Goal: Task Accomplishment & Management: Manage account settings

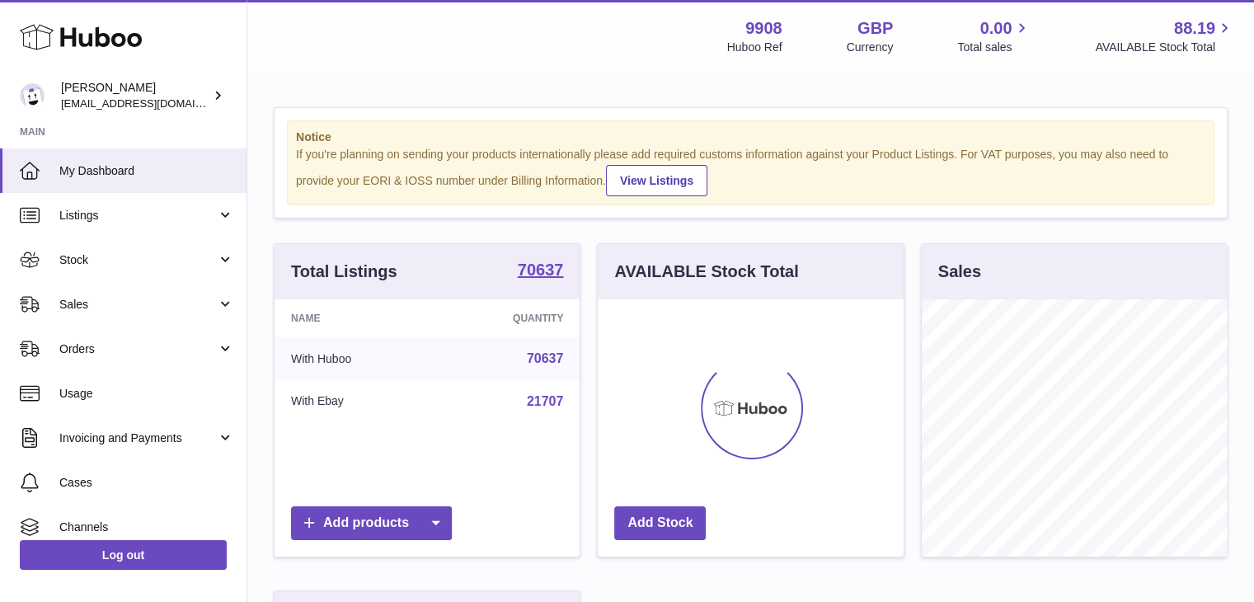
scroll to position [257, 306]
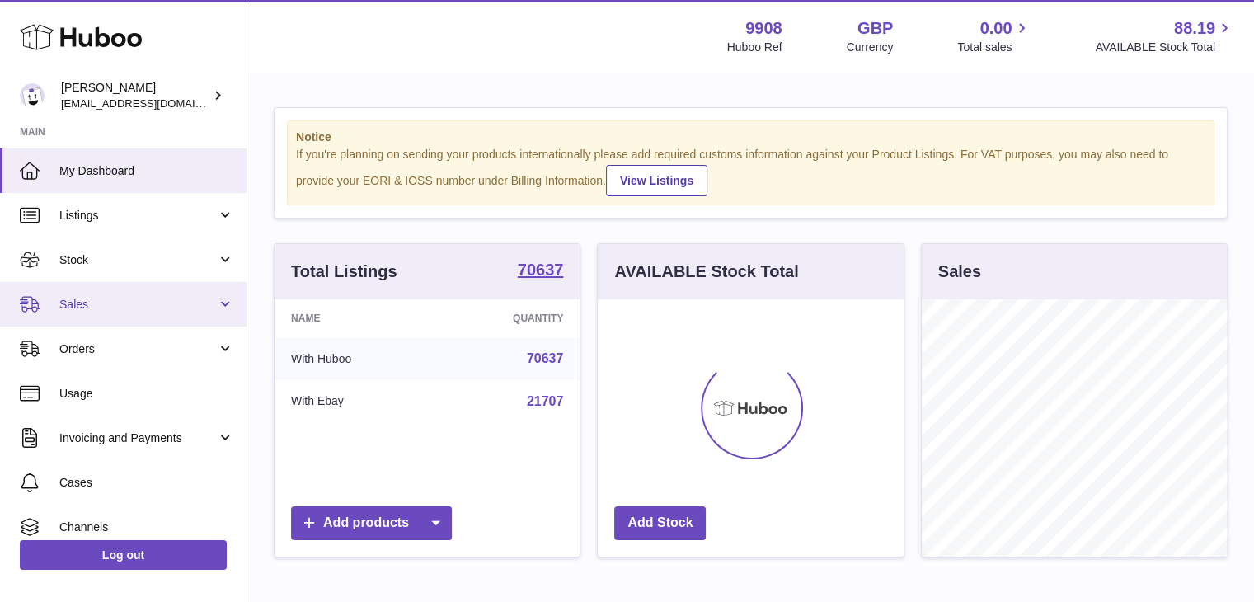
click at [113, 301] on span "Sales" at bounding box center [137, 305] width 157 height 16
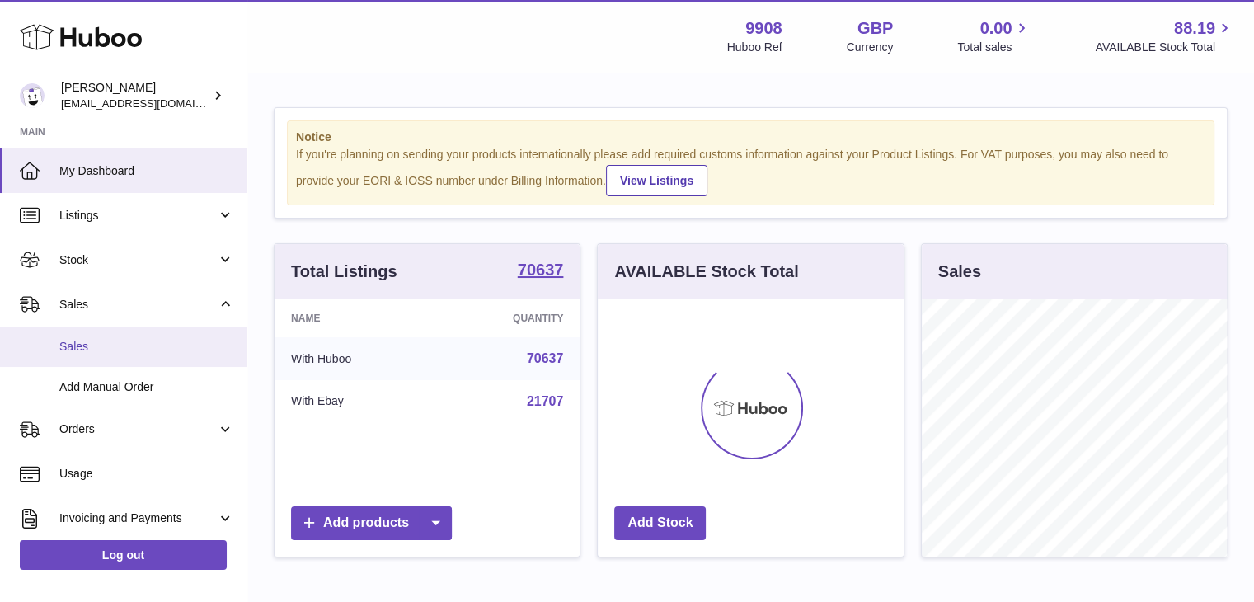
click at [94, 347] on span "Sales" at bounding box center [146, 347] width 175 height 16
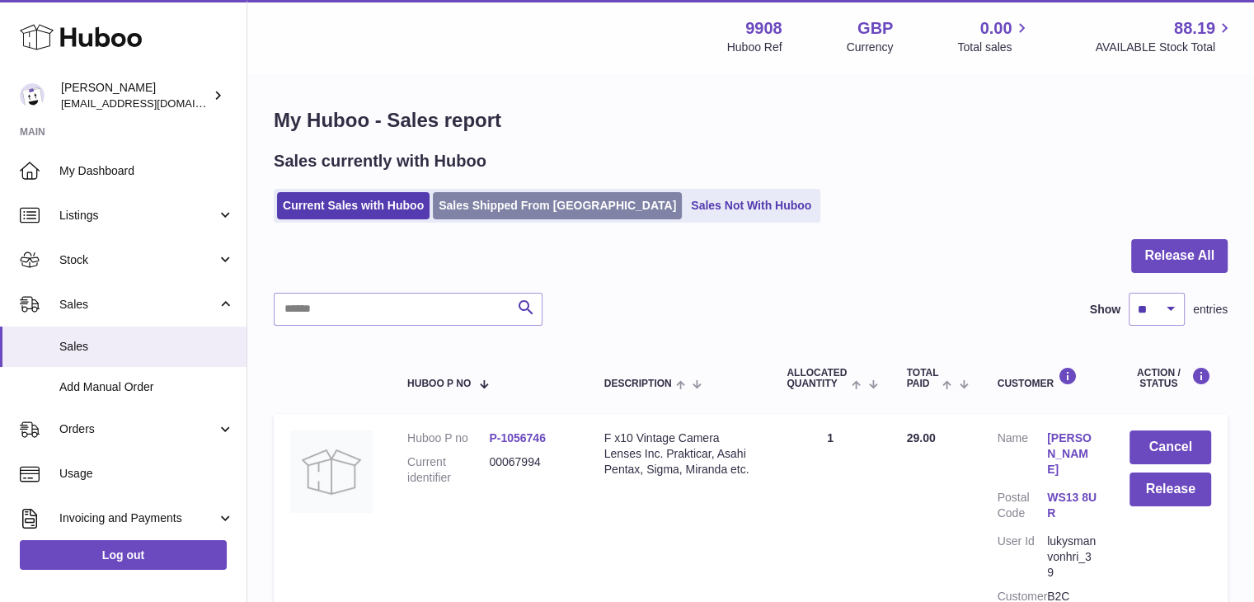
click at [484, 205] on link "Sales Shipped From [GEOGRAPHIC_DATA]" at bounding box center [557, 205] width 249 height 27
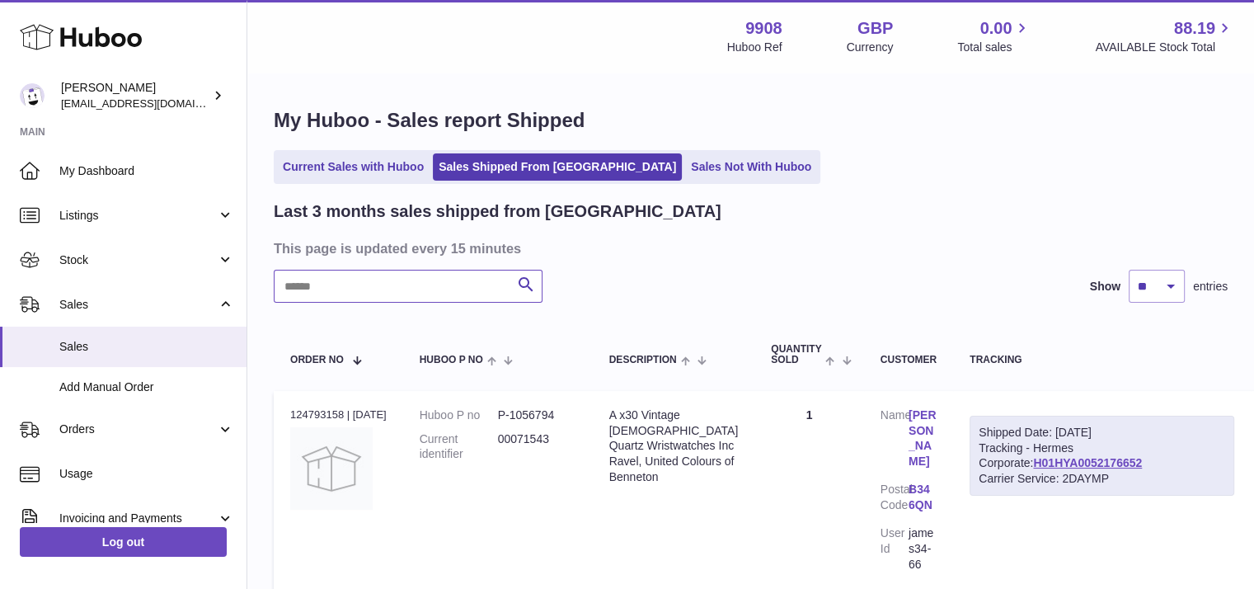
click at [402, 290] on input "text" at bounding box center [408, 286] width 269 height 33
paste input "********"
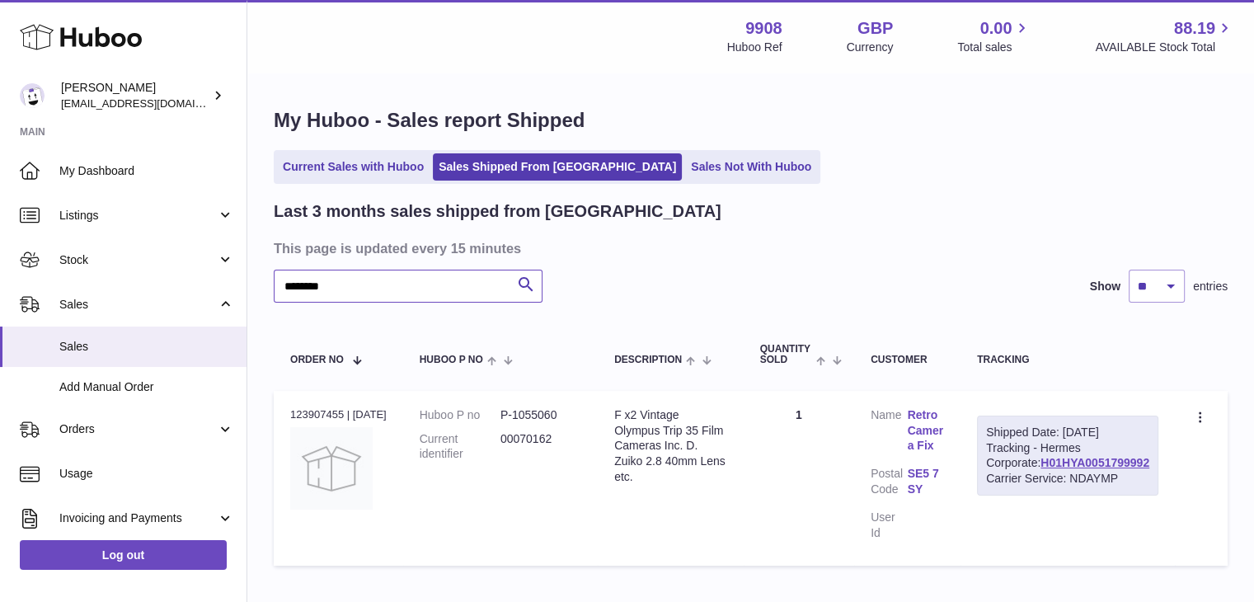
drag, startPoint x: 382, startPoint y: 283, endPoint x: 255, endPoint y: 281, distance: 127.0
click at [255, 281] on div "My Huboo - Sales report Shipped Current Sales with Huboo Sales Shipped From Hub…" at bounding box center [750, 340] width 1006 height 532
paste input "text"
drag, startPoint x: 371, startPoint y: 294, endPoint x: 245, endPoint y: 295, distance: 126.1
click at [245, 295] on div "Huboo Ellie Baker tbcollectables@hotmail.co.uk Main My Dashboard Listings Not w…" at bounding box center [627, 352] width 1254 height 704
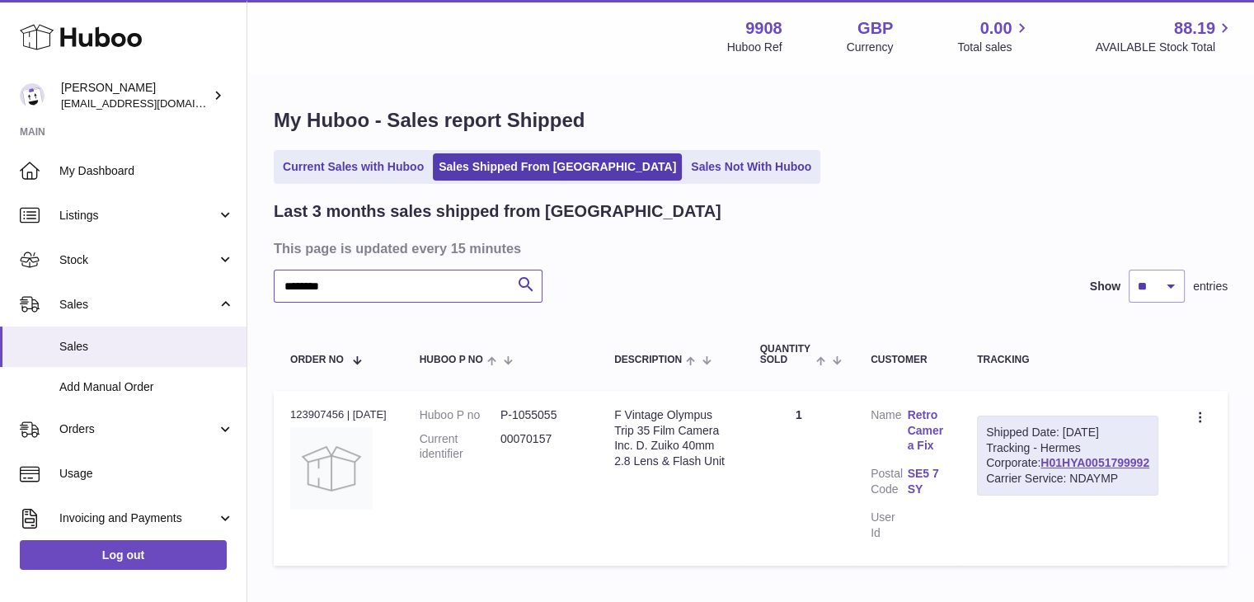
paste input "text"
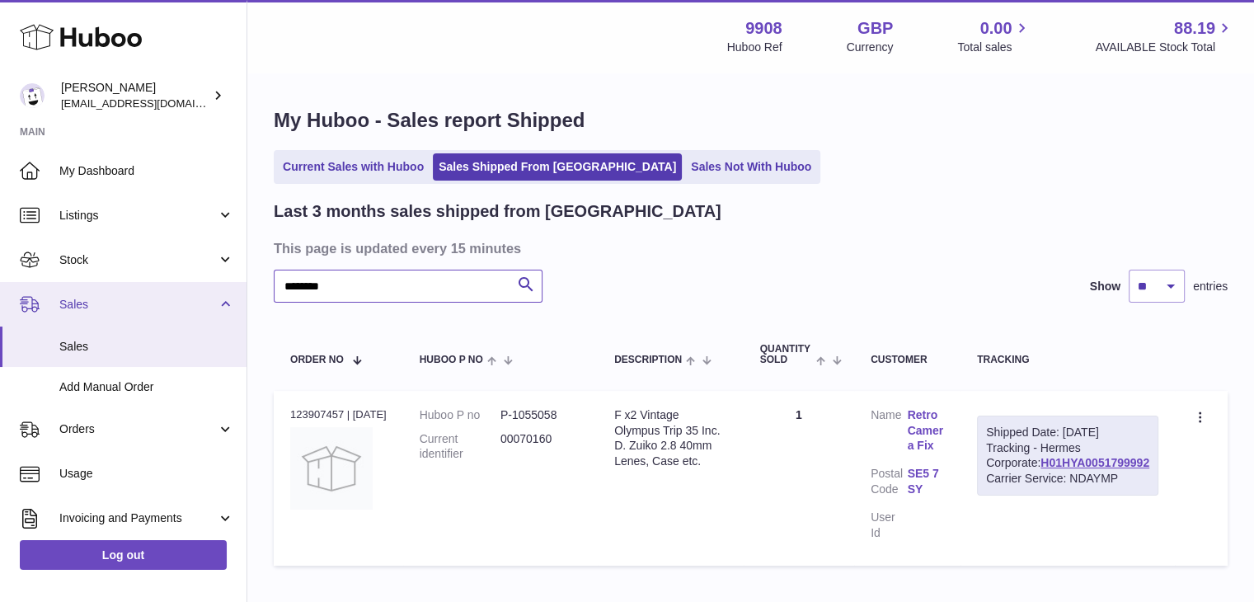
drag, startPoint x: 354, startPoint y: 288, endPoint x: 232, endPoint y: 284, distance: 122.9
click at [232, 284] on div "Huboo Ellie Baker tbcollectables@hotmail.co.uk Main My Dashboard Listings Not w…" at bounding box center [627, 352] width 1254 height 704
paste input "text"
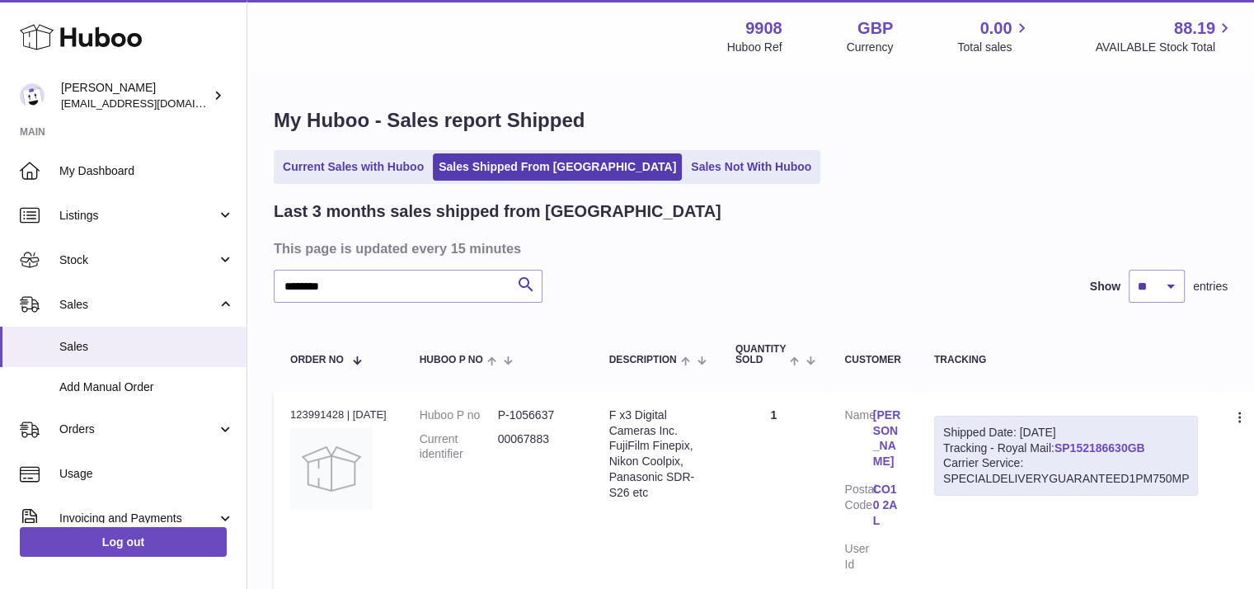
drag, startPoint x: 1156, startPoint y: 443, endPoint x: 1068, endPoint y: 439, distance: 88.3
click at [1068, 439] on div "Shipped Date: 3rd Sep 2025 Tracking - Royal Mail: SP152186630GB Carrier Service…" at bounding box center [1066, 455] width 265 height 81
copy link "SP152186630GB"
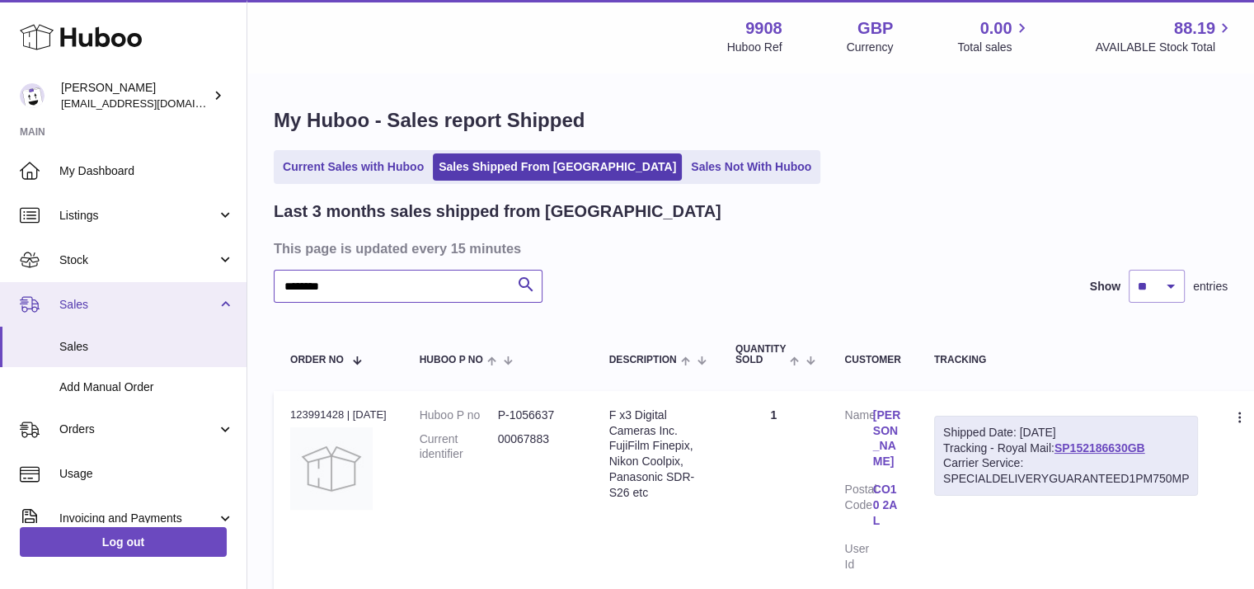
drag, startPoint x: 349, startPoint y: 293, endPoint x: 238, endPoint y: 287, distance: 111.4
click at [238, 287] on div "Huboo Ellie Baker tbcollectables@hotmail.co.uk Main My Dashboard Listings Not w…" at bounding box center [627, 367] width 1254 height 734
paste input "text"
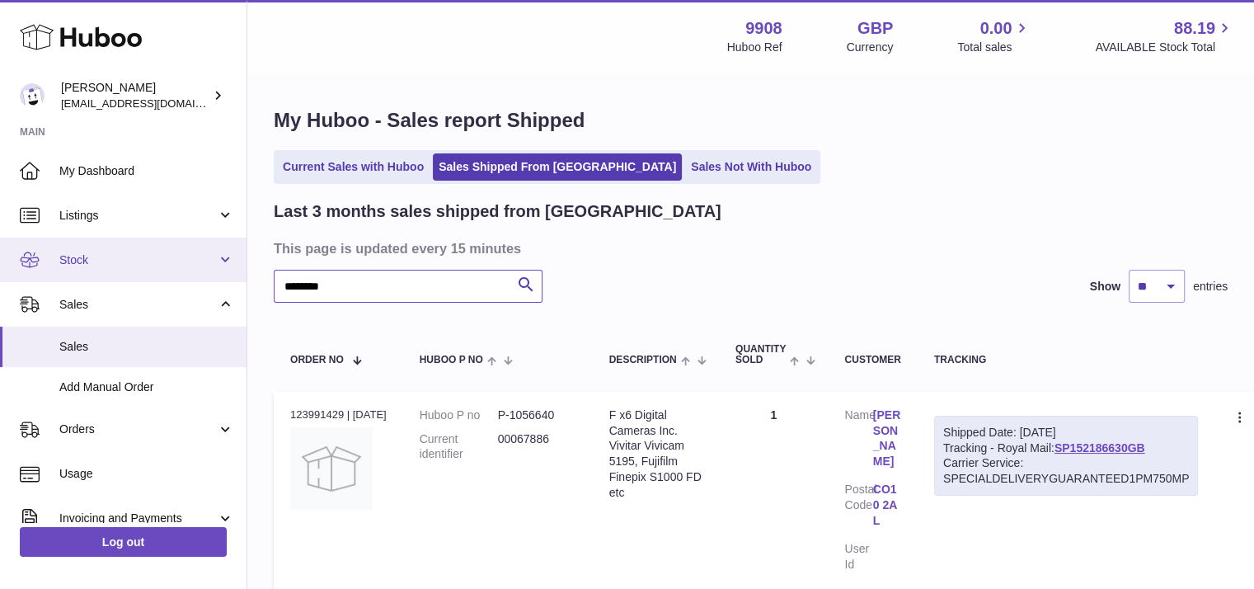
drag, startPoint x: 345, startPoint y: 285, endPoint x: 201, endPoint y: 274, distance: 144.6
click at [201, 274] on div "Huboo Ellie Baker tbcollectables@hotmail.co.uk Main My Dashboard Listings Not w…" at bounding box center [627, 367] width 1254 height 734
paste input "text"
drag, startPoint x: 374, startPoint y: 287, endPoint x: 215, endPoint y: 274, distance: 159.6
click at [215, 274] on div "Huboo Ellie Baker tbcollectables@hotmail.co.uk Main My Dashboard Listings Not w…" at bounding box center [627, 367] width 1254 height 734
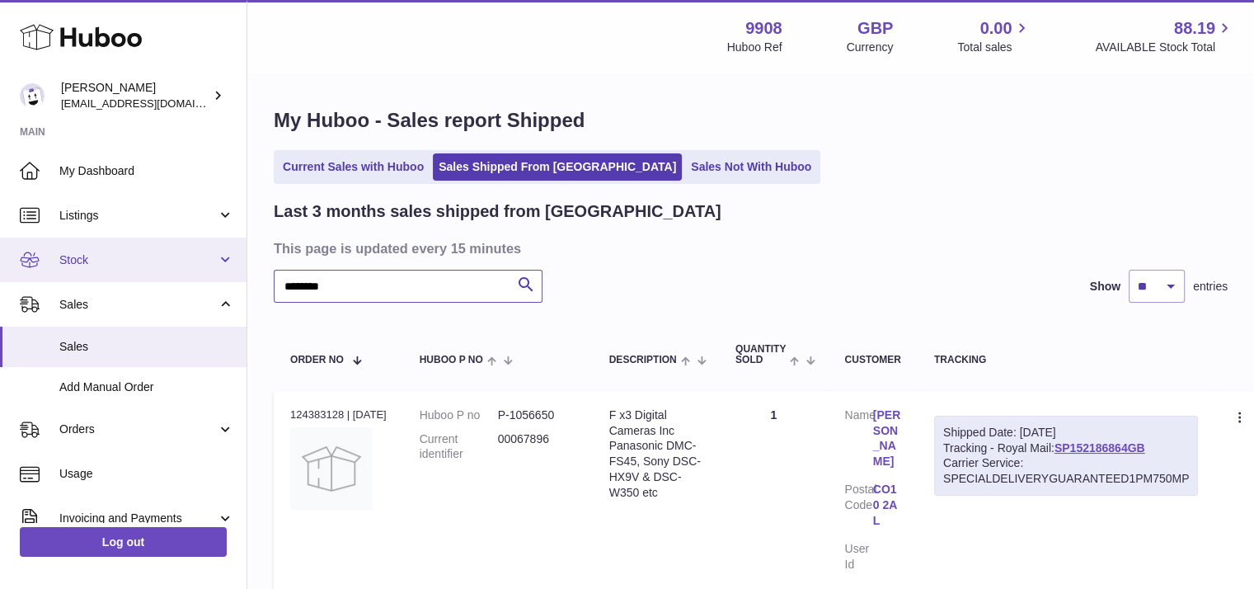
paste input "text"
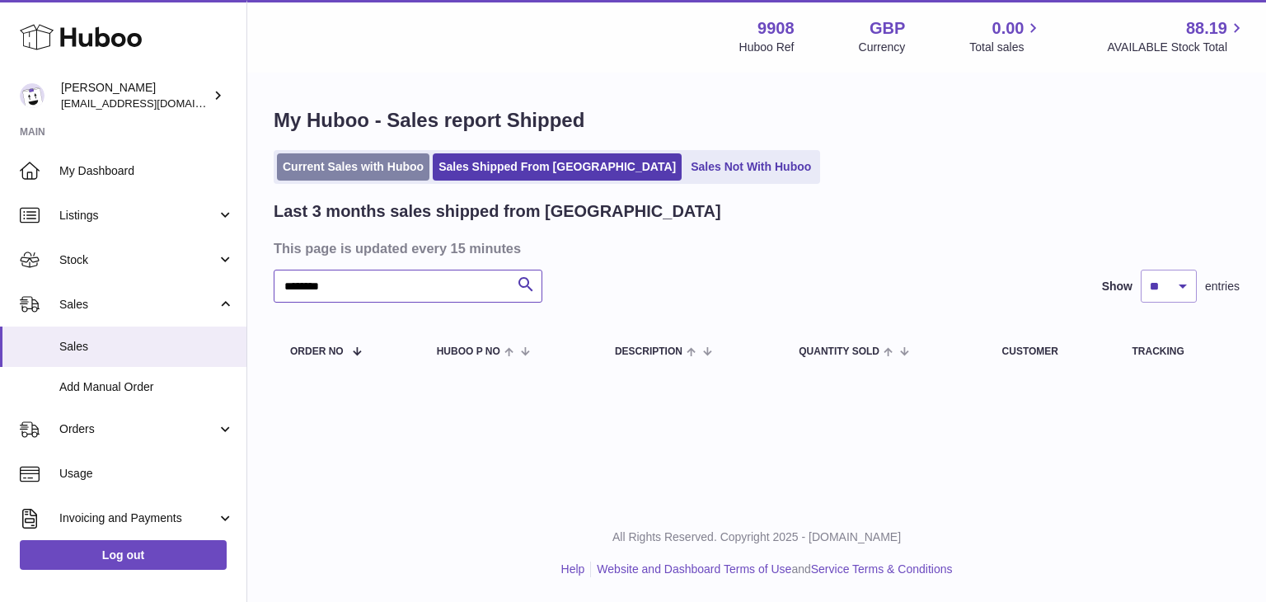
type input "********"
click at [355, 169] on link "Current Sales with Huboo" at bounding box center [353, 166] width 152 height 27
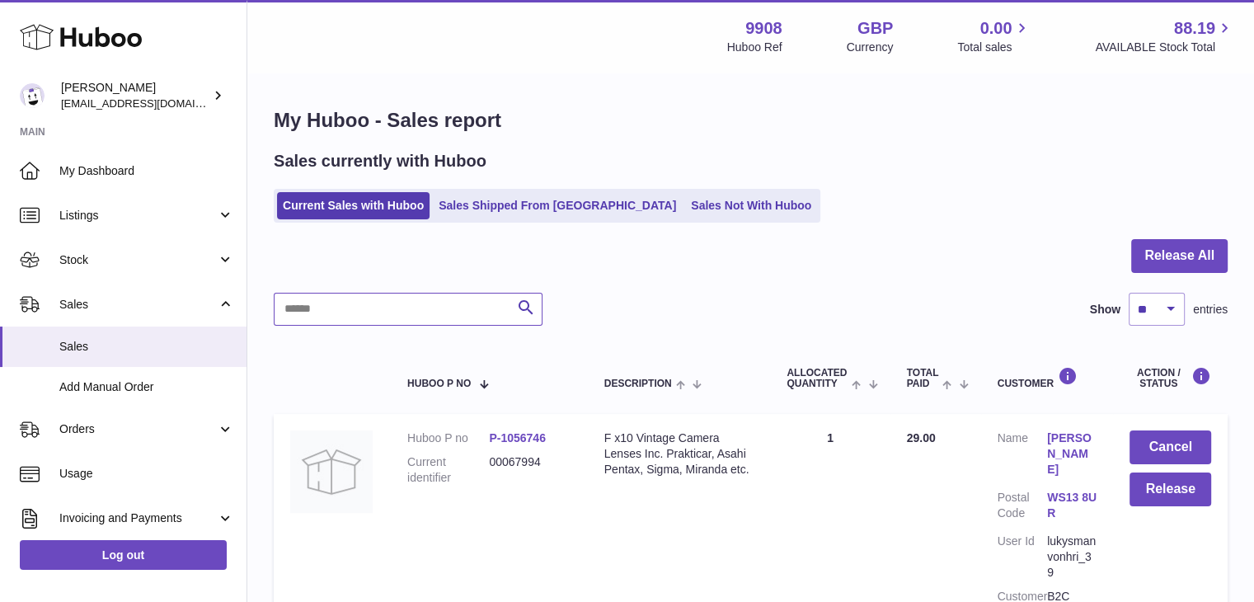
click at [312, 302] on input "text" at bounding box center [408, 309] width 269 height 33
paste input "********"
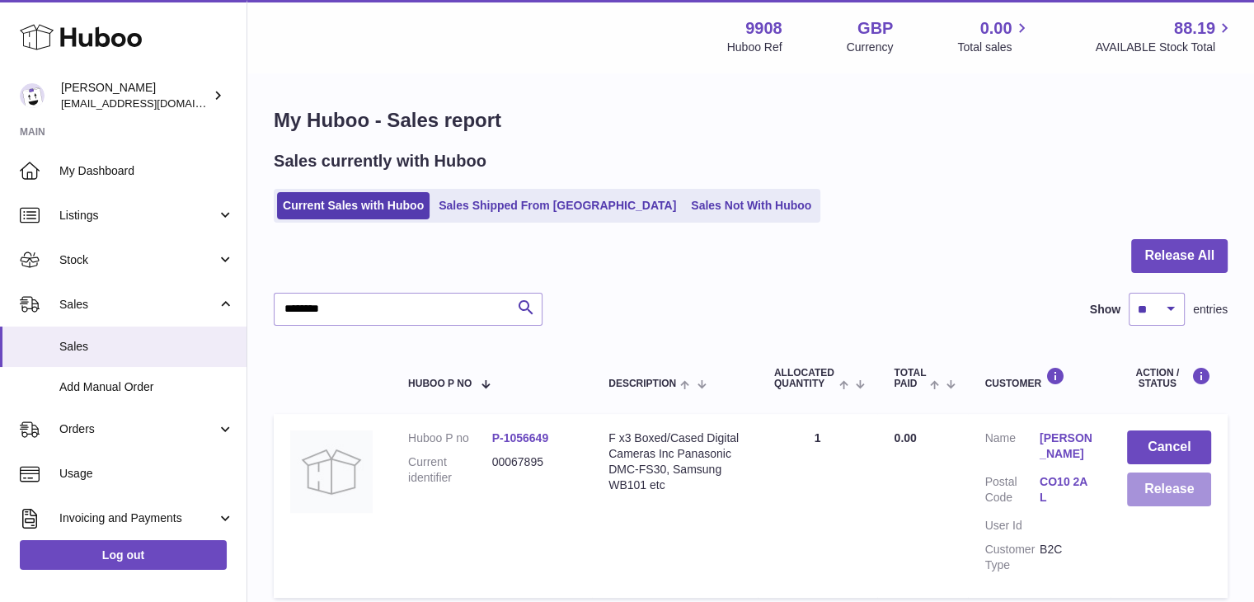
click at [1147, 481] on button "Release" at bounding box center [1169, 489] width 84 height 34
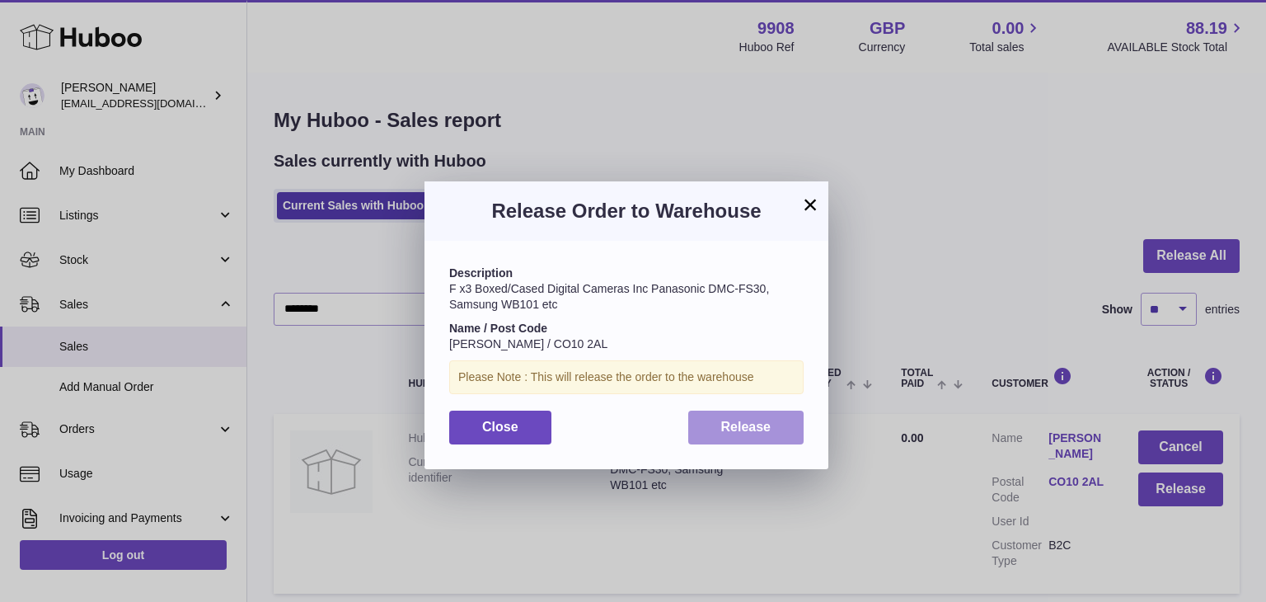
click at [747, 427] on span "Release" at bounding box center [746, 427] width 50 height 14
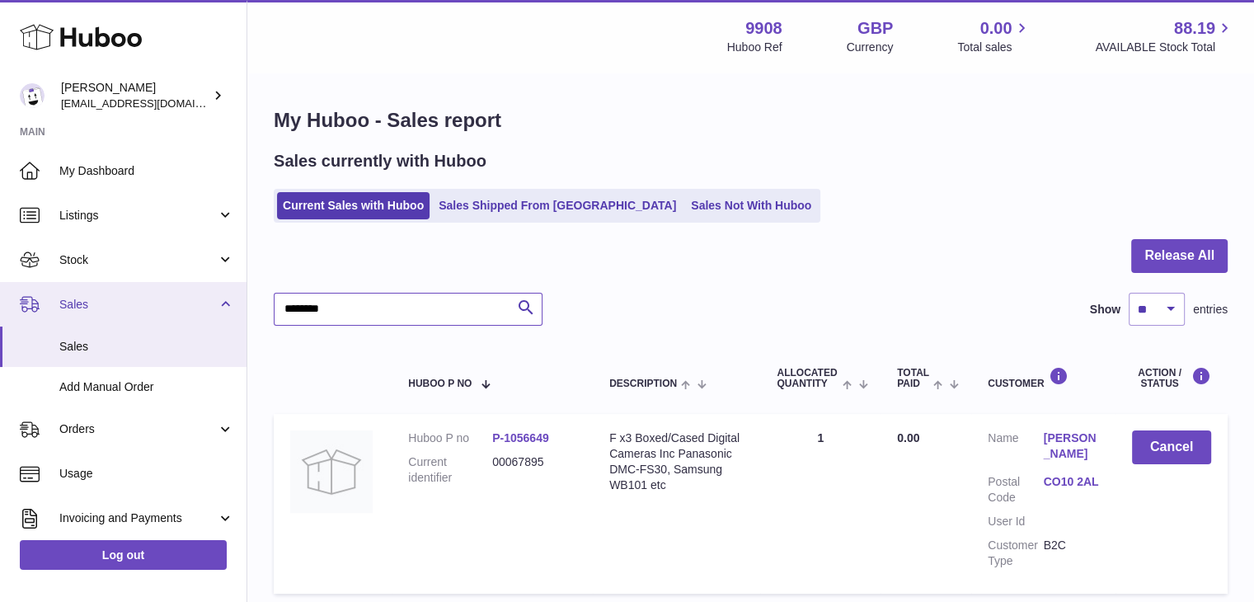
drag, startPoint x: 345, startPoint y: 310, endPoint x: 220, endPoint y: 301, distance: 124.8
click at [220, 301] on div "Huboo Ellie Baker tbcollectables@hotmail.co.uk Main My Dashboard Listings Not w…" at bounding box center [627, 365] width 1254 height 731
paste input "text"
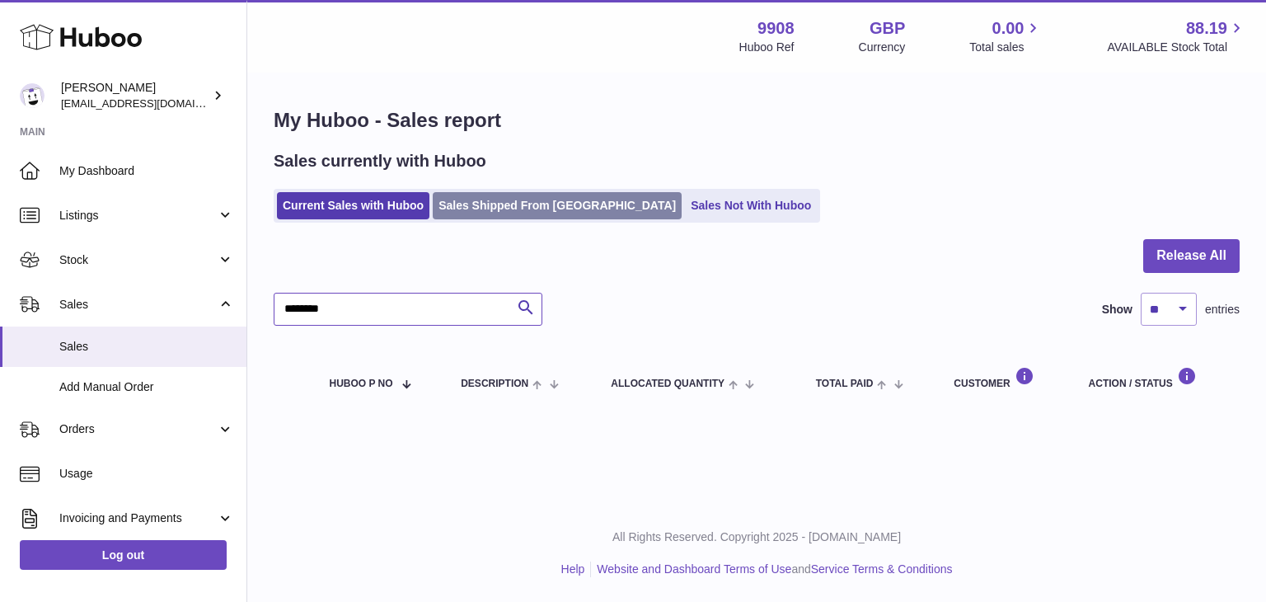
type input "********"
click at [480, 204] on link "Sales Shipped From [GEOGRAPHIC_DATA]" at bounding box center [557, 205] width 249 height 27
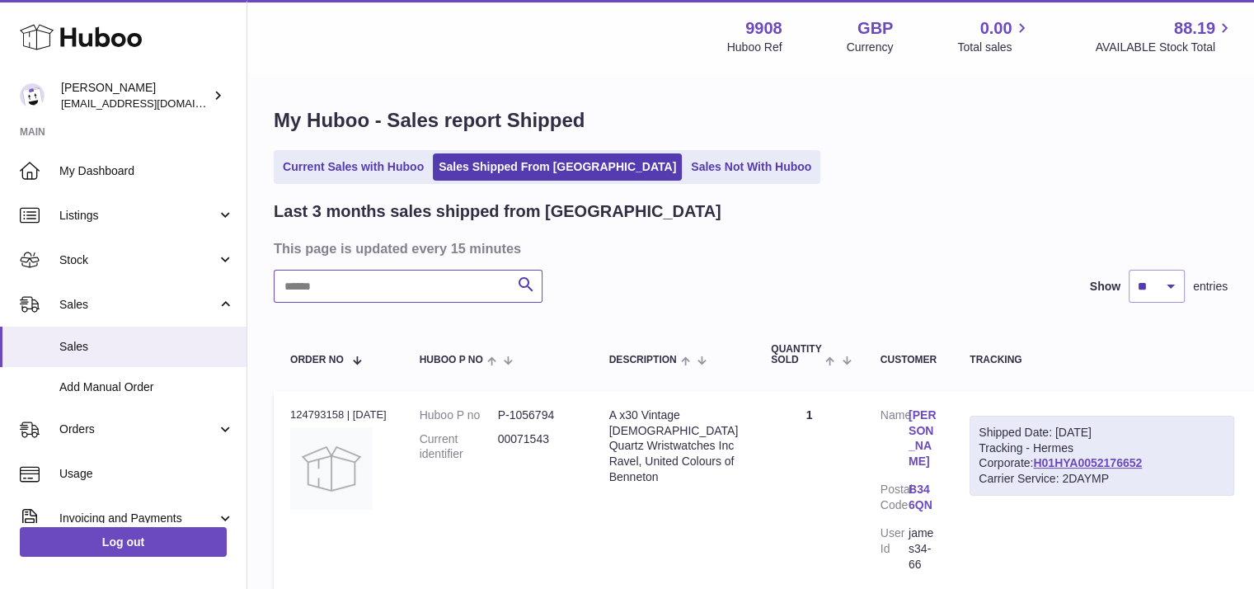
click at [340, 285] on input "text" at bounding box center [408, 286] width 269 height 33
paste input "********"
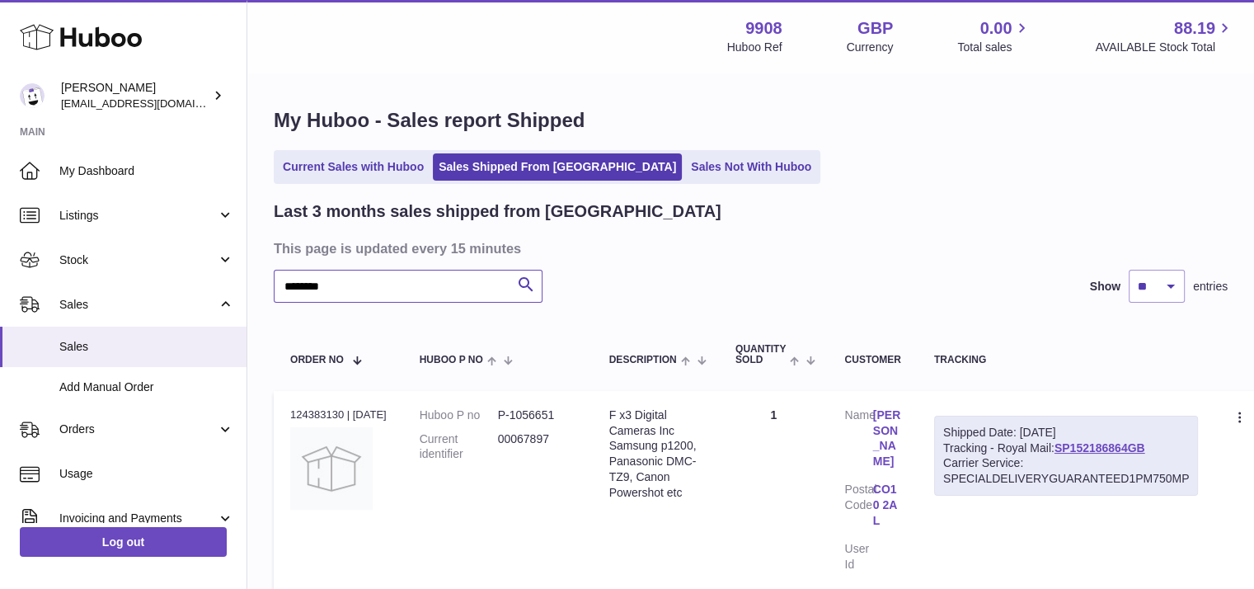
type input "********"
click at [379, 162] on link "Current Sales with Huboo" at bounding box center [353, 166] width 152 height 27
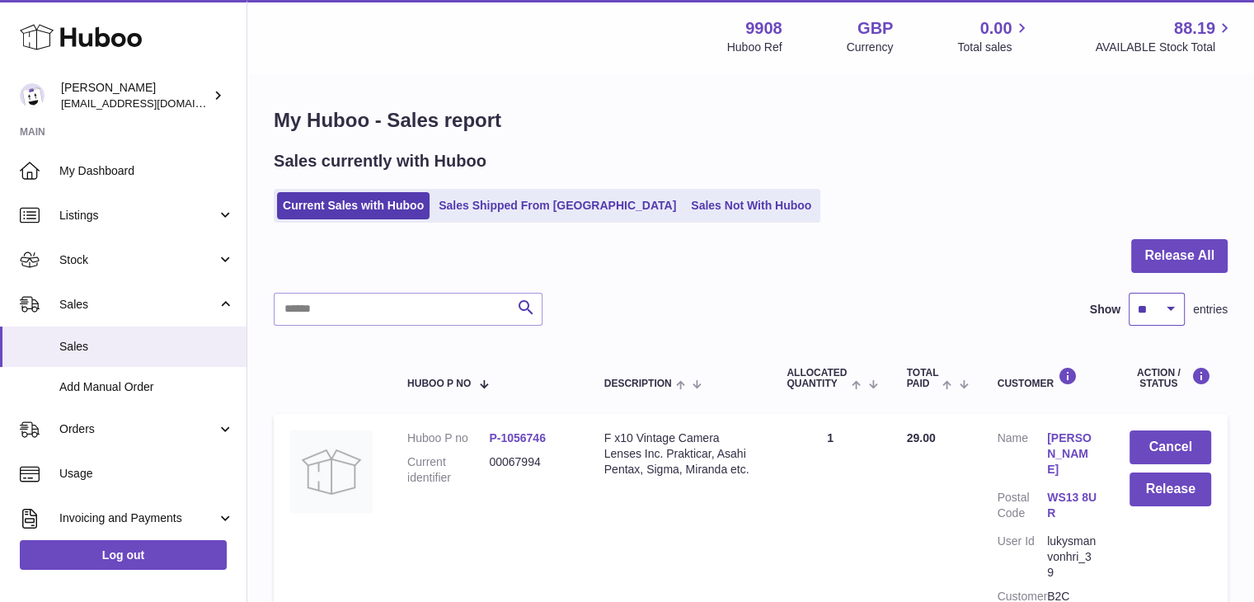
click at [1141, 317] on select "** ** ** ***" at bounding box center [1156, 309] width 56 height 33
select select "***"
click at [1128, 293] on select "** ** ** ***" at bounding box center [1156, 309] width 56 height 33
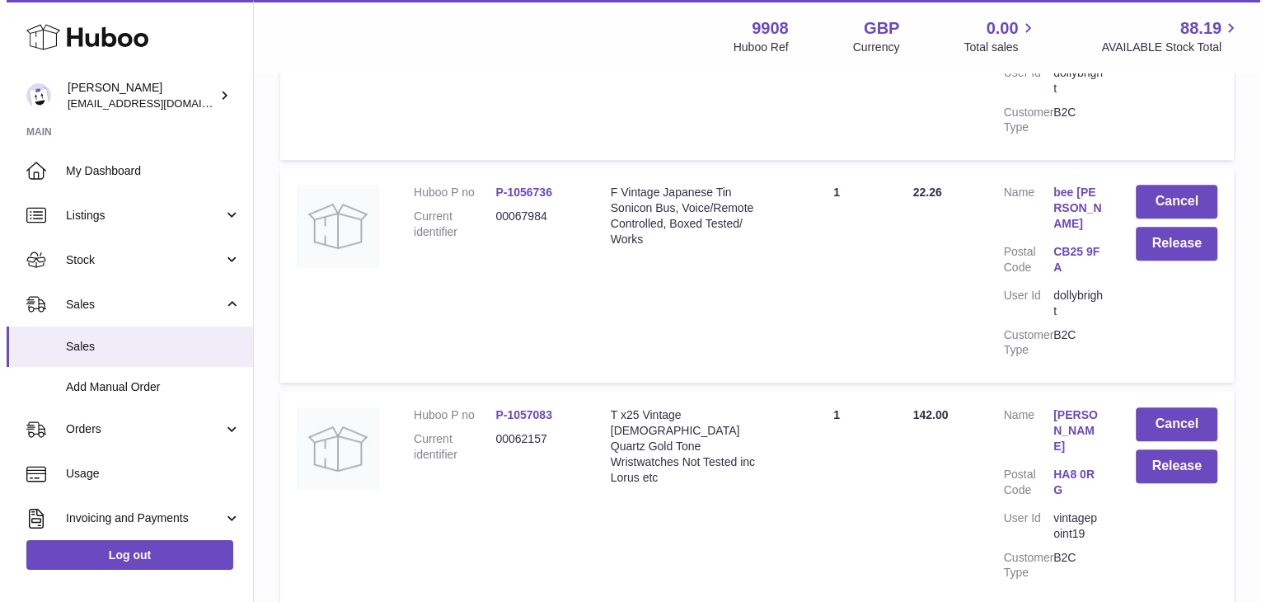
scroll to position [1149, 0]
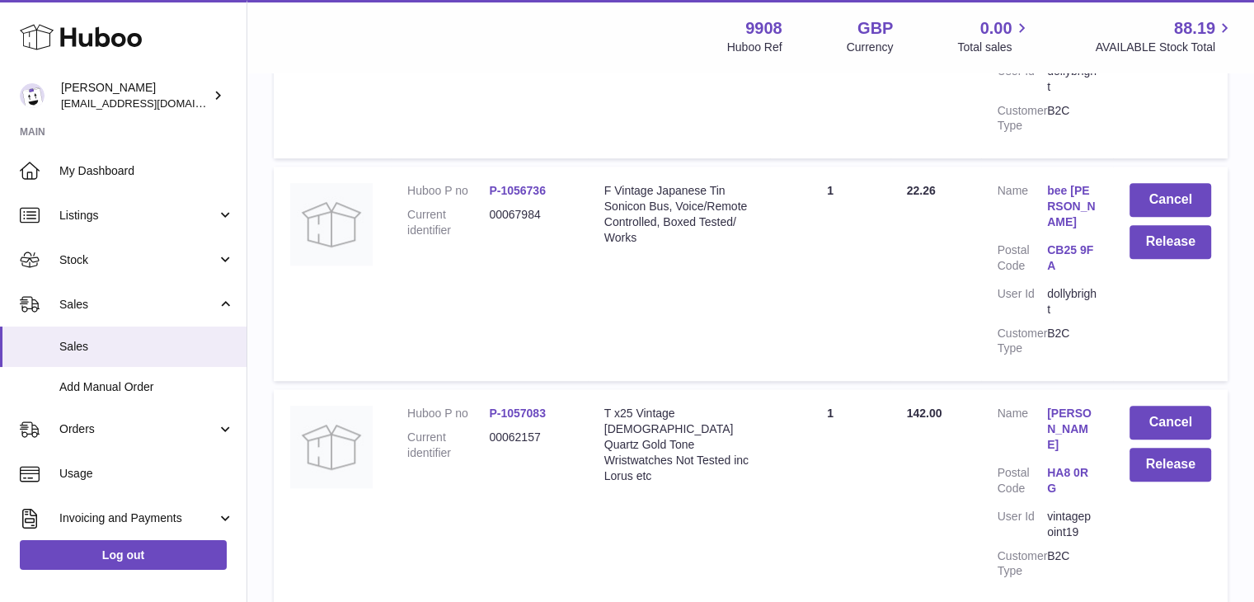
click at [1053, 406] on link "[PERSON_NAME]" at bounding box center [1071, 429] width 49 height 47
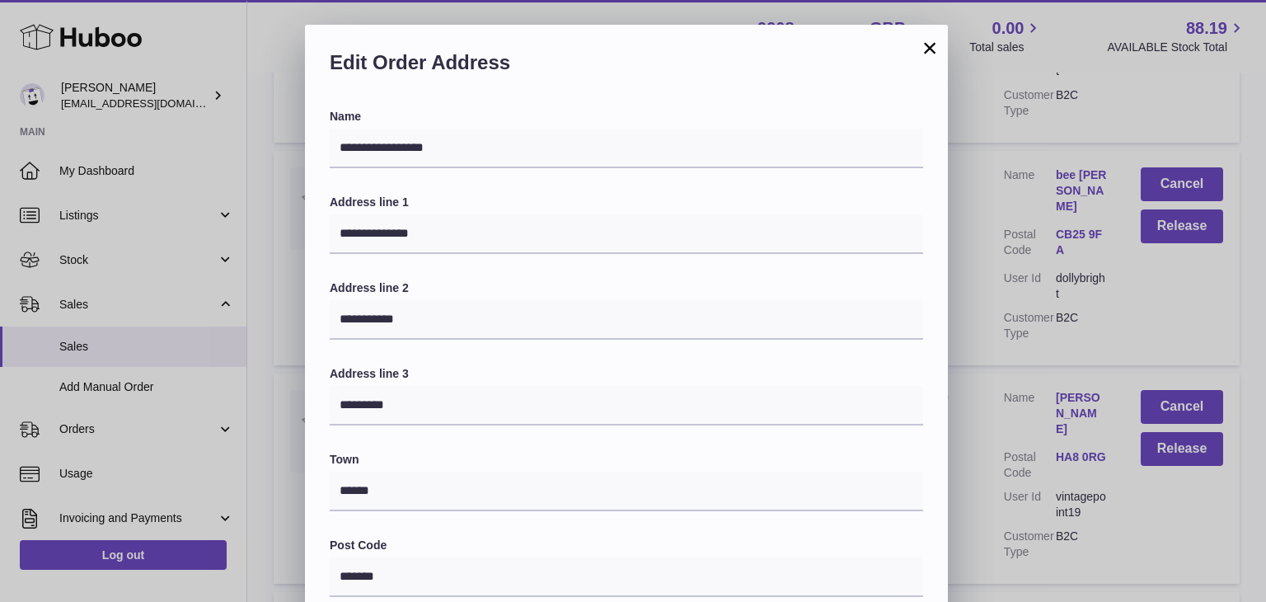
scroll to position [437, 0]
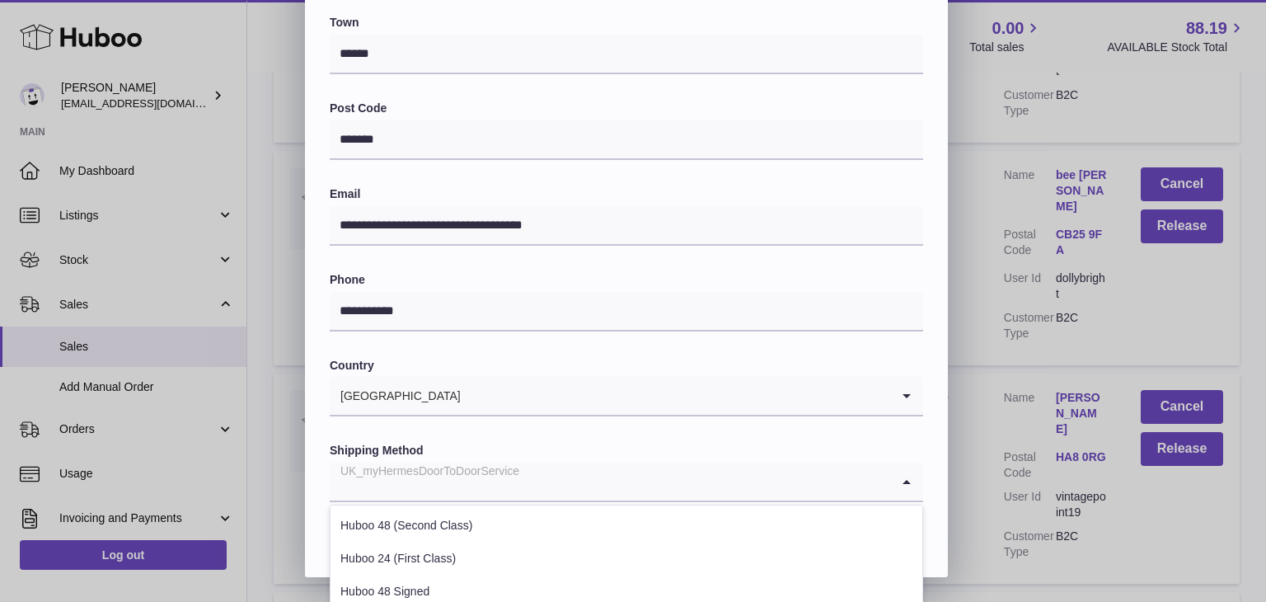
click at [551, 490] on input "Search for option" at bounding box center [610, 481] width 561 height 38
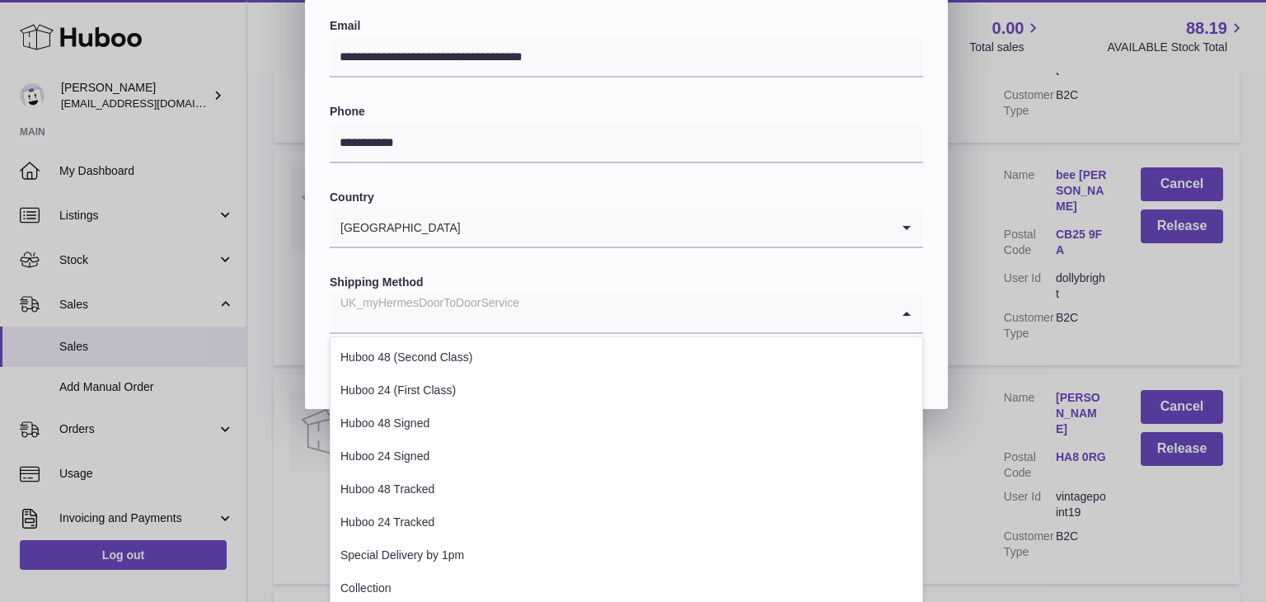
scroll to position [629, 0]
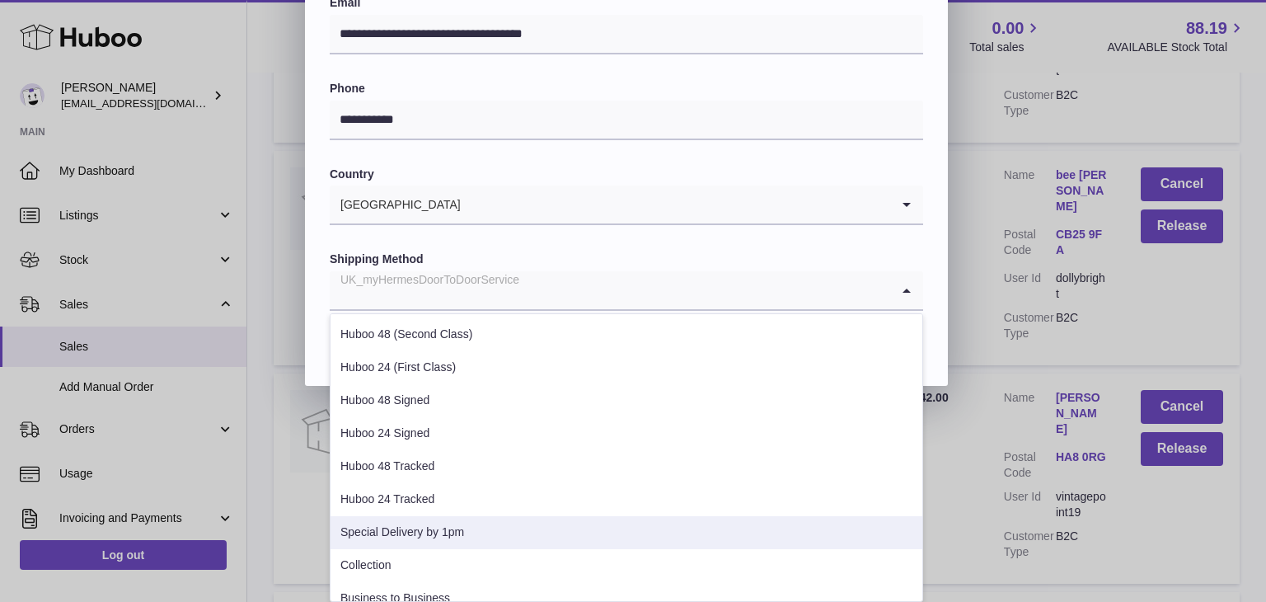
click at [481, 523] on li "Special Delivery by 1pm" at bounding box center [627, 532] width 592 height 33
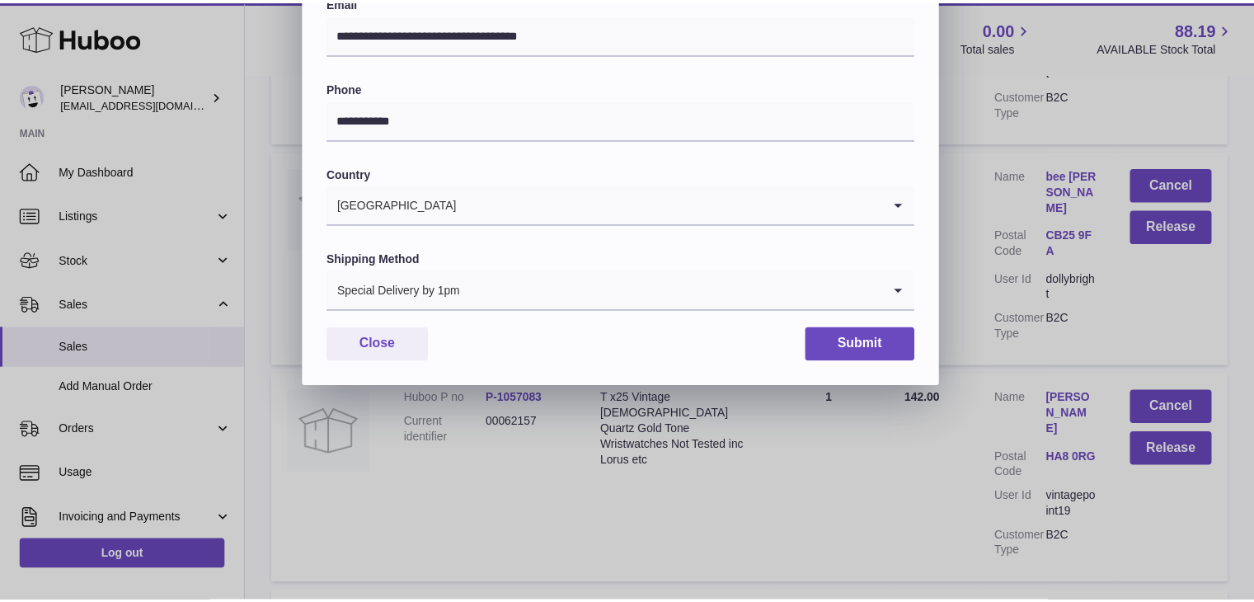
scroll to position [437, 0]
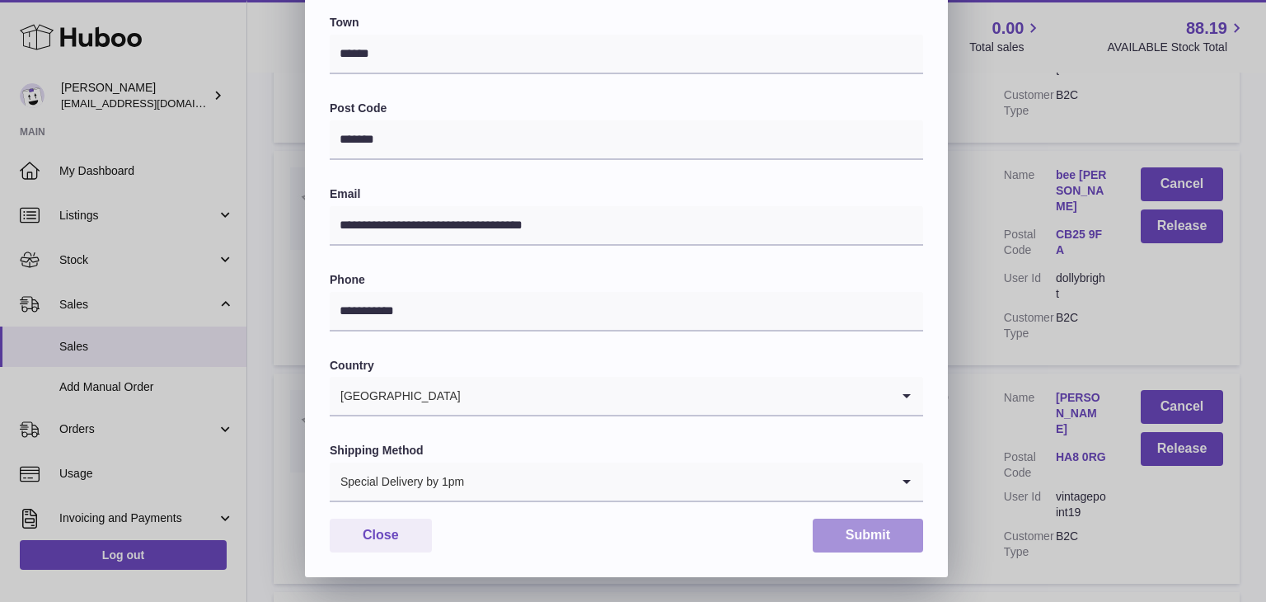
click at [848, 525] on button "Submit" at bounding box center [868, 535] width 110 height 34
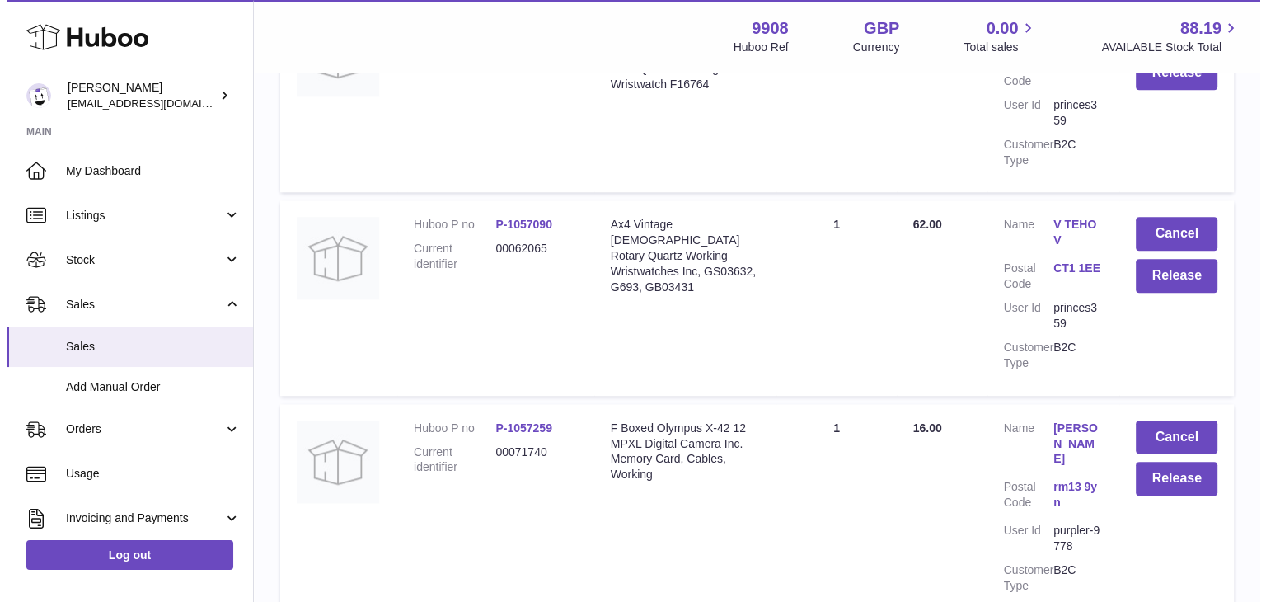
scroll to position [1764, 0]
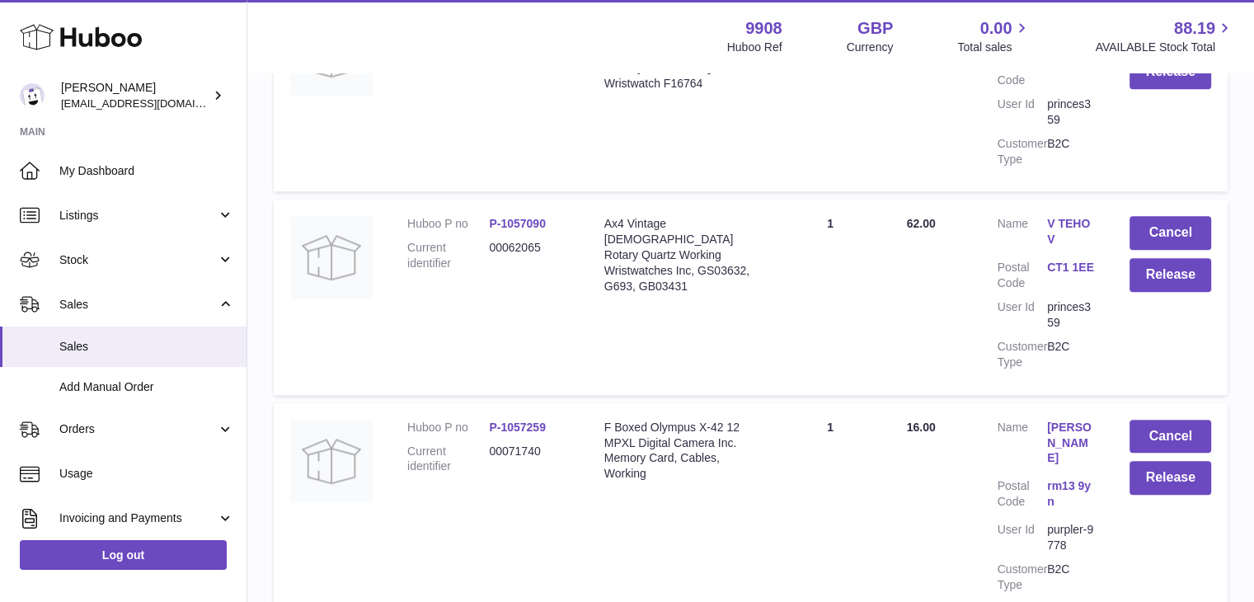
click at [1055, 420] on link "[PERSON_NAME]" at bounding box center [1071, 443] width 49 height 47
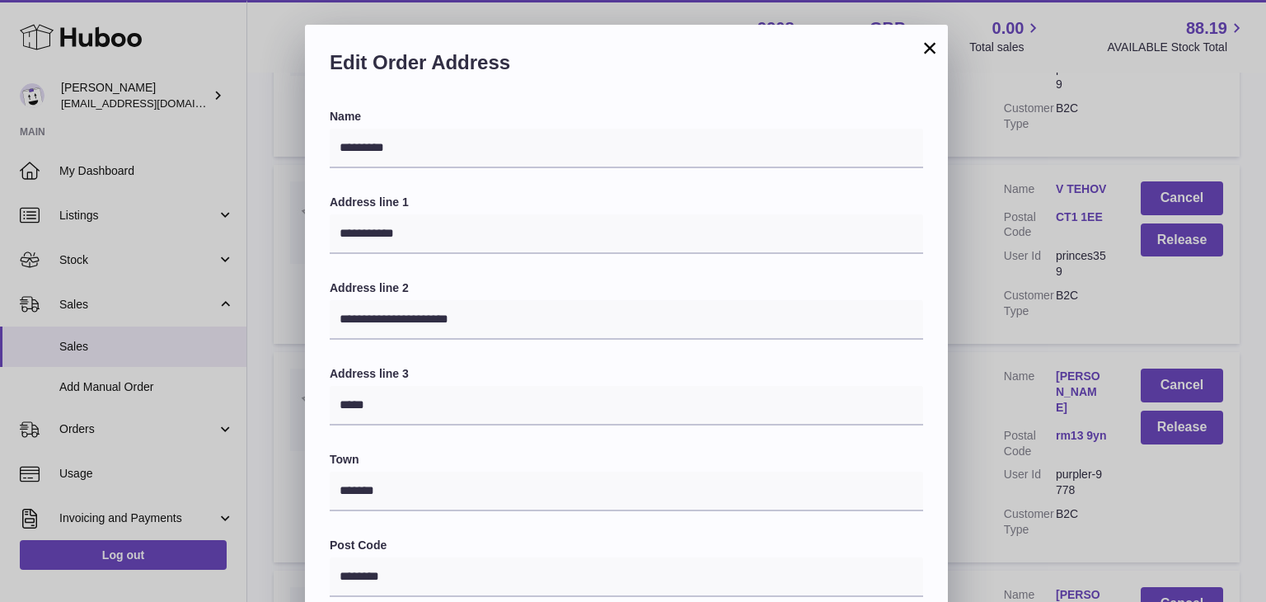
scroll to position [437, 0]
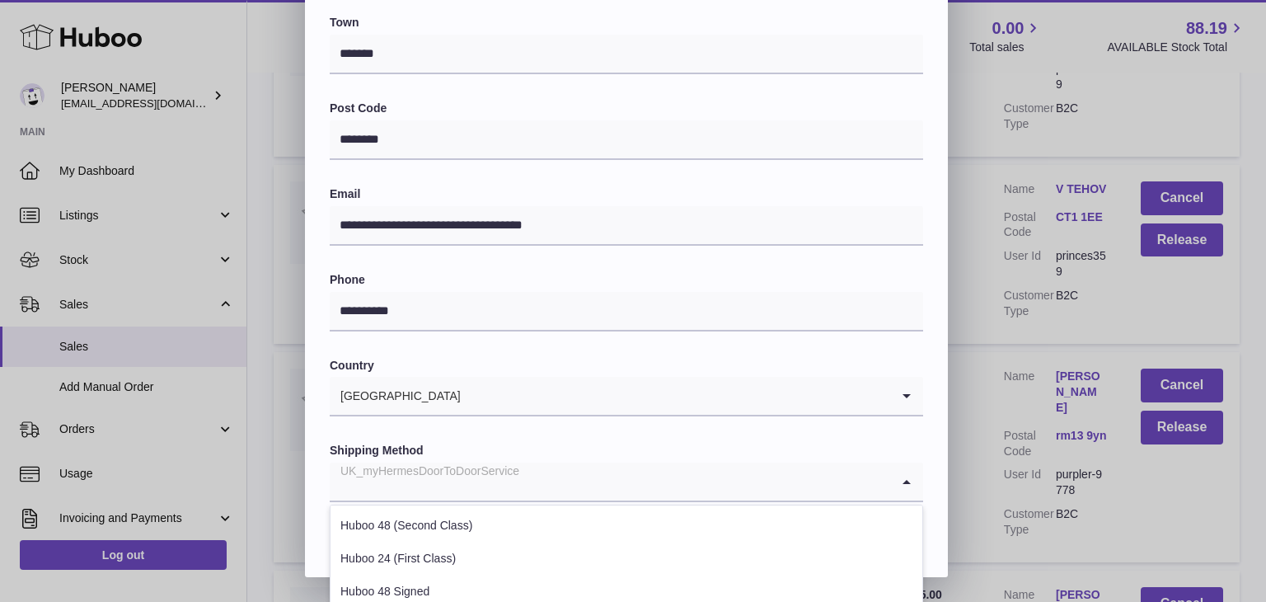
click at [537, 476] on input "Search for option" at bounding box center [610, 481] width 561 height 38
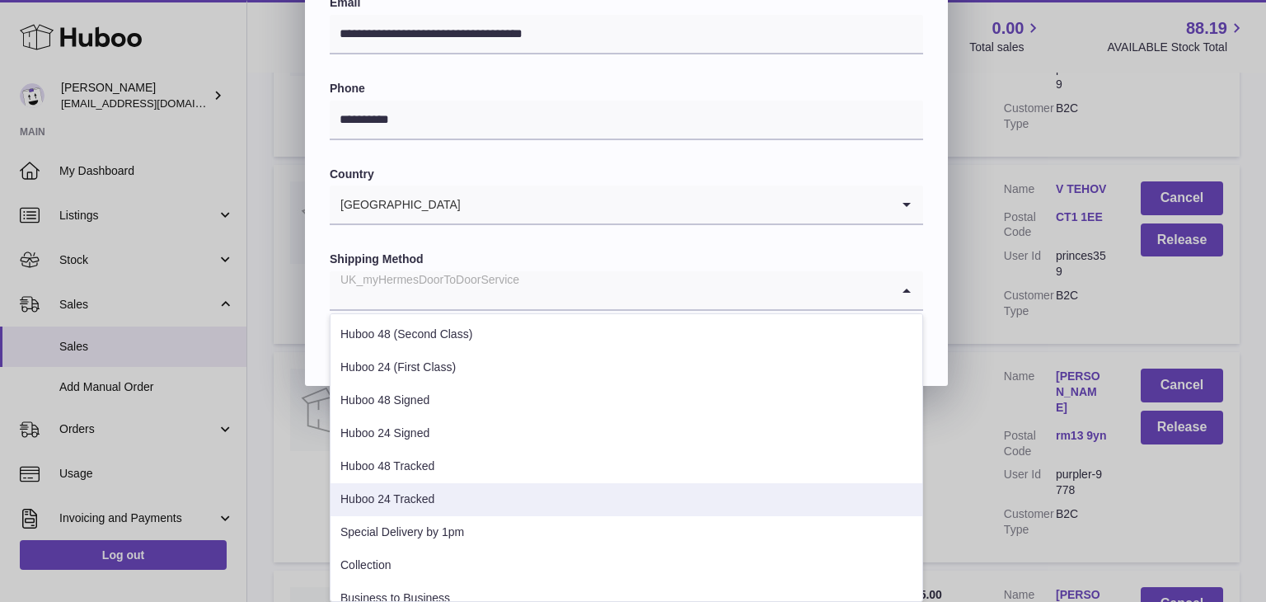
click at [458, 502] on li "Huboo 24 Tracked" at bounding box center [627, 499] width 592 height 33
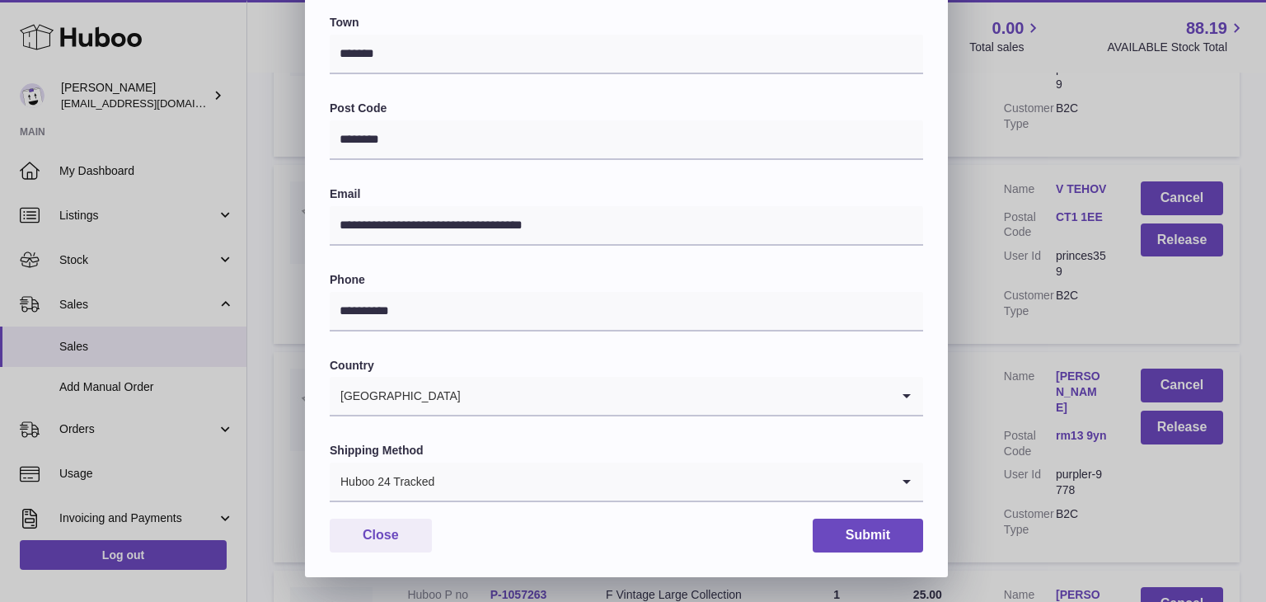
scroll to position [437, 0]
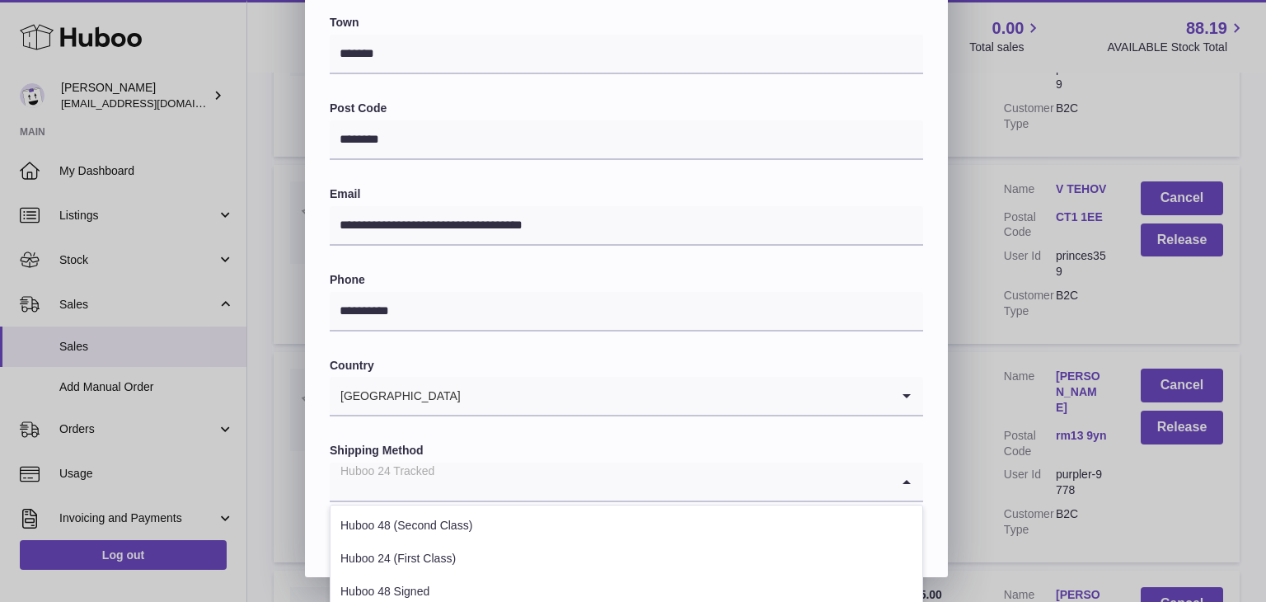
click at [460, 478] on input "Search for option" at bounding box center [610, 481] width 561 height 38
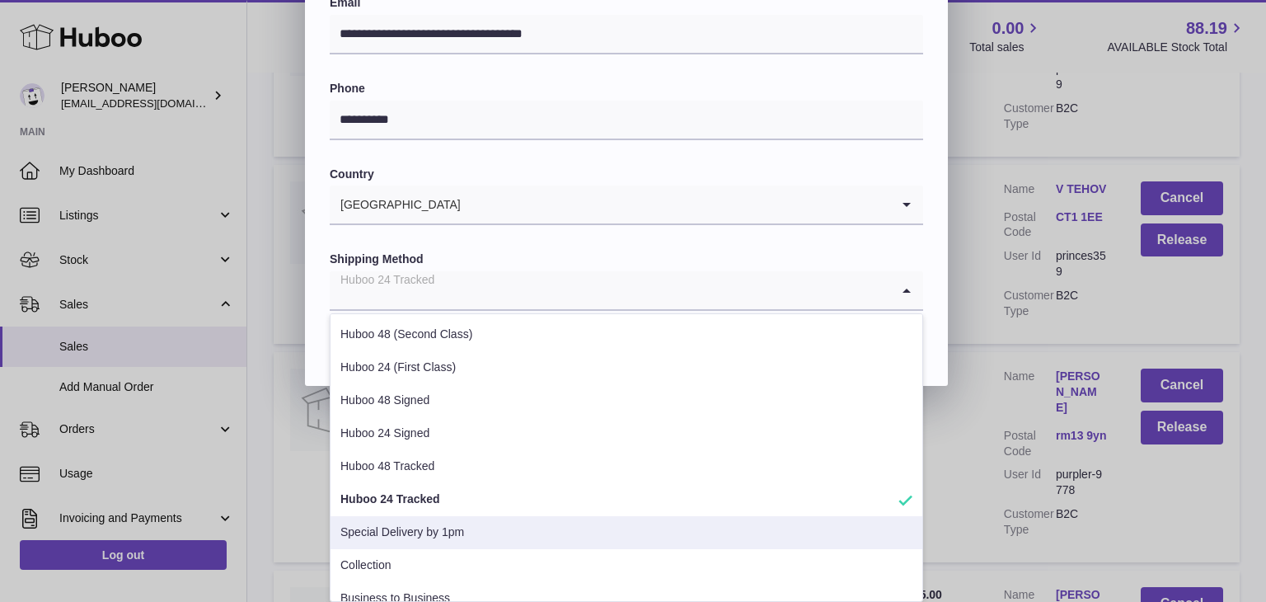
click at [439, 527] on li "Special Delivery by 1pm" at bounding box center [627, 532] width 592 height 33
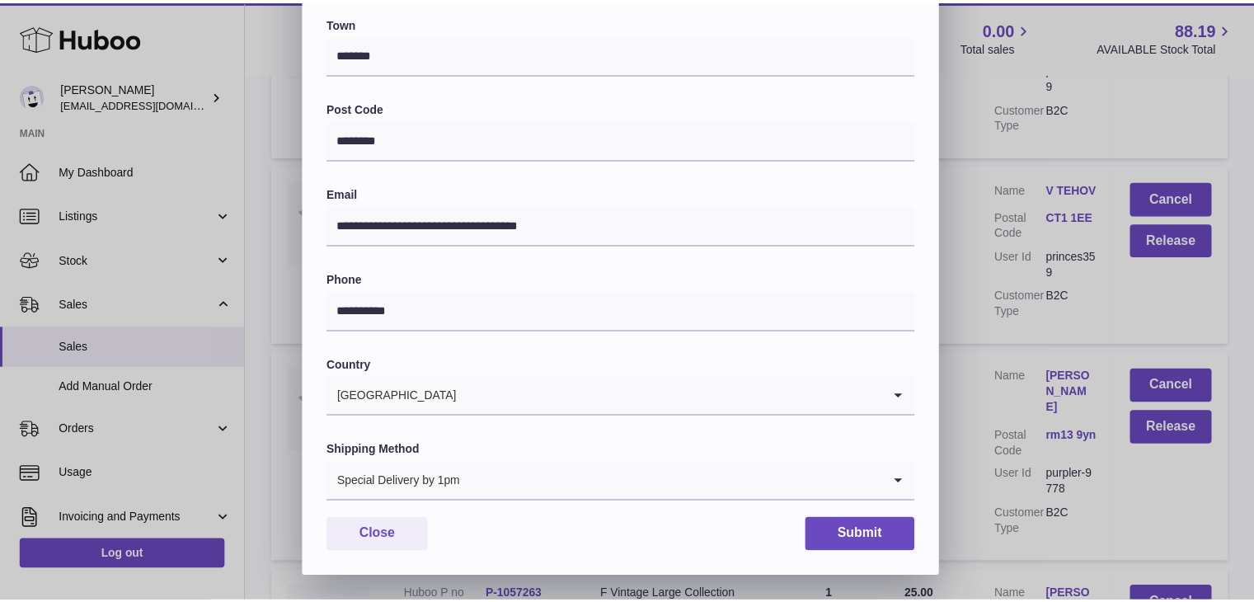
scroll to position [437, 0]
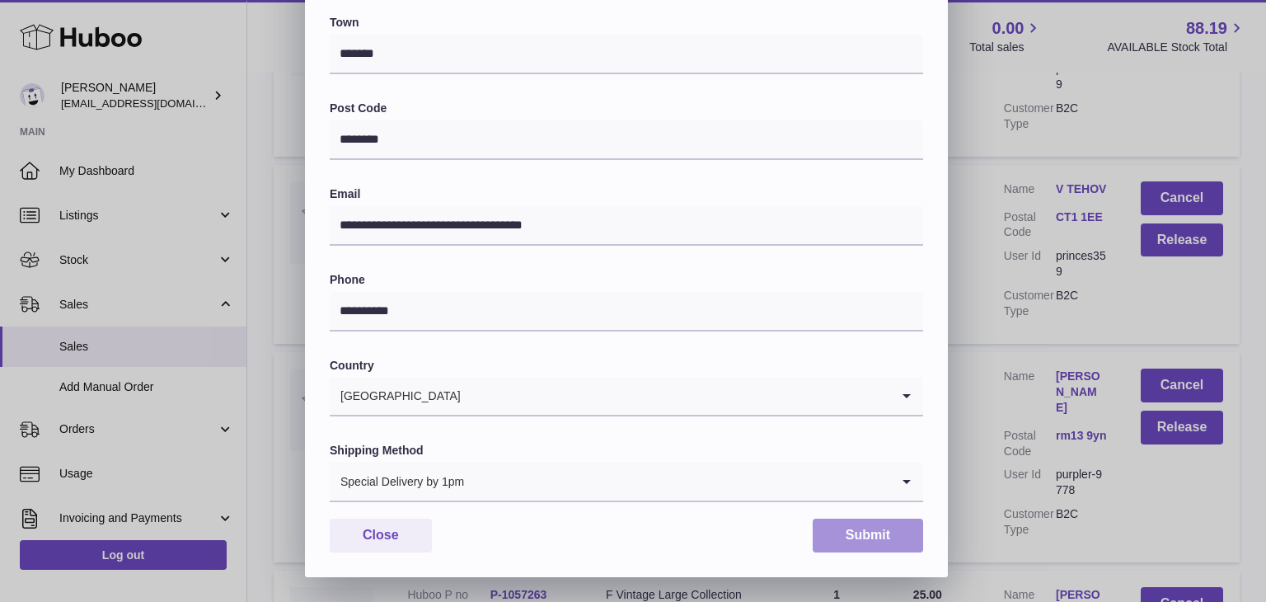
click at [854, 535] on button "Submit" at bounding box center [868, 535] width 110 height 34
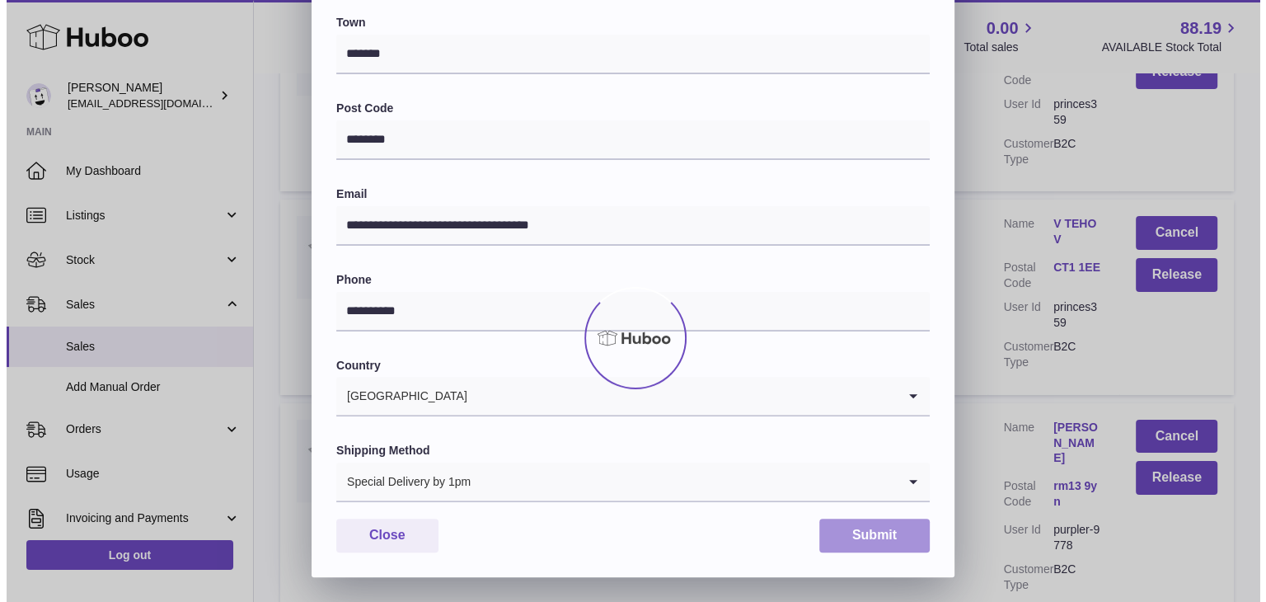
scroll to position [0, 0]
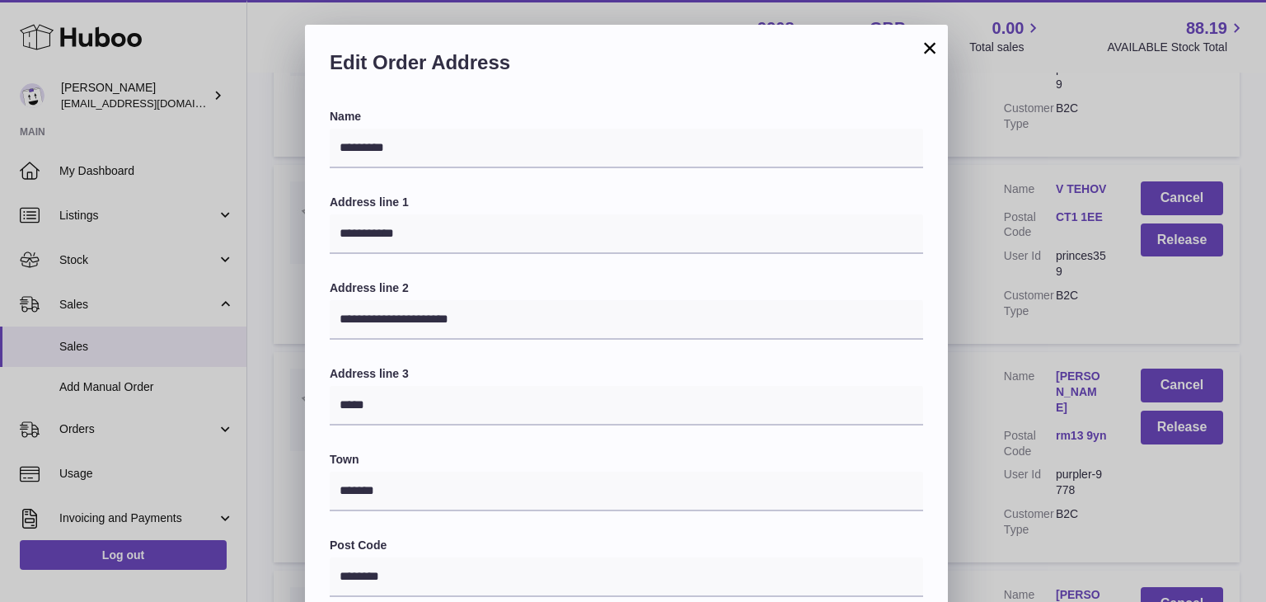
scroll to position [437, 0]
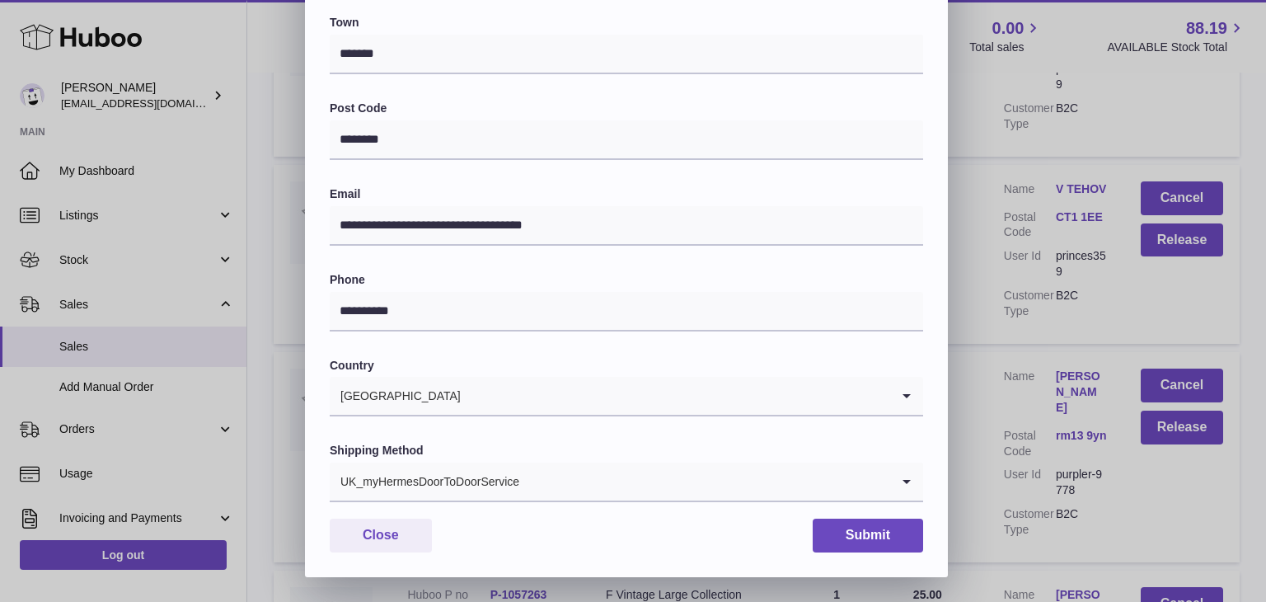
click at [514, 477] on div "UK_myHermesDoorToDoorService" at bounding box center [610, 481] width 561 height 38
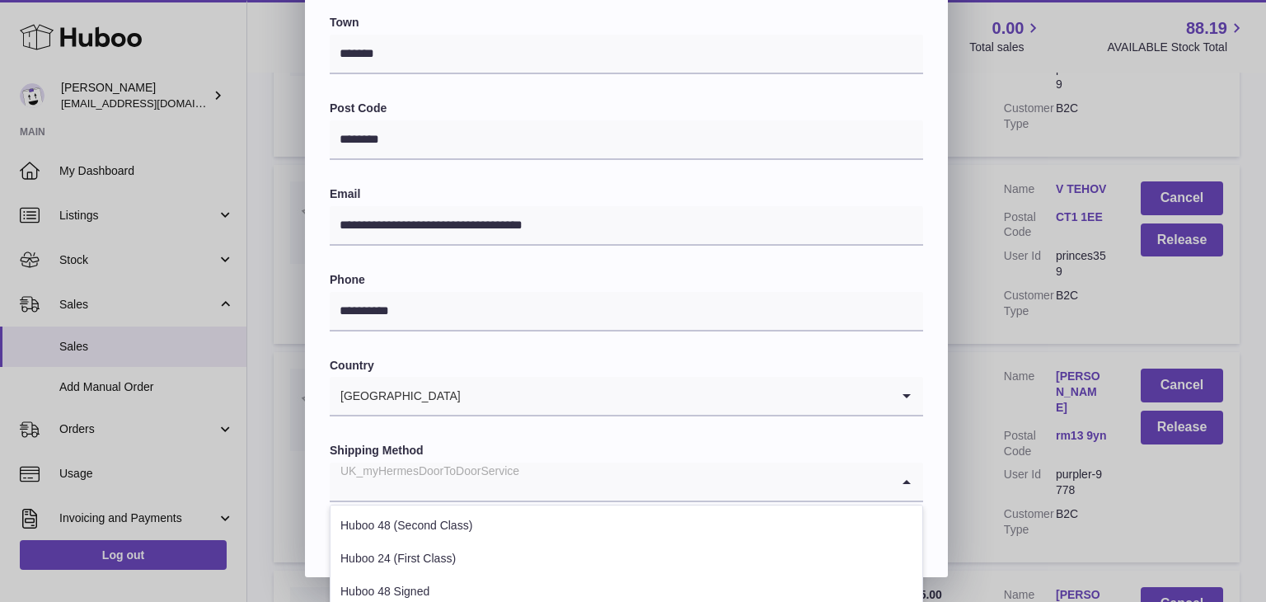
scroll to position [629, 0]
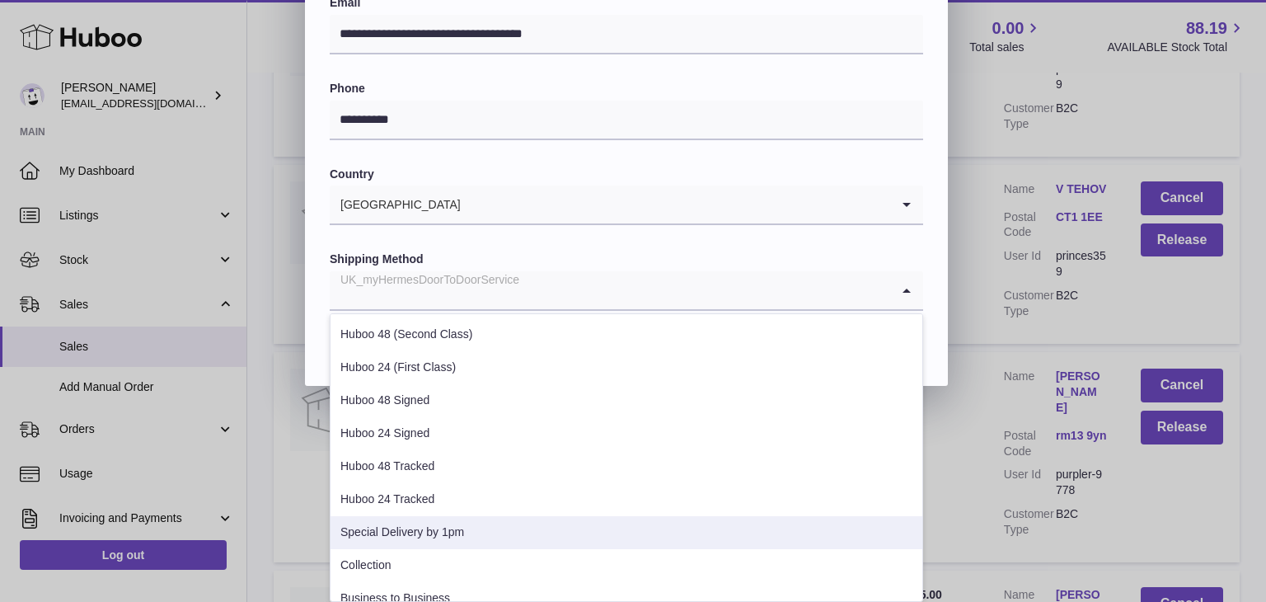
click at [461, 525] on li "Special Delivery by 1pm" at bounding box center [627, 532] width 592 height 33
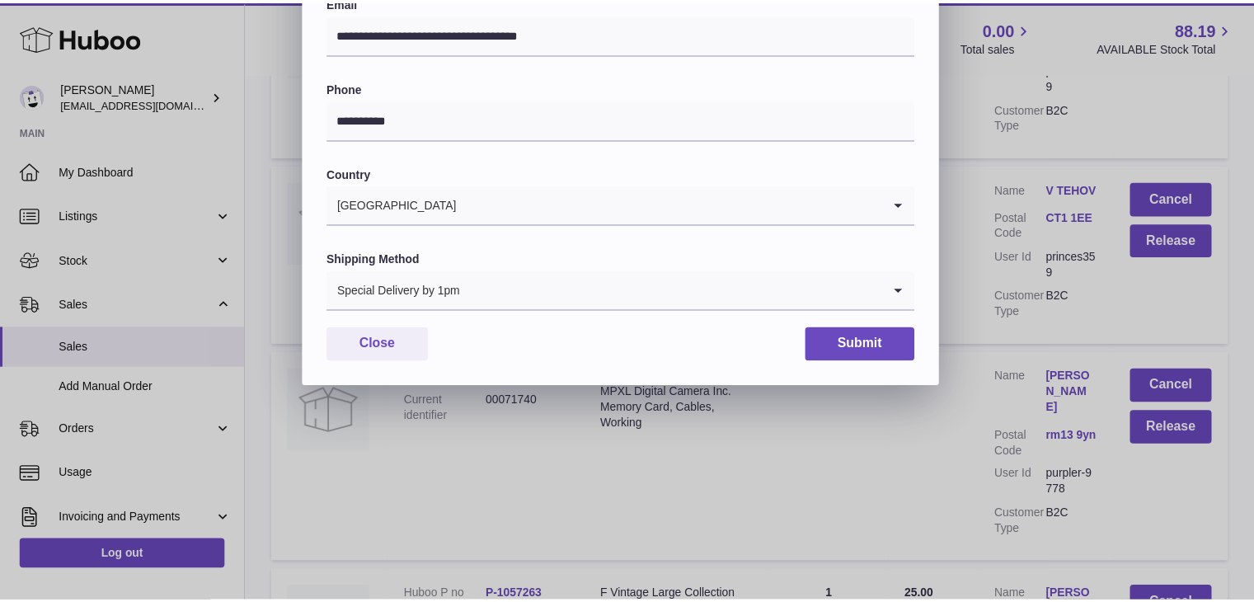
scroll to position [437, 0]
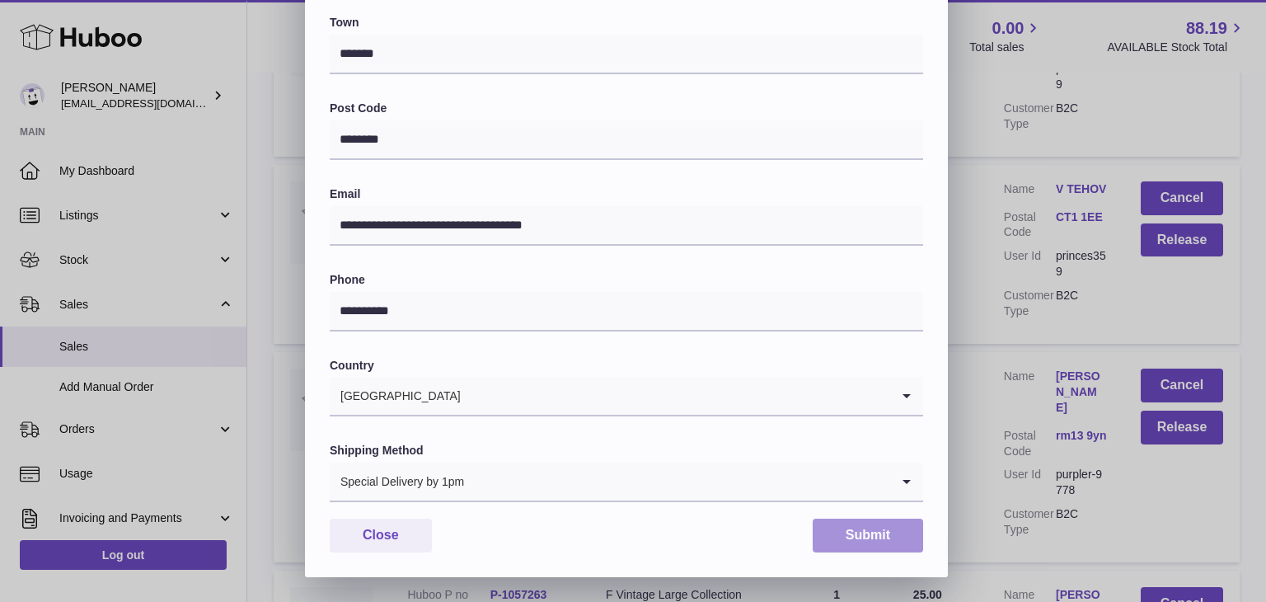
click at [834, 528] on button "Submit" at bounding box center [868, 535] width 110 height 34
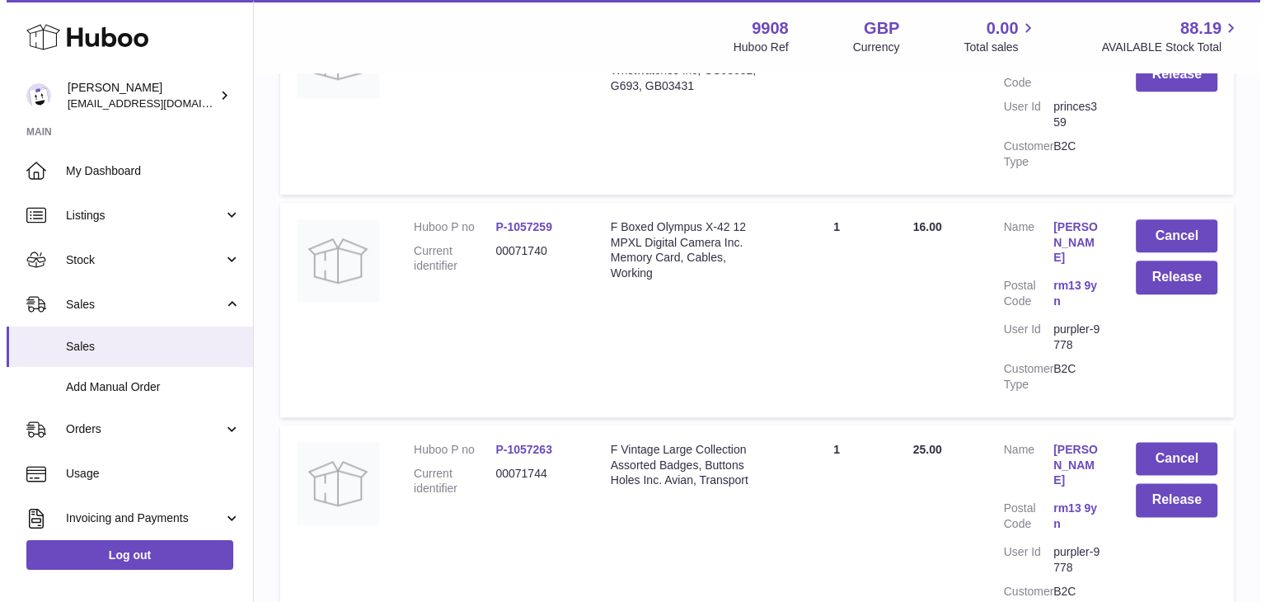
scroll to position [1965, 0]
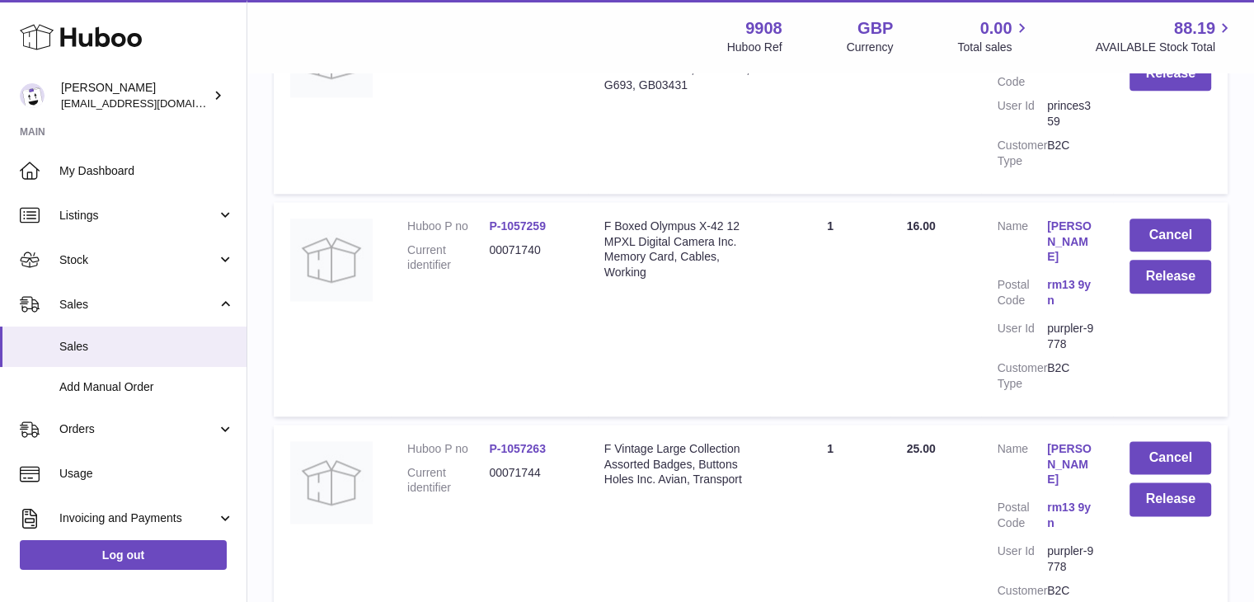
click at [1056, 441] on link "[PERSON_NAME]" at bounding box center [1071, 464] width 49 height 47
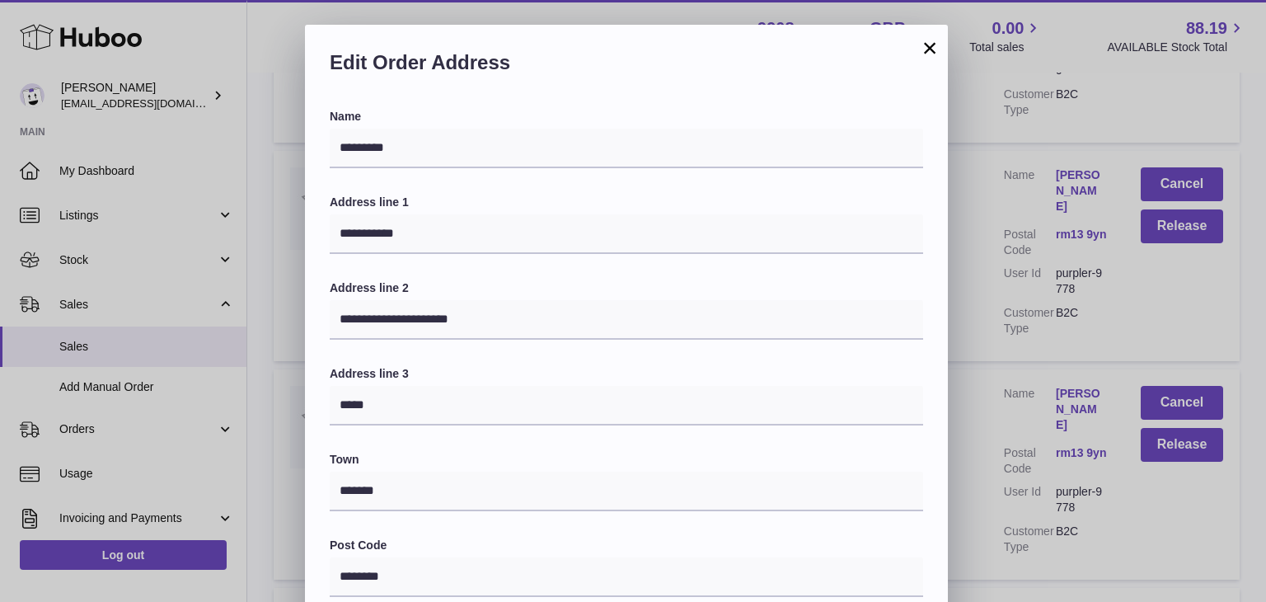
scroll to position [437, 0]
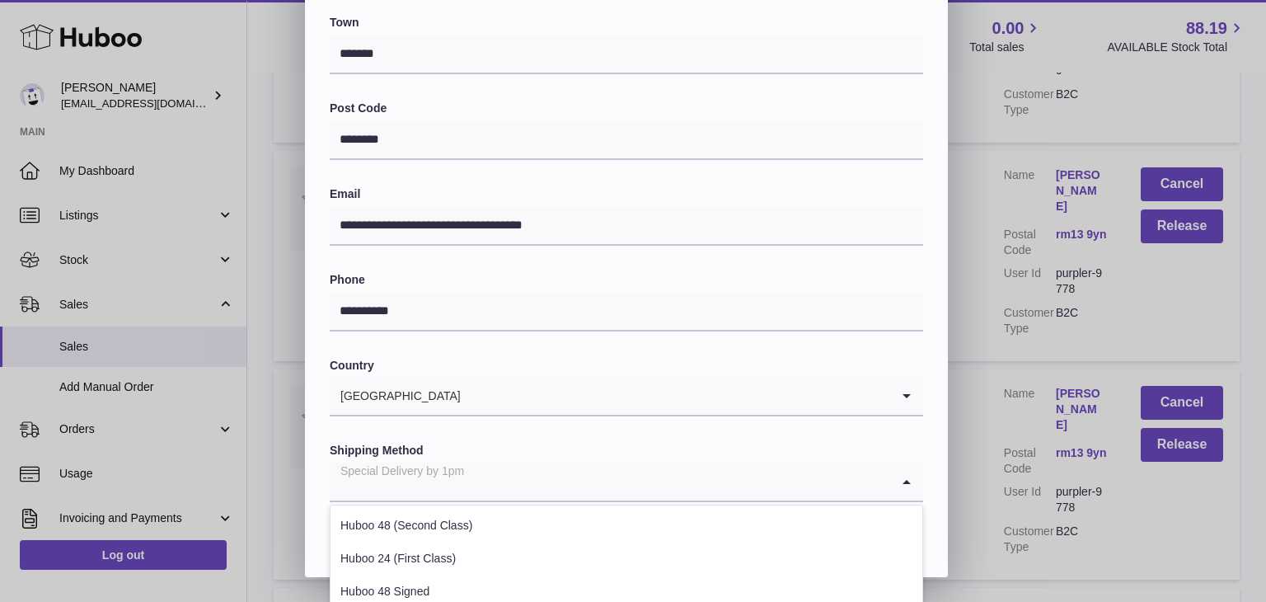
click at [701, 489] on input "Search for option" at bounding box center [610, 481] width 561 height 38
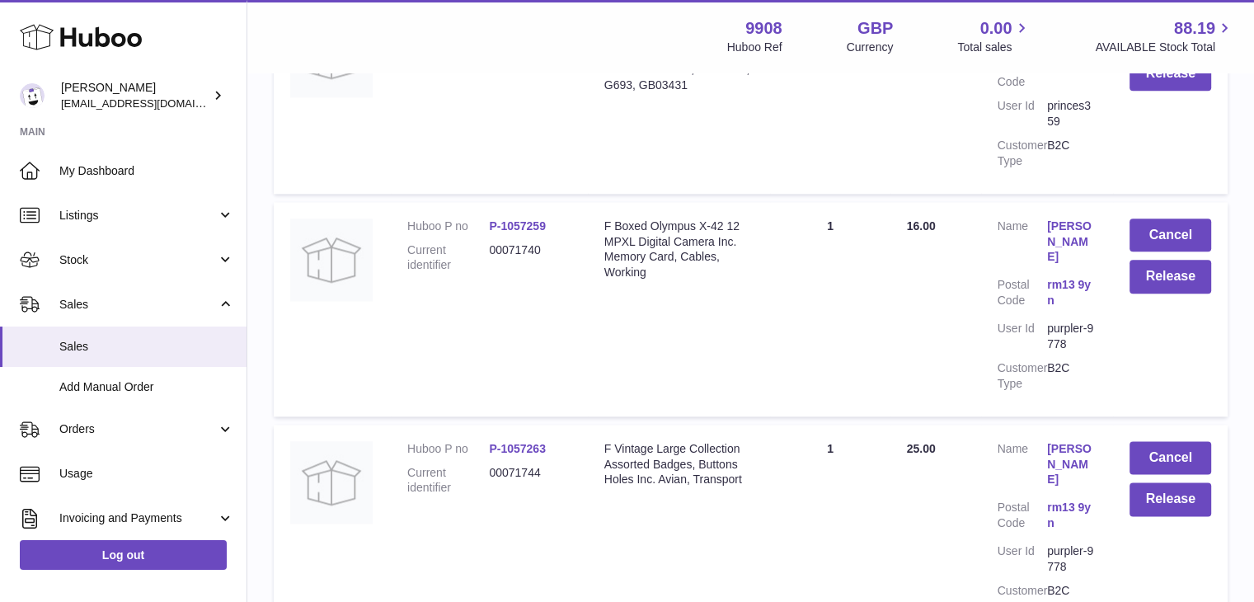
scroll to position [0, 0]
click at [991, 252] on div at bounding box center [627, 301] width 1254 height 602
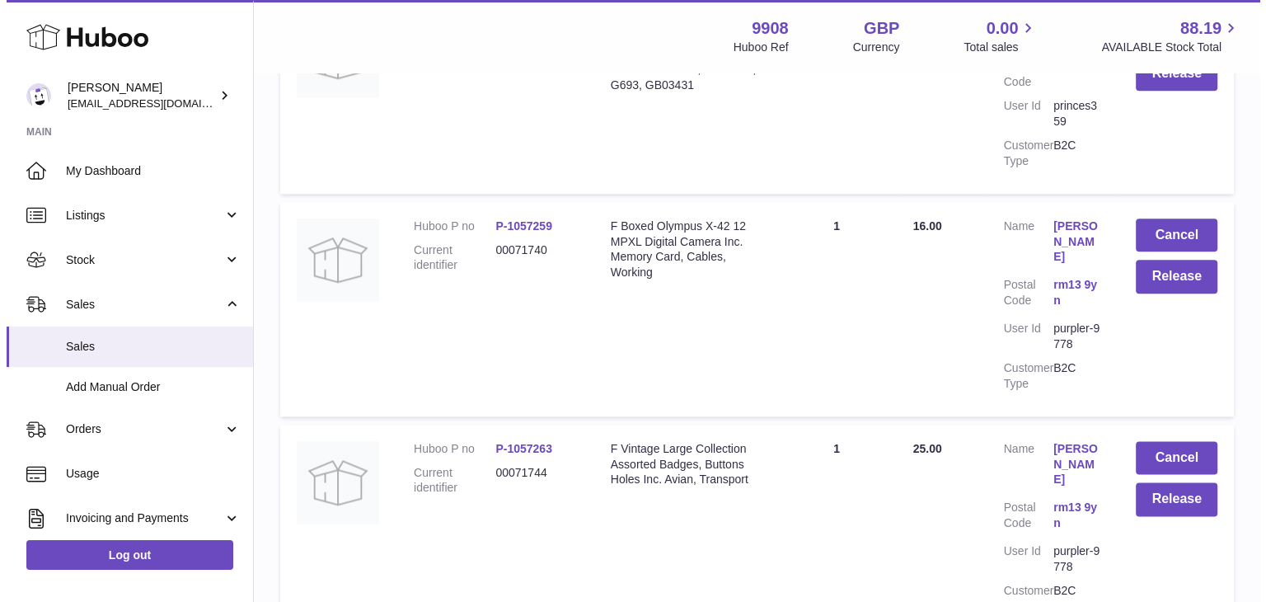
scroll to position [2100, 0]
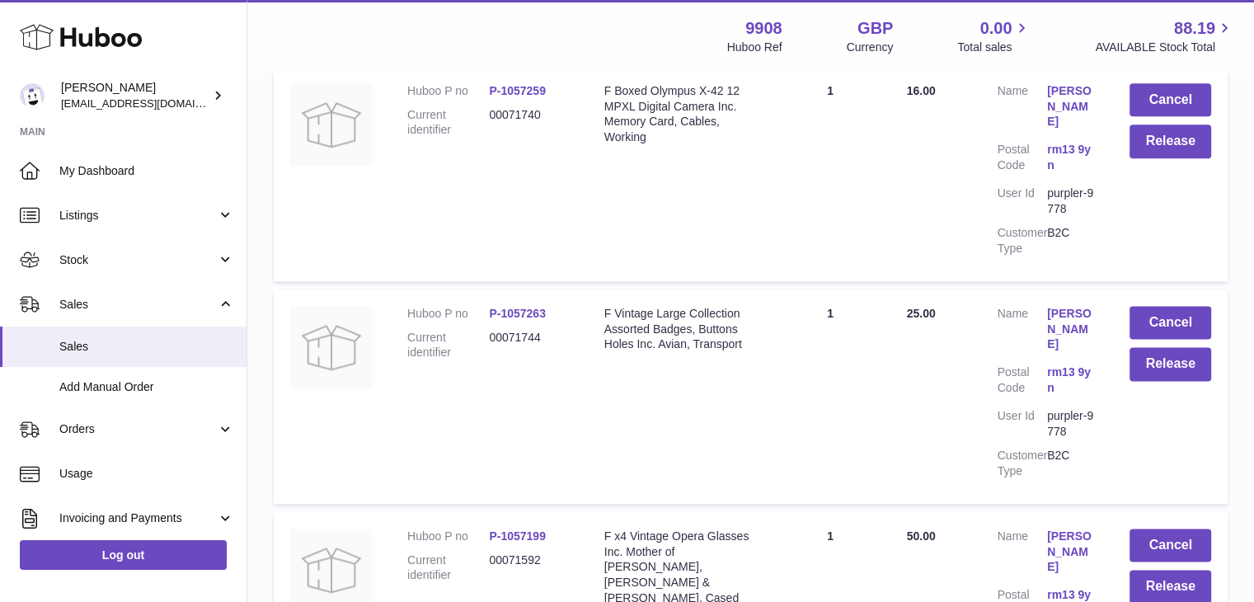
click at [1067, 528] on link "[PERSON_NAME]" at bounding box center [1071, 551] width 49 height 47
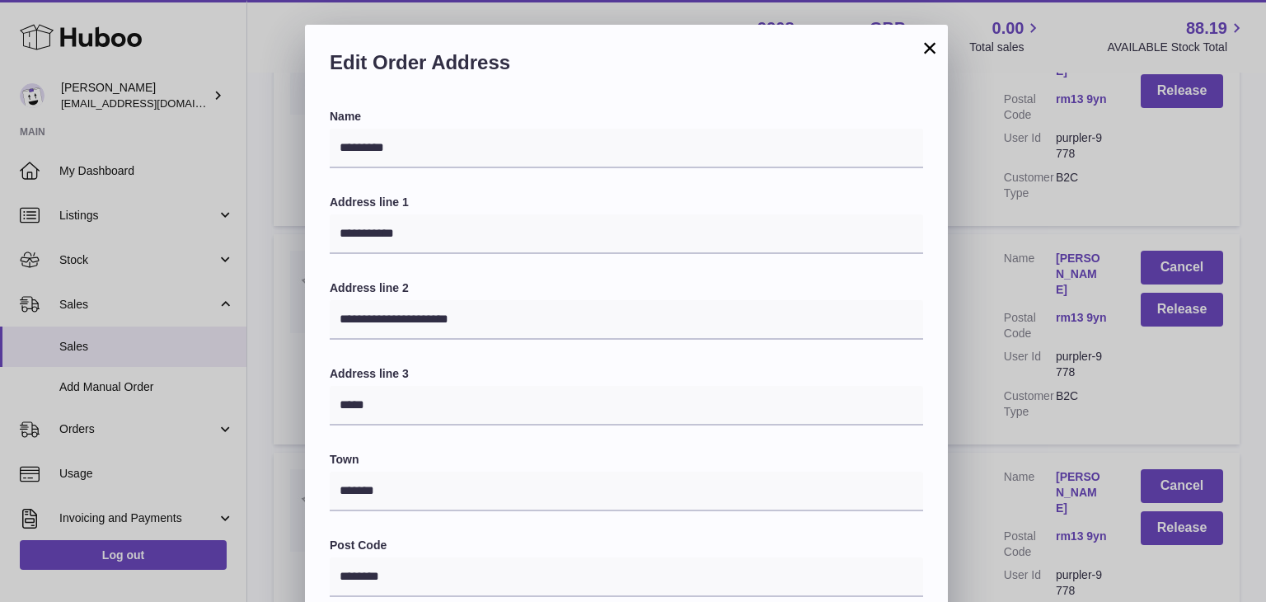
scroll to position [437, 0]
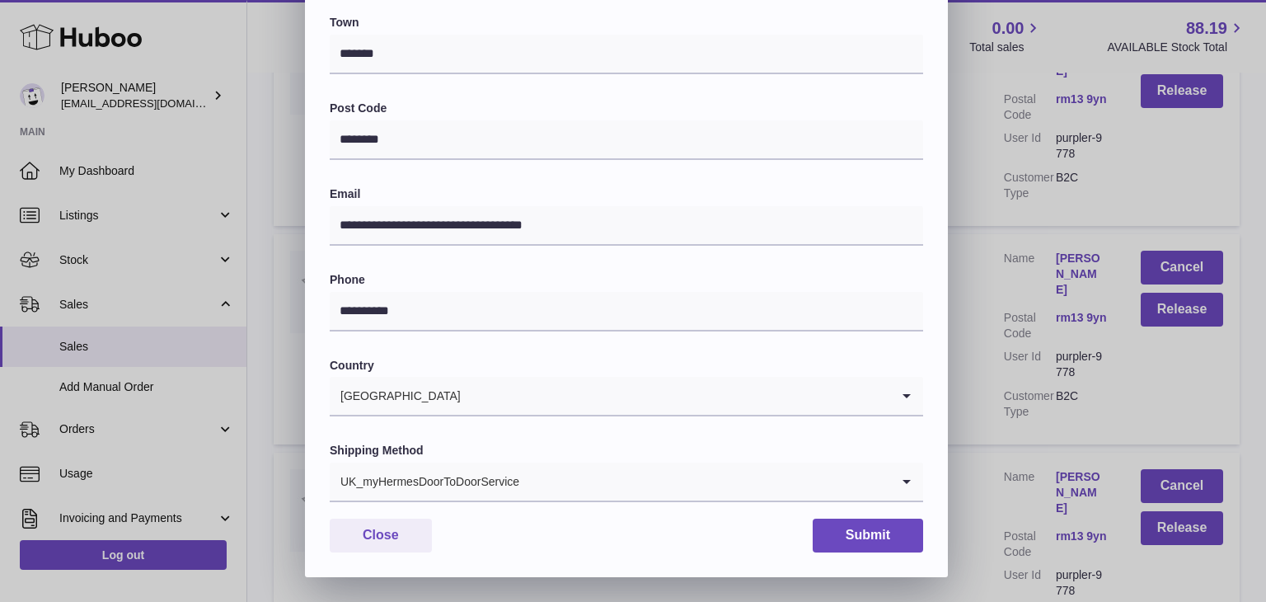
click at [541, 471] on input "Search for option" at bounding box center [705, 481] width 370 height 38
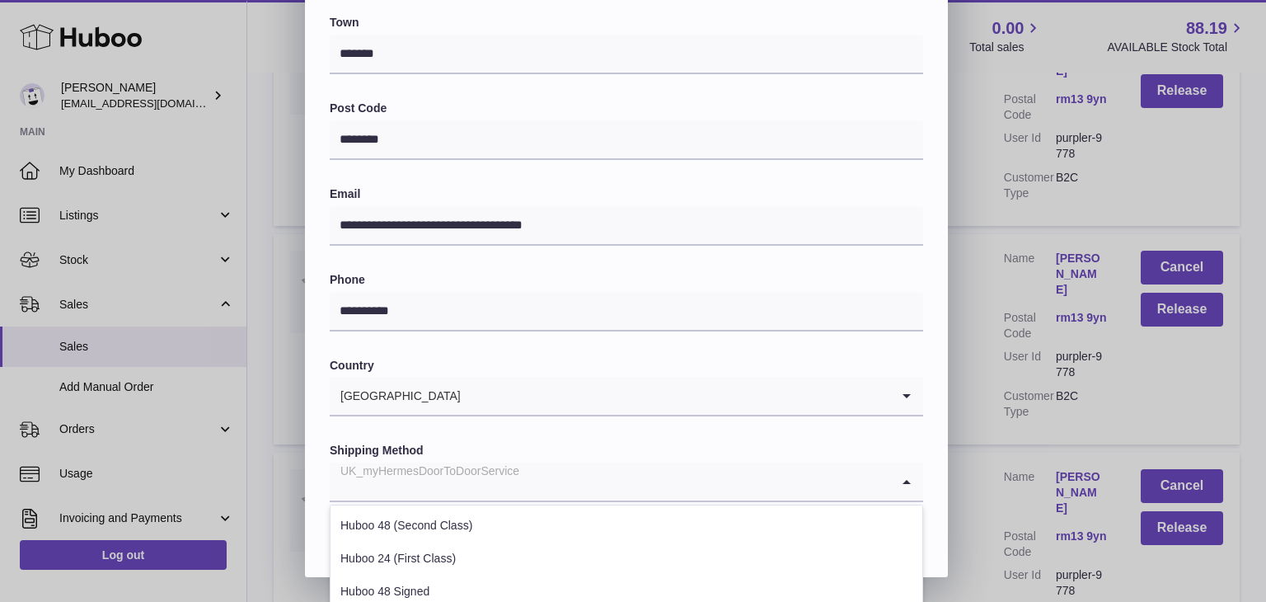
scroll to position [629, 0]
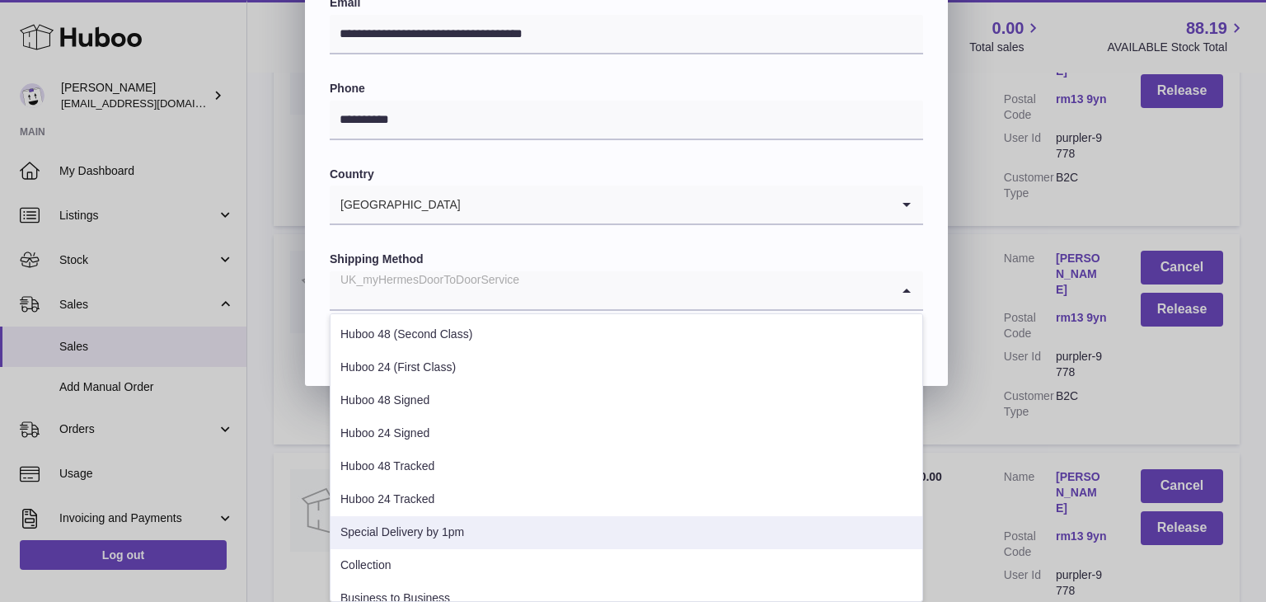
click at [484, 522] on li "Special Delivery by 1pm" at bounding box center [627, 532] width 592 height 33
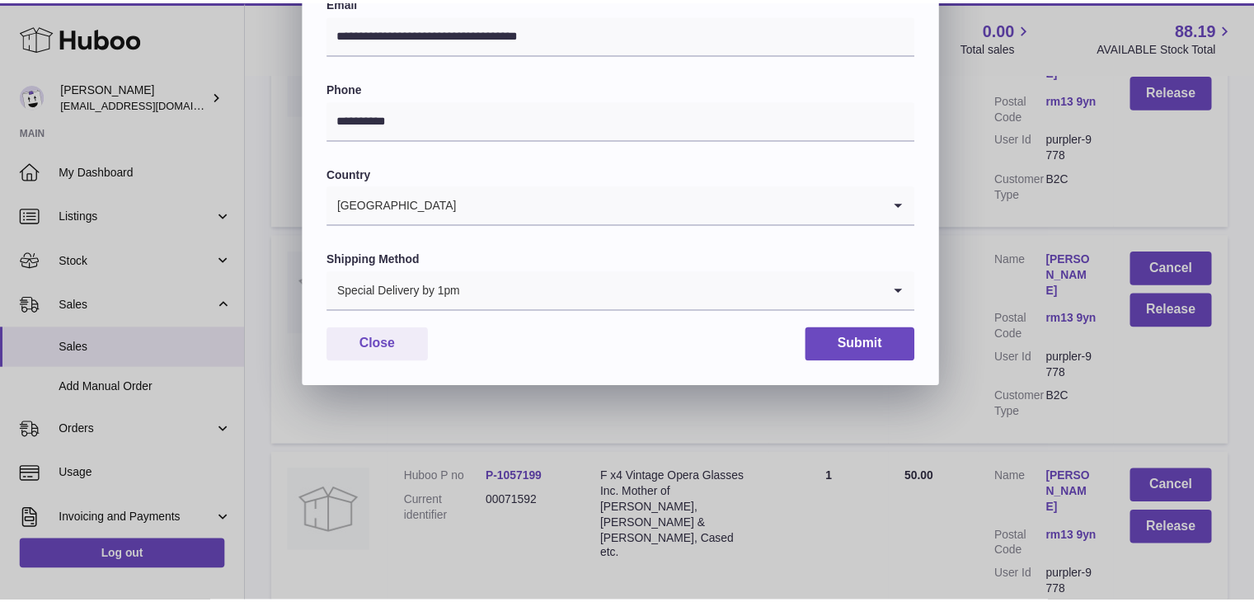
scroll to position [437, 0]
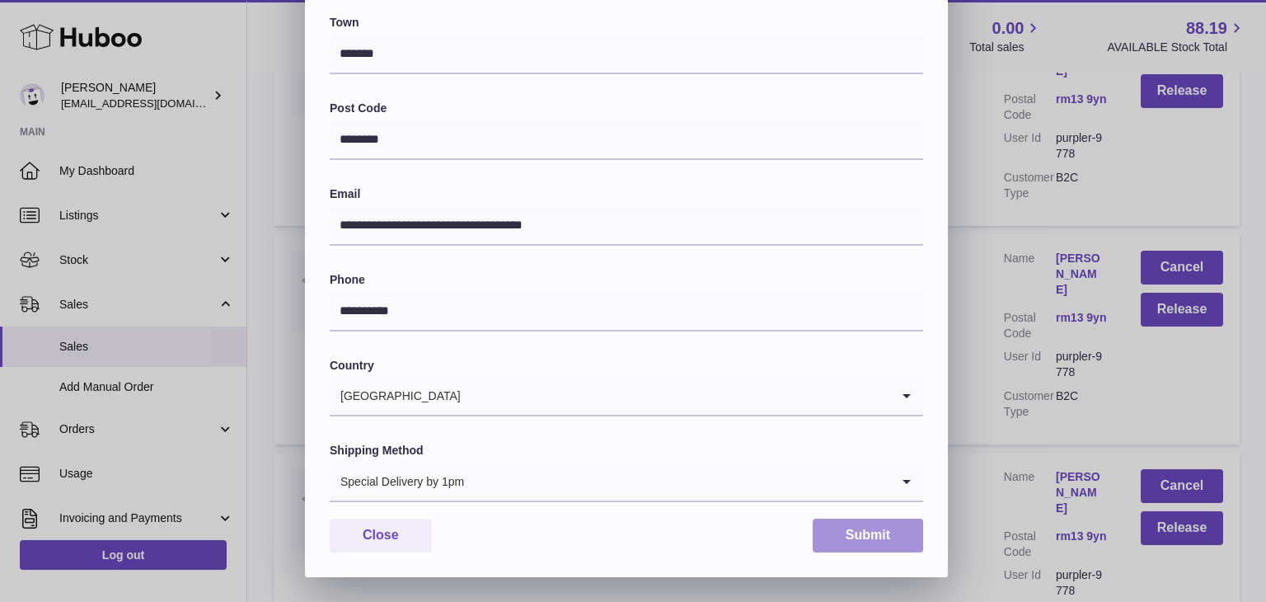
click at [849, 530] on button "Submit" at bounding box center [868, 535] width 110 height 34
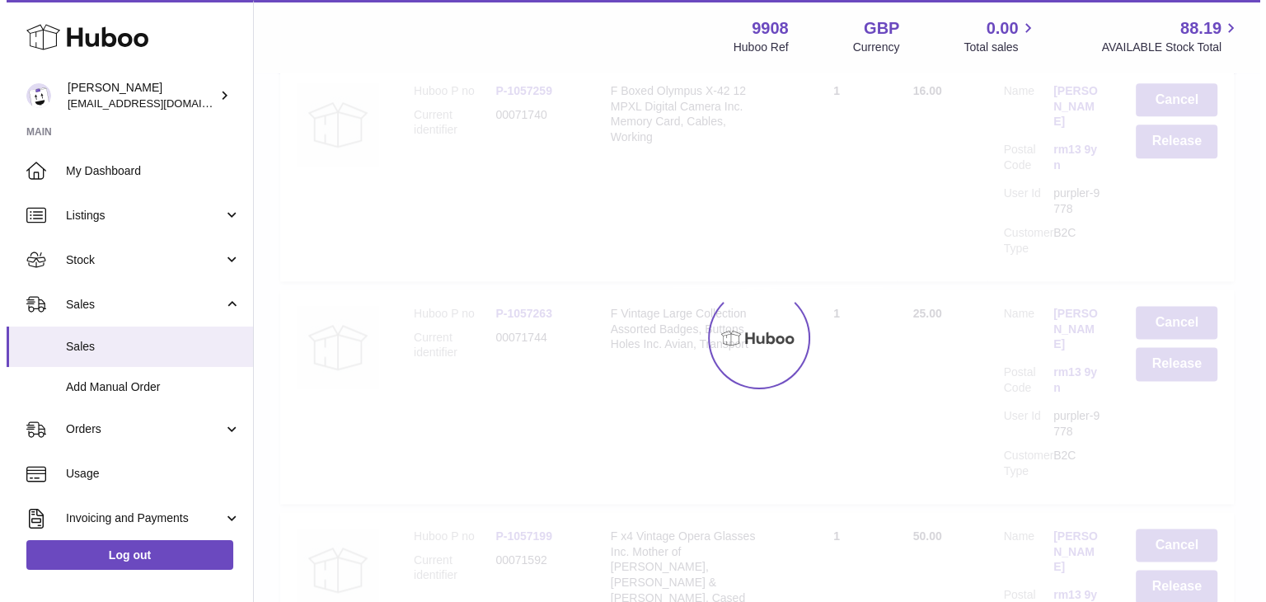
scroll to position [0, 0]
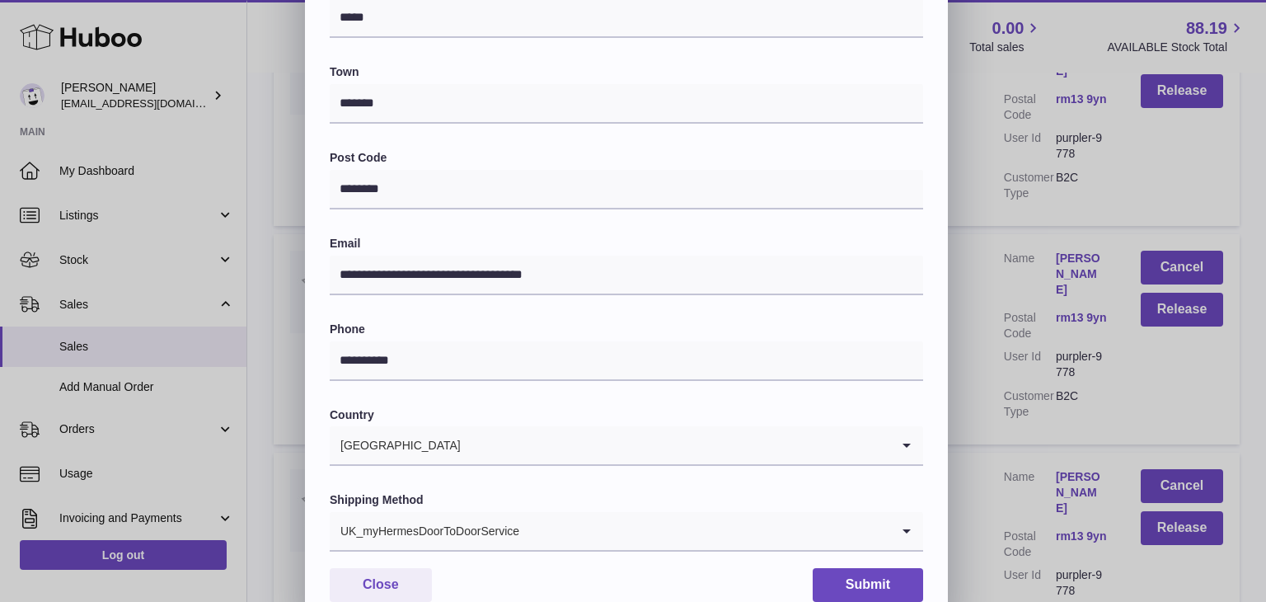
scroll to position [437, 0]
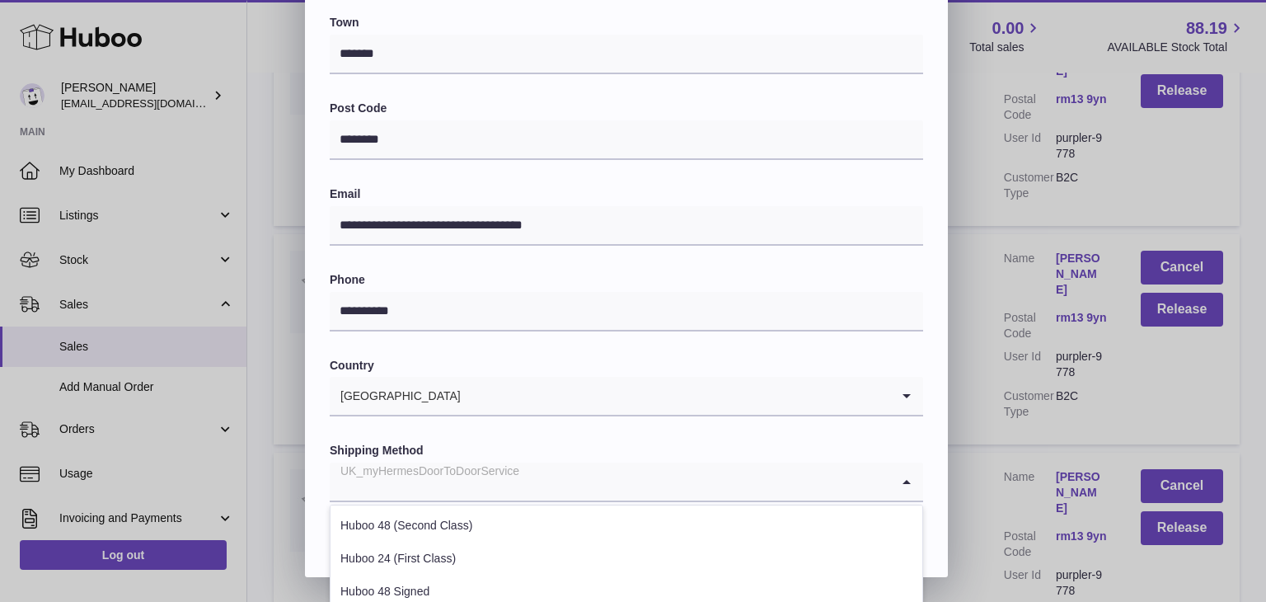
click at [514, 479] on div "UK_myHermesDoorToDoorService" at bounding box center [610, 481] width 561 height 38
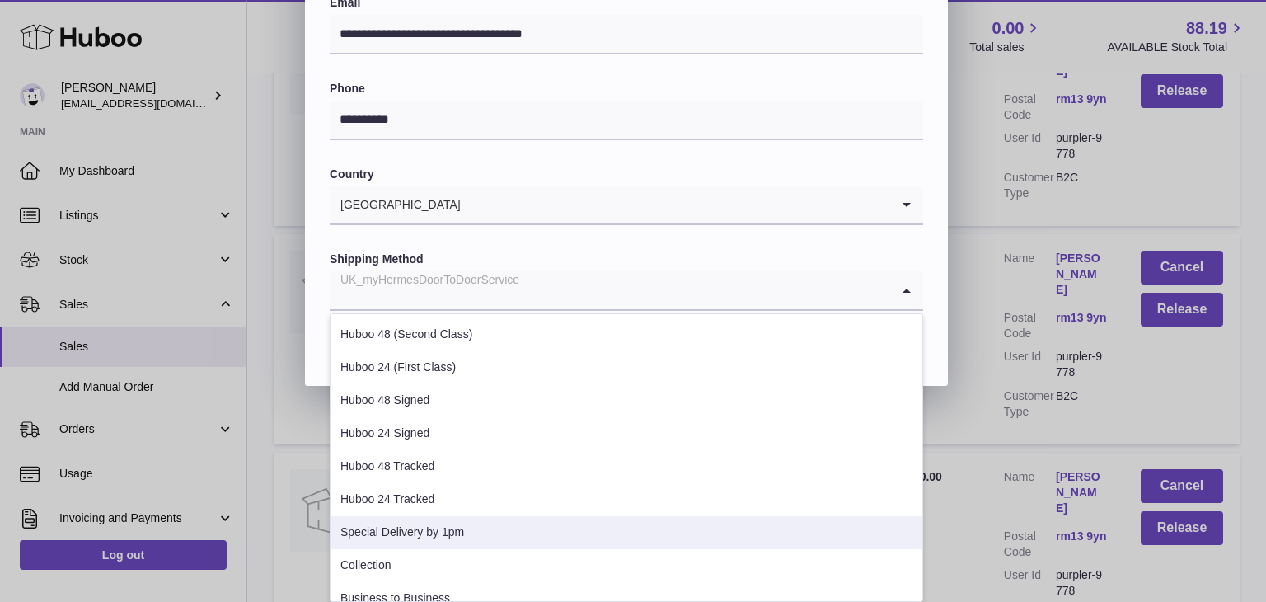
click at [431, 523] on li "Special Delivery by 1pm" at bounding box center [627, 532] width 592 height 33
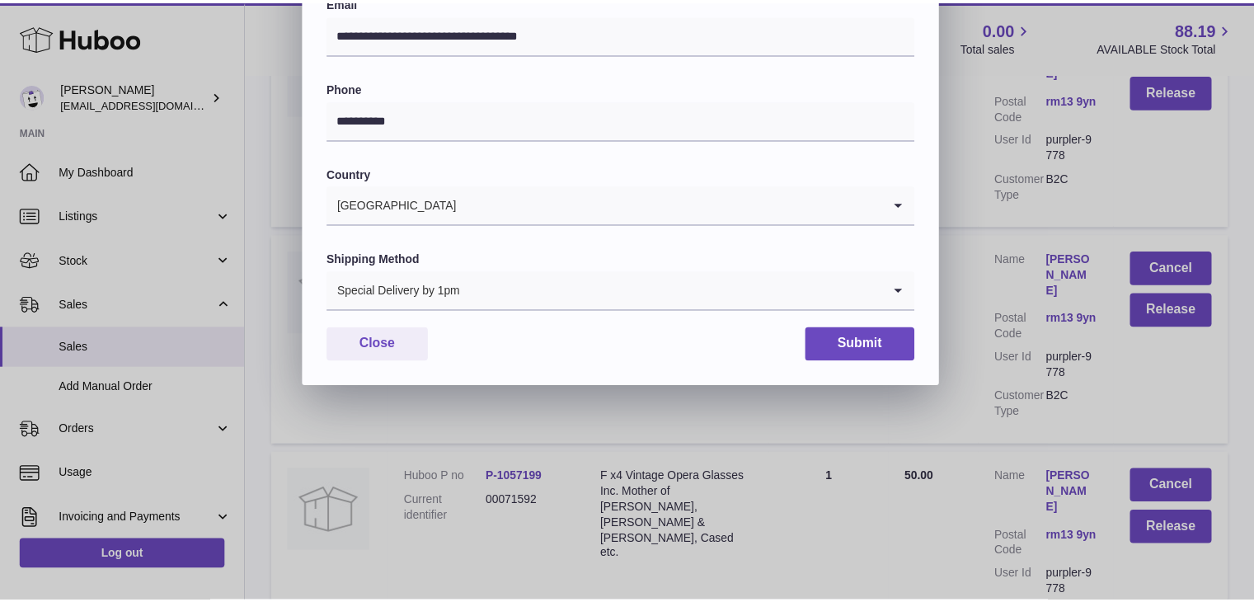
scroll to position [437, 0]
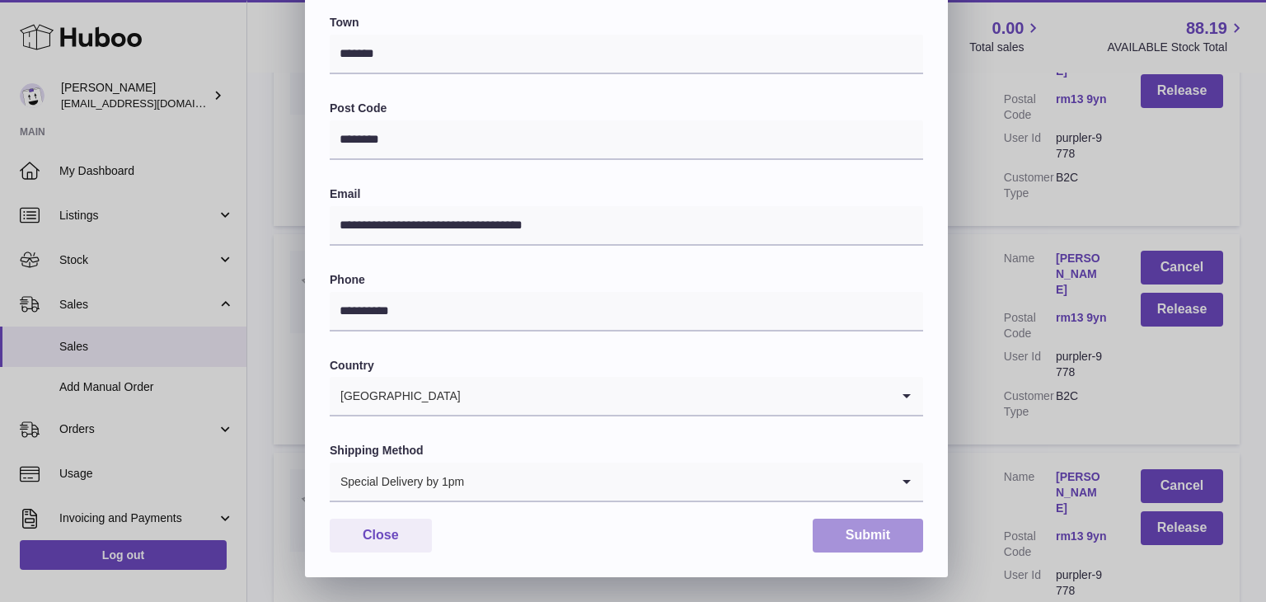
click at [888, 540] on button "Submit" at bounding box center [868, 535] width 110 height 34
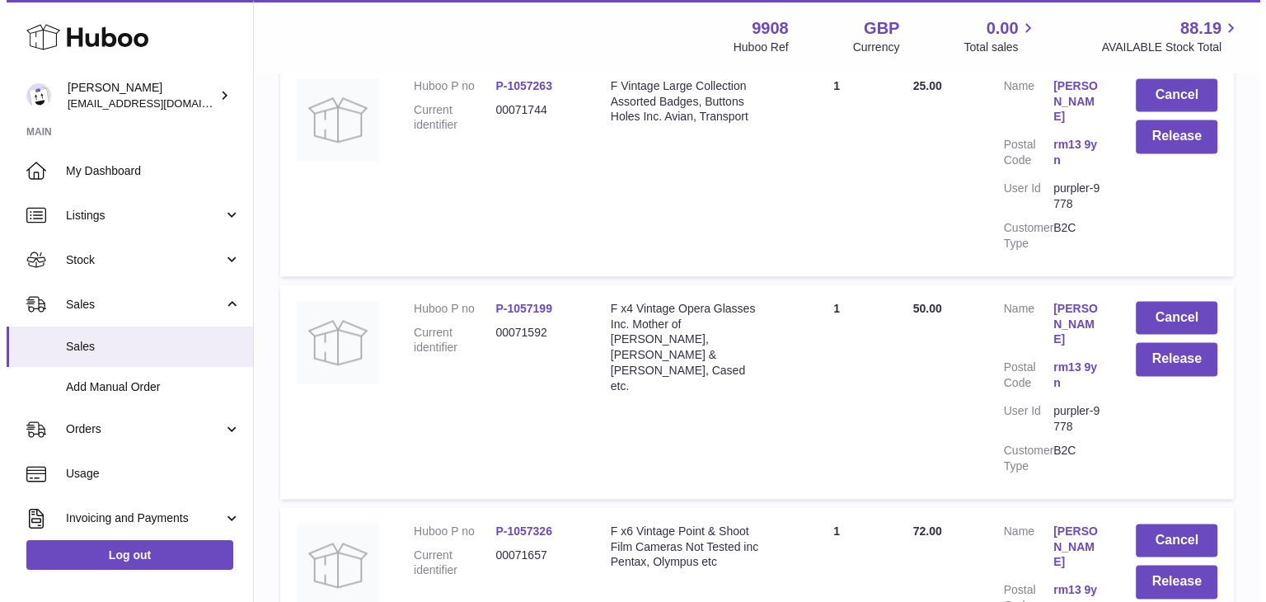
scroll to position [2353, 0]
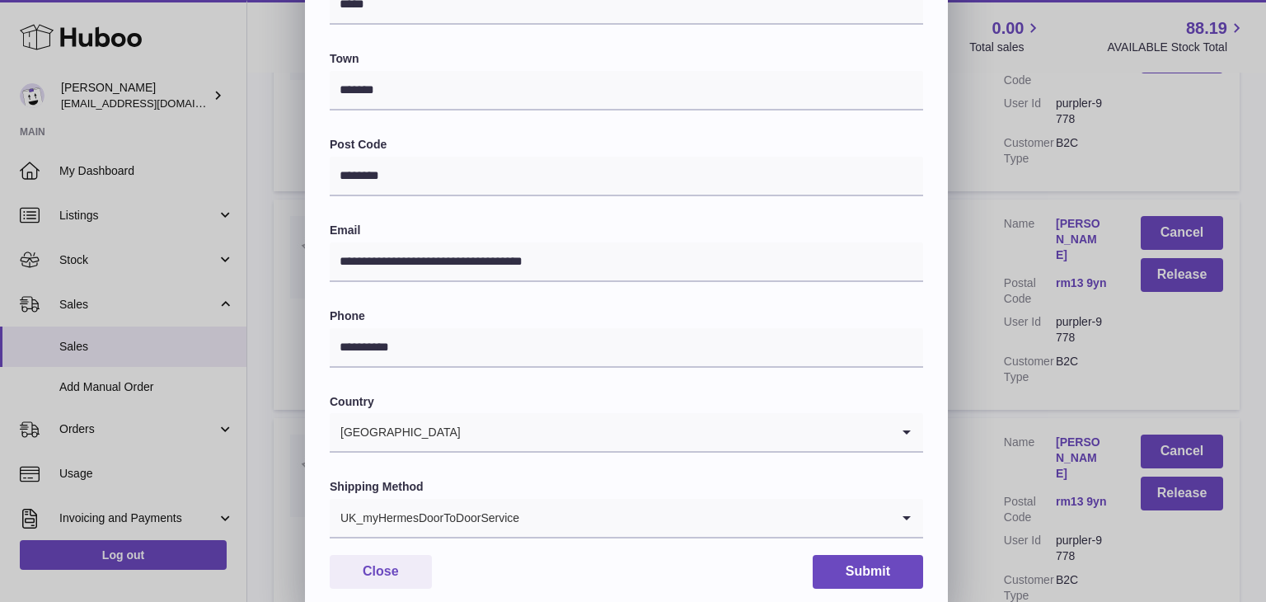
scroll to position [406, 0]
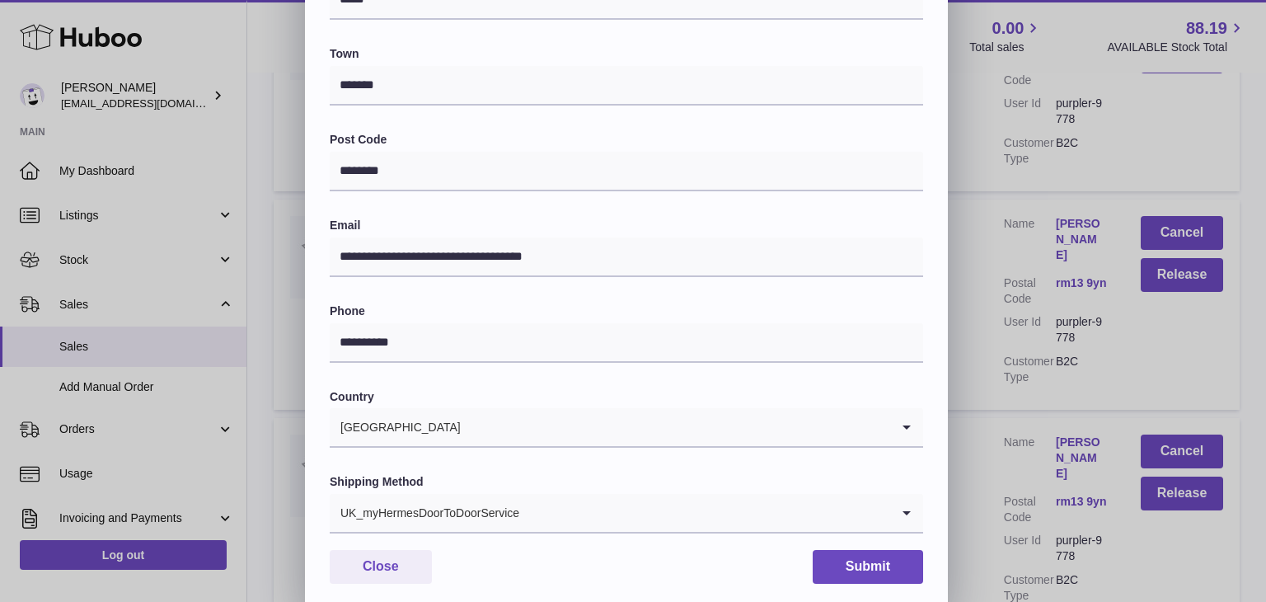
click at [488, 502] on div "UK_myHermesDoorToDoorService" at bounding box center [610, 513] width 561 height 38
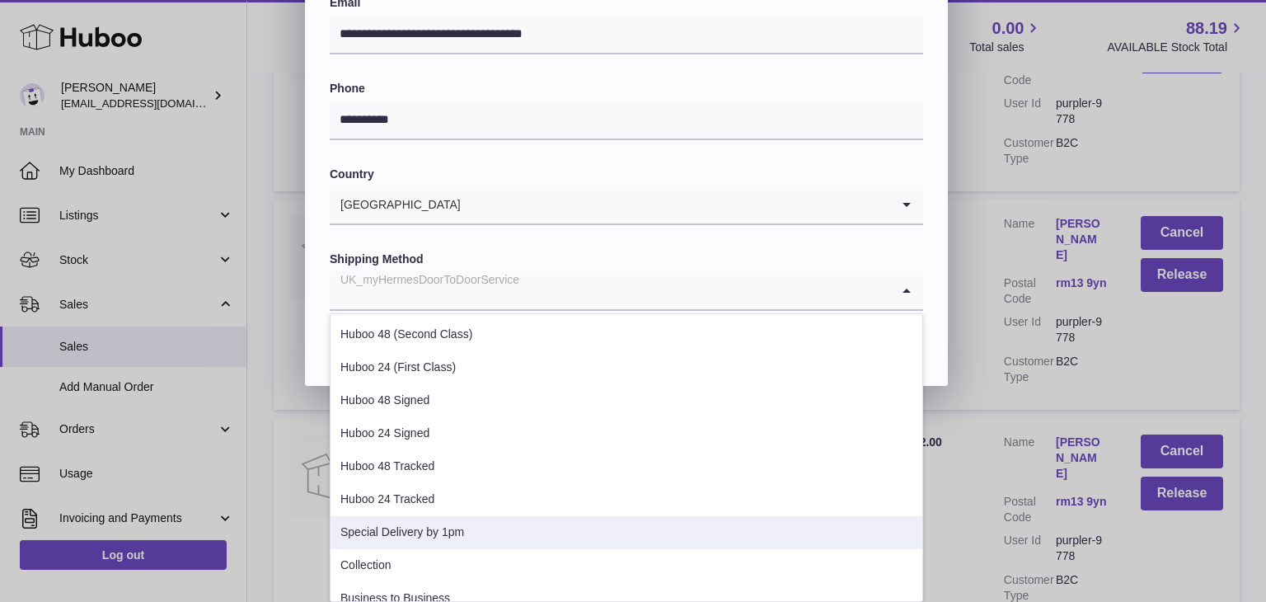
click at [439, 532] on li "Special Delivery by 1pm" at bounding box center [627, 532] width 592 height 33
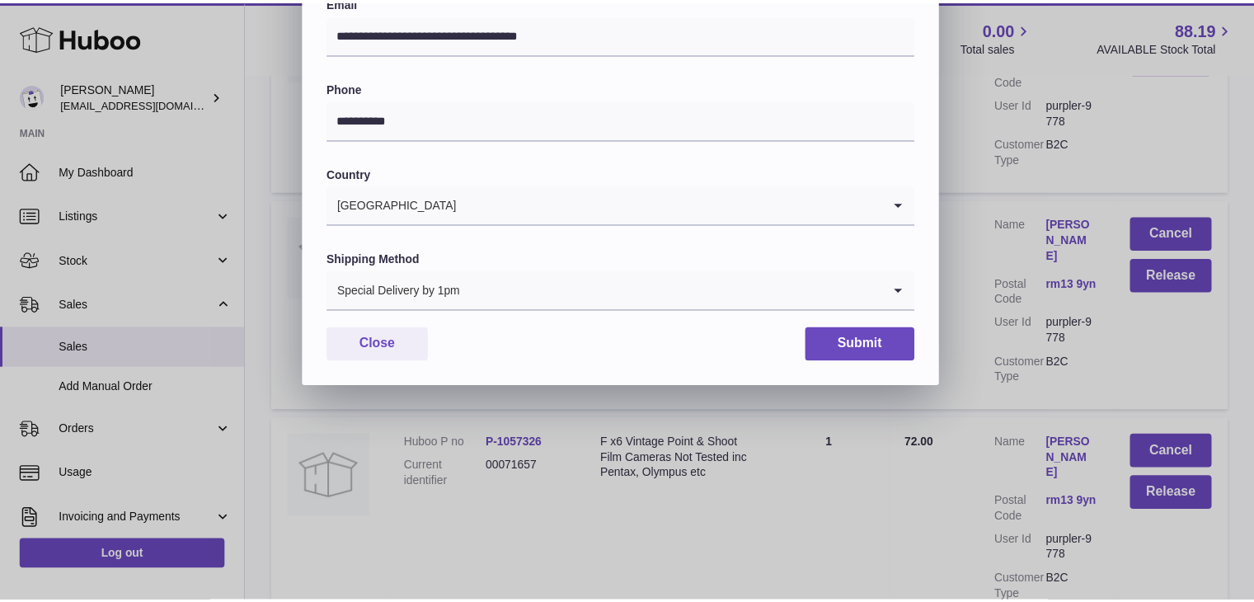
scroll to position [437, 0]
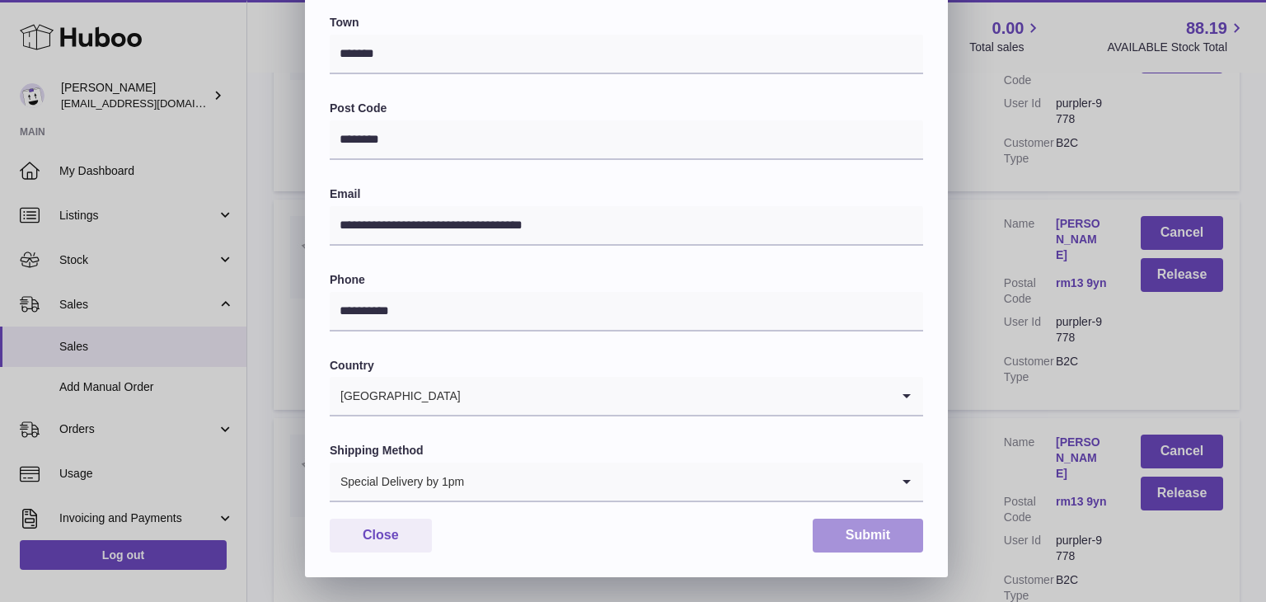
click at [854, 529] on button "Submit" at bounding box center [868, 535] width 110 height 34
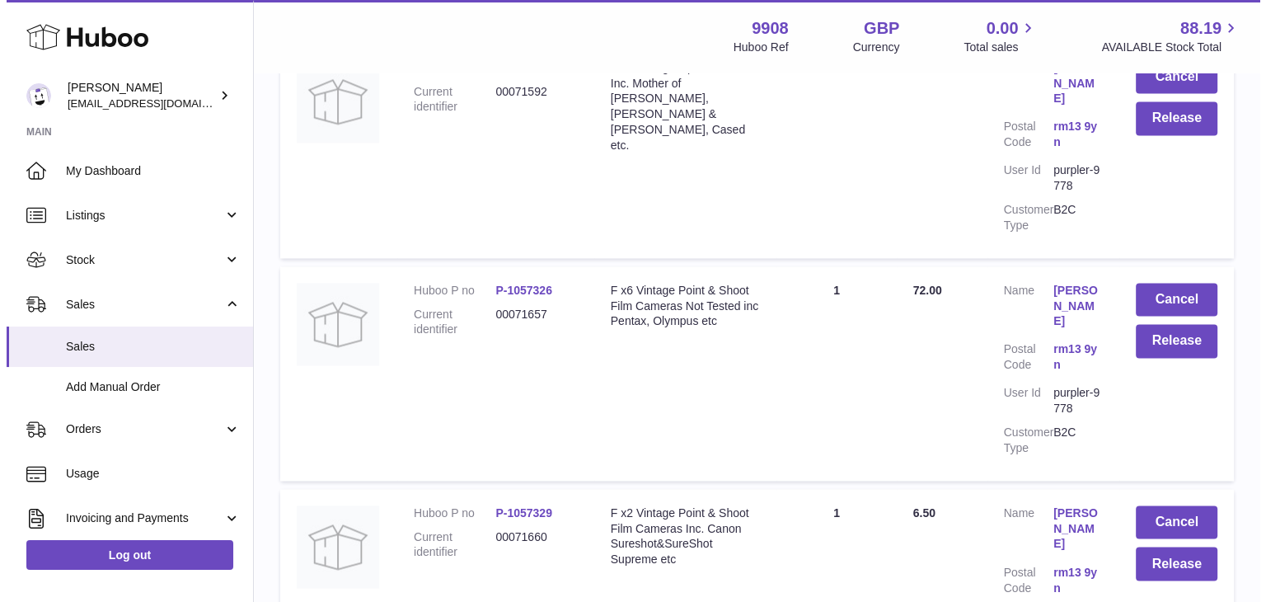
scroll to position [2650, 0]
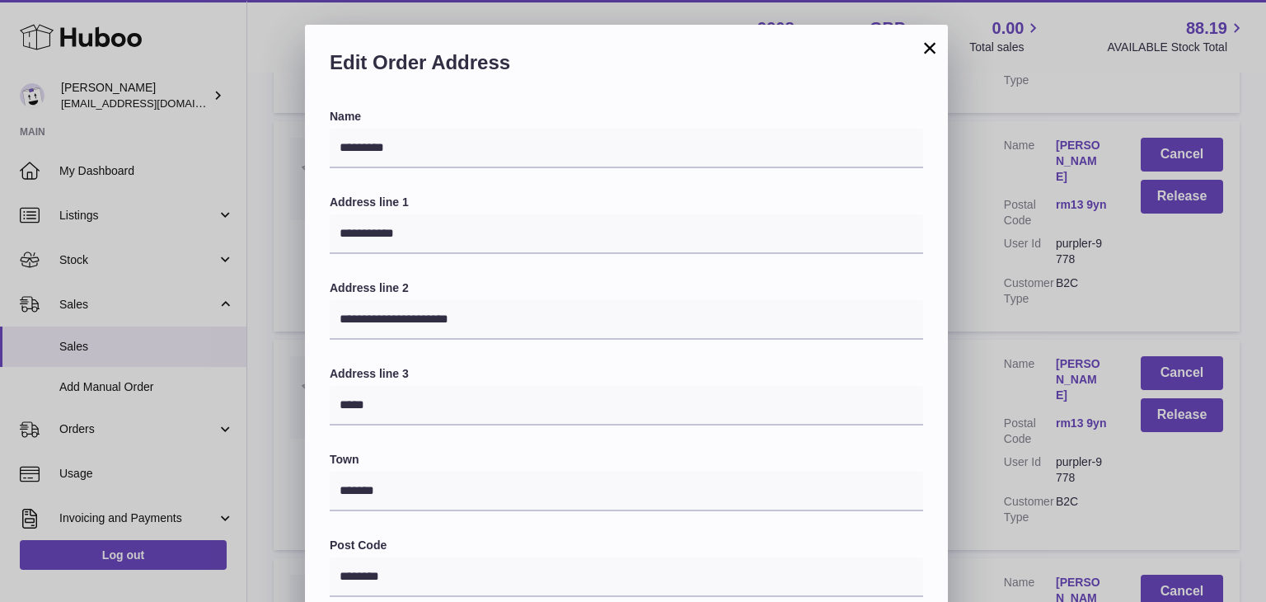
scroll to position [437, 0]
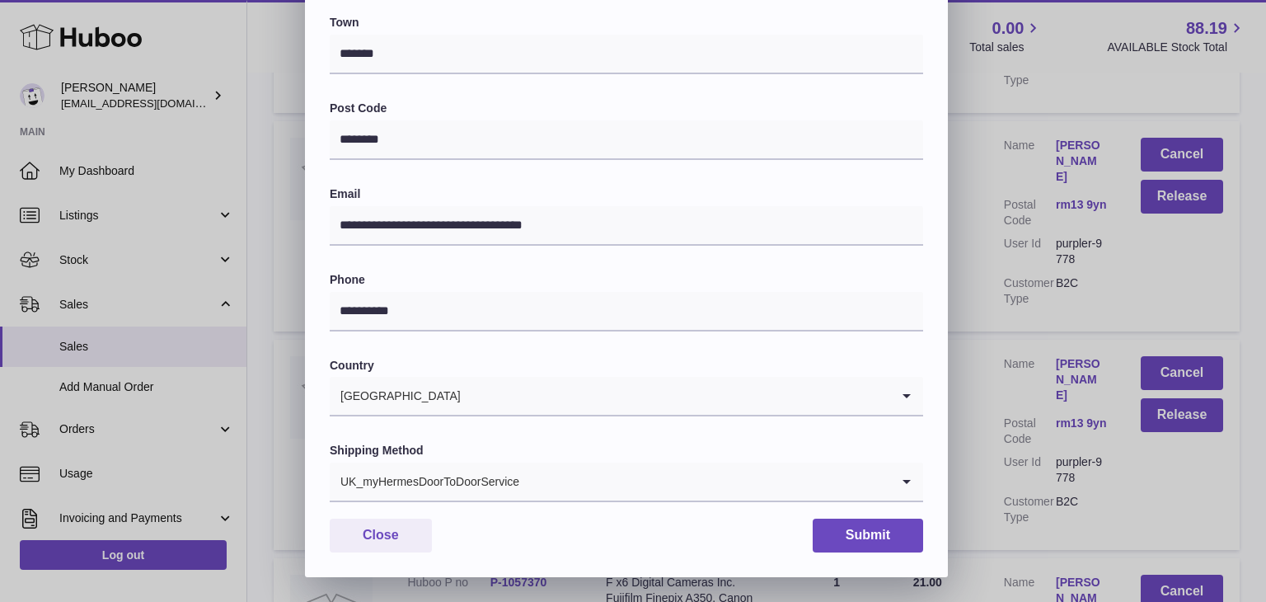
click at [544, 482] on input "Search for option" at bounding box center [705, 481] width 370 height 38
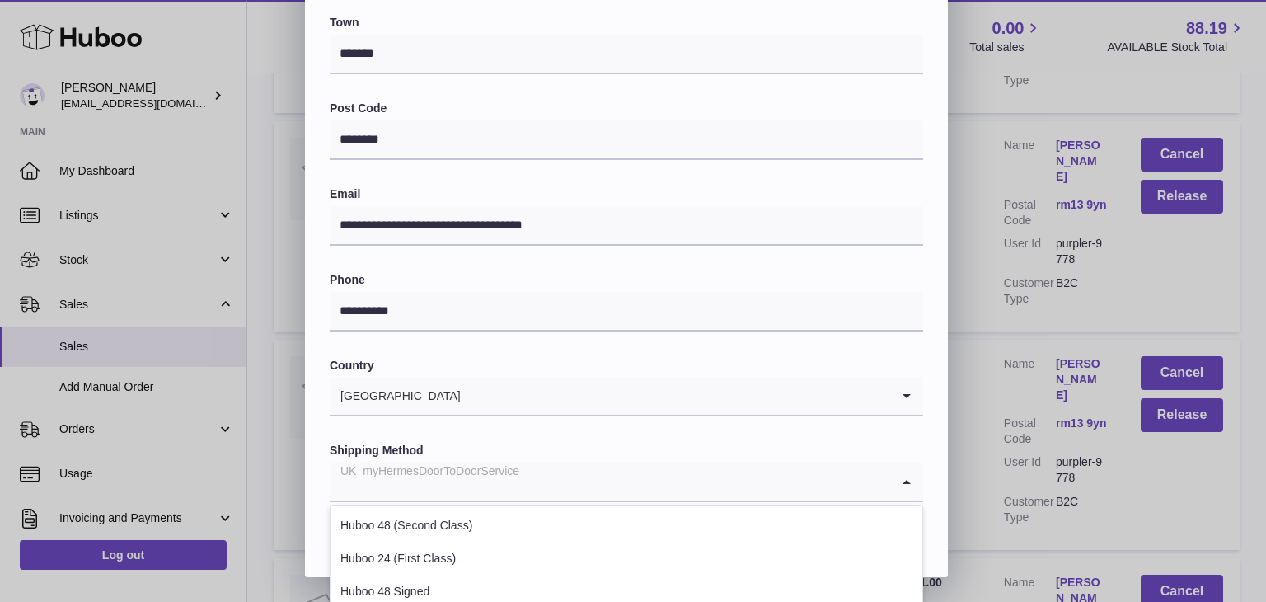
scroll to position [629, 0]
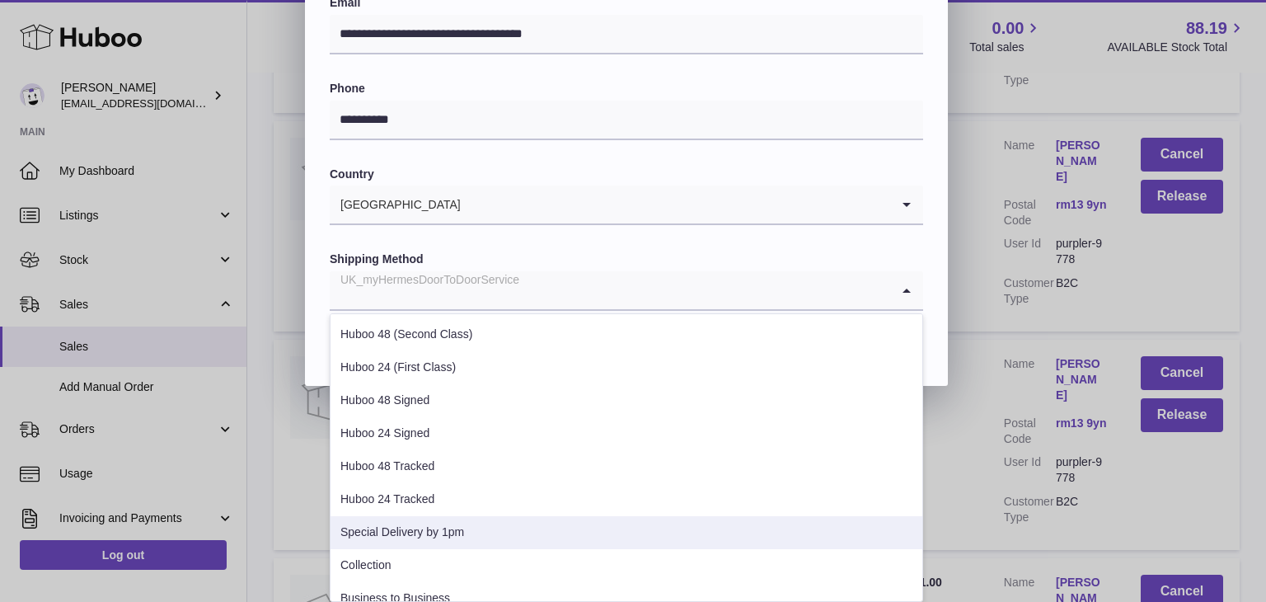
click at [491, 532] on li "Special Delivery by 1pm" at bounding box center [627, 532] width 592 height 33
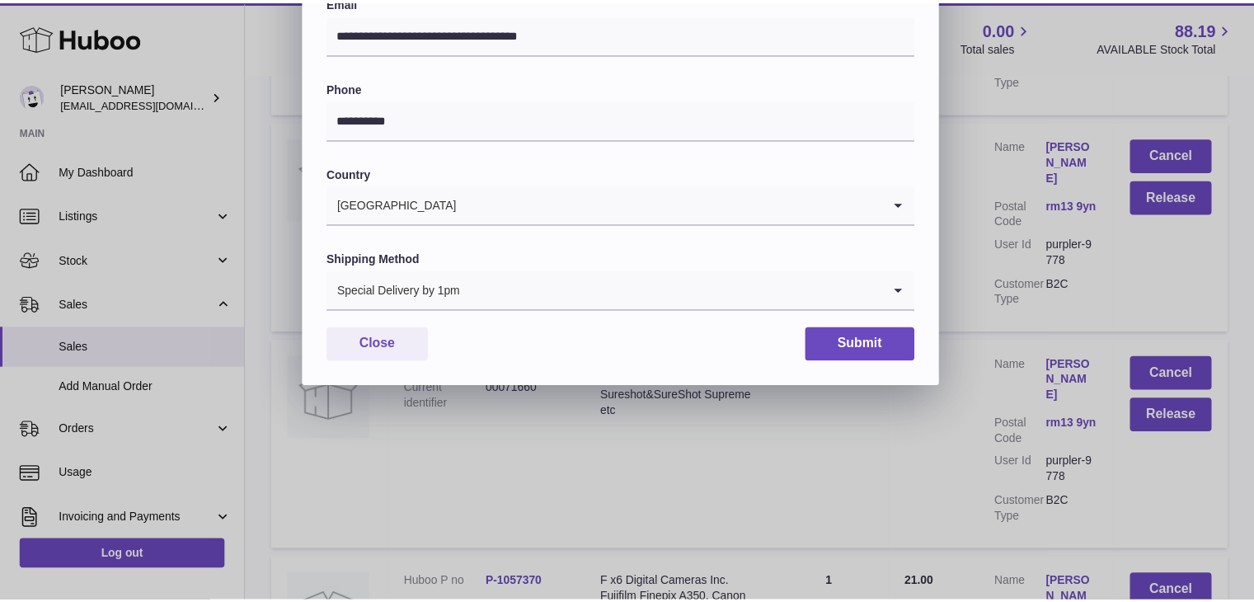
scroll to position [0, 0]
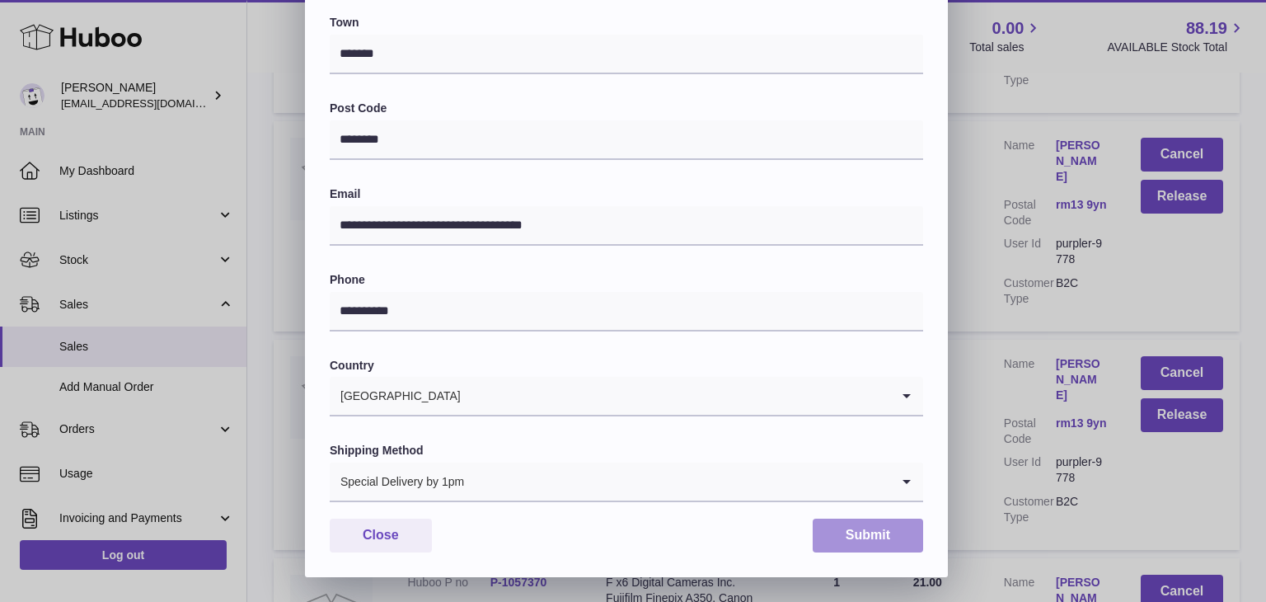
click at [837, 541] on button "Submit" at bounding box center [868, 535] width 110 height 34
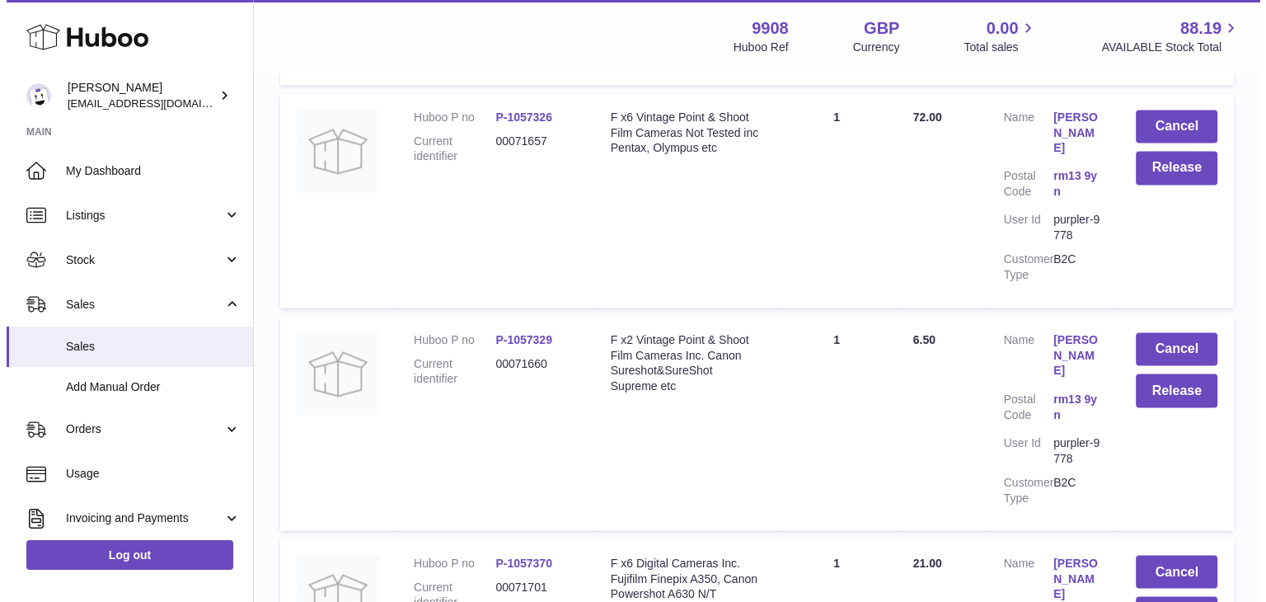
scroll to position [2742, 0]
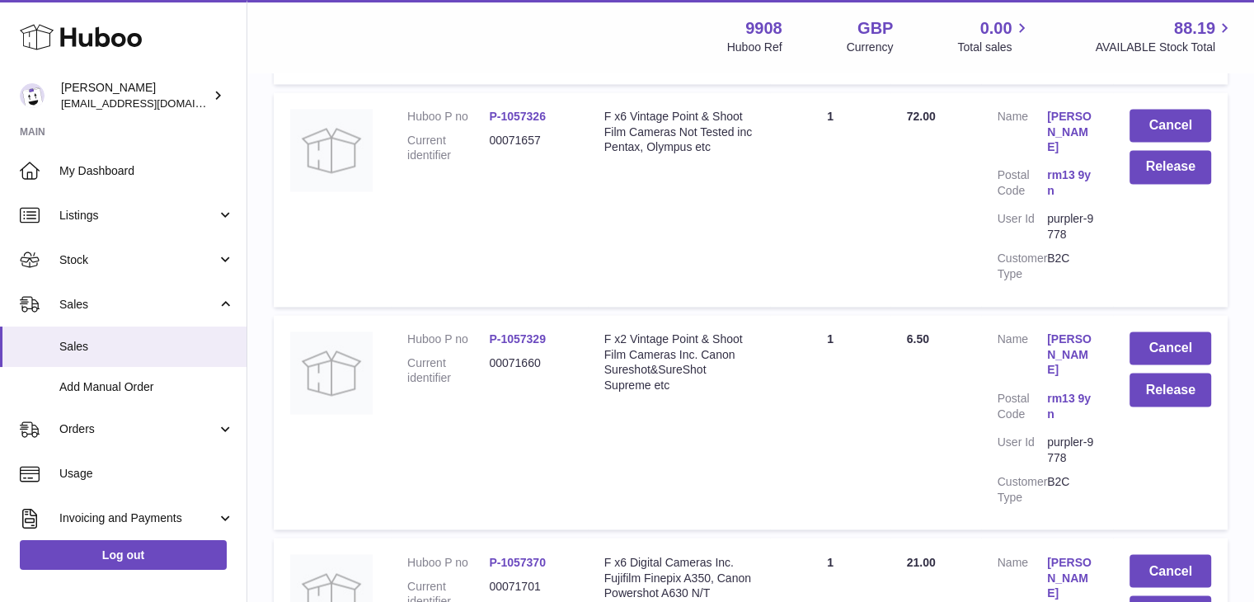
click at [1067, 554] on link "[PERSON_NAME]" at bounding box center [1071, 577] width 49 height 47
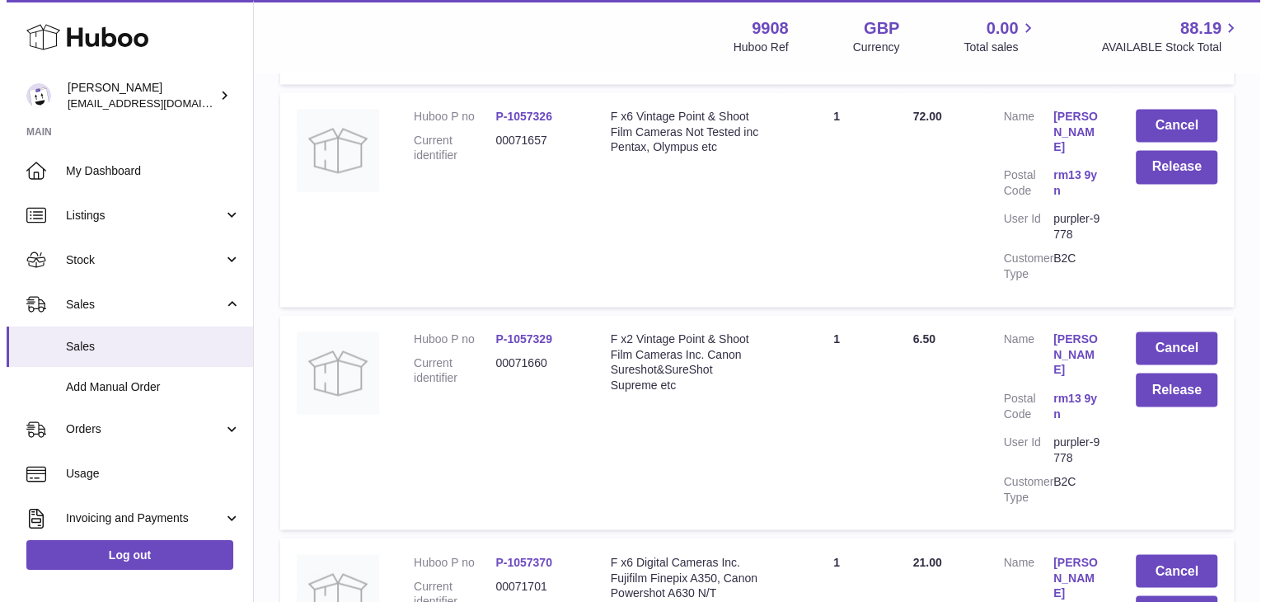
scroll to position [0, 0]
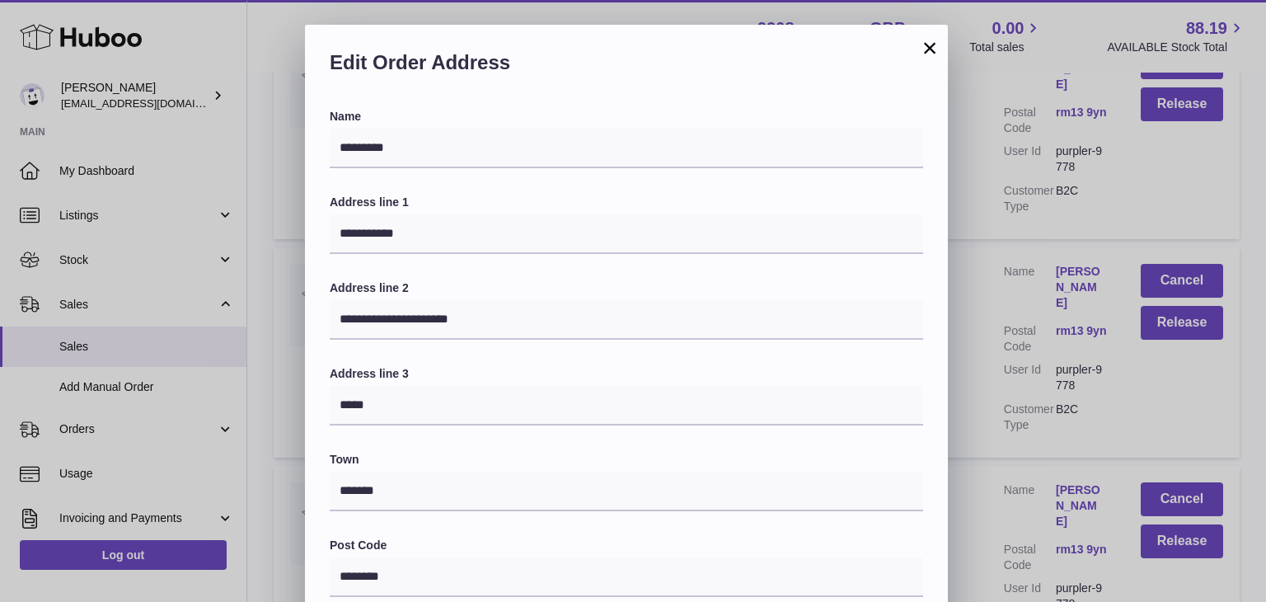
scroll to position [437, 0]
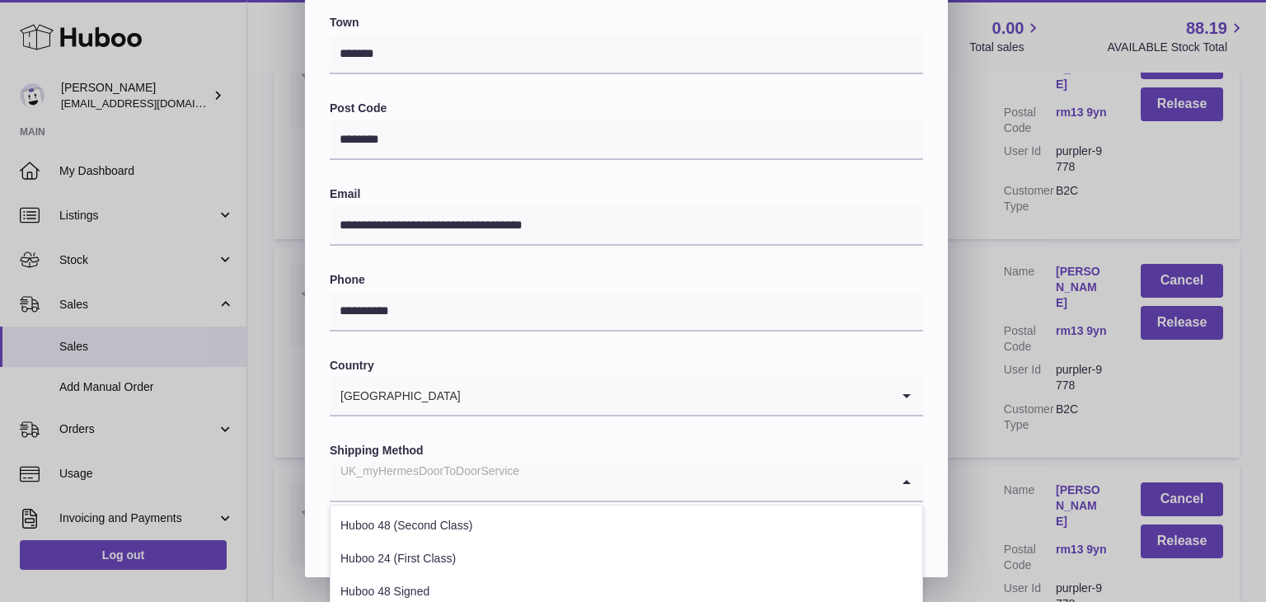
click at [576, 481] on input "Search for option" at bounding box center [610, 481] width 561 height 38
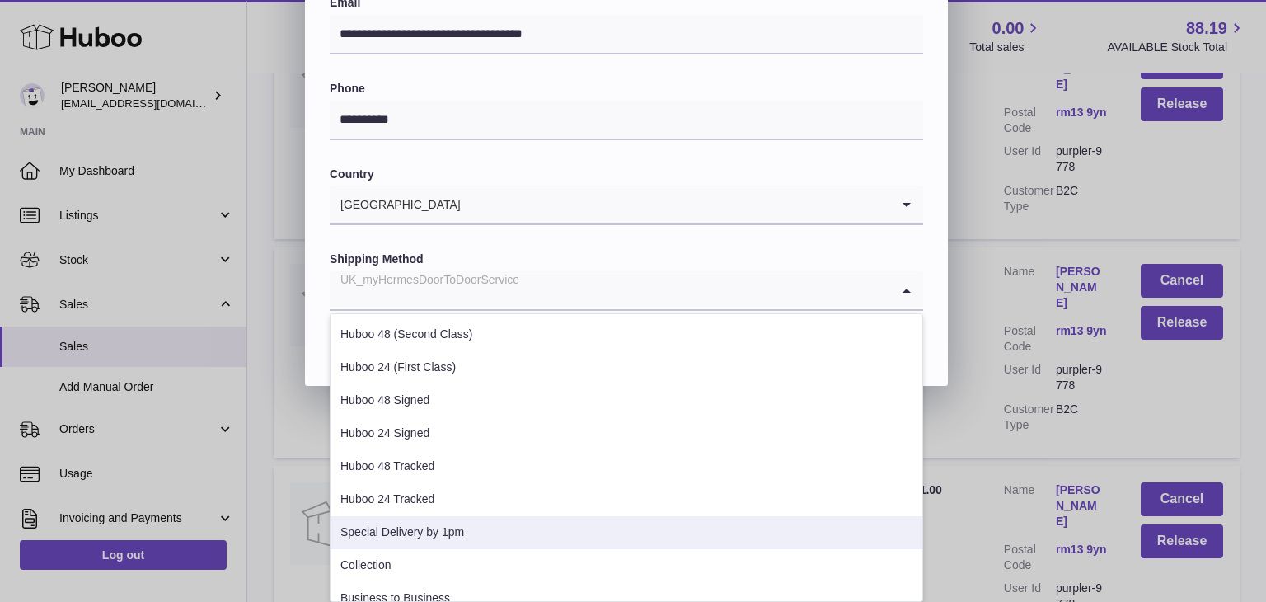
click at [504, 526] on li "Special Delivery by 1pm" at bounding box center [627, 532] width 592 height 33
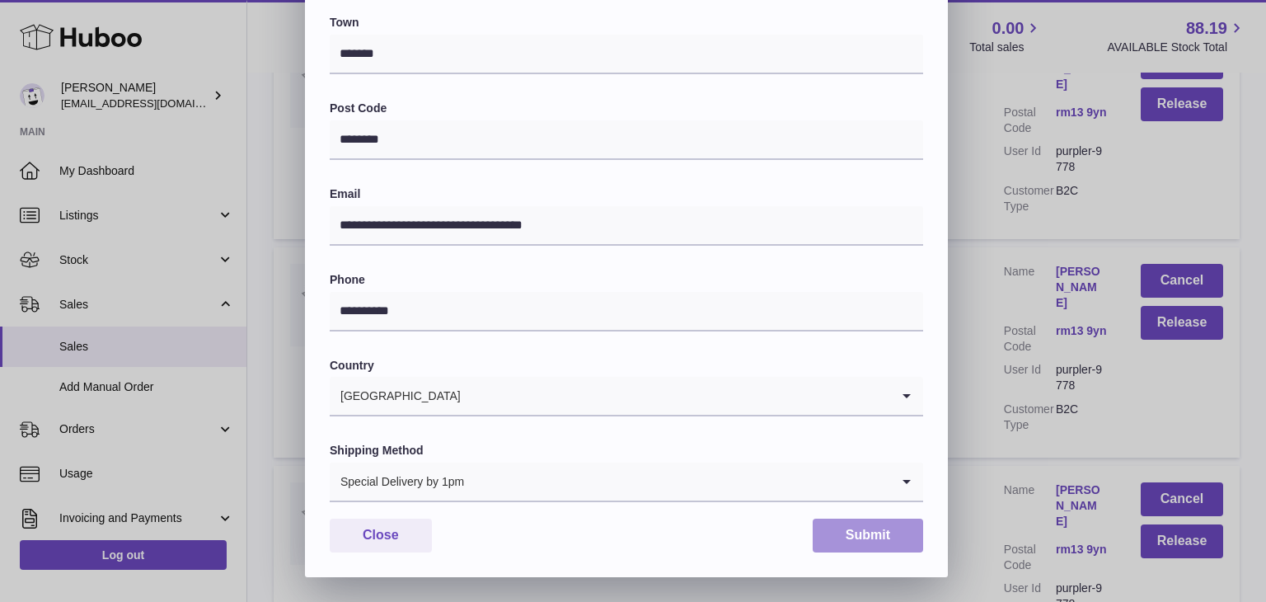
click at [871, 537] on button "Submit" at bounding box center [868, 535] width 110 height 34
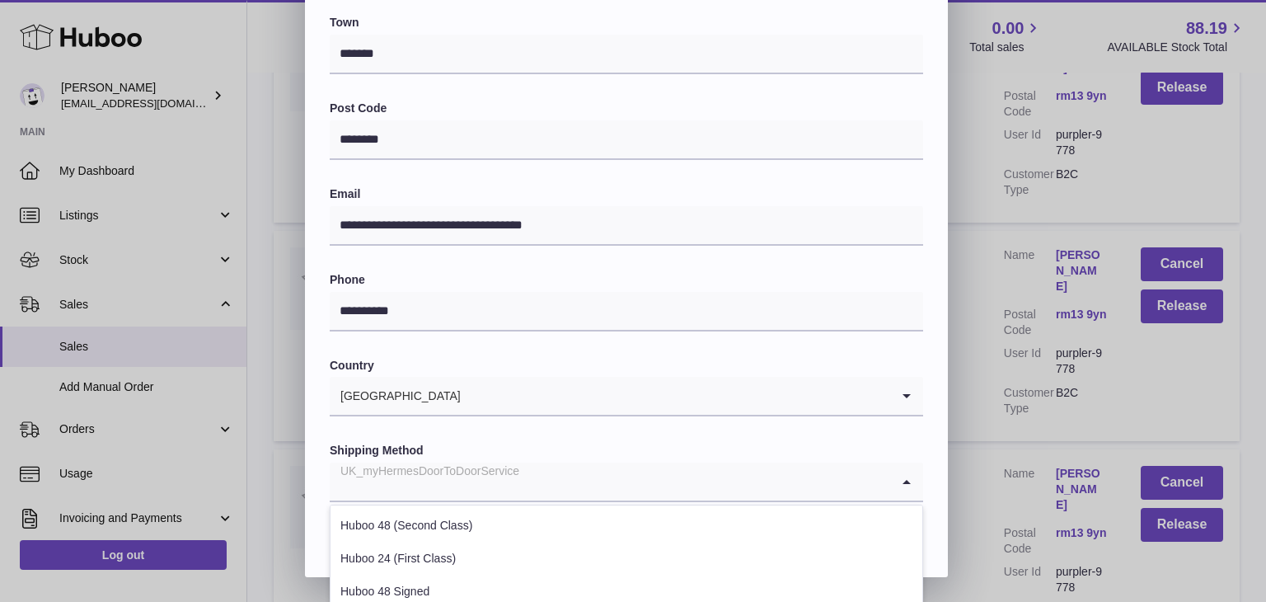
click at [575, 471] on input "Search for option" at bounding box center [610, 481] width 561 height 38
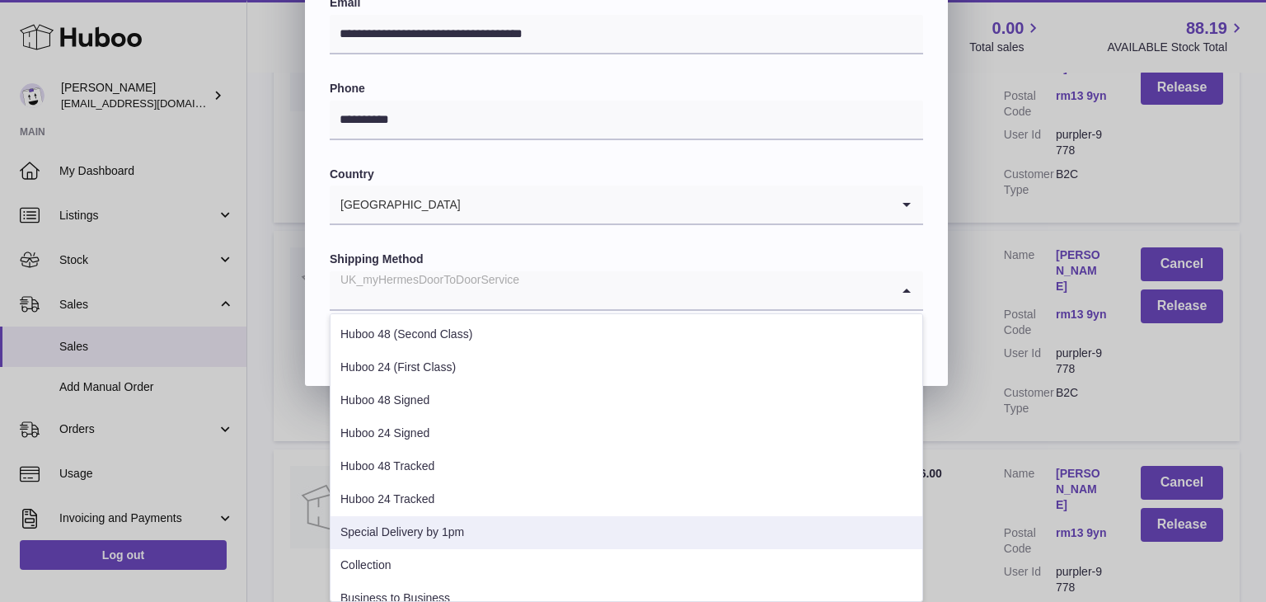
click at [498, 522] on li "Special Delivery by 1pm" at bounding box center [627, 532] width 592 height 33
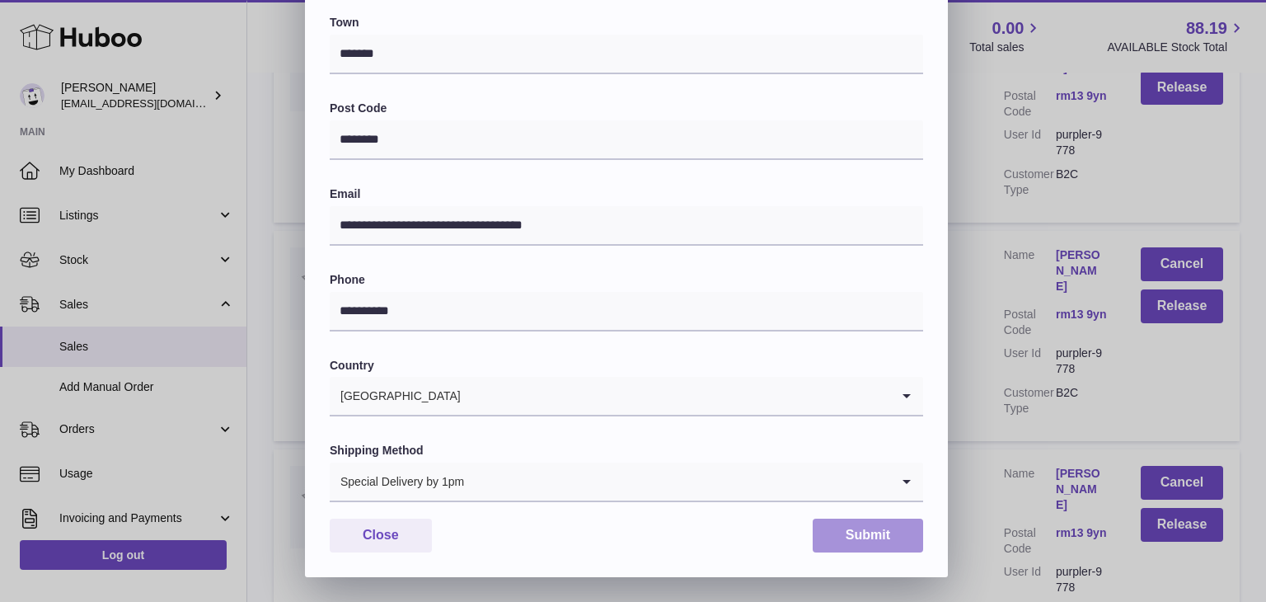
click at [864, 534] on button "Submit" at bounding box center [868, 535] width 110 height 34
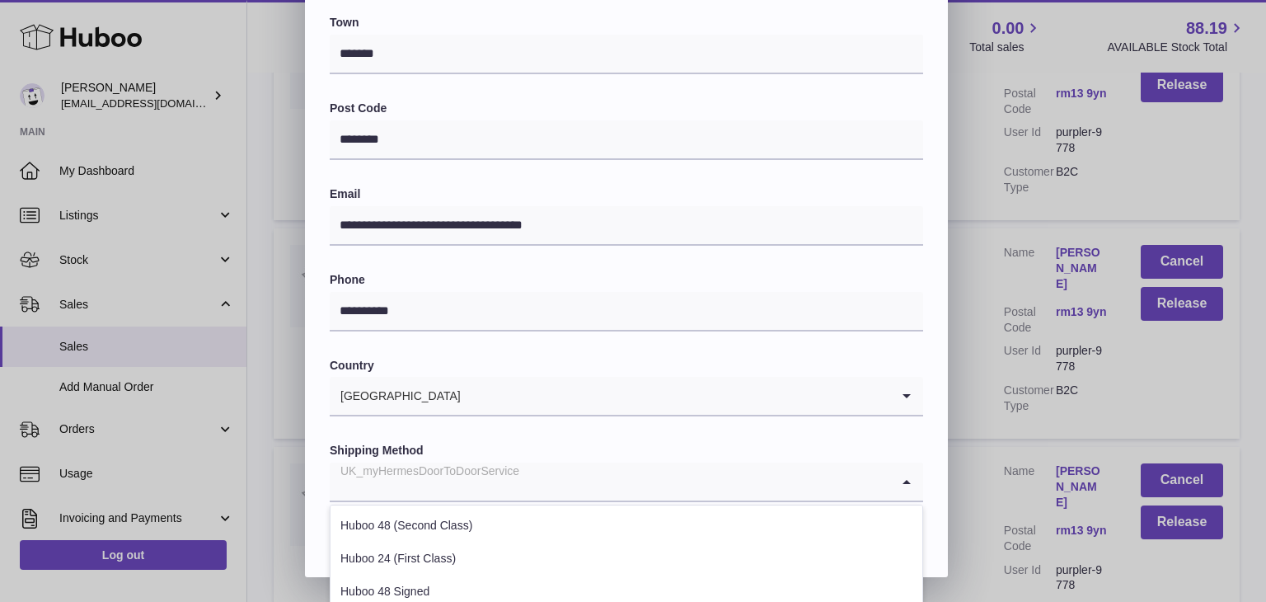
click at [575, 479] on input "Search for option" at bounding box center [610, 481] width 561 height 38
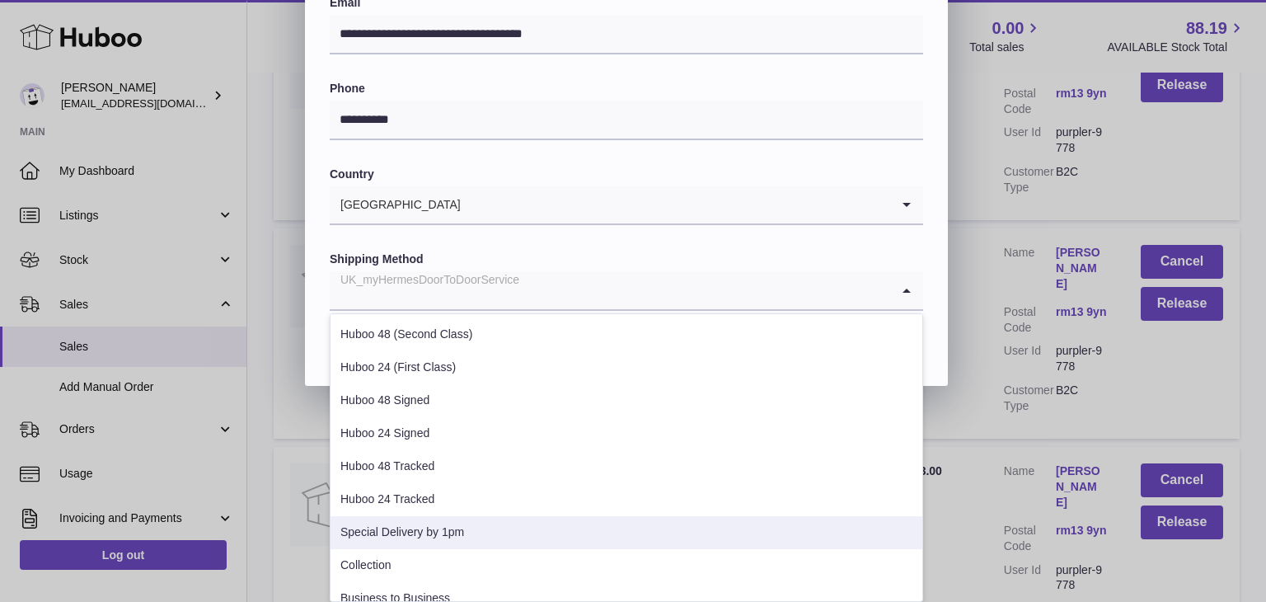
click at [527, 516] on li "Special Delivery by 1pm" at bounding box center [627, 532] width 592 height 33
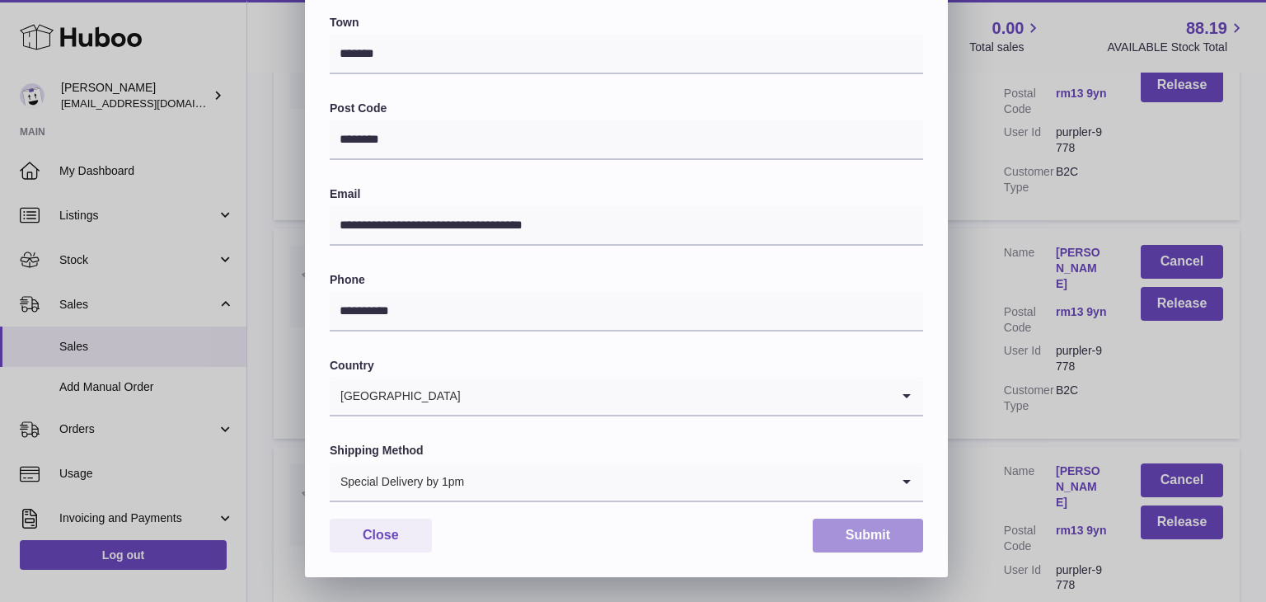
click at [837, 529] on button "Submit" at bounding box center [868, 535] width 110 height 34
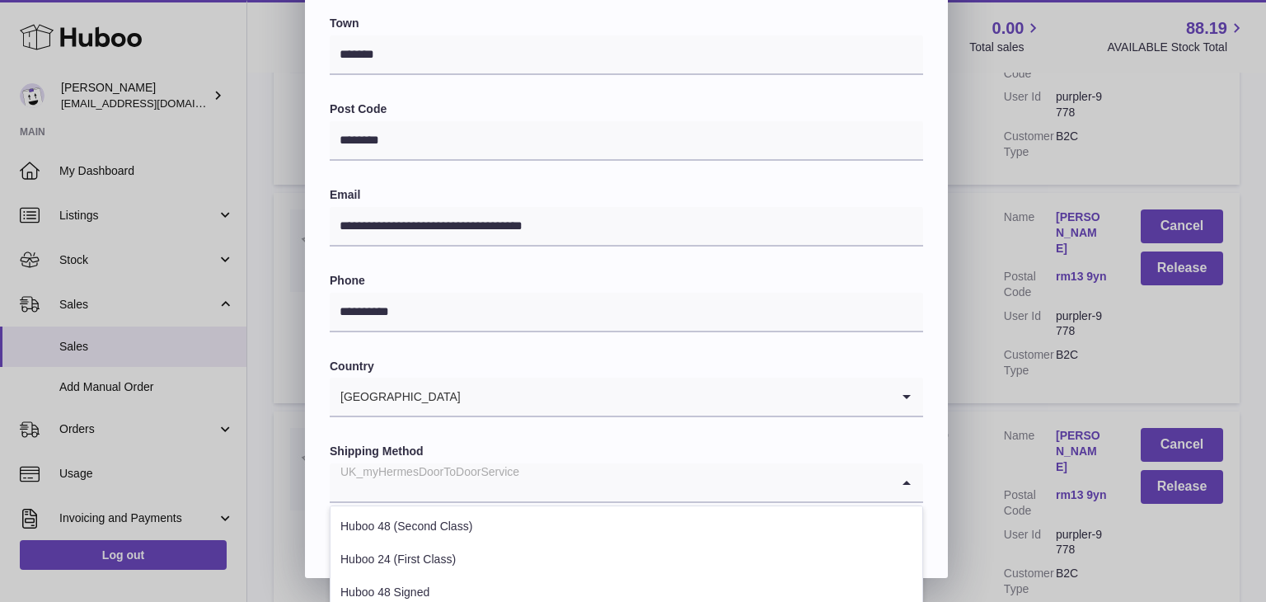
click at [662, 480] on input "Search for option" at bounding box center [610, 482] width 561 height 38
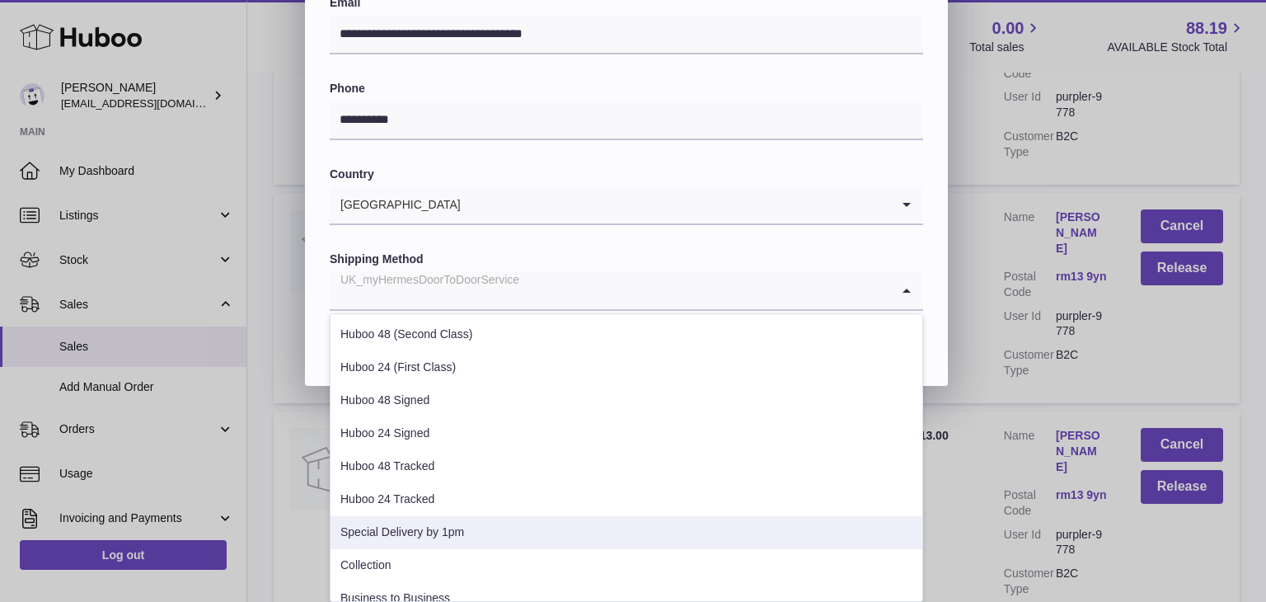
click at [532, 547] on li "Special Delivery by 1pm" at bounding box center [627, 532] width 592 height 33
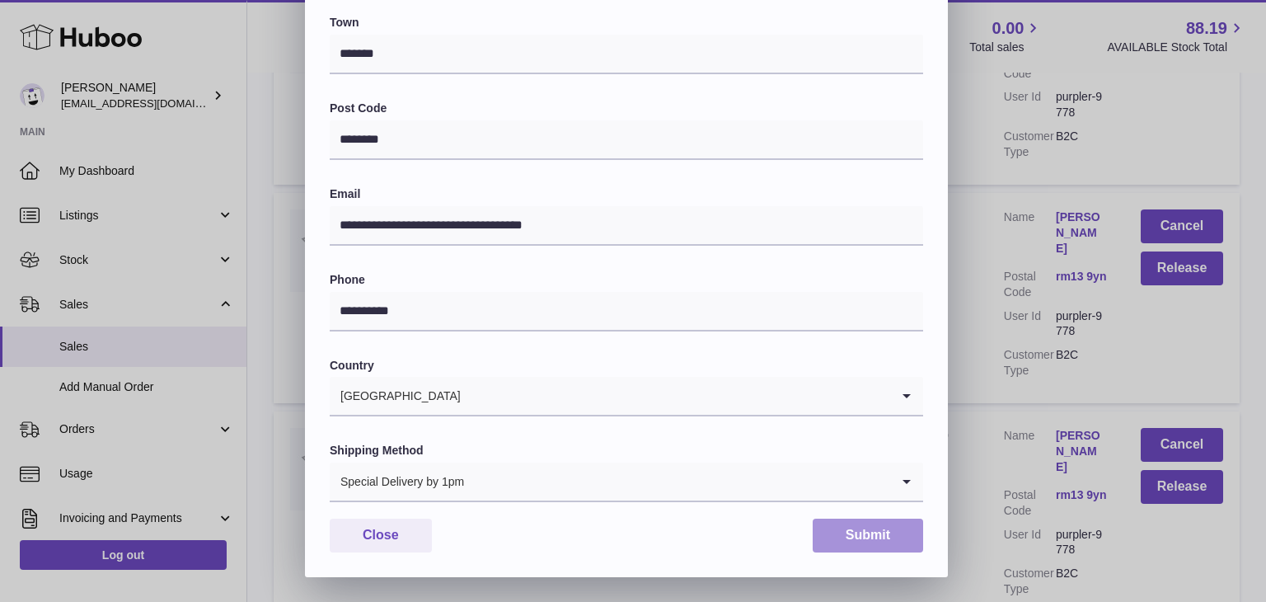
click at [846, 535] on button "Submit" at bounding box center [868, 535] width 110 height 34
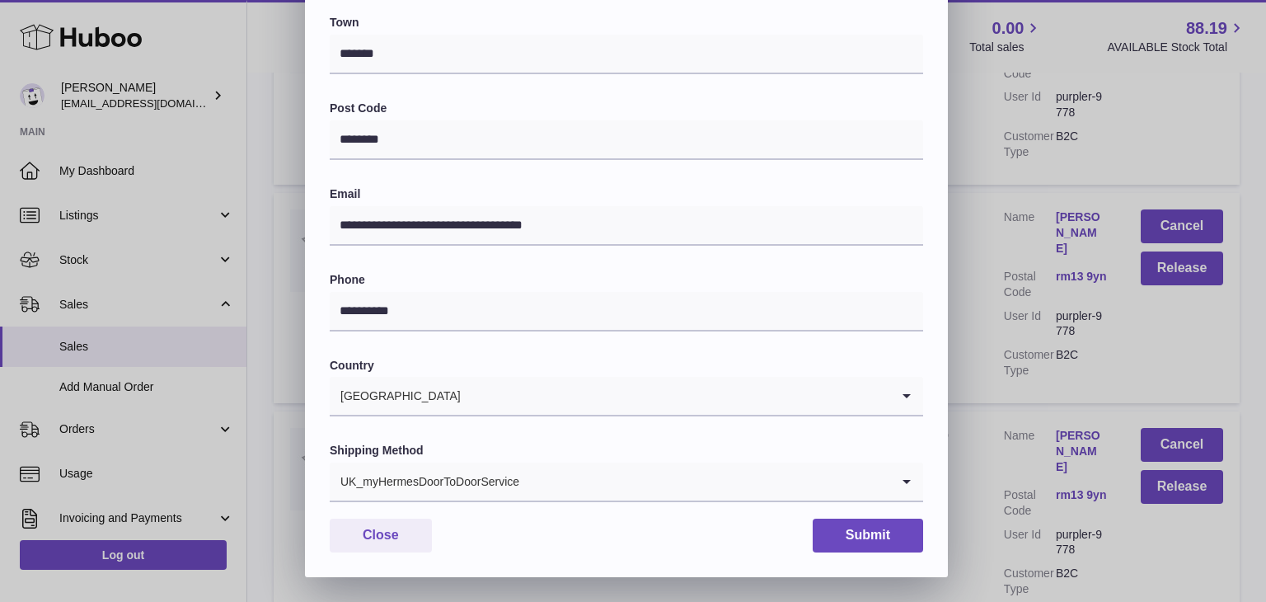
click at [624, 486] on input "Search for option" at bounding box center [705, 481] width 370 height 38
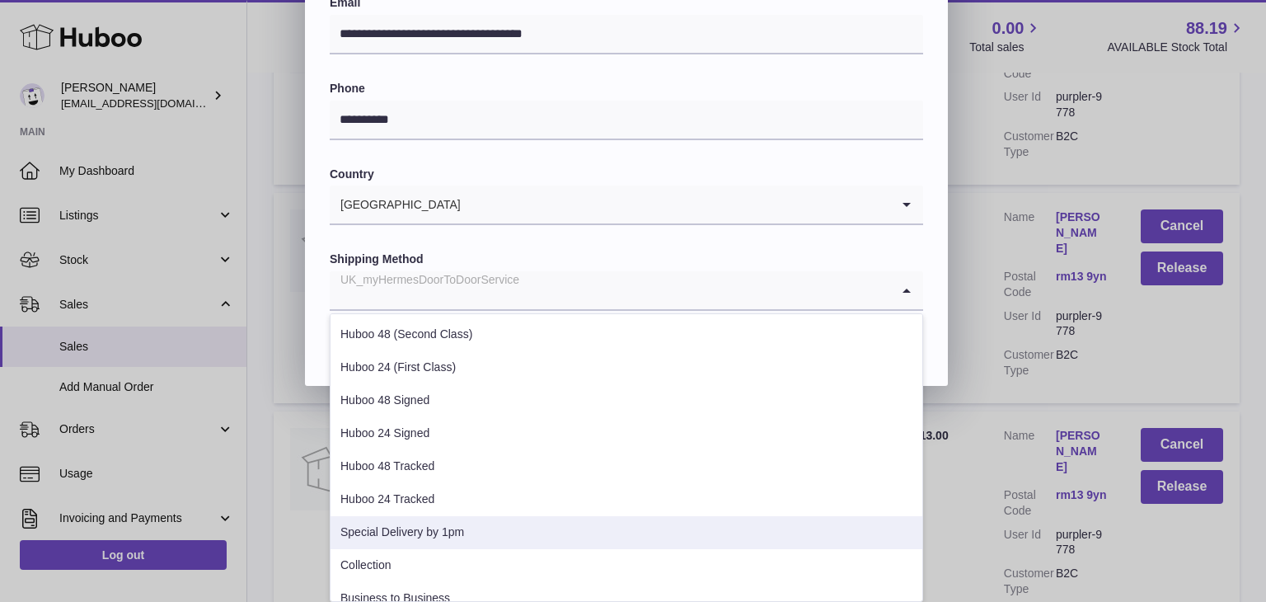
click at [542, 532] on li "Special Delivery by 1pm" at bounding box center [627, 532] width 592 height 33
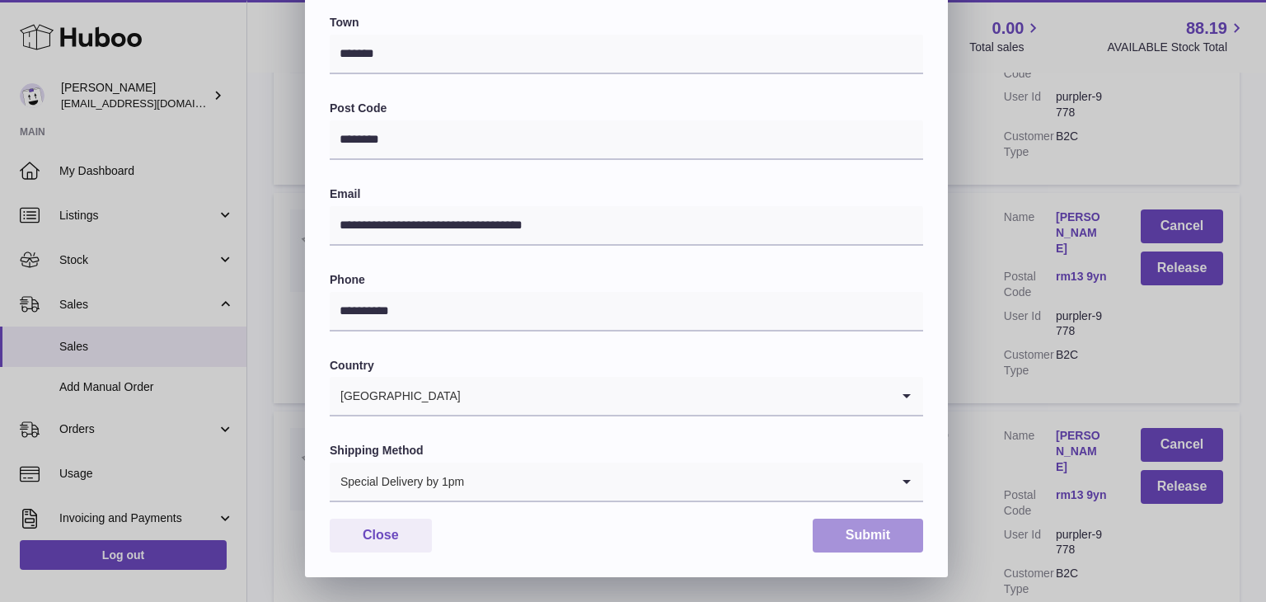
click at [837, 536] on button "Submit" at bounding box center [868, 535] width 110 height 34
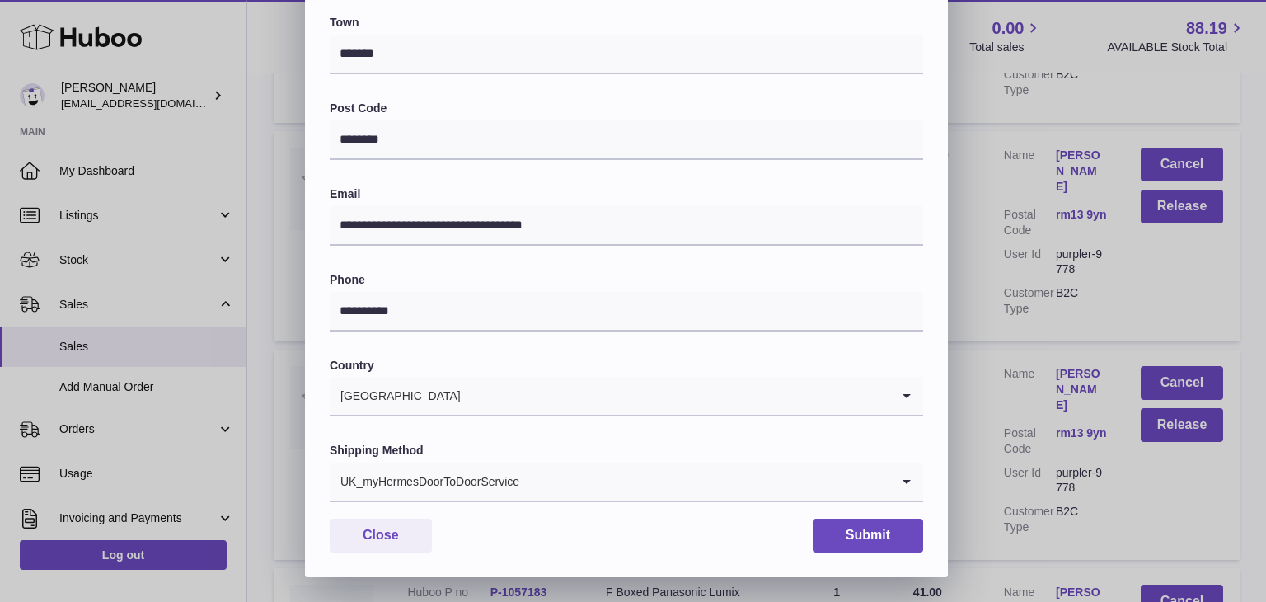
click at [620, 473] on input "Search for option" at bounding box center [705, 481] width 370 height 38
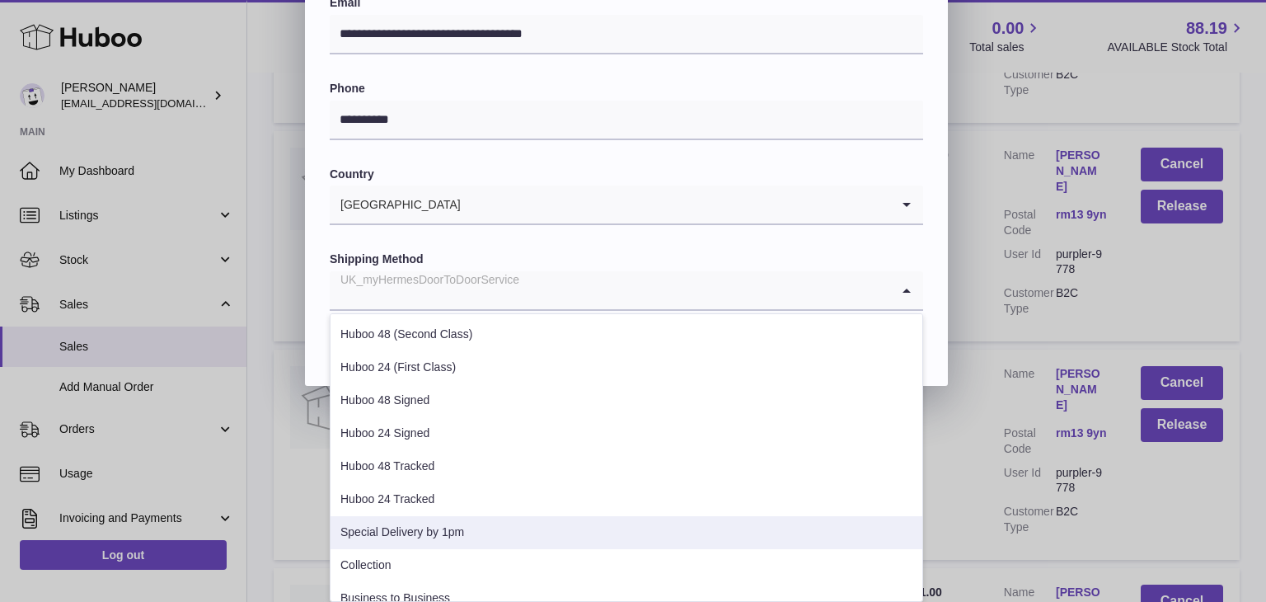
click at [540, 534] on li "Special Delivery by 1pm" at bounding box center [627, 532] width 592 height 33
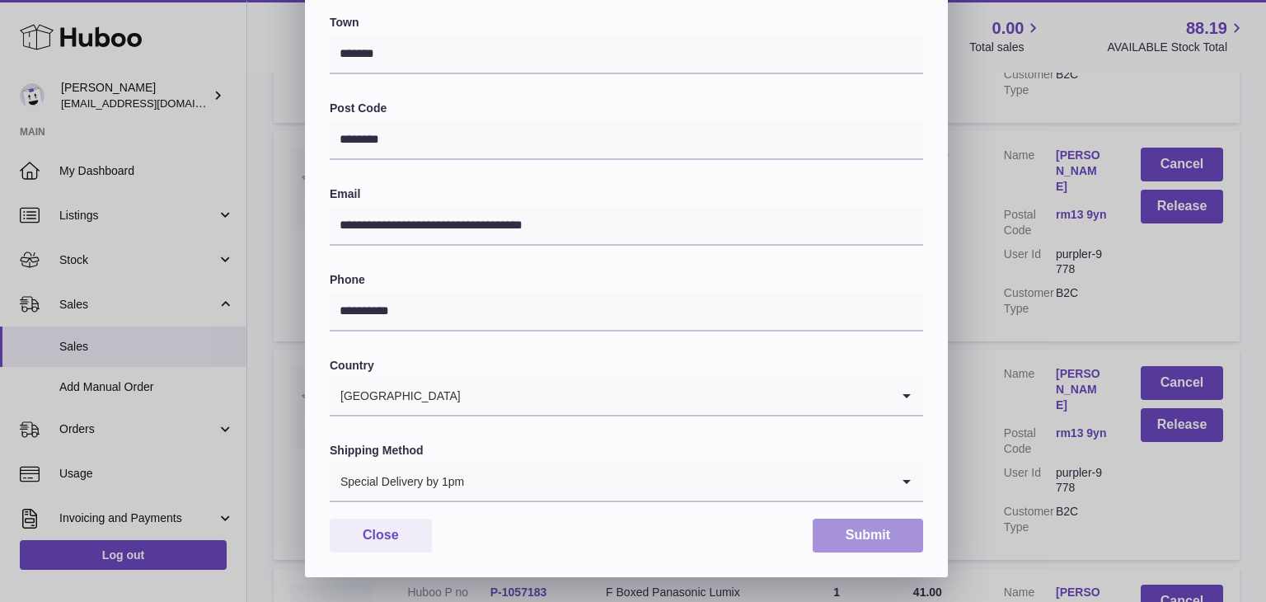
click at [864, 535] on button "Submit" at bounding box center [868, 535] width 110 height 34
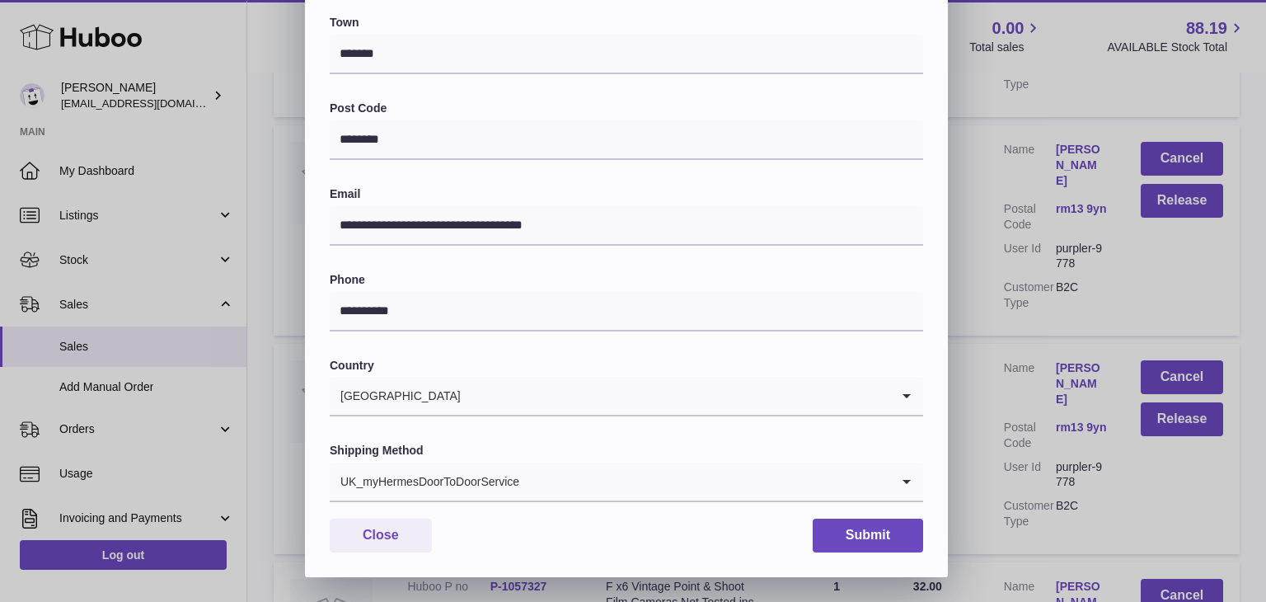
click at [659, 483] on input "Search for option" at bounding box center [705, 481] width 370 height 38
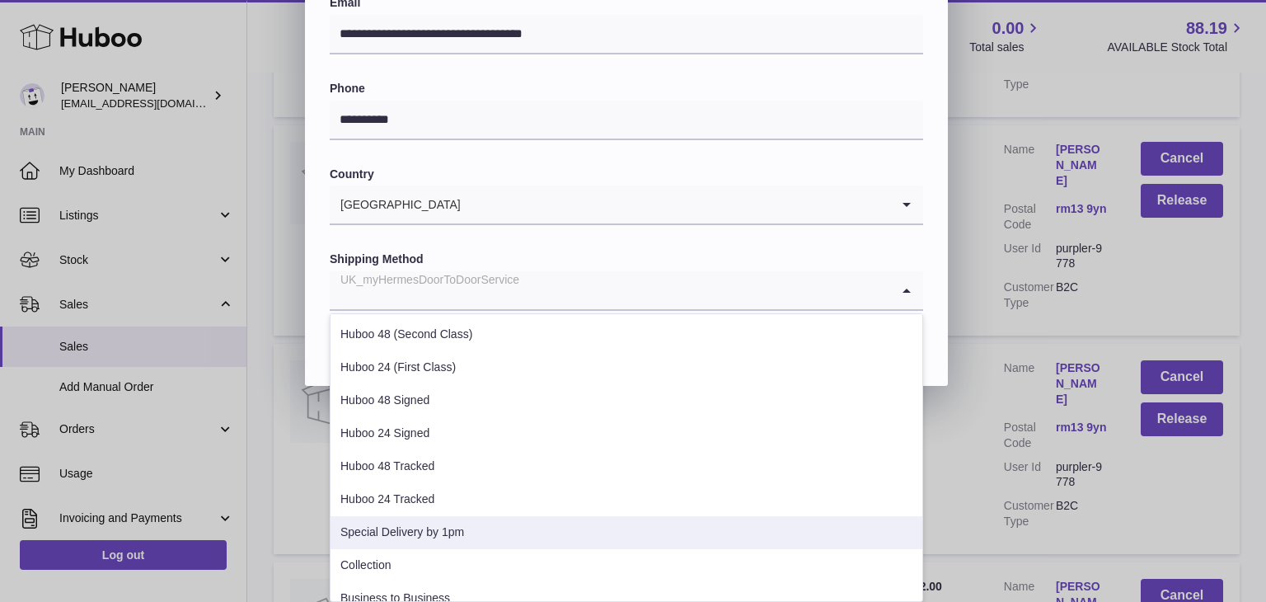
click at [524, 532] on li "Special Delivery by 1pm" at bounding box center [627, 532] width 592 height 33
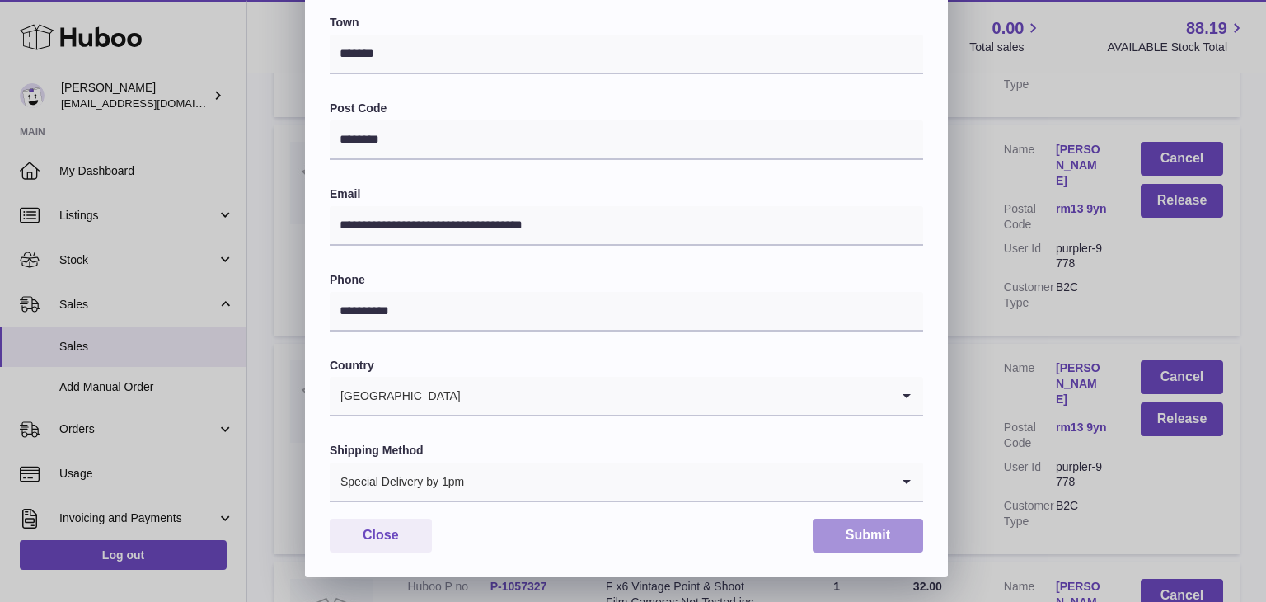
click at [866, 535] on button "Submit" at bounding box center [868, 535] width 110 height 34
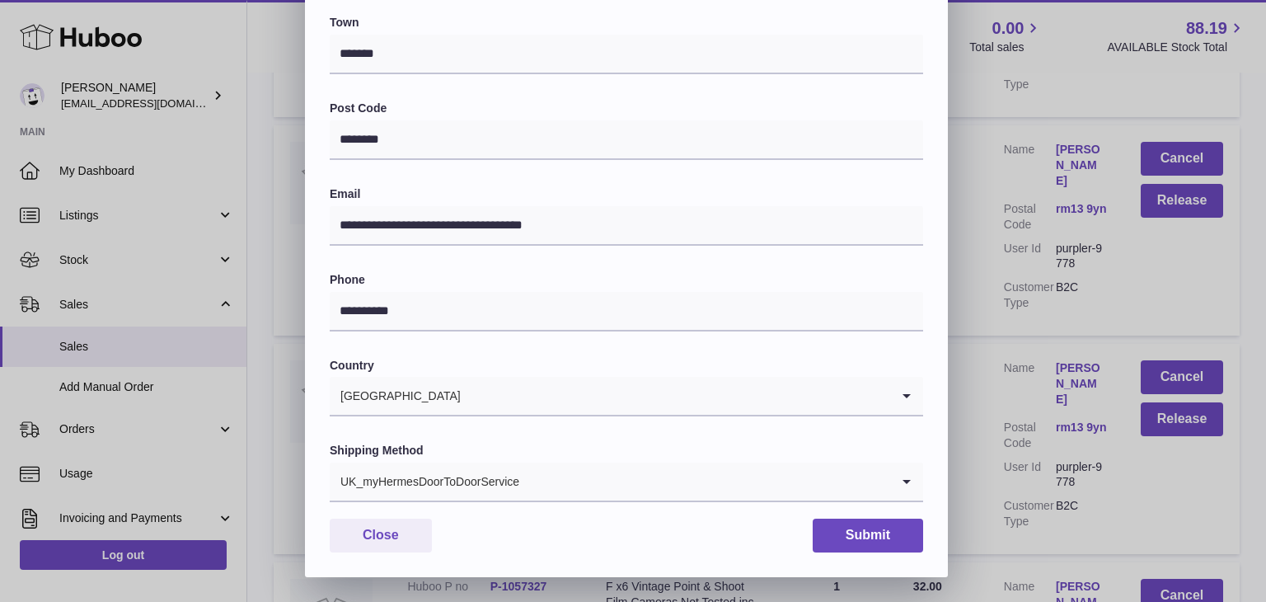
click at [498, 472] on div "UK_myHermesDoorToDoorService" at bounding box center [610, 481] width 561 height 38
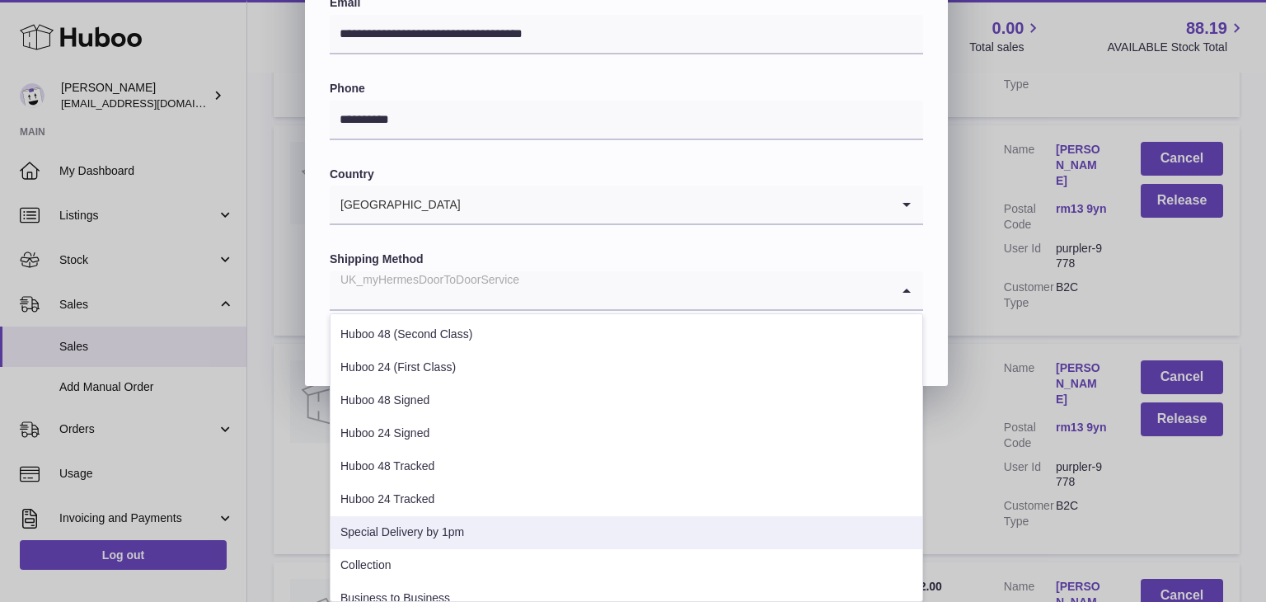
click at [451, 522] on li "Special Delivery by 1pm" at bounding box center [627, 532] width 592 height 33
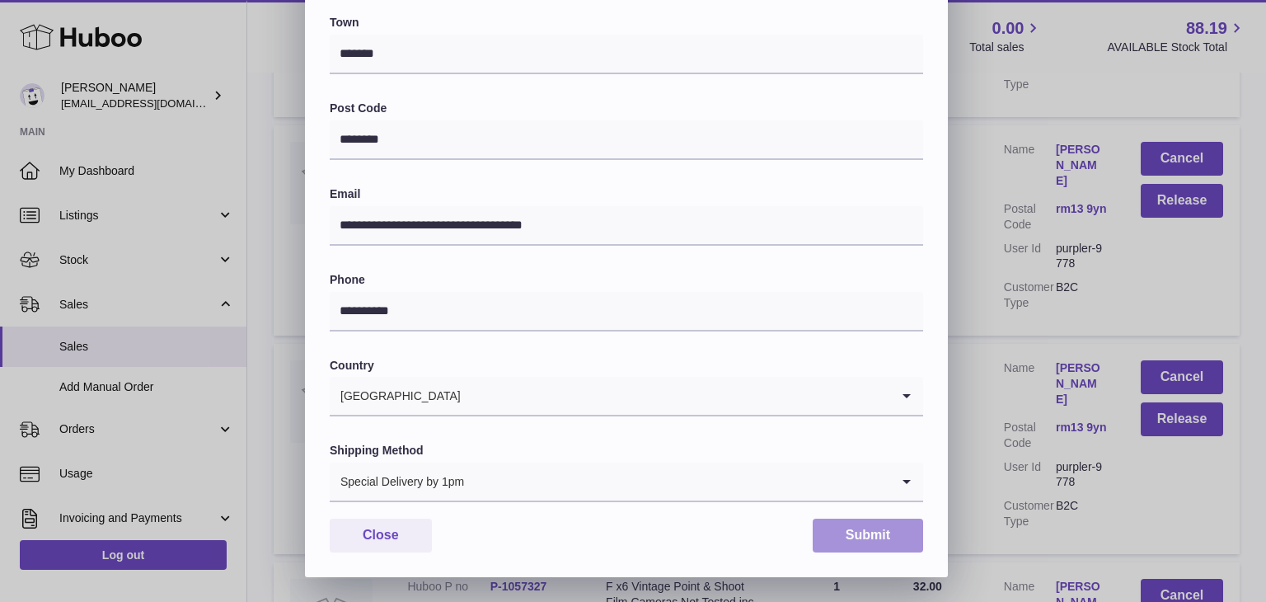
click at [874, 542] on button "Submit" at bounding box center [868, 535] width 110 height 34
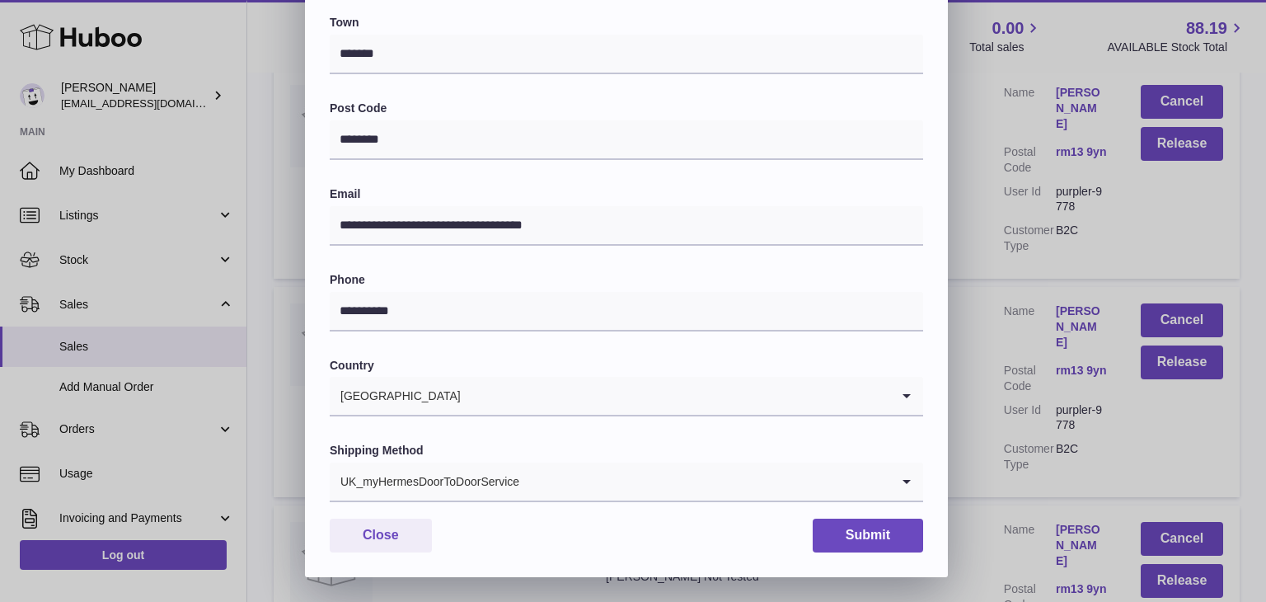
click at [479, 476] on div "UK_myHermesDoorToDoorService" at bounding box center [610, 481] width 561 height 38
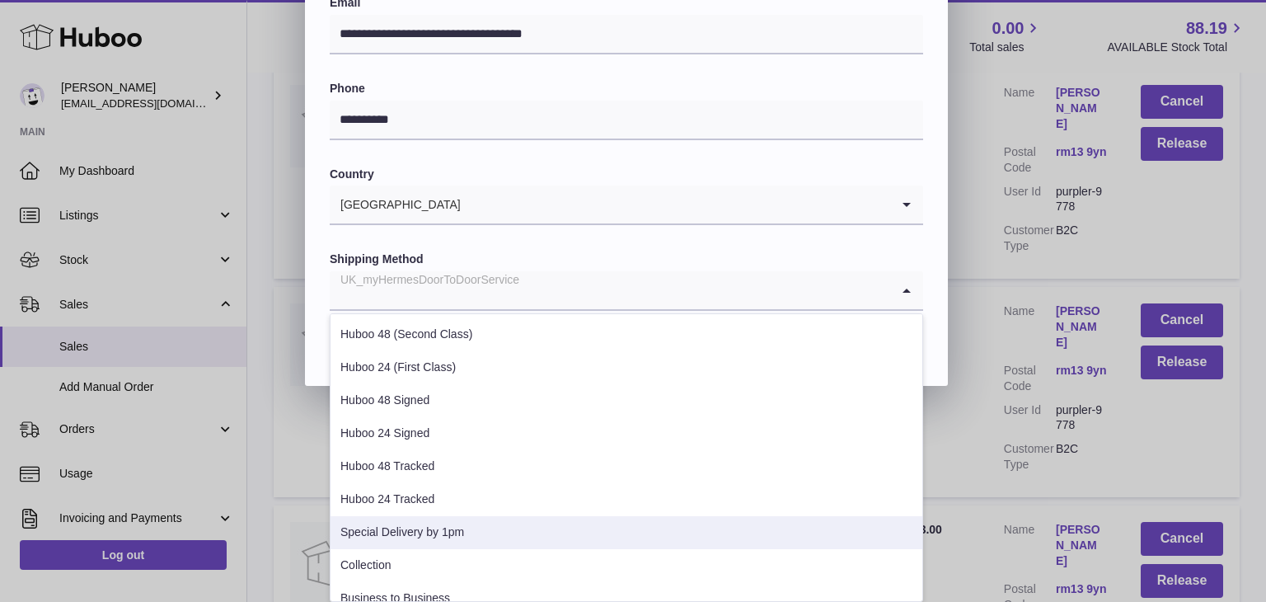
drag, startPoint x: 425, startPoint y: 514, endPoint x: 422, endPoint y: 535, distance: 20.9
click at [422, 535] on ul "Huboo 48 (Second Class) Huboo 24 (First Class) Huboo 48 Signed Huboo 24 Signed …" at bounding box center [626, 457] width 593 height 288
click at [422, 535] on li "Special Delivery by 1pm" at bounding box center [627, 532] width 592 height 33
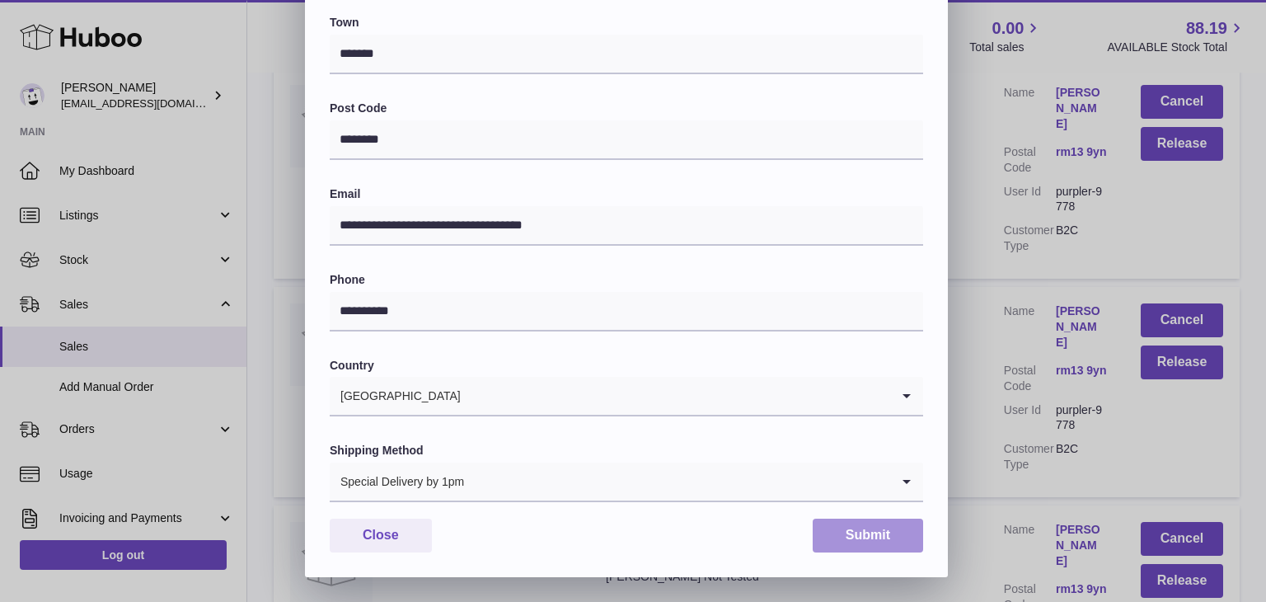
click at [879, 539] on button "Submit" at bounding box center [868, 535] width 110 height 34
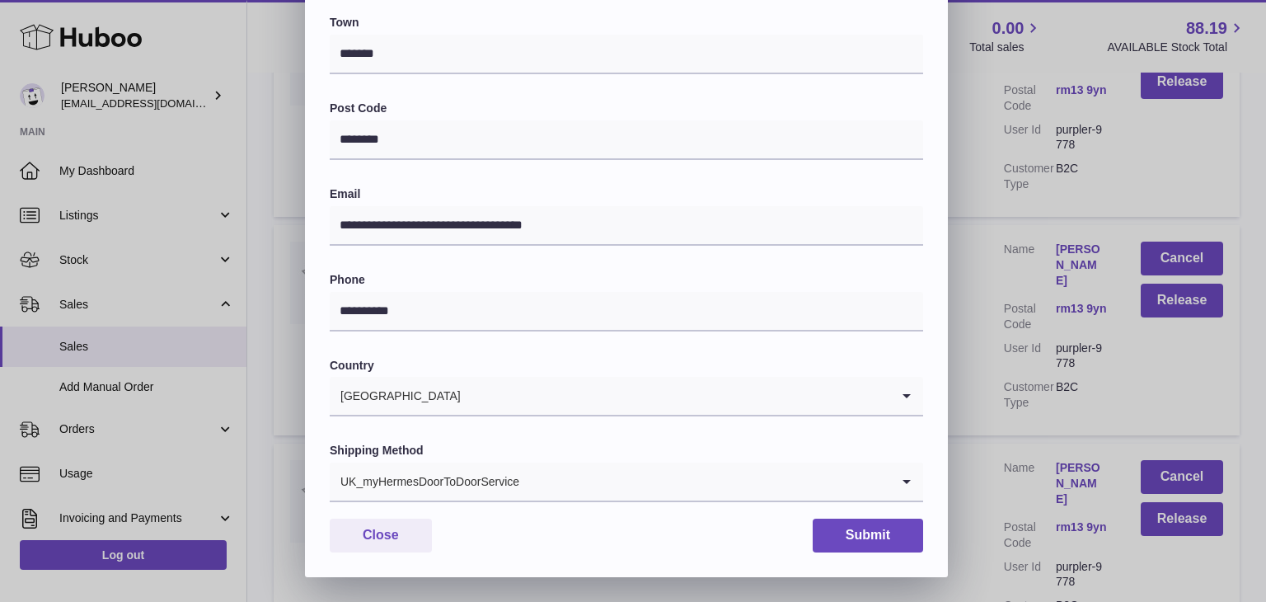
click at [584, 485] on input "Search for option" at bounding box center [705, 481] width 370 height 38
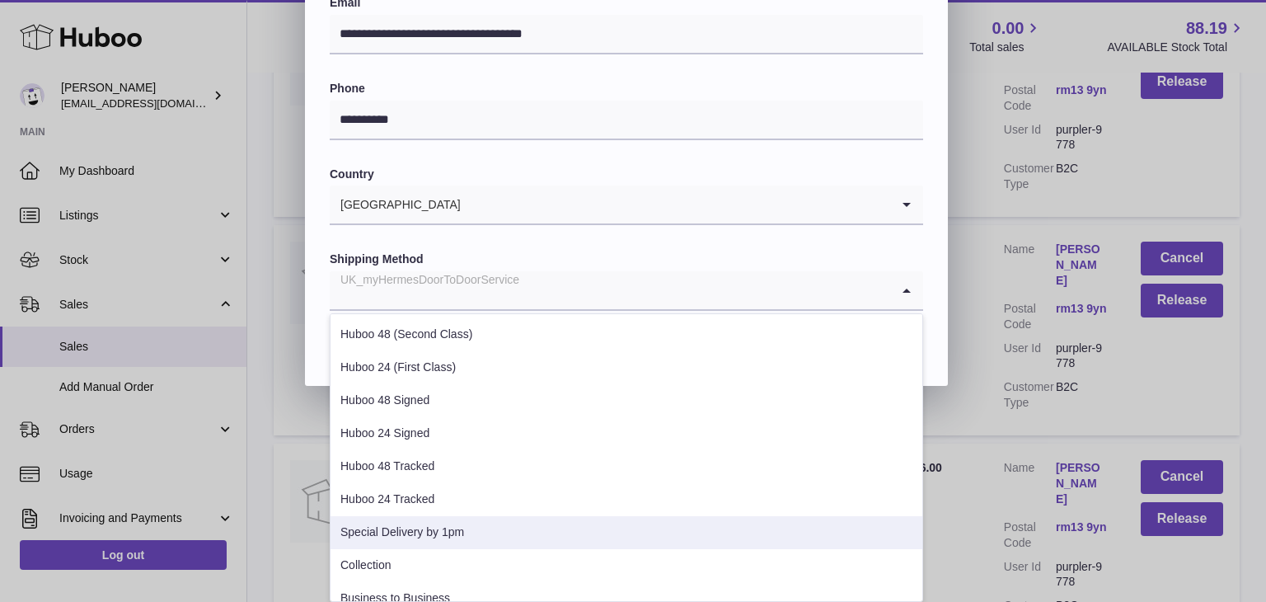
click at [521, 518] on li "Special Delivery by 1pm" at bounding box center [627, 532] width 592 height 33
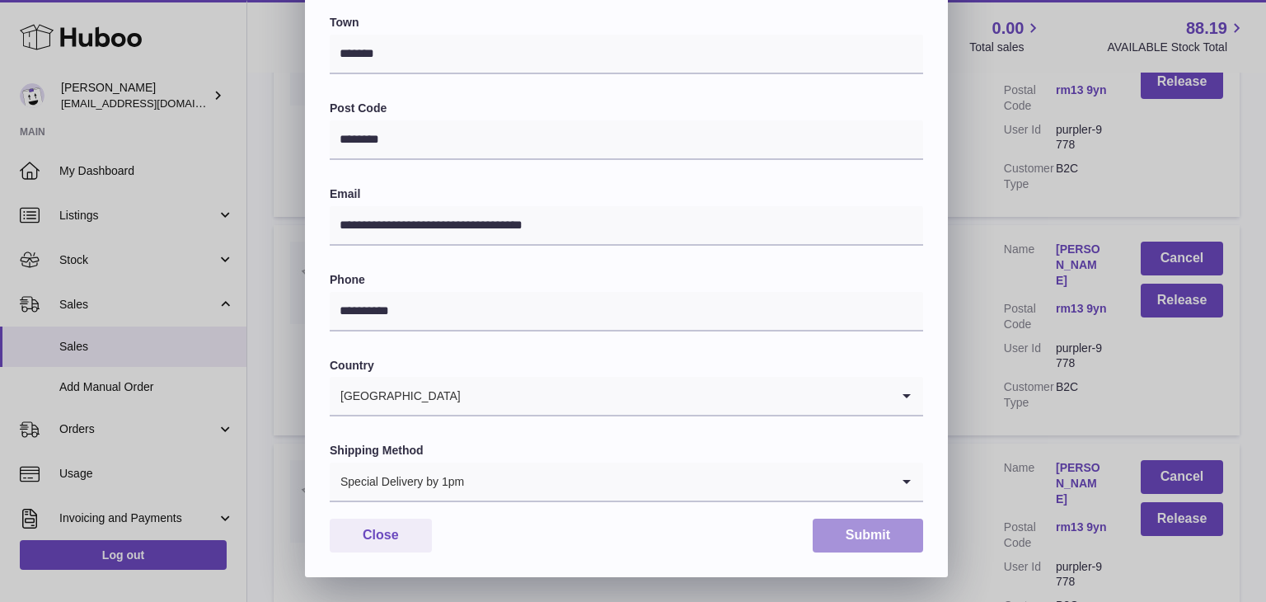
click at [845, 532] on button "Submit" at bounding box center [868, 535] width 110 height 34
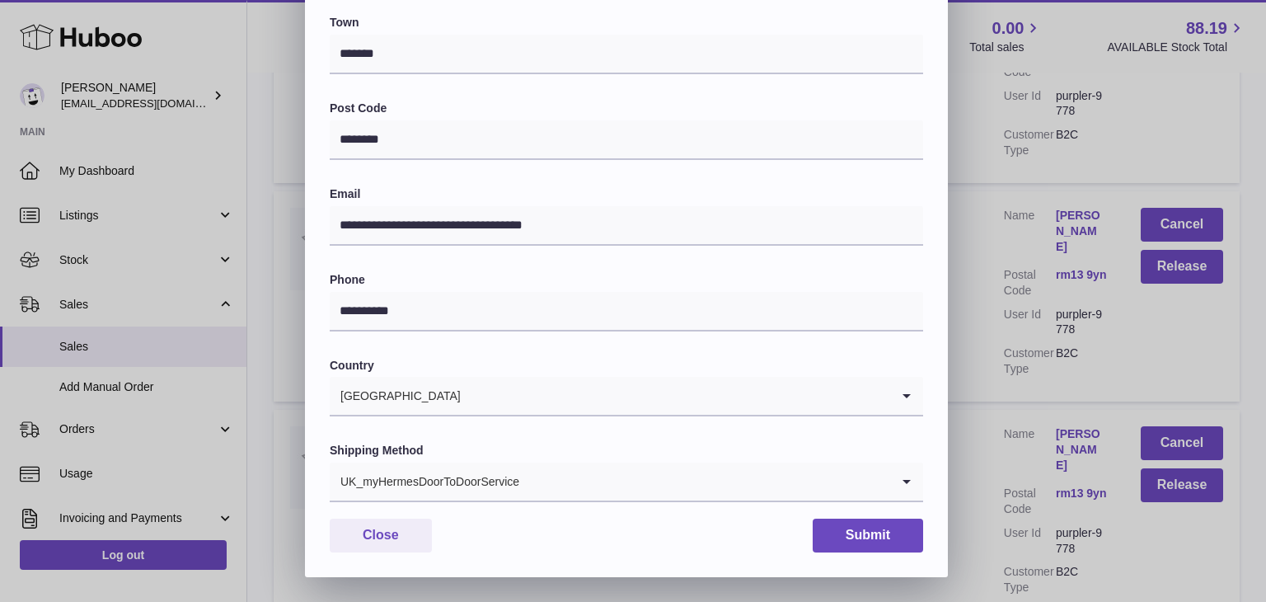
click at [550, 499] on input "Search for option" at bounding box center [705, 481] width 370 height 38
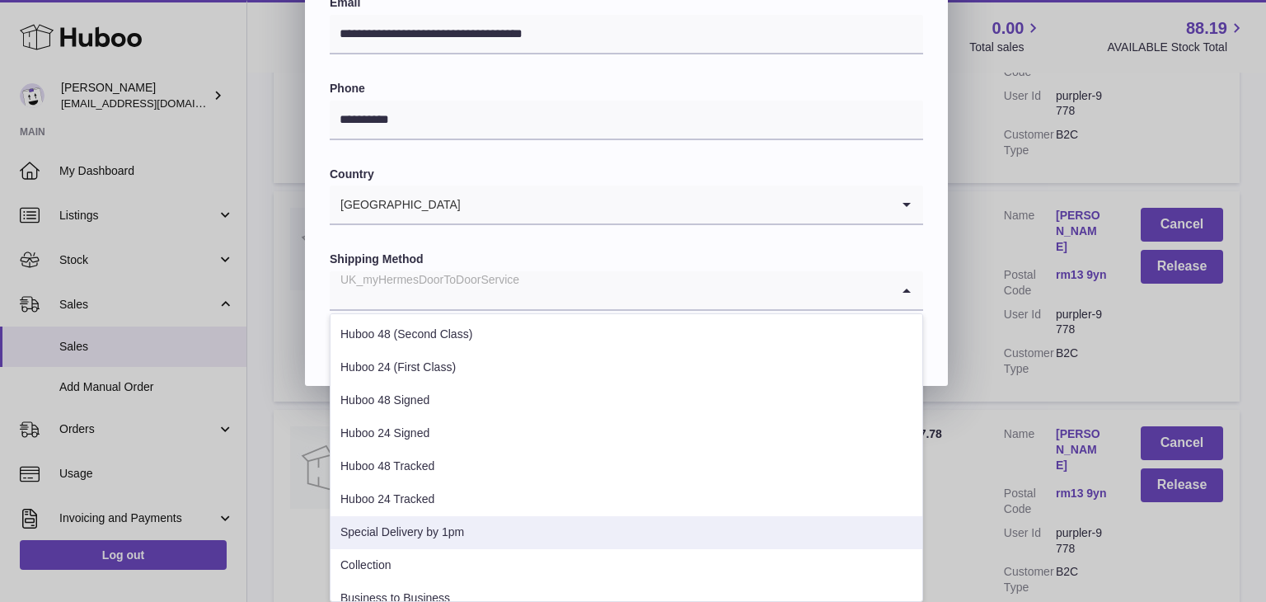
click at [481, 535] on li "Special Delivery by 1pm" at bounding box center [627, 532] width 592 height 33
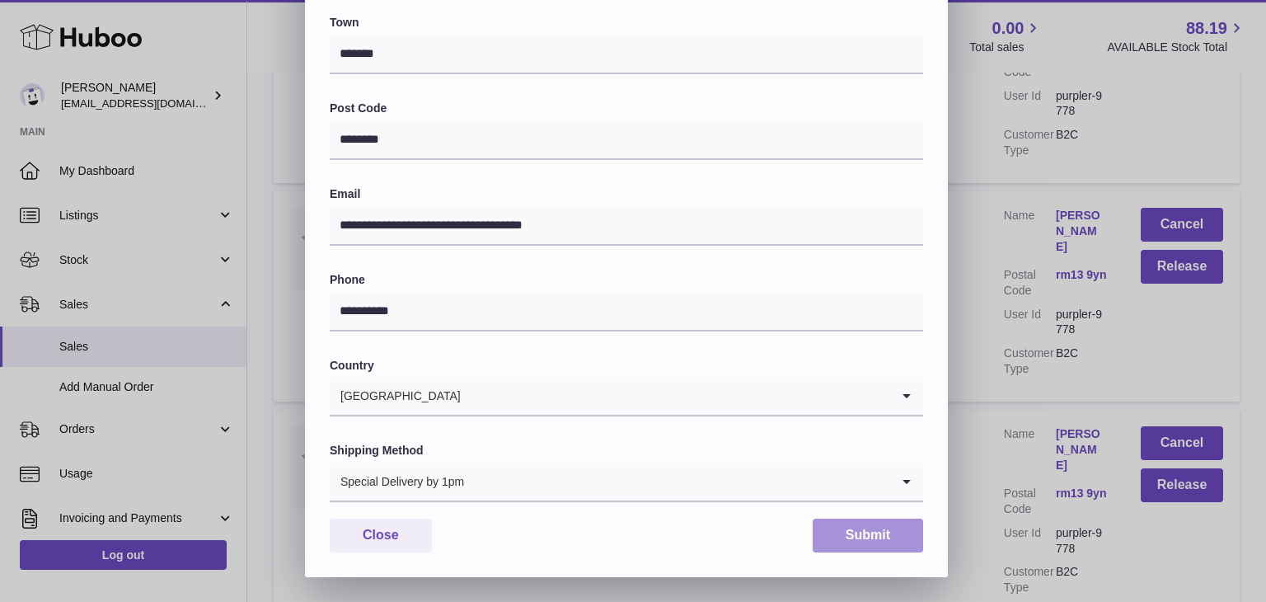
click at [838, 538] on button "Submit" at bounding box center [868, 535] width 110 height 34
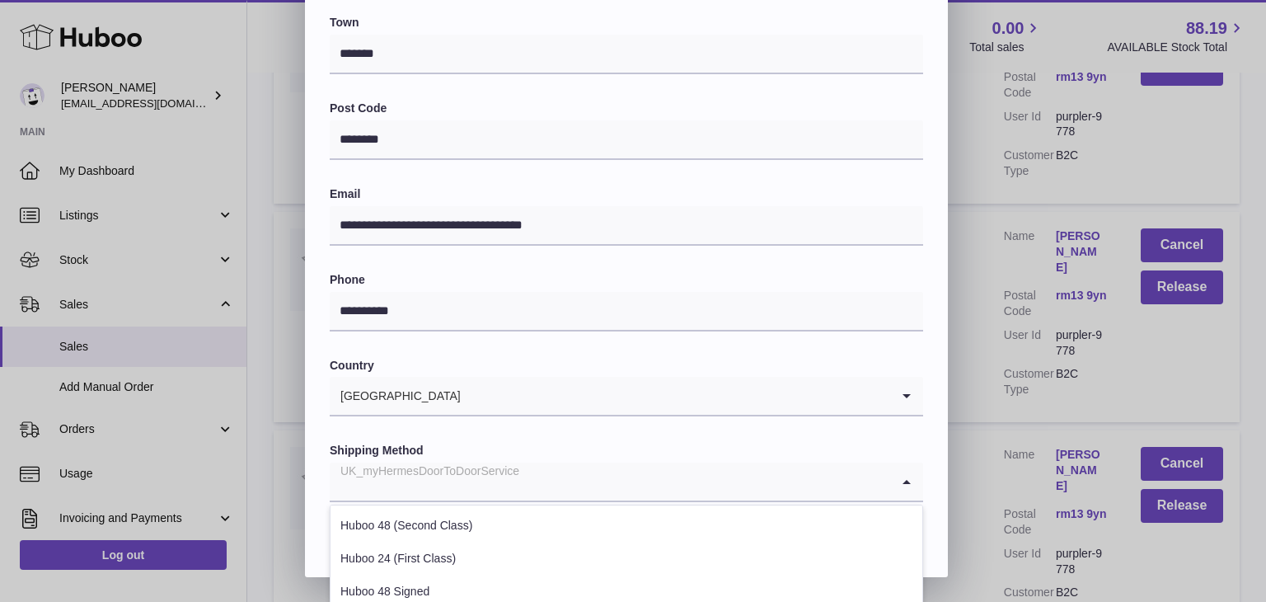
click at [626, 492] on input "Search for option" at bounding box center [610, 481] width 561 height 38
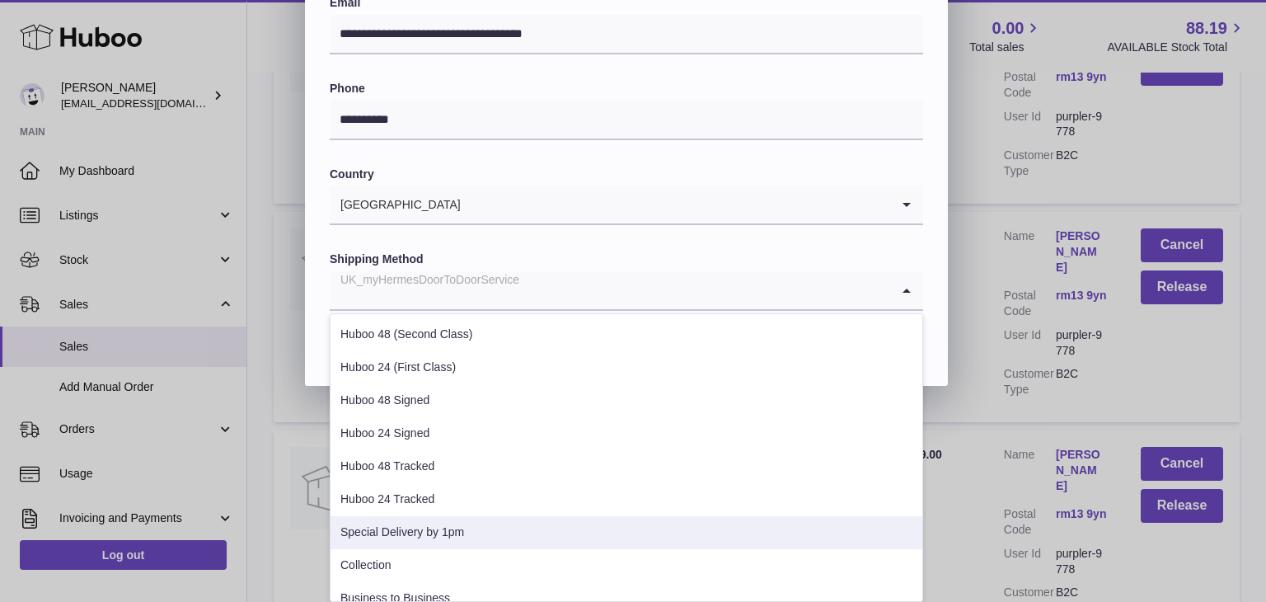
click at [564, 530] on li "Special Delivery by 1pm" at bounding box center [627, 532] width 592 height 33
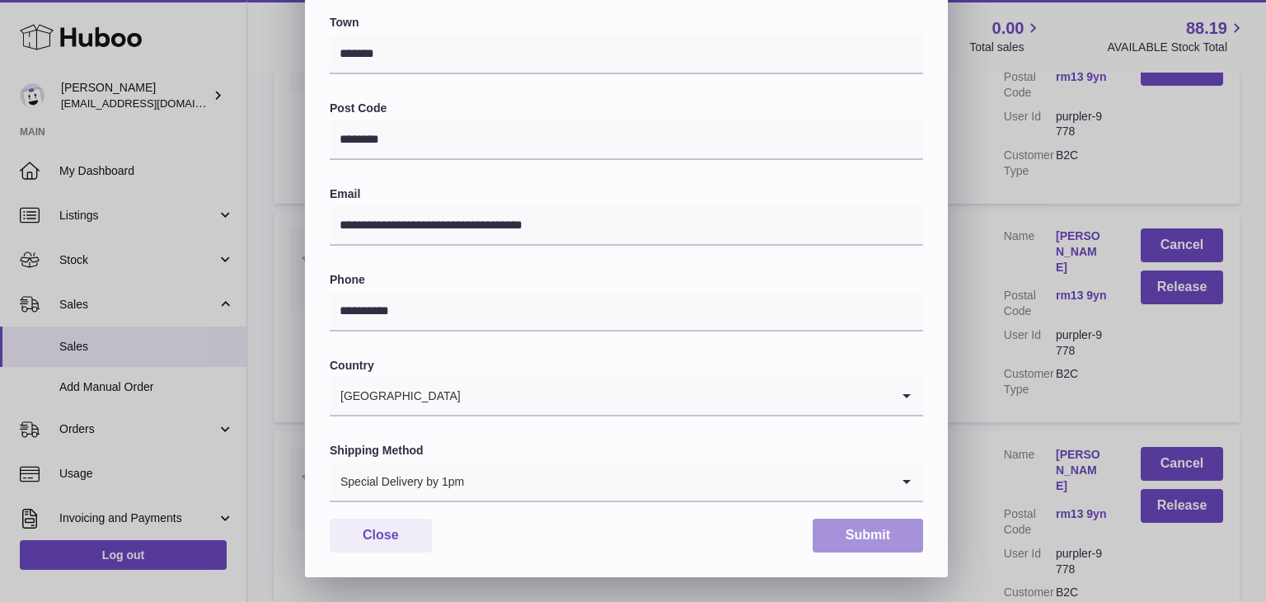
click at [864, 542] on button "Submit" at bounding box center [868, 535] width 110 height 34
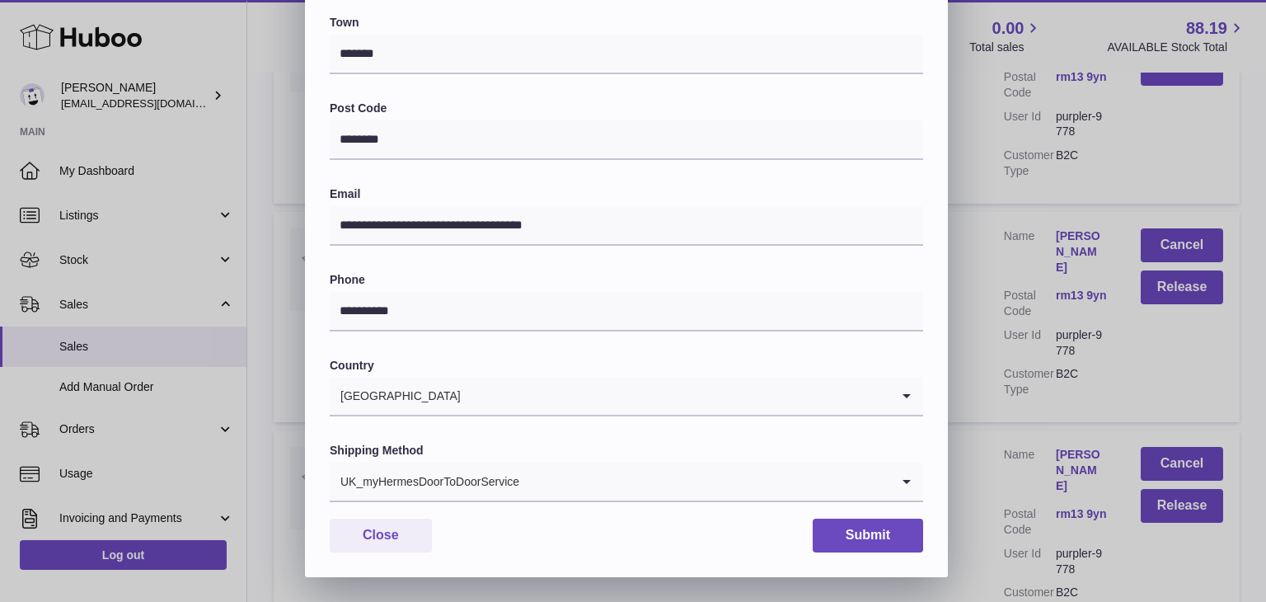
click at [583, 490] on input "Search for option" at bounding box center [705, 481] width 370 height 38
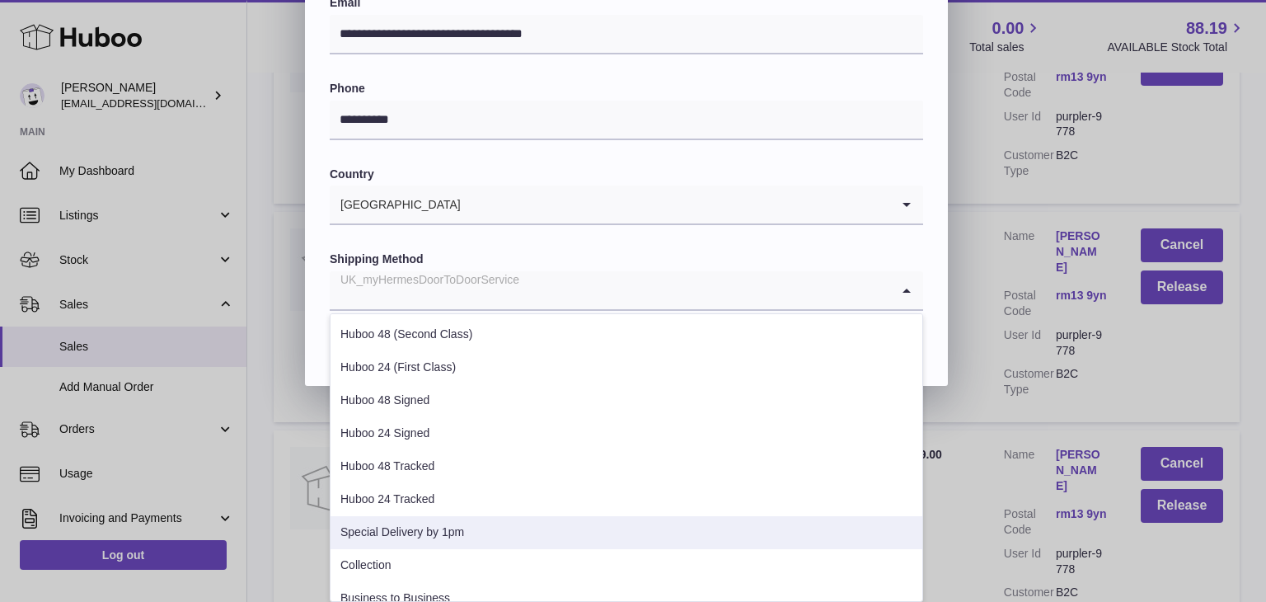
click at [538, 528] on li "Special Delivery by 1pm" at bounding box center [627, 532] width 592 height 33
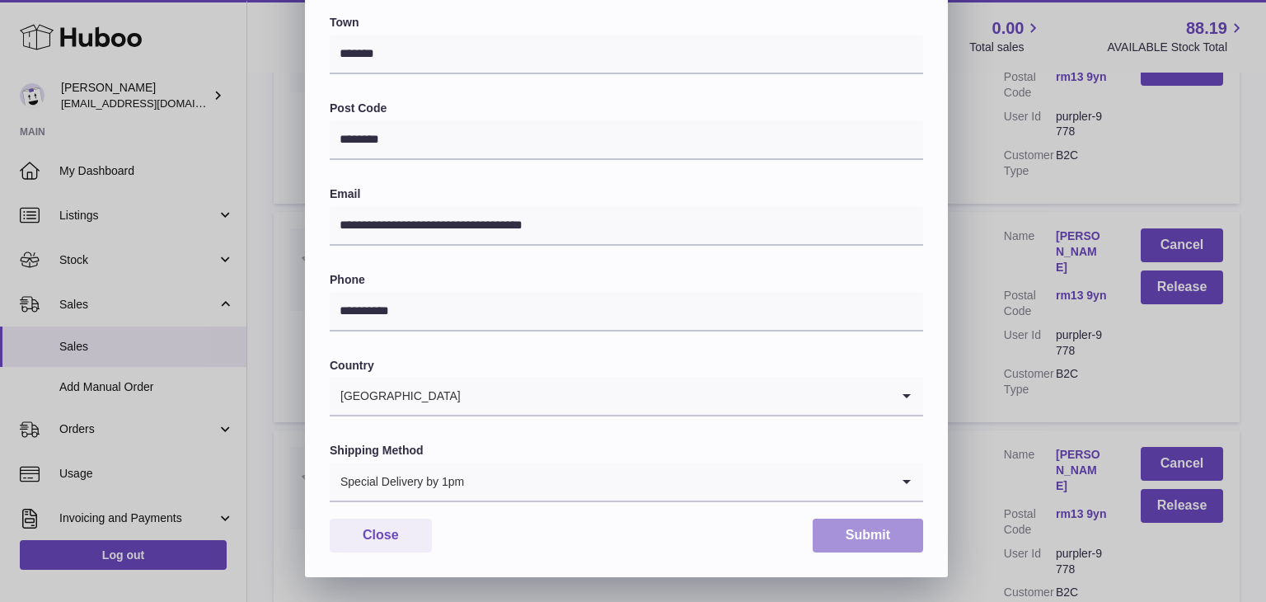
click at [881, 545] on button "Submit" at bounding box center [868, 535] width 110 height 34
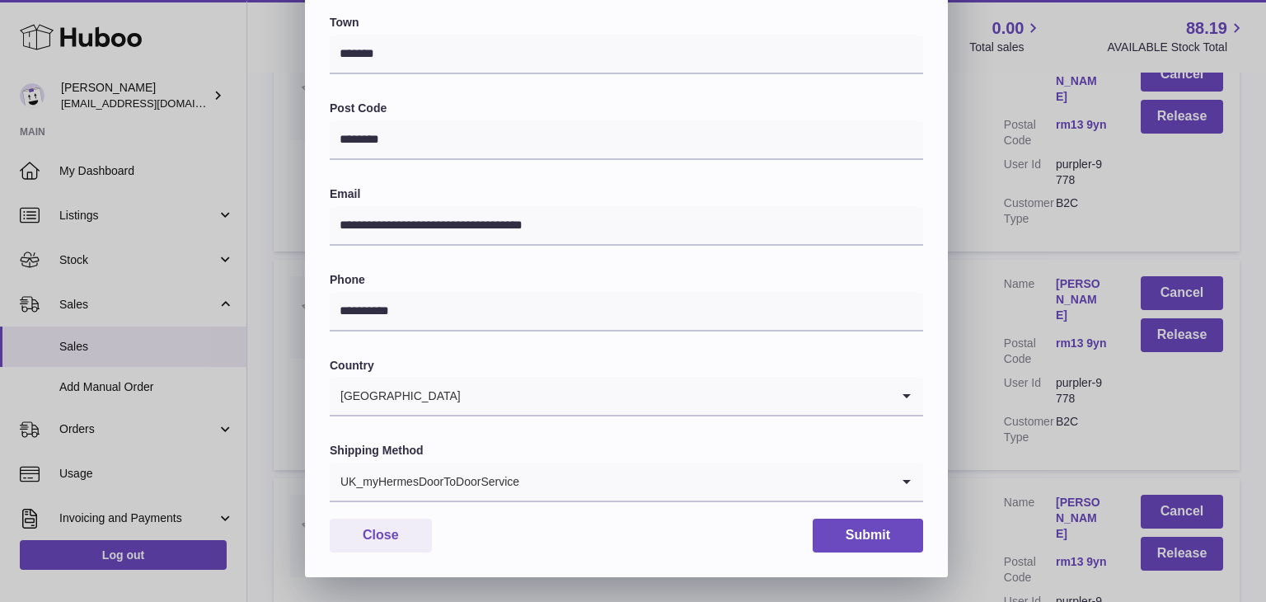
click at [564, 483] on input "Search for option" at bounding box center [705, 481] width 370 height 38
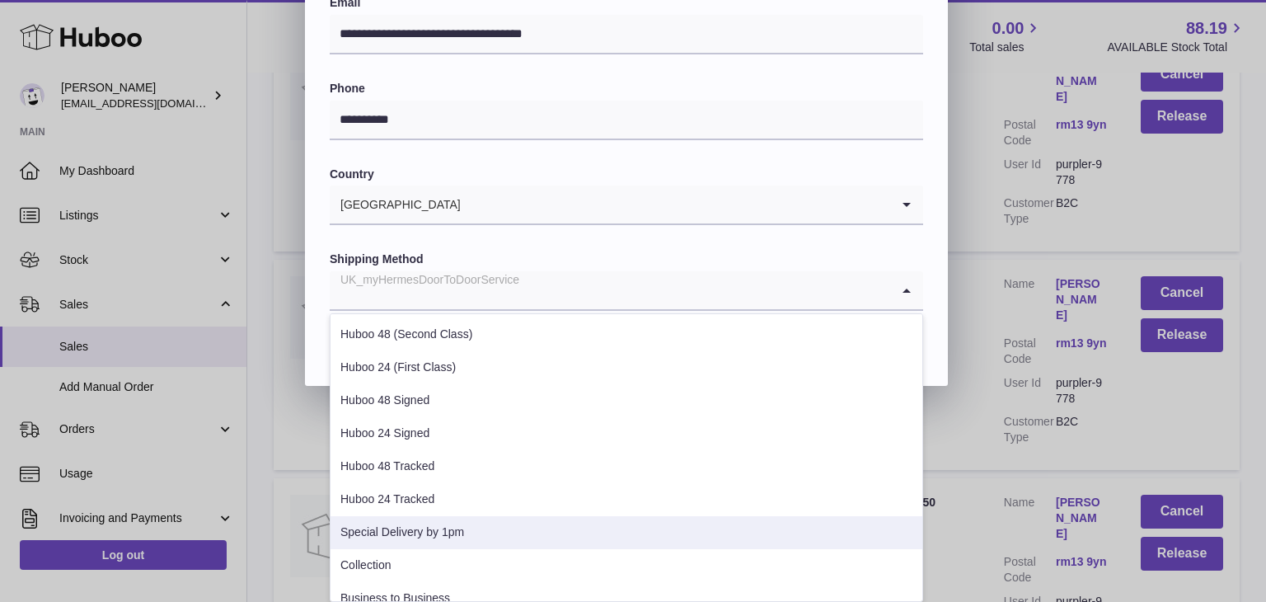
click at [514, 516] on li "Special Delivery by 1pm" at bounding box center [627, 532] width 592 height 33
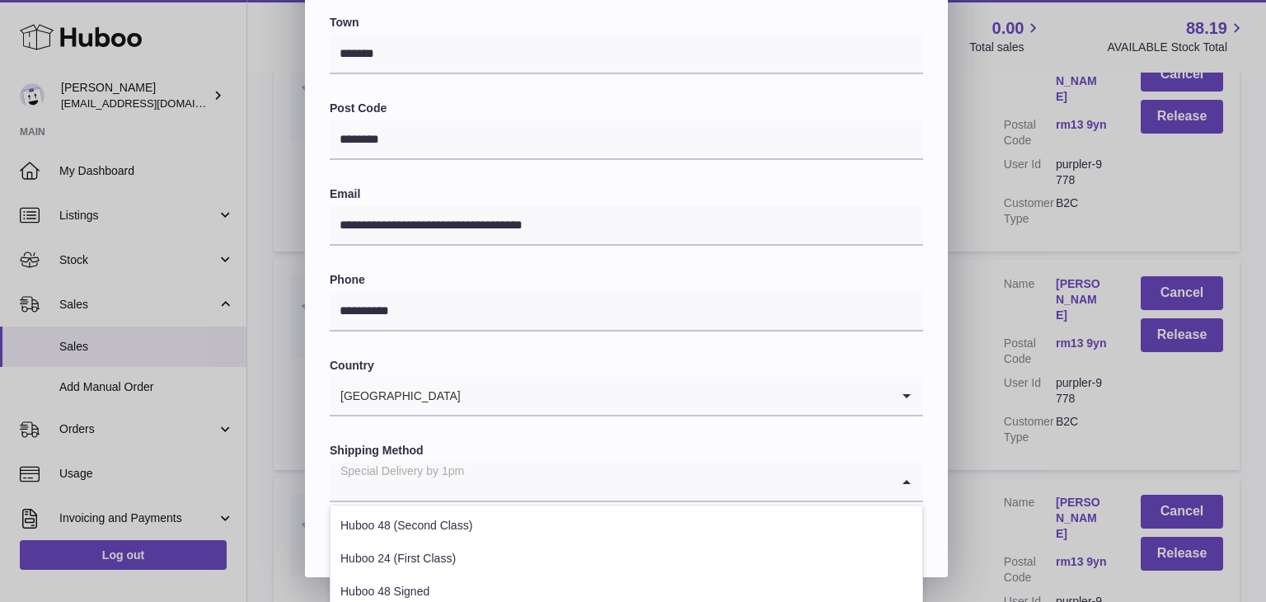
click at [827, 500] on div "Special Delivery by 1pm Loading..." at bounding box center [626, 482] width 593 height 40
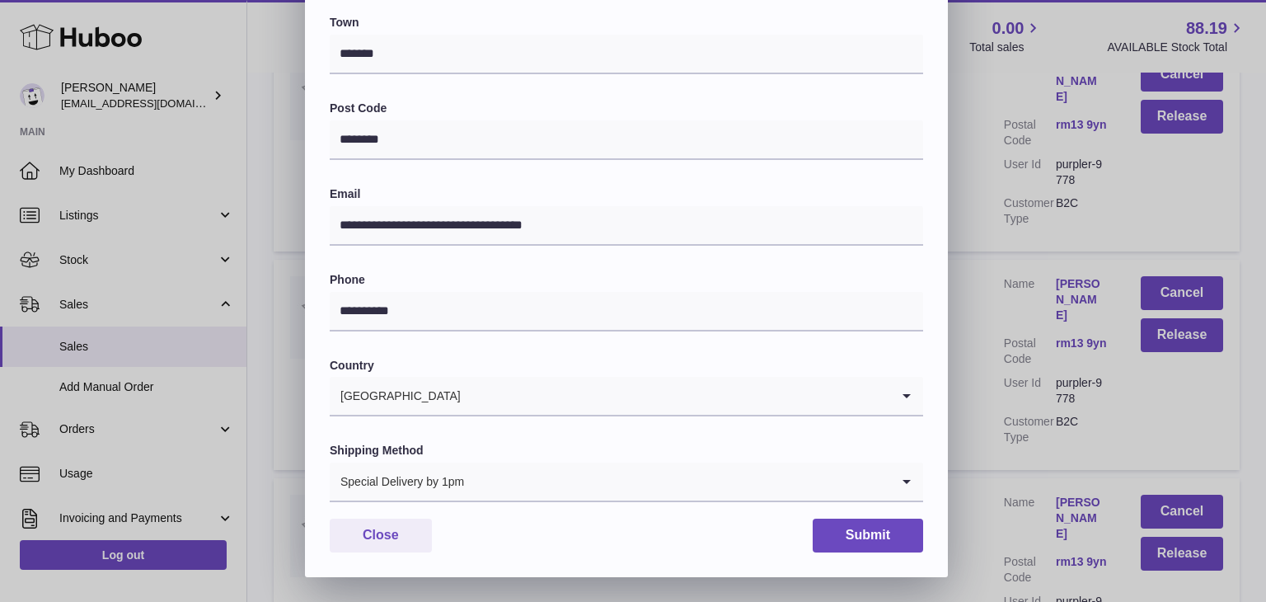
click at [829, 435] on div "**********" at bounding box center [626, 87] width 593 height 830
click at [857, 519] on button "Submit" at bounding box center [868, 535] width 110 height 34
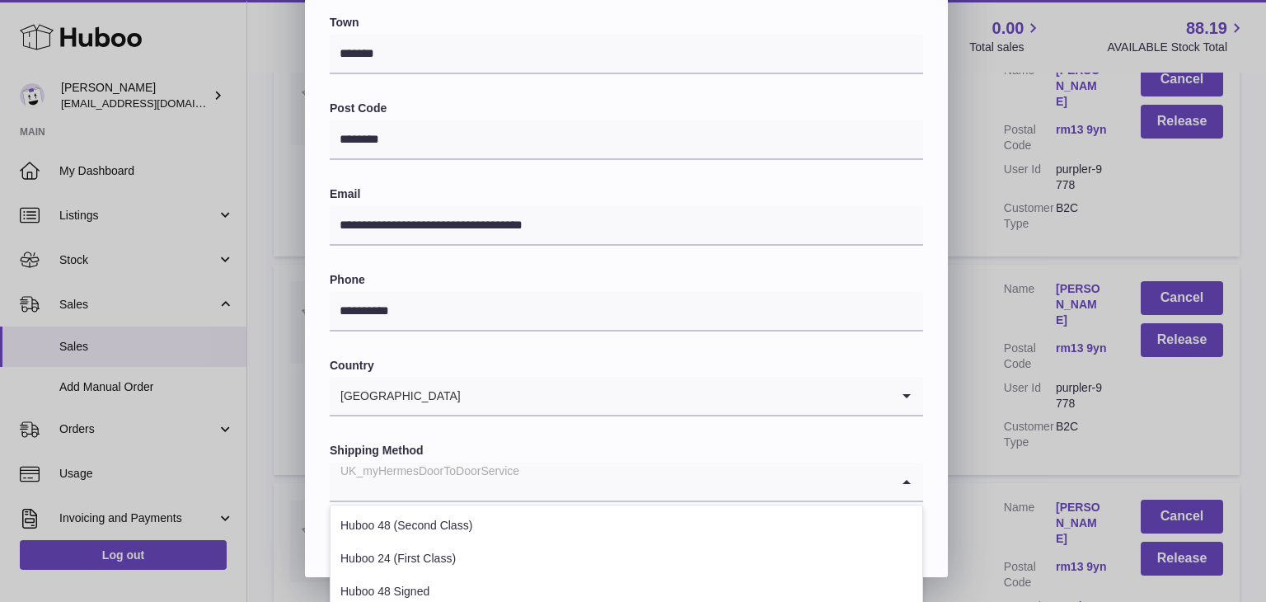
click at [549, 490] on input "Search for option" at bounding box center [610, 481] width 561 height 38
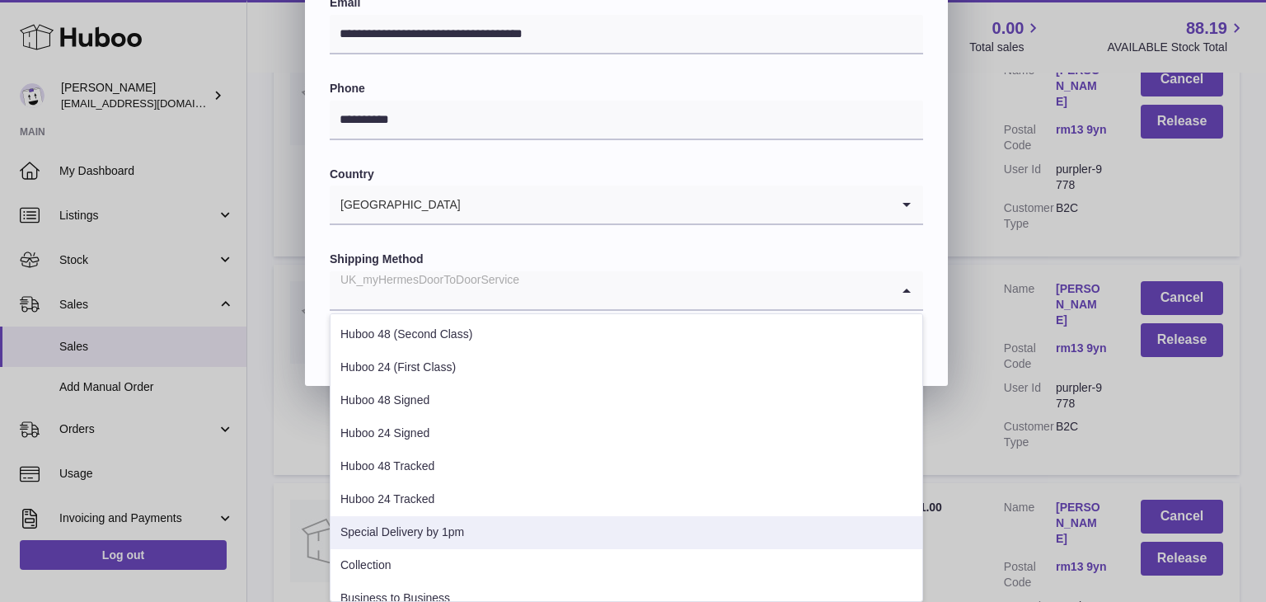
click at [498, 523] on li "Special Delivery by 1pm" at bounding box center [627, 532] width 592 height 33
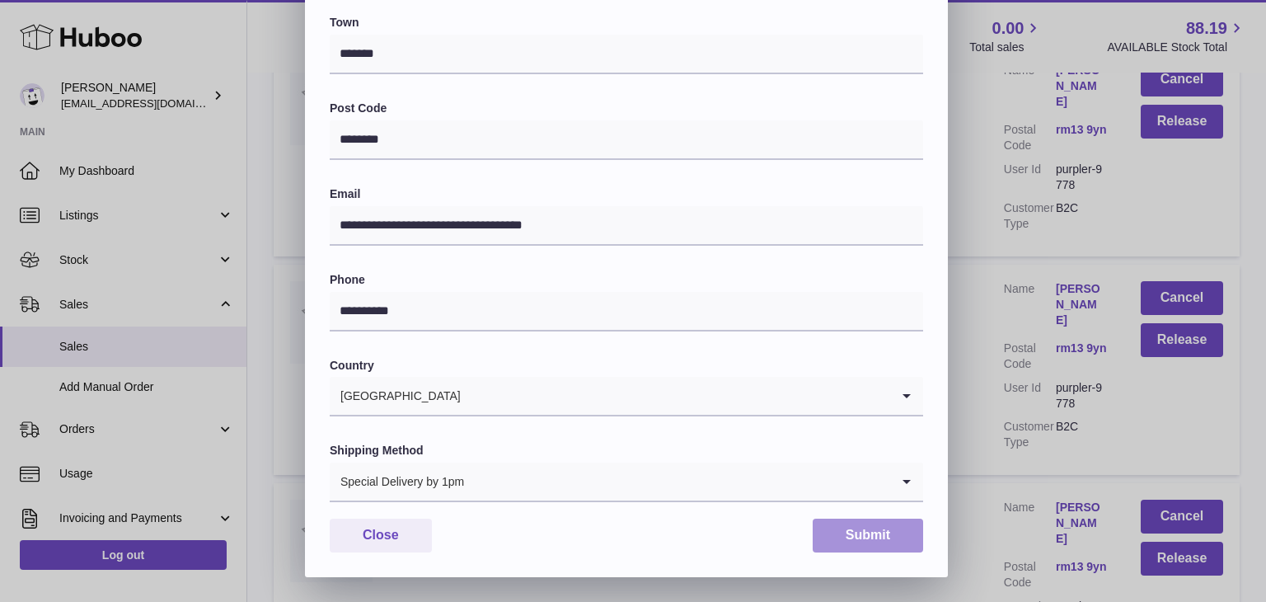
click at [862, 531] on button "Submit" at bounding box center [868, 535] width 110 height 34
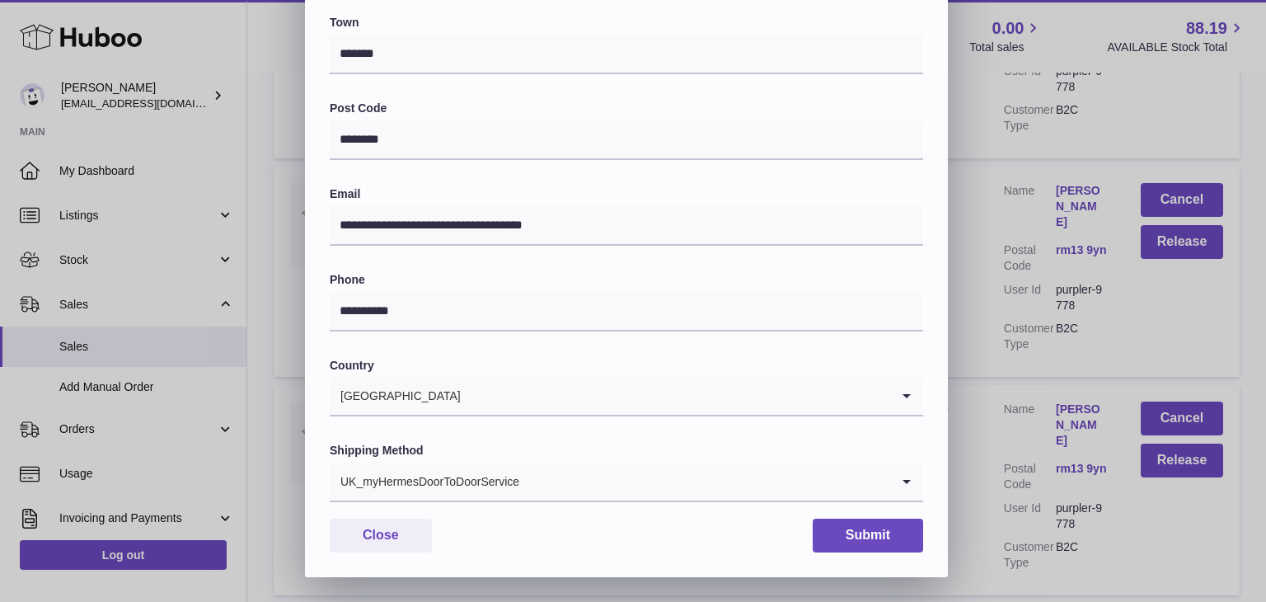
click at [525, 476] on input "Search for option" at bounding box center [705, 481] width 370 height 38
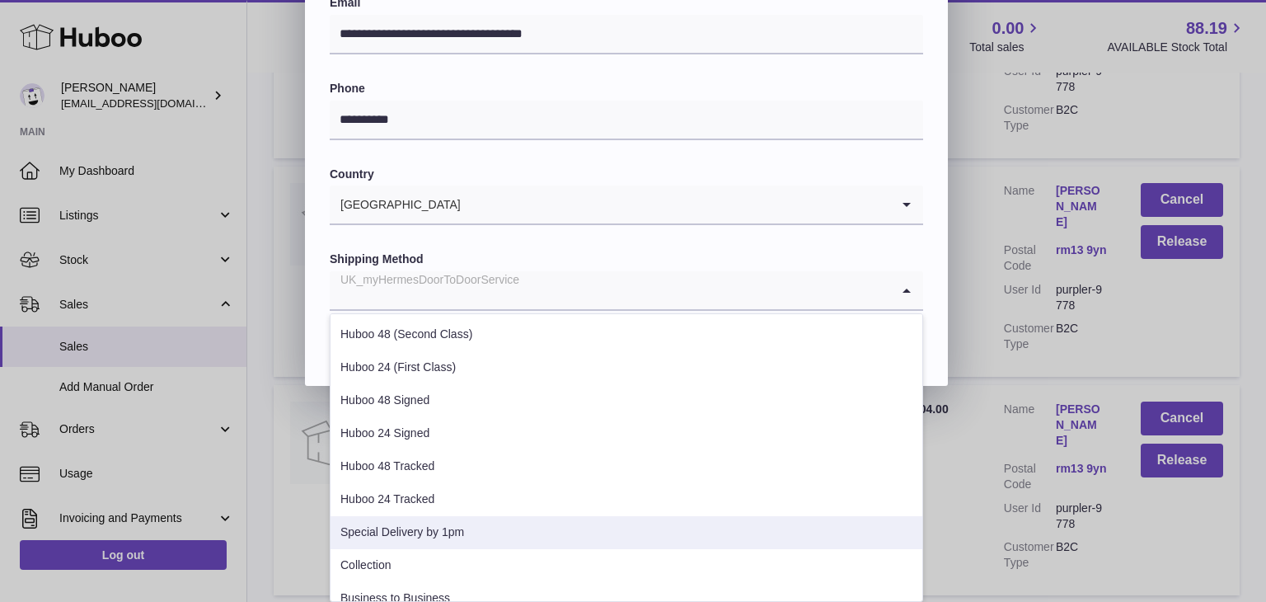
click at [479, 528] on li "Special Delivery by 1pm" at bounding box center [627, 532] width 592 height 33
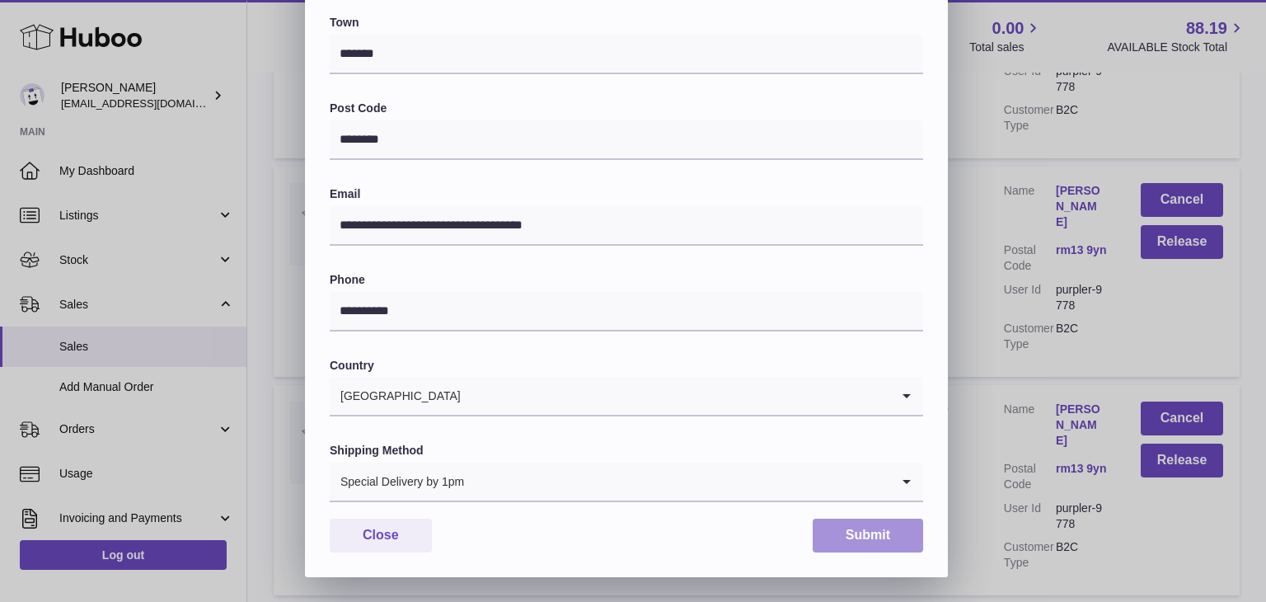
click at [868, 535] on button "Submit" at bounding box center [868, 535] width 110 height 34
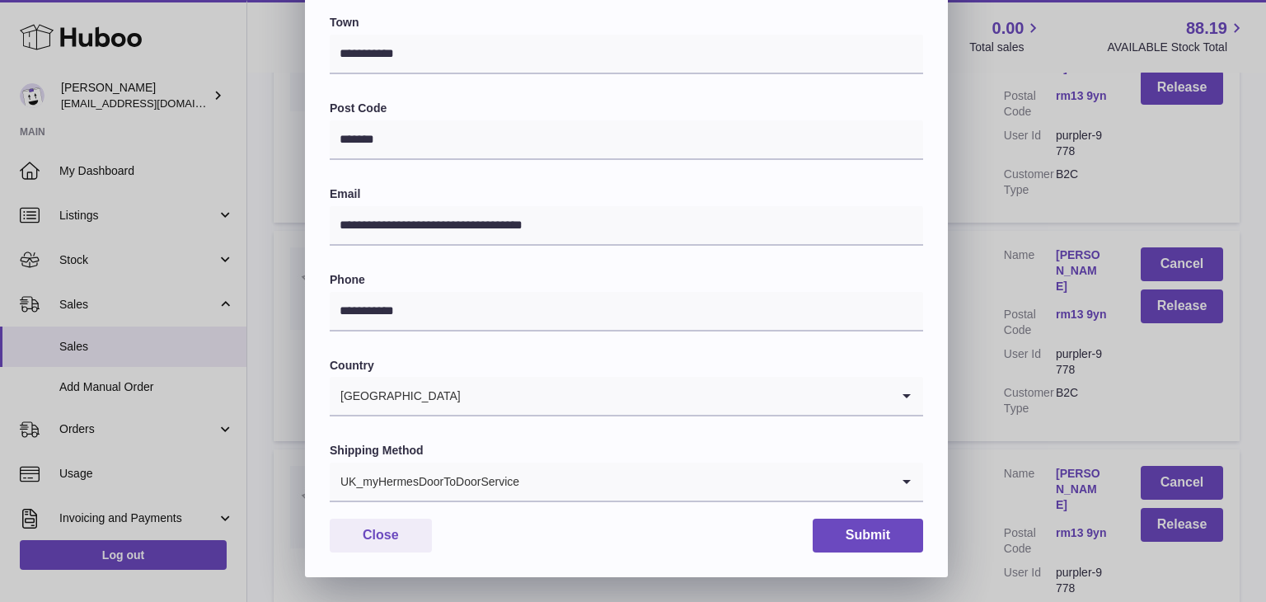
click at [518, 475] on div "UK_myHermesDoorToDoorService" at bounding box center [610, 481] width 561 height 38
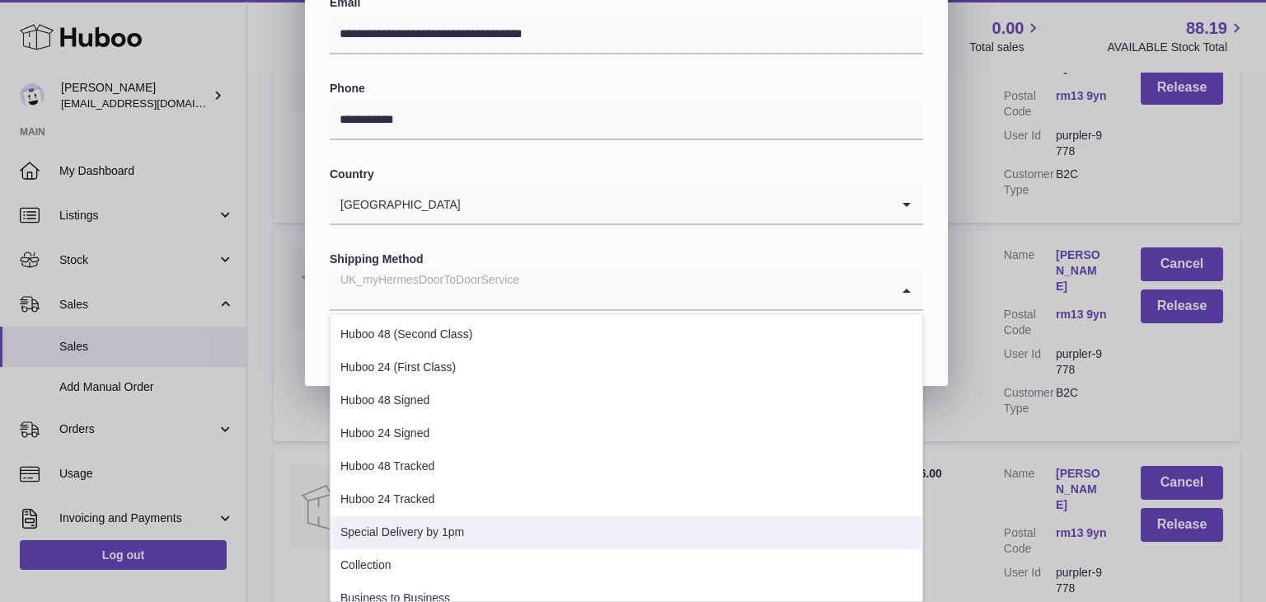
click at [468, 528] on li "Special Delivery by 1pm" at bounding box center [627, 532] width 592 height 33
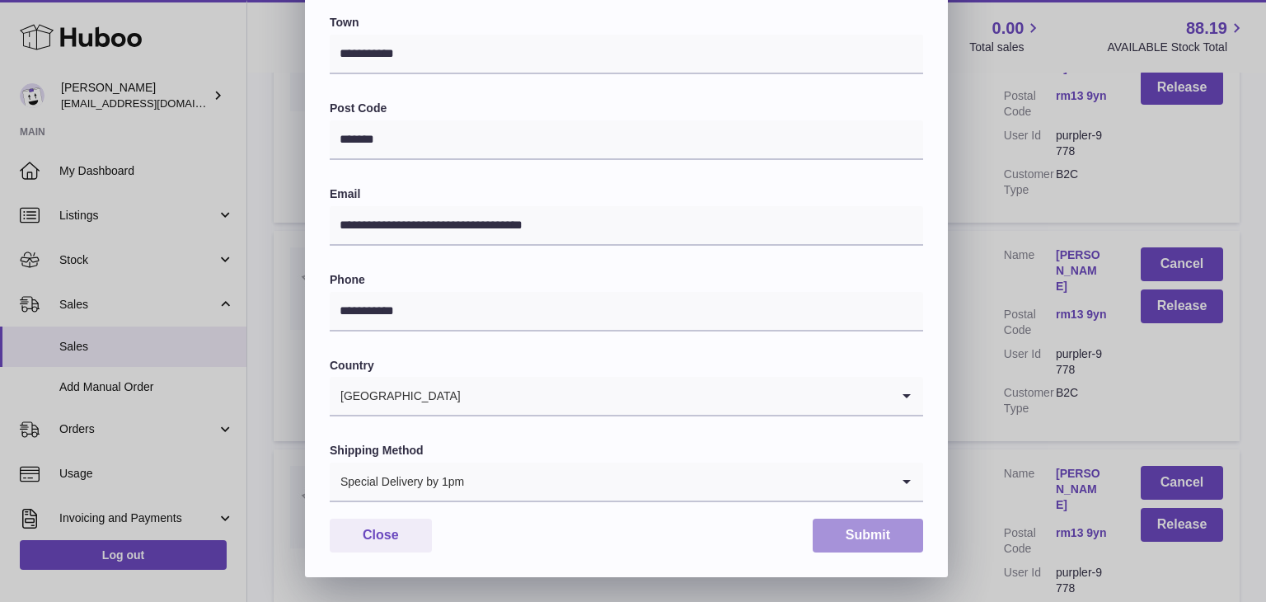
click at [853, 538] on button "Submit" at bounding box center [868, 535] width 110 height 34
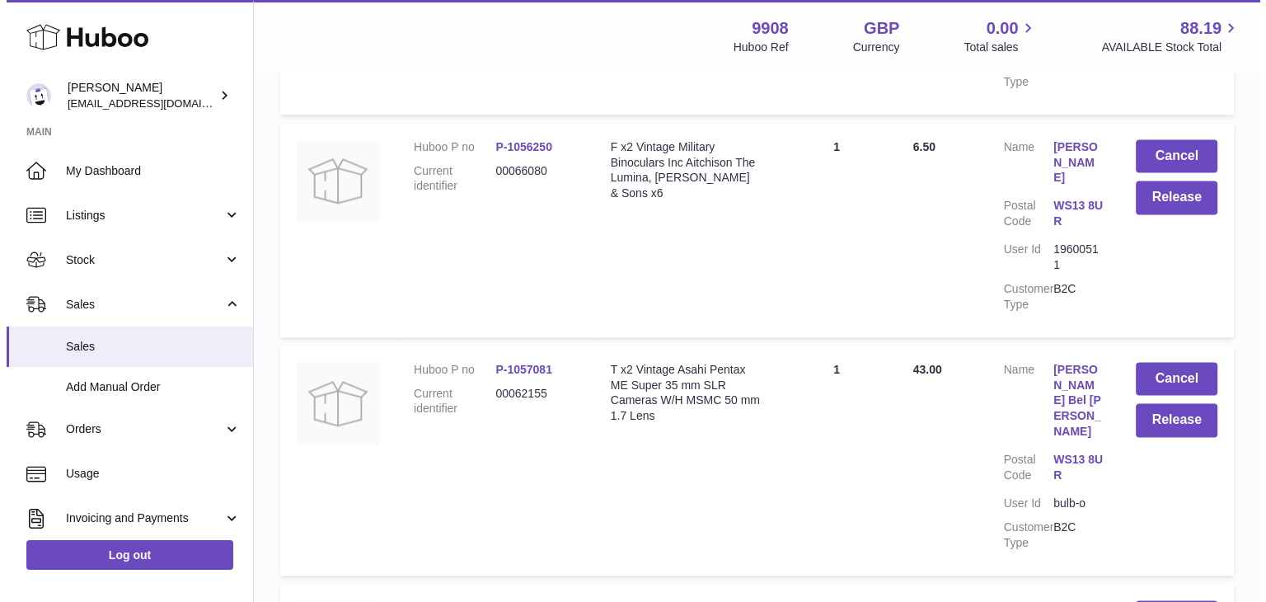
scroll to position [8851, 0]
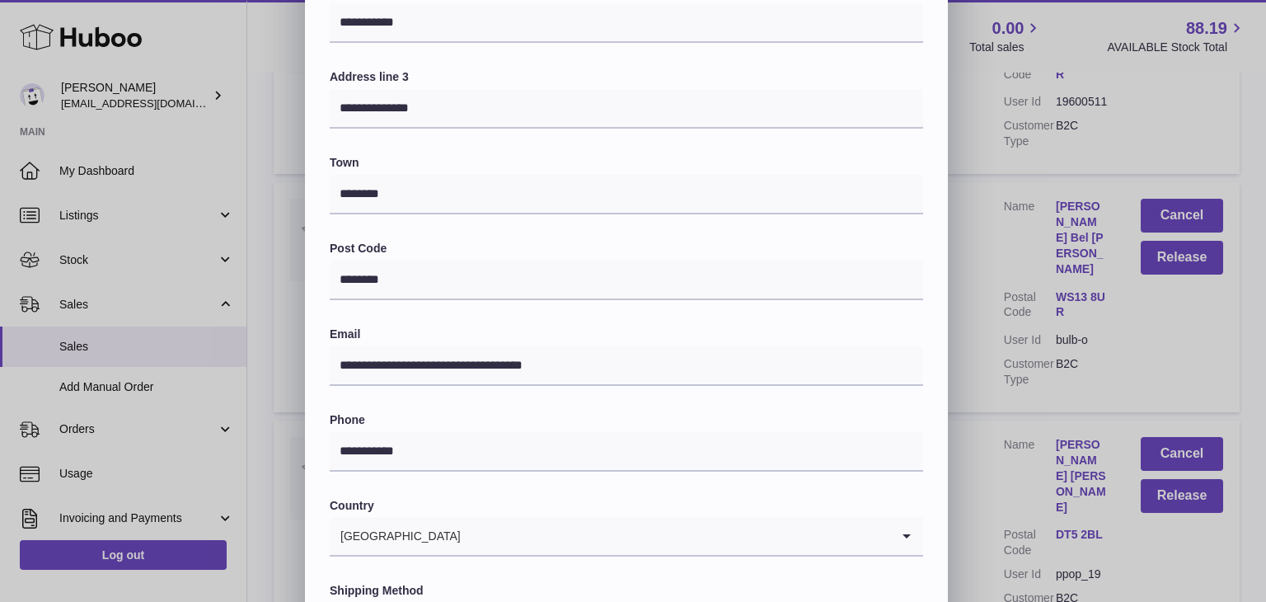
scroll to position [437, 0]
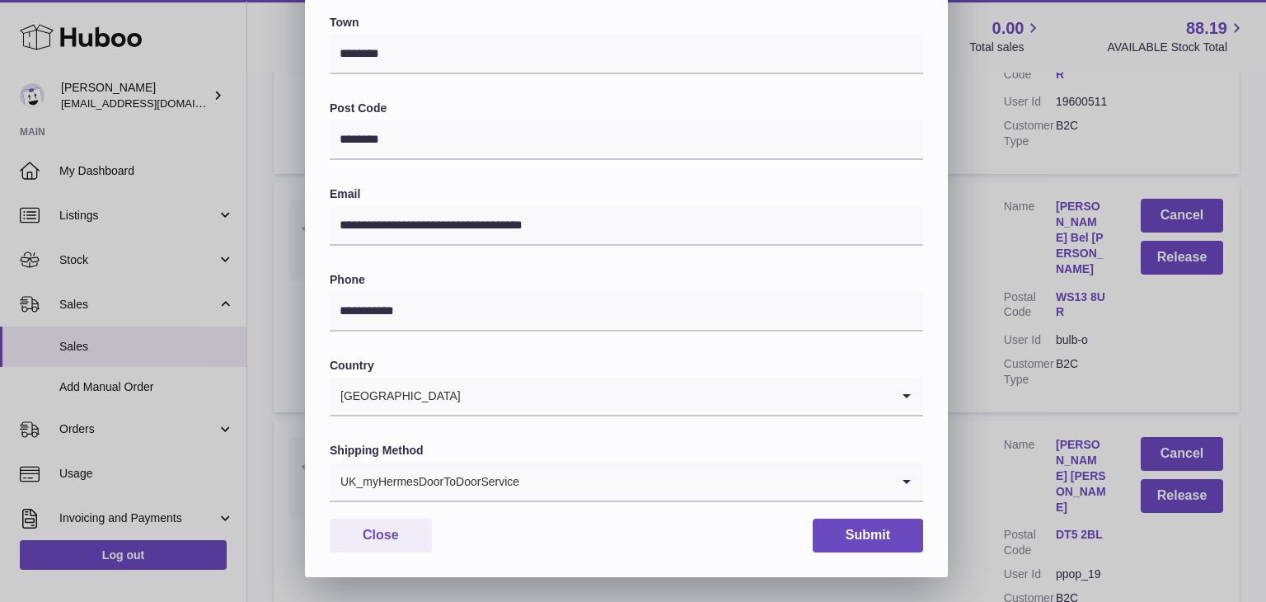
click at [477, 477] on div "UK_myHermesDoorToDoorService" at bounding box center [610, 481] width 561 height 38
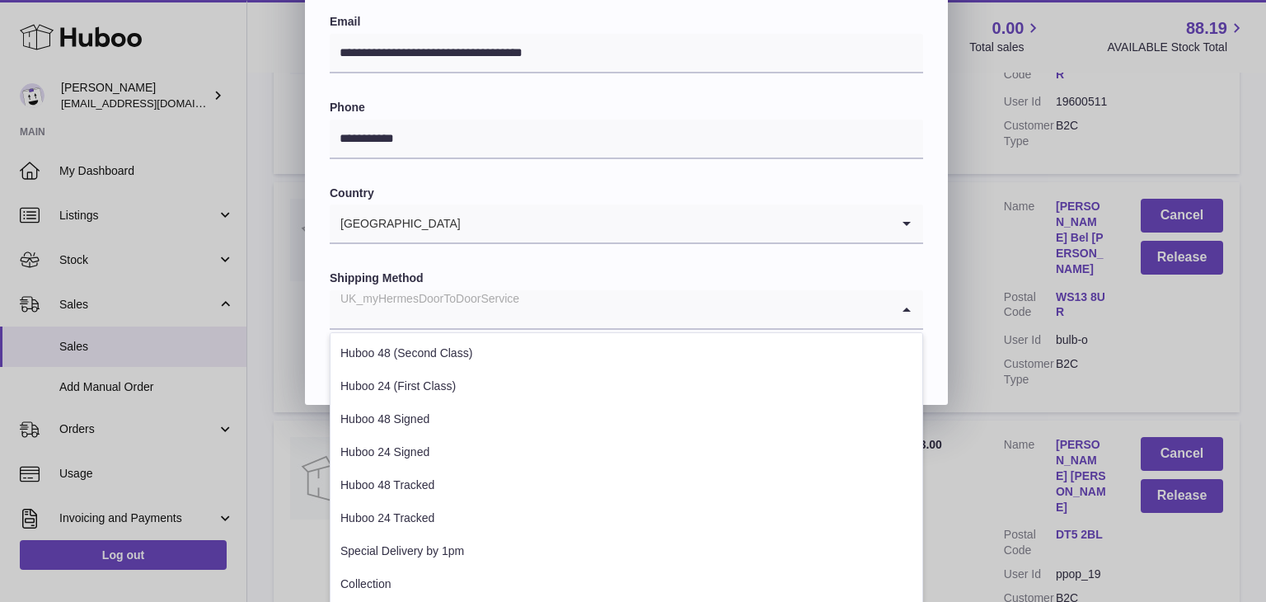
scroll to position [622, 0]
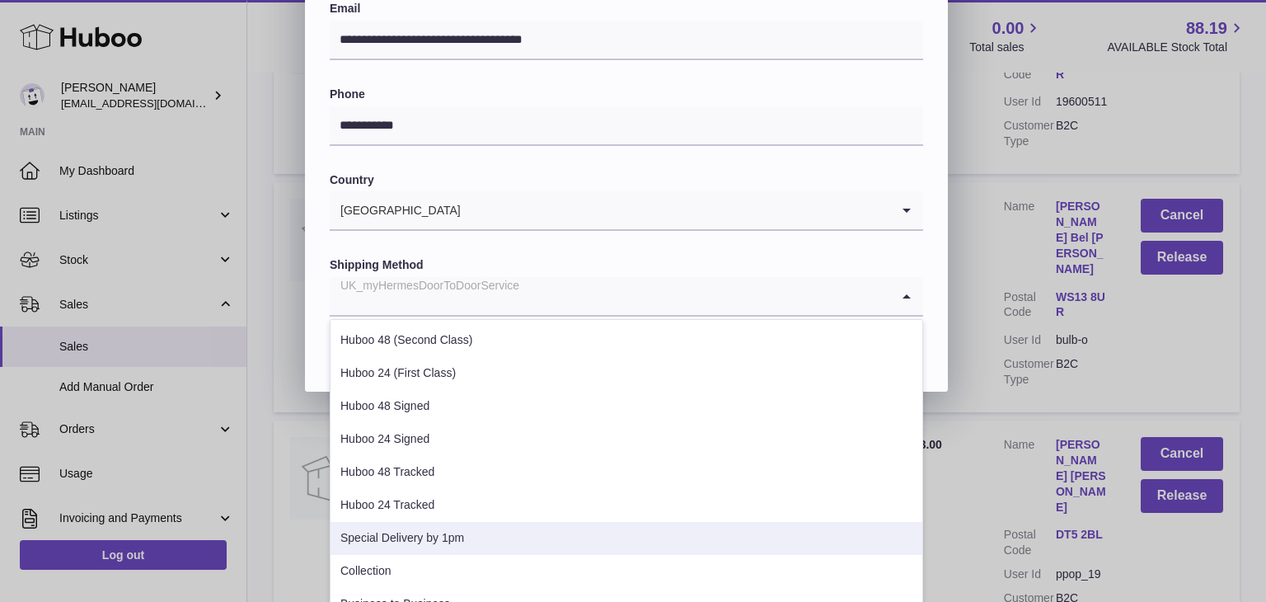
click at [434, 531] on li "Special Delivery by 1pm" at bounding box center [627, 538] width 592 height 33
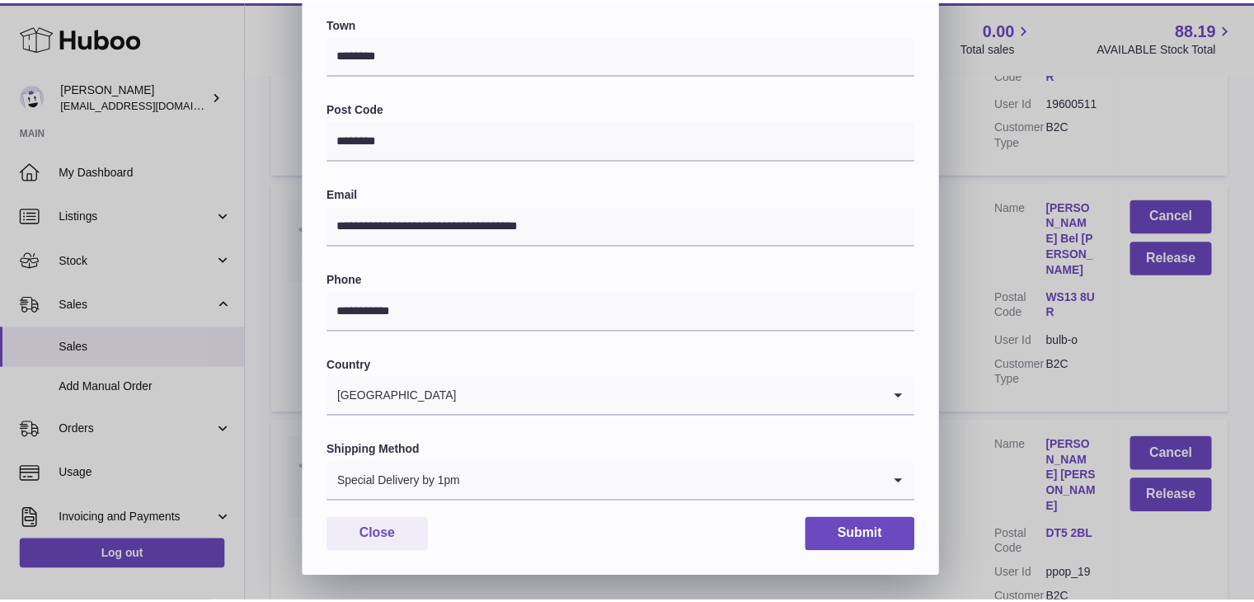
scroll to position [437, 0]
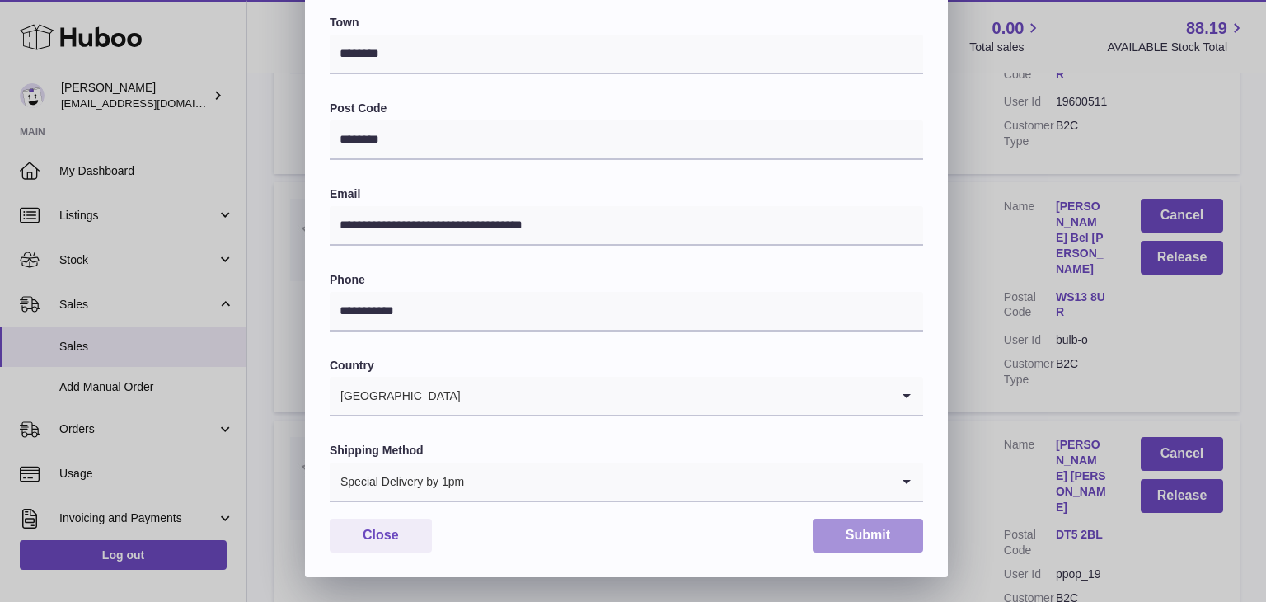
click at [842, 531] on button "Submit" at bounding box center [868, 535] width 110 height 34
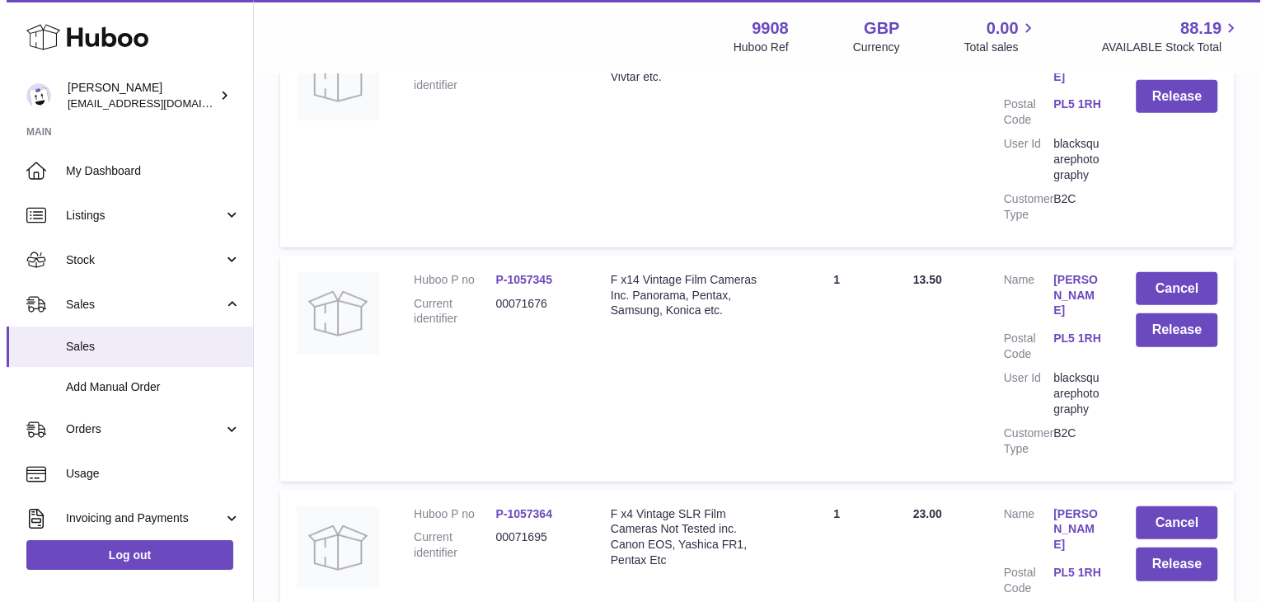
scroll to position [10942, 0]
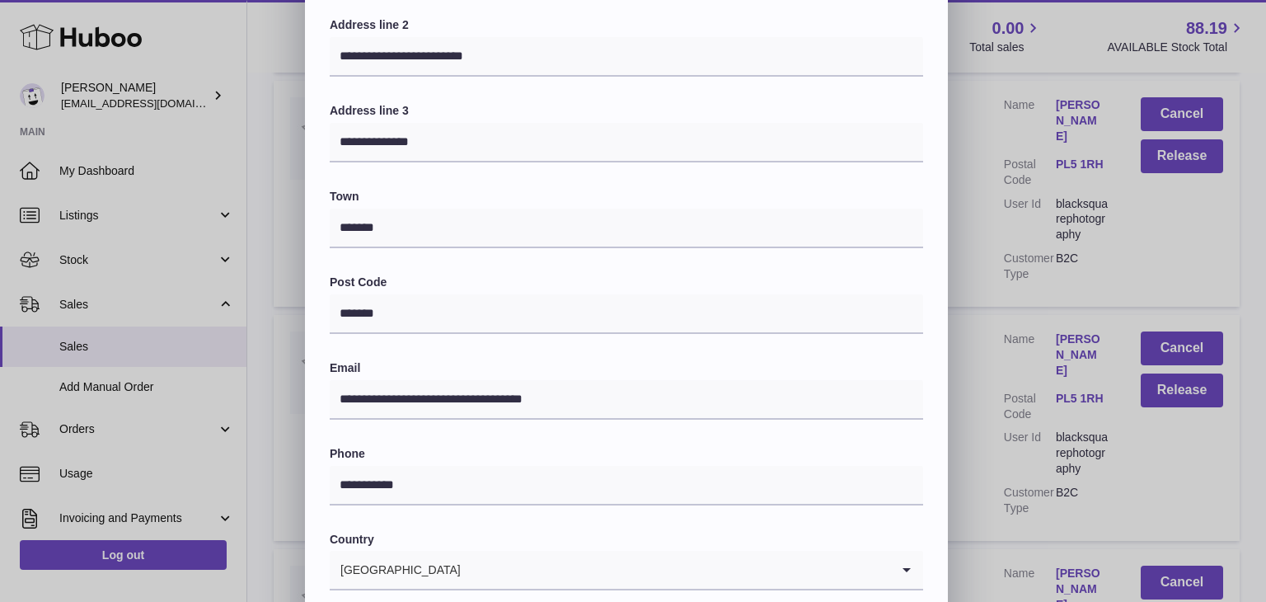
scroll to position [437, 0]
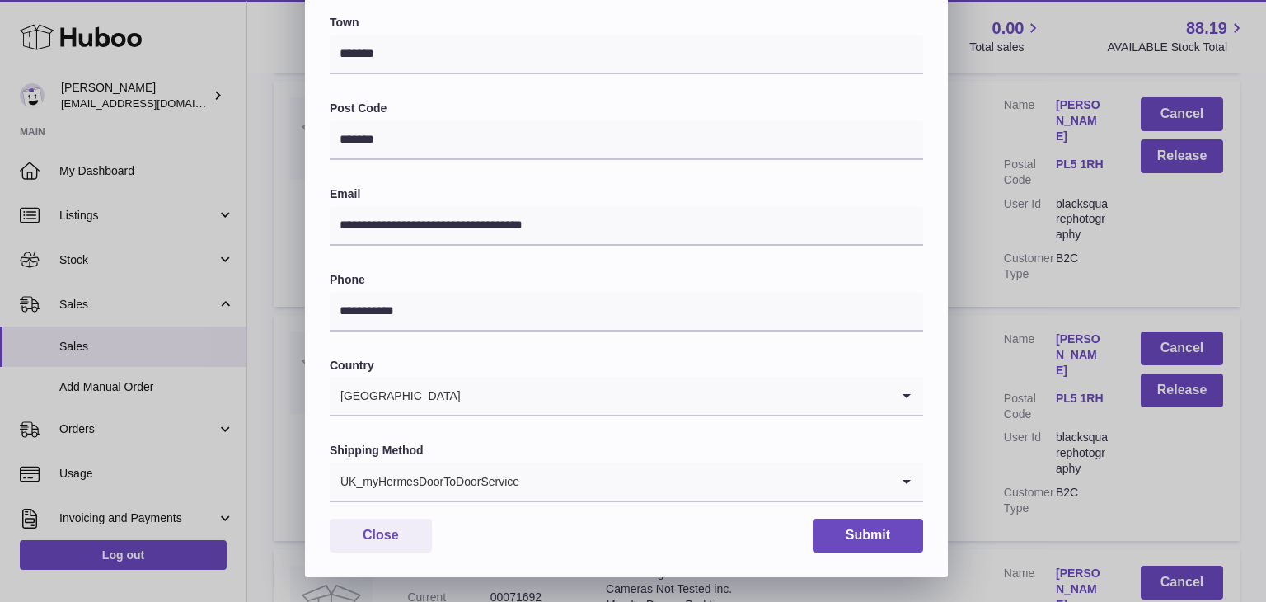
click at [521, 486] on input "Search for option" at bounding box center [705, 481] width 370 height 38
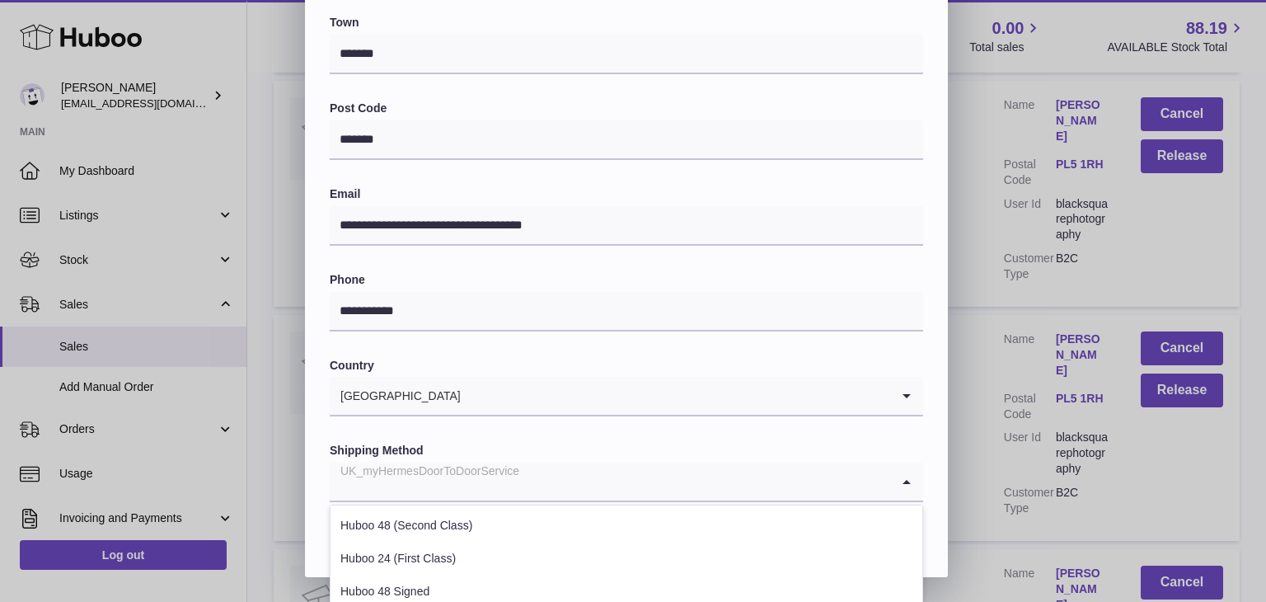
scroll to position [629, 0]
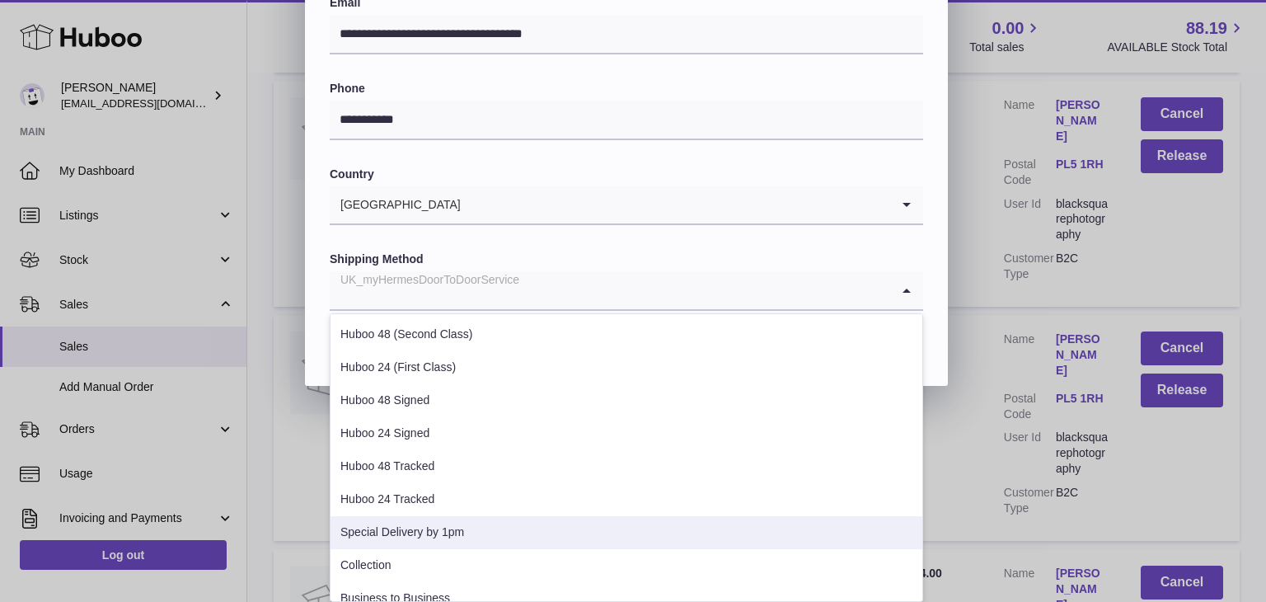
click at [439, 532] on li "Special Delivery by 1pm" at bounding box center [627, 532] width 592 height 33
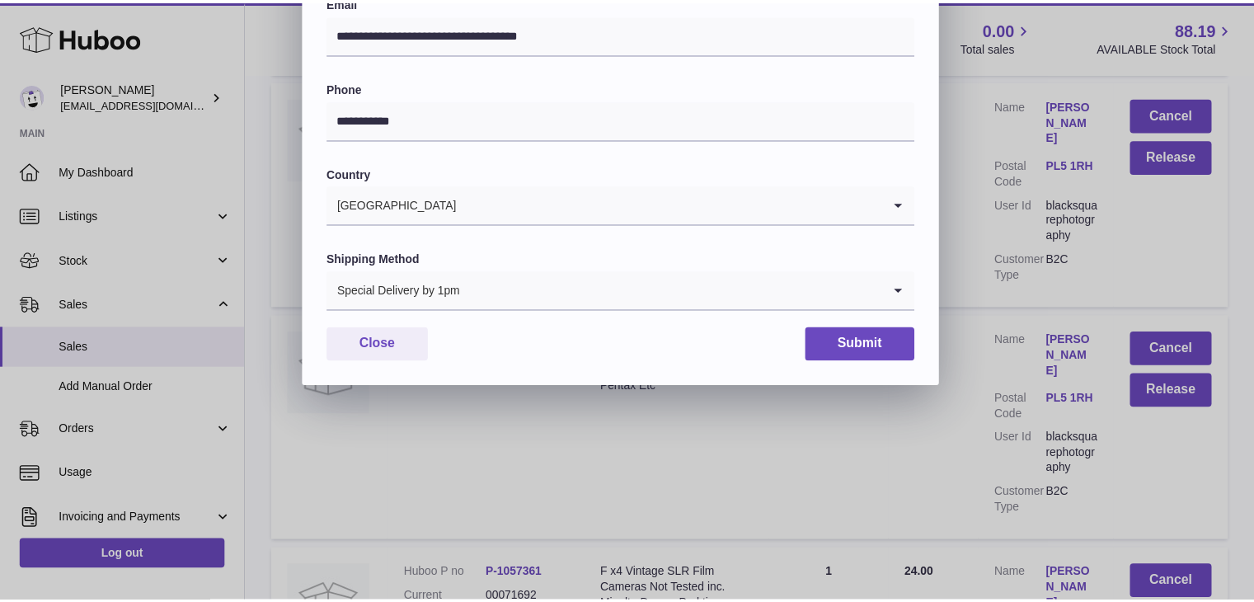
scroll to position [437, 0]
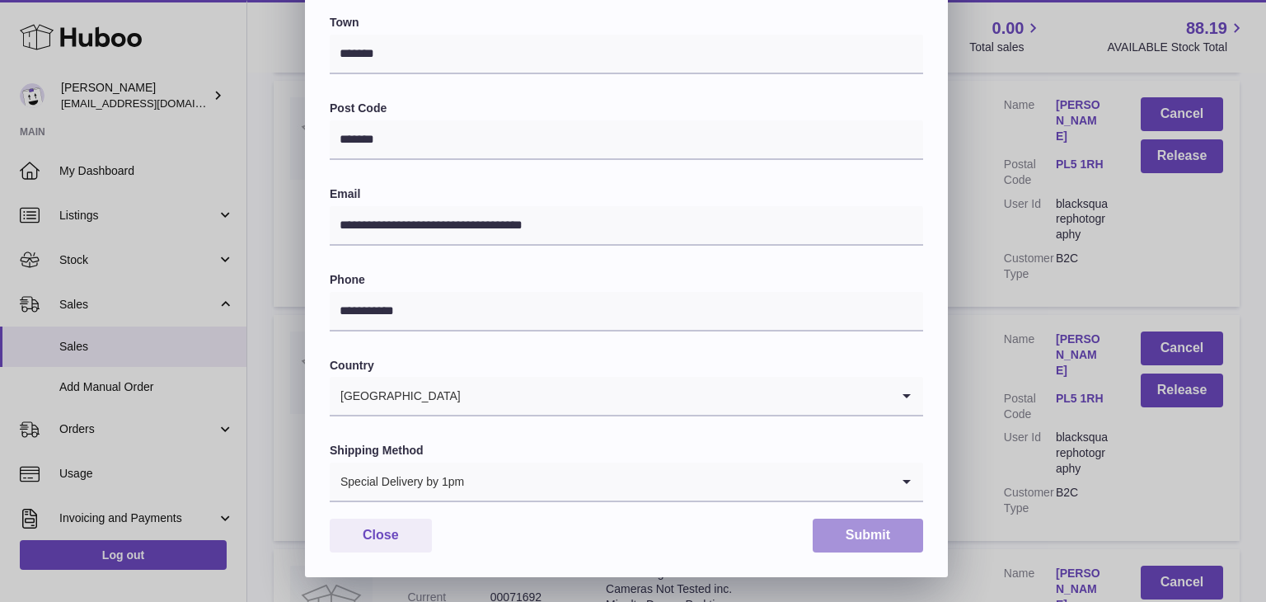
click at [859, 542] on button "Submit" at bounding box center [868, 535] width 110 height 34
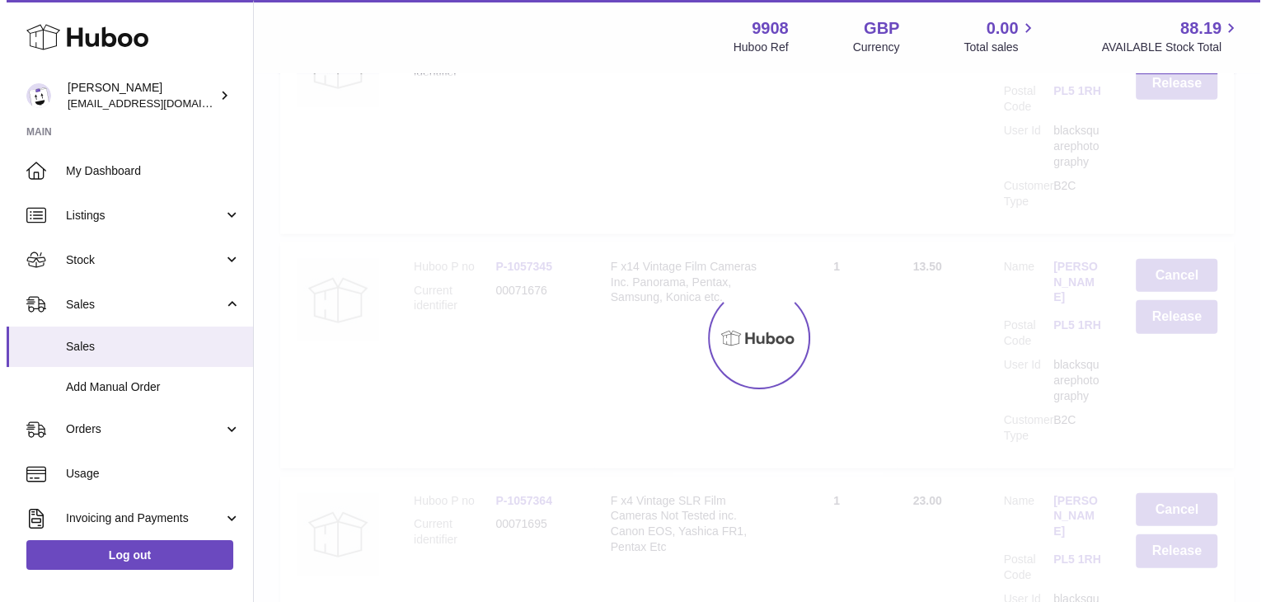
scroll to position [0, 0]
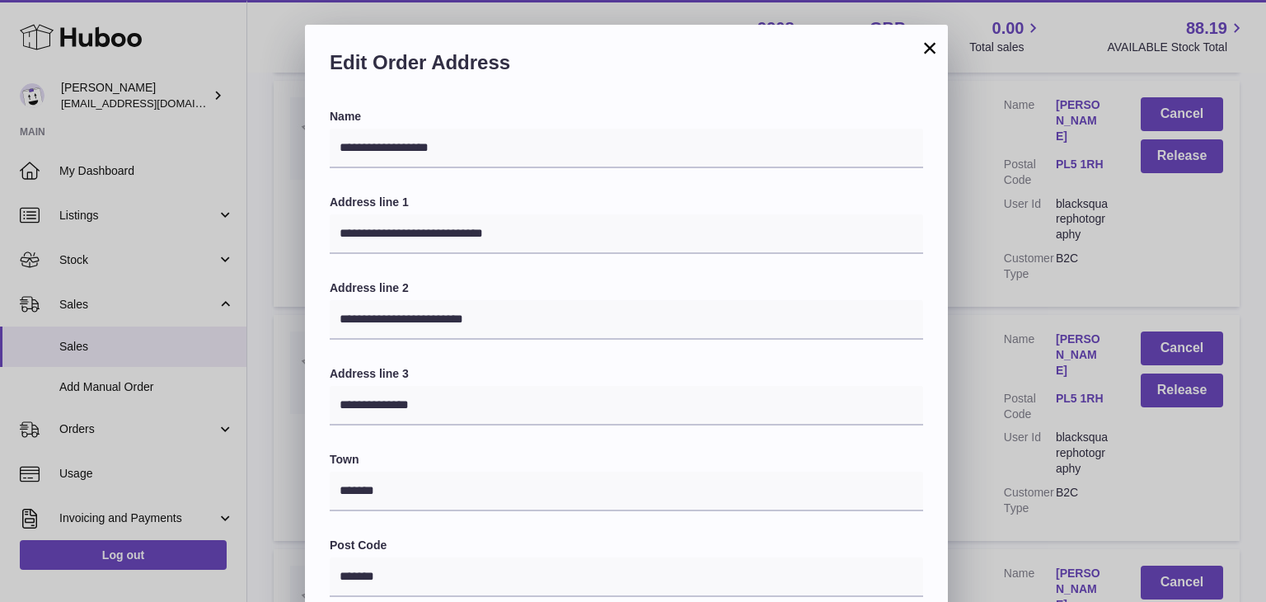
scroll to position [437, 0]
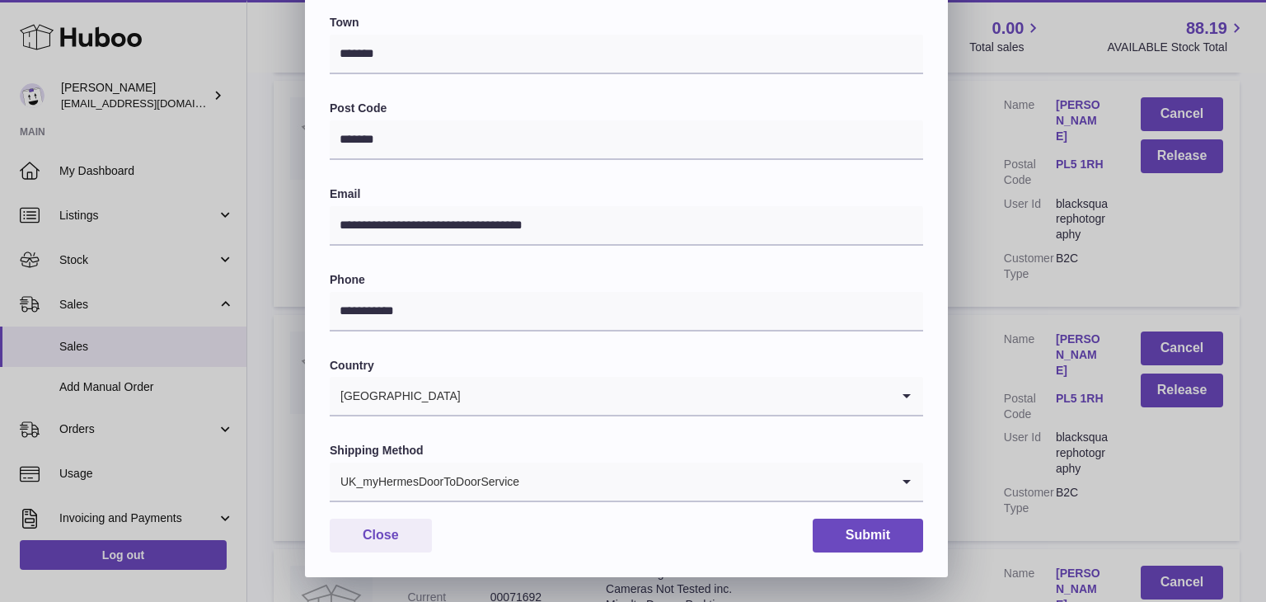
click at [524, 489] on input "Search for option" at bounding box center [705, 481] width 370 height 38
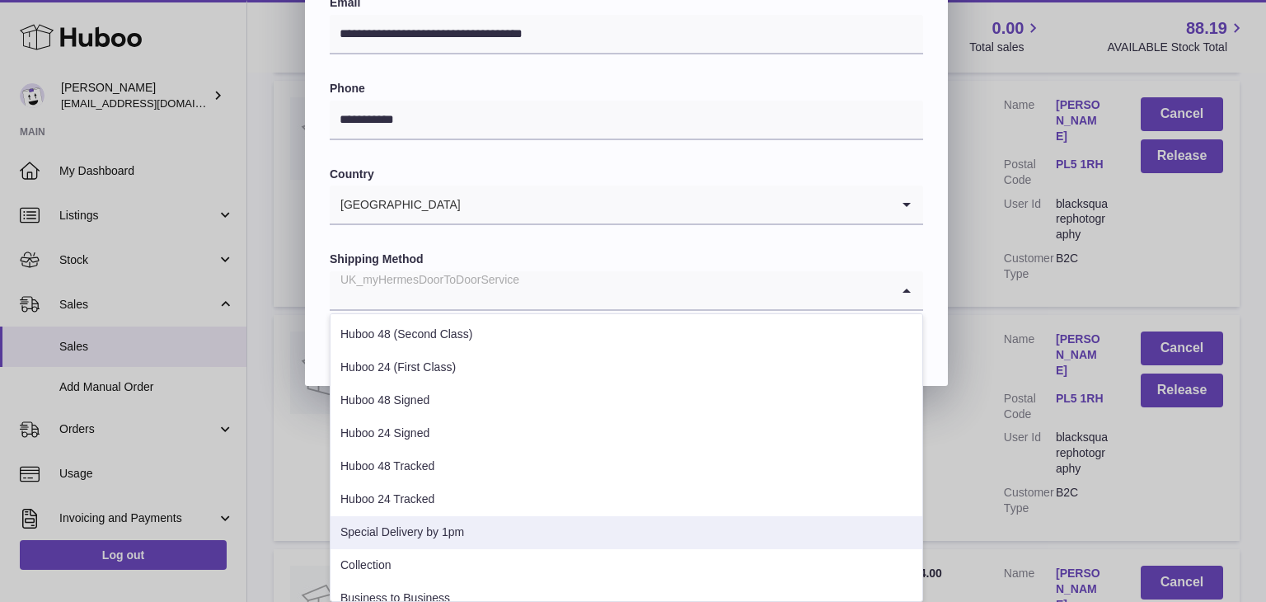
click at [461, 528] on li "Special Delivery by 1pm" at bounding box center [627, 532] width 592 height 33
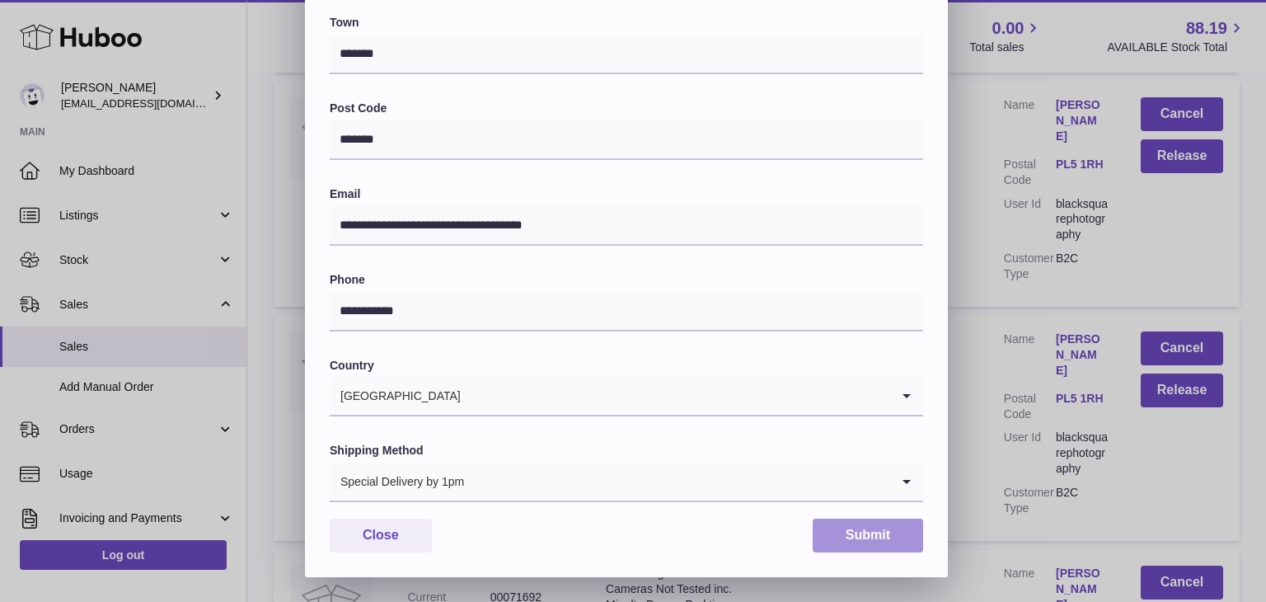
click at [885, 527] on button "Submit" at bounding box center [868, 535] width 110 height 34
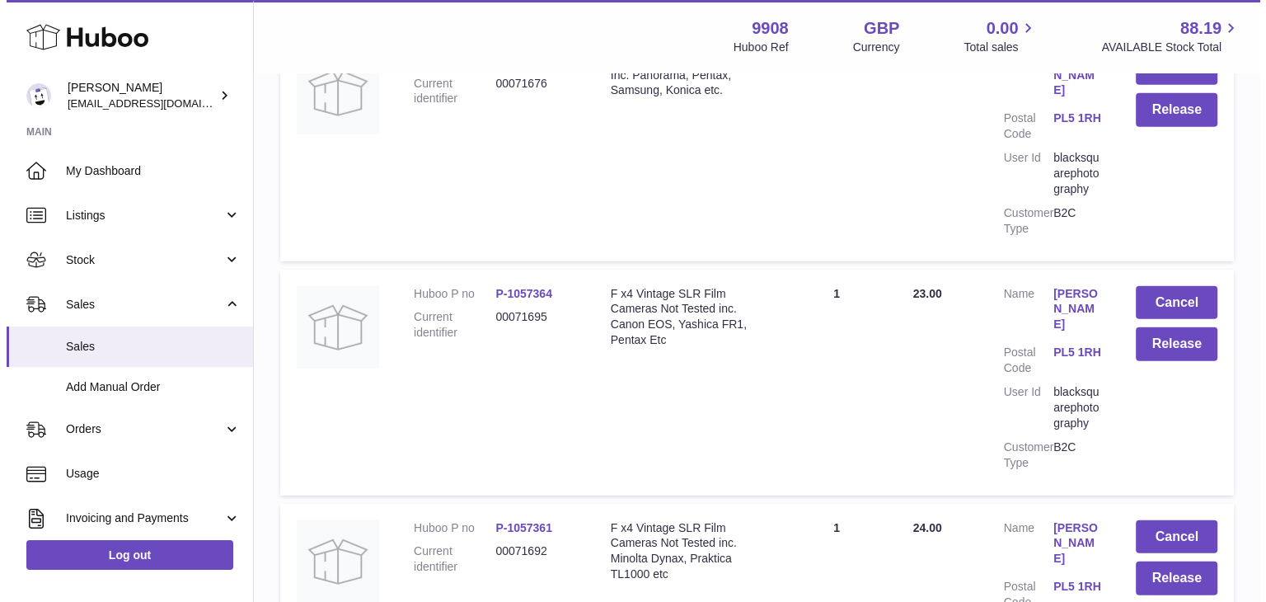
scroll to position [11200, 0]
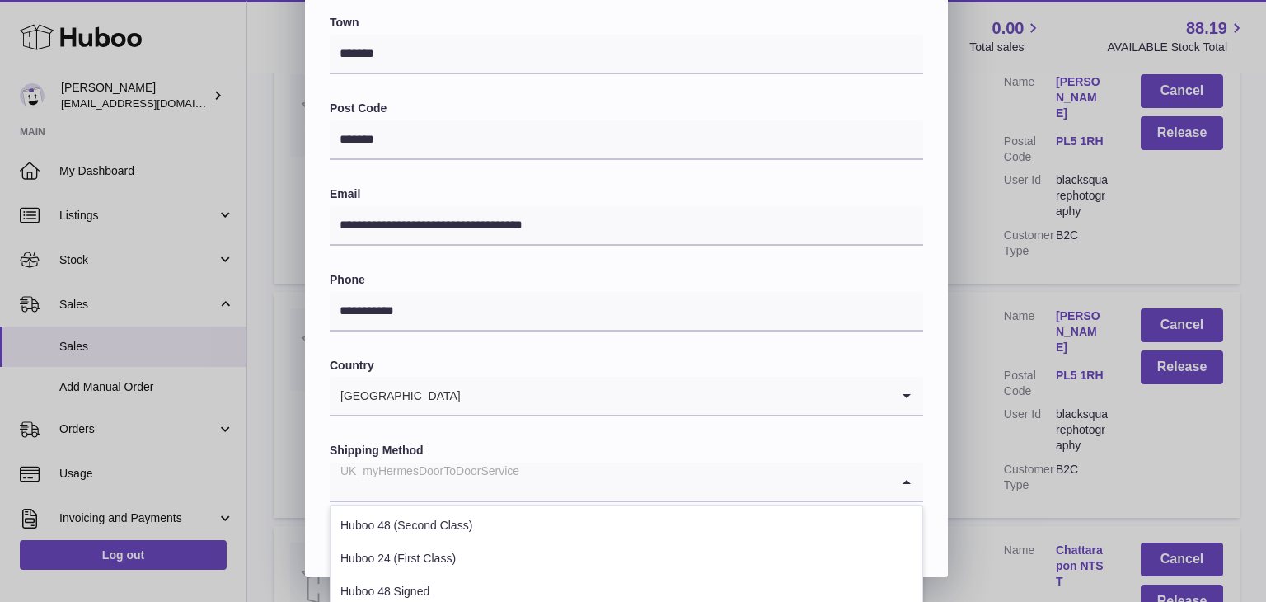
click at [556, 471] on input "Search for option" at bounding box center [610, 481] width 561 height 38
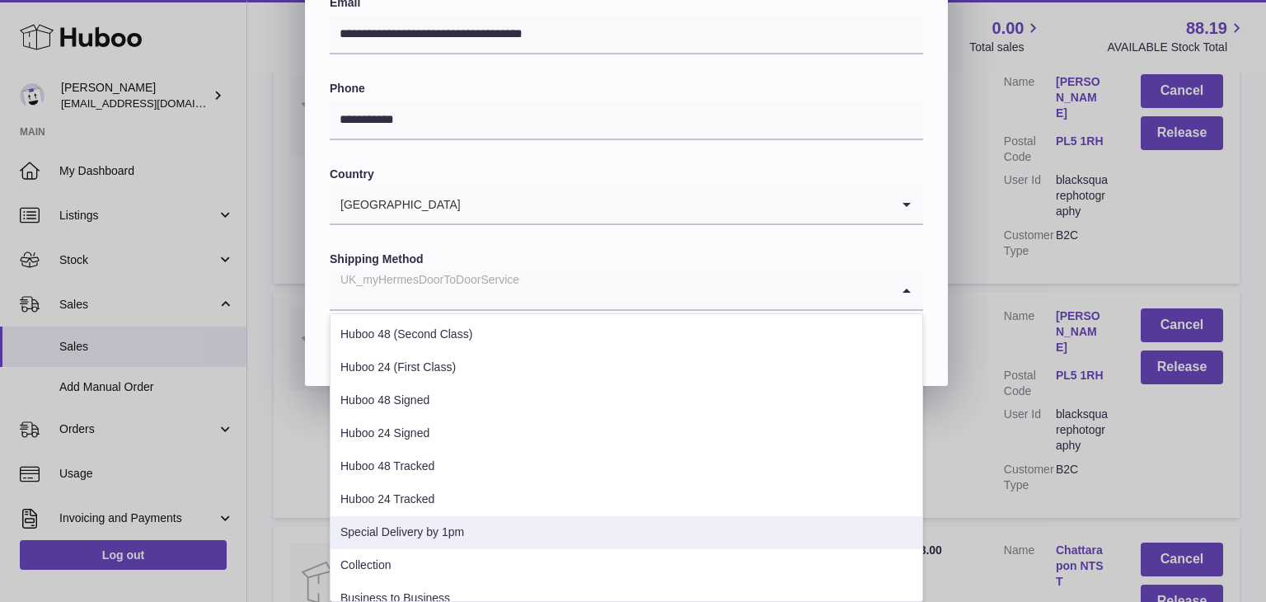
click at [458, 523] on li "Special Delivery by 1pm" at bounding box center [627, 532] width 592 height 33
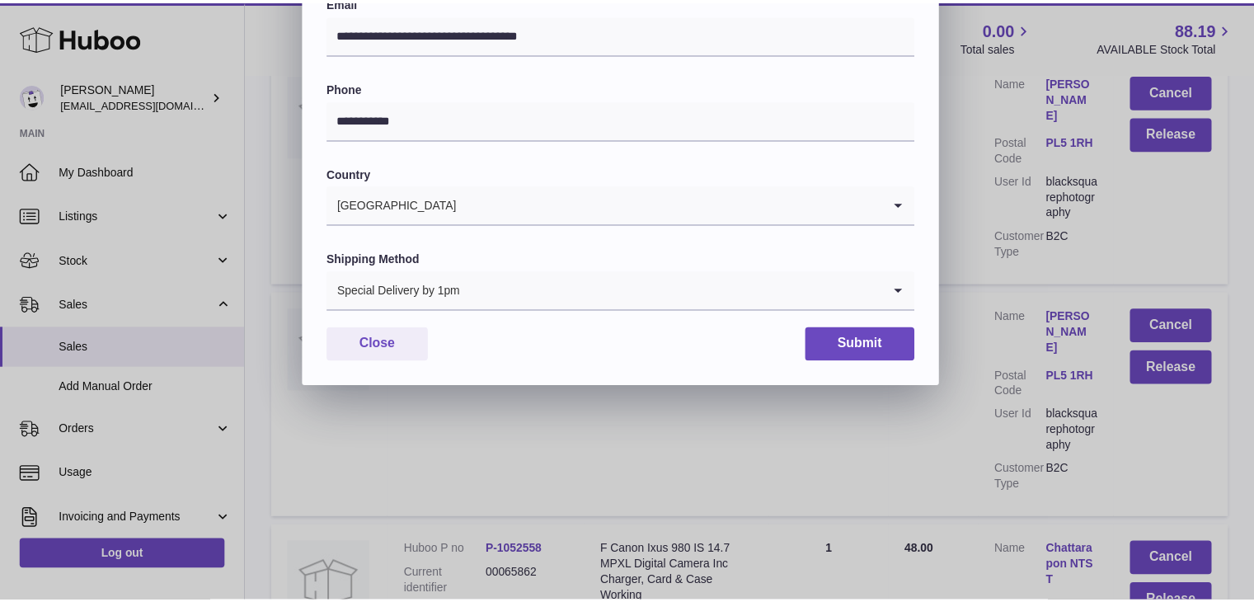
scroll to position [437, 0]
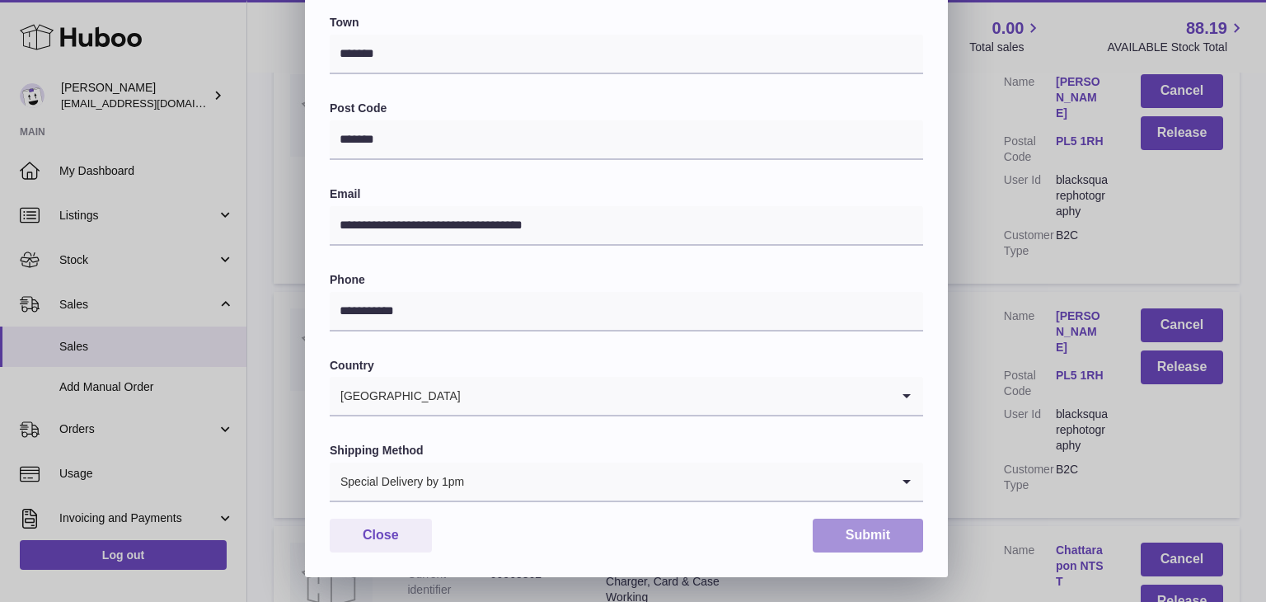
click at [851, 532] on button "Submit" at bounding box center [868, 535] width 110 height 34
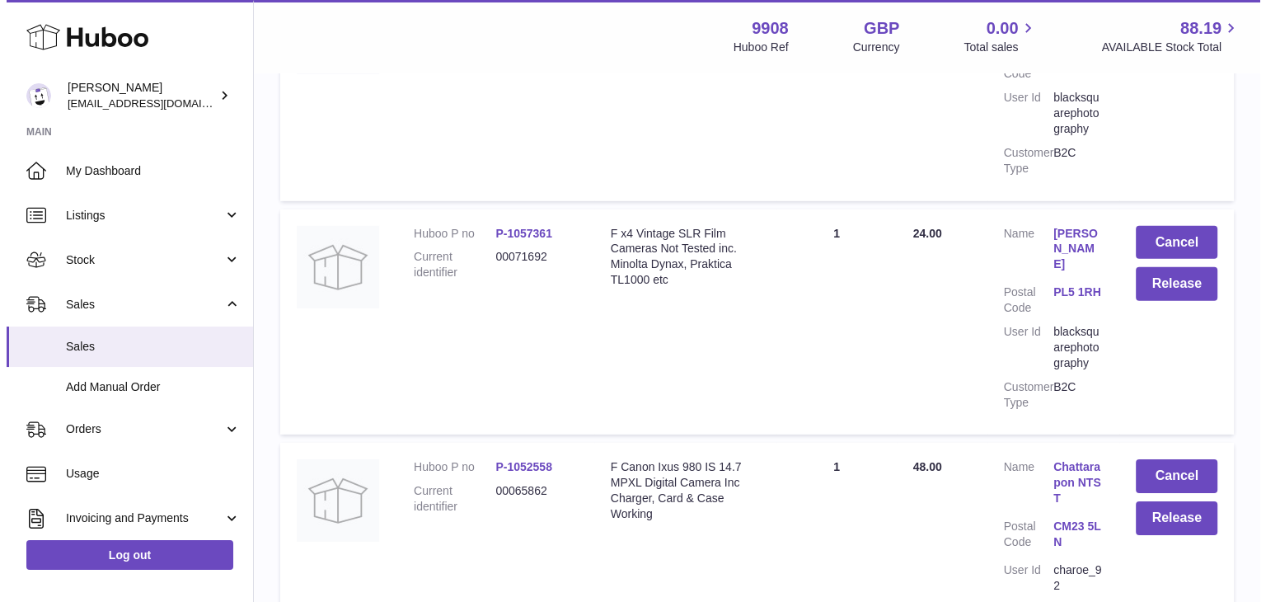
scroll to position [11458, 0]
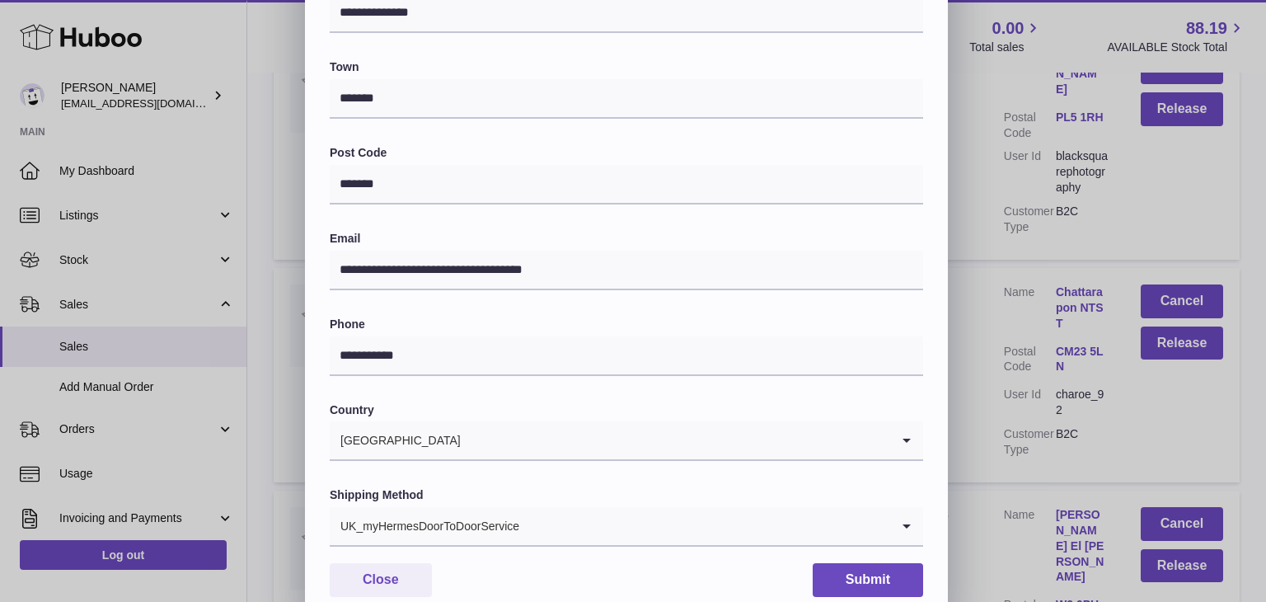
scroll to position [414, 0]
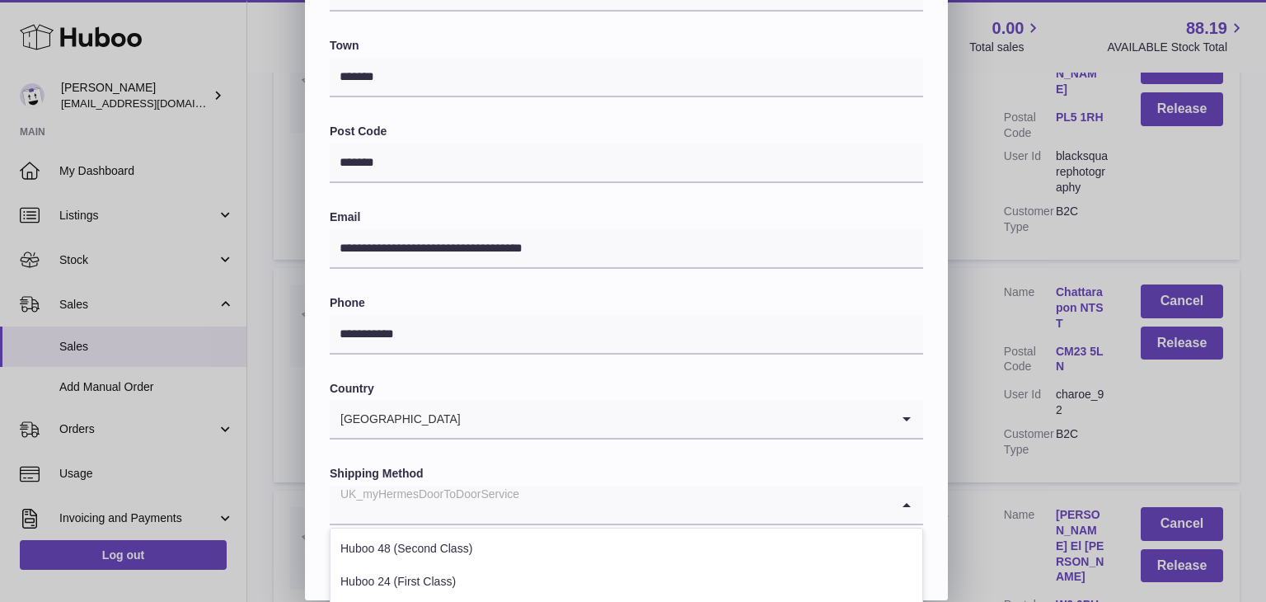
click at [514, 492] on div "UK_myHermesDoorToDoorService" at bounding box center [610, 505] width 561 height 38
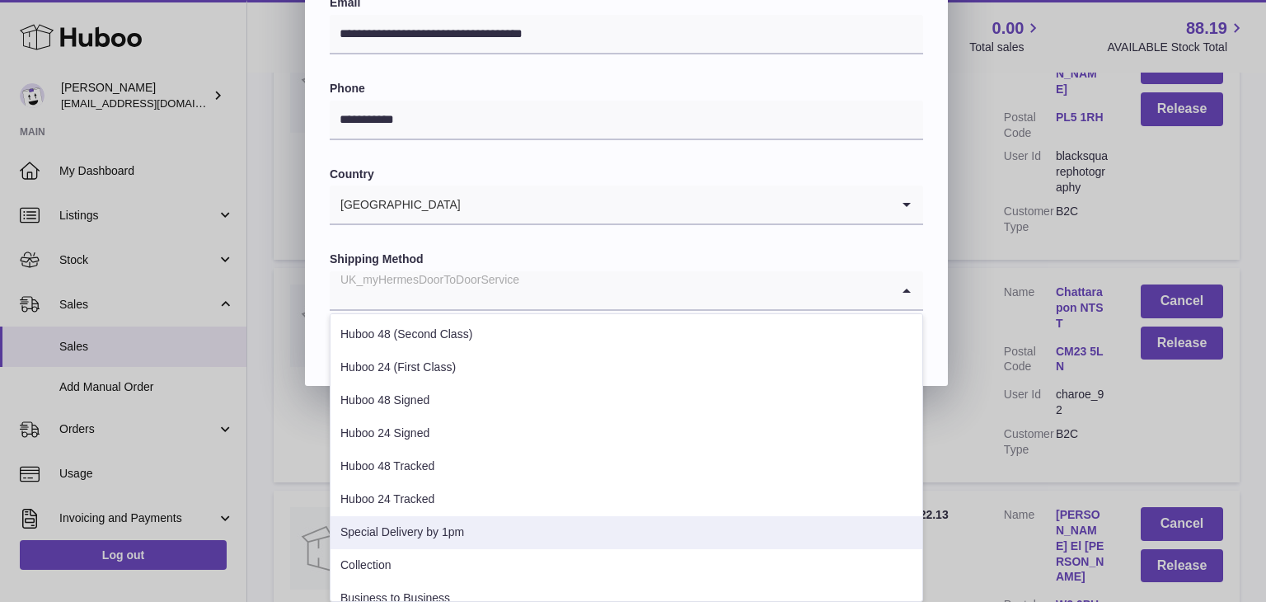
click at [452, 529] on li "Special Delivery by 1pm" at bounding box center [627, 532] width 592 height 33
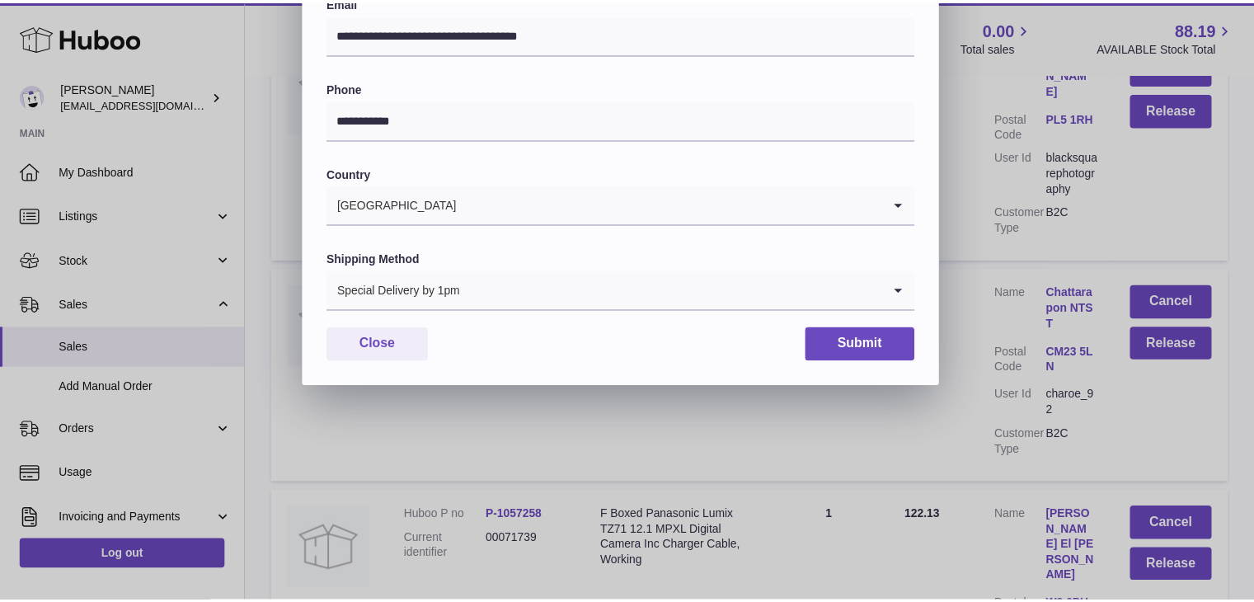
scroll to position [437, 0]
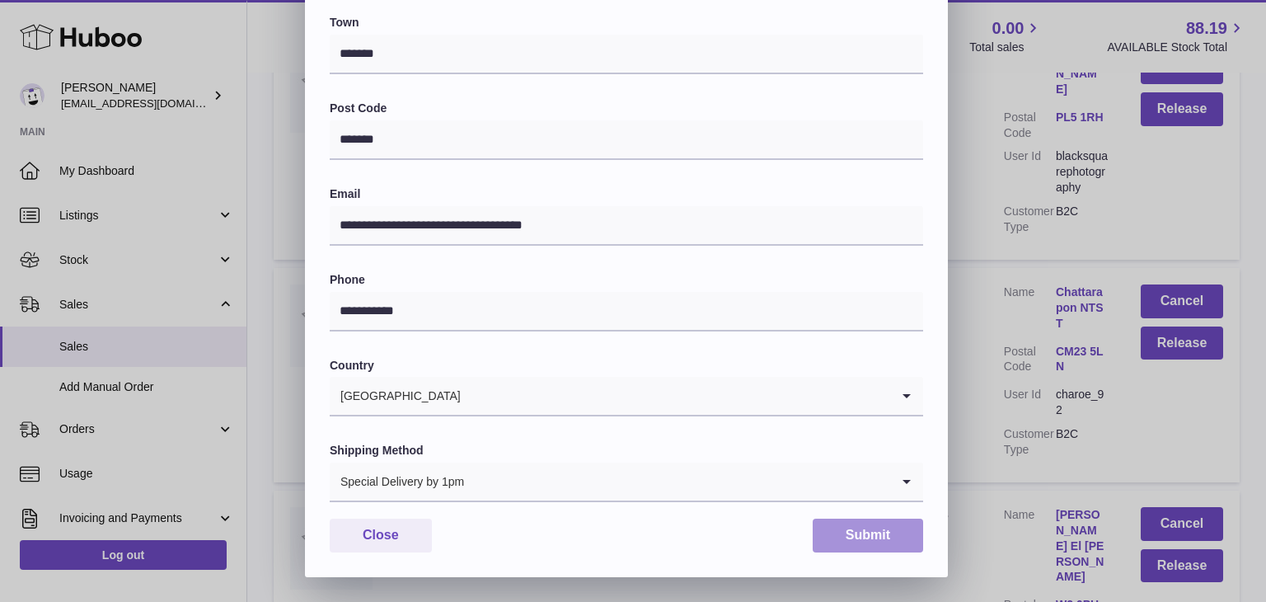
click at [865, 533] on button "Submit" at bounding box center [868, 535] width 110 height 34
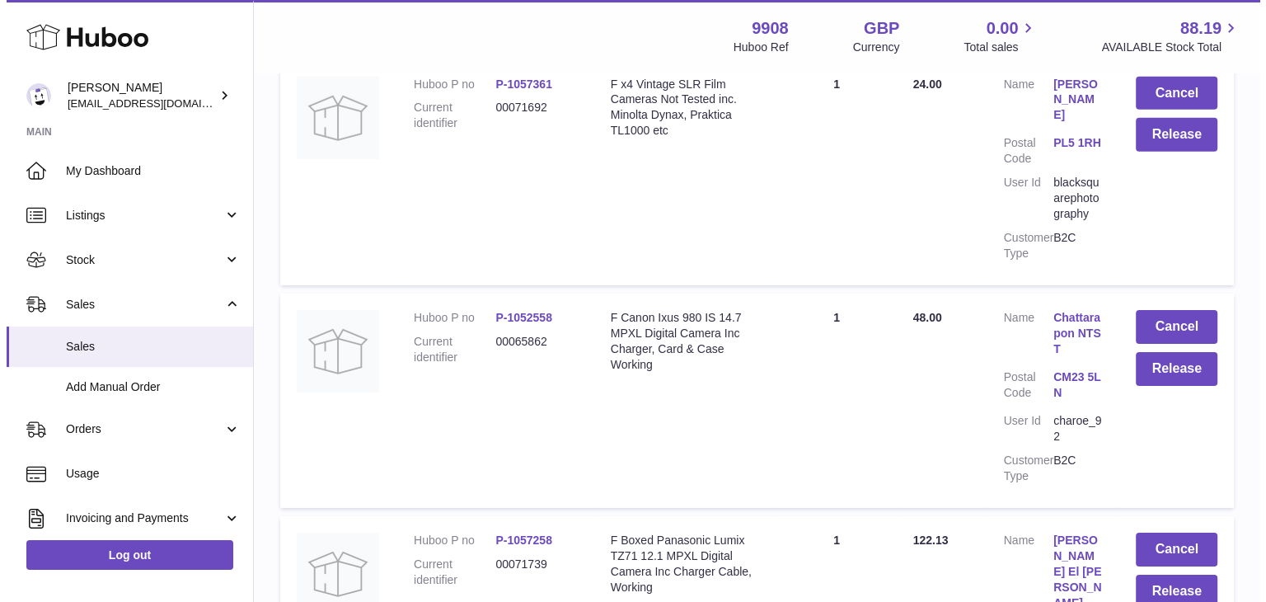
scroll to position [11594, 0]
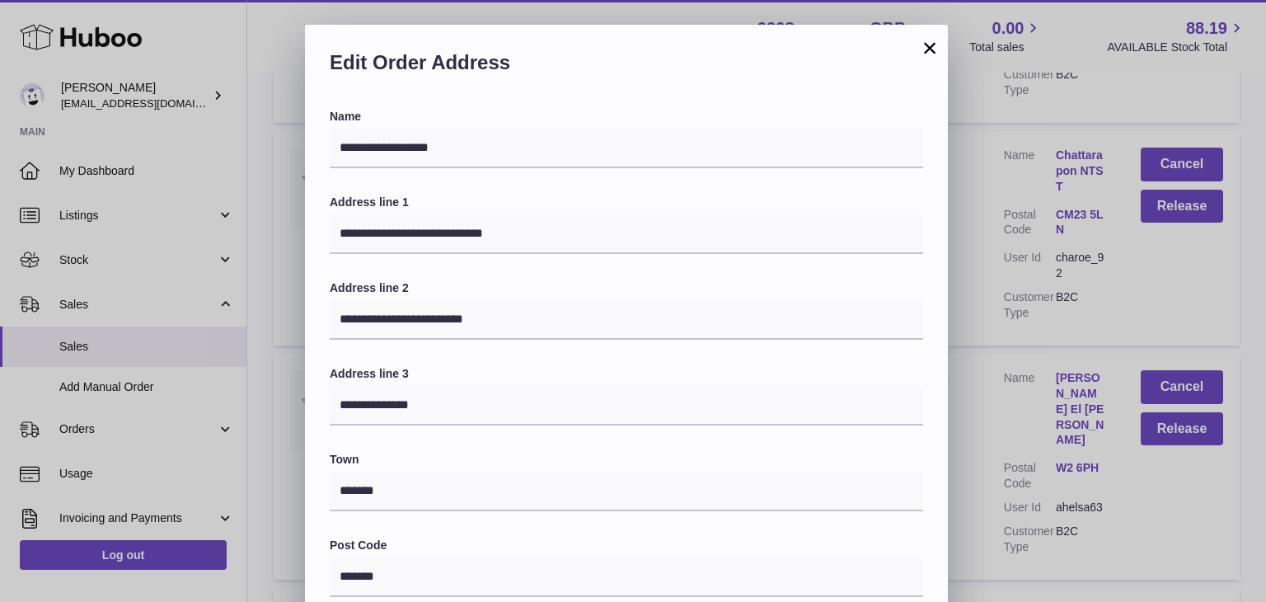
scroll to position [437, 0]
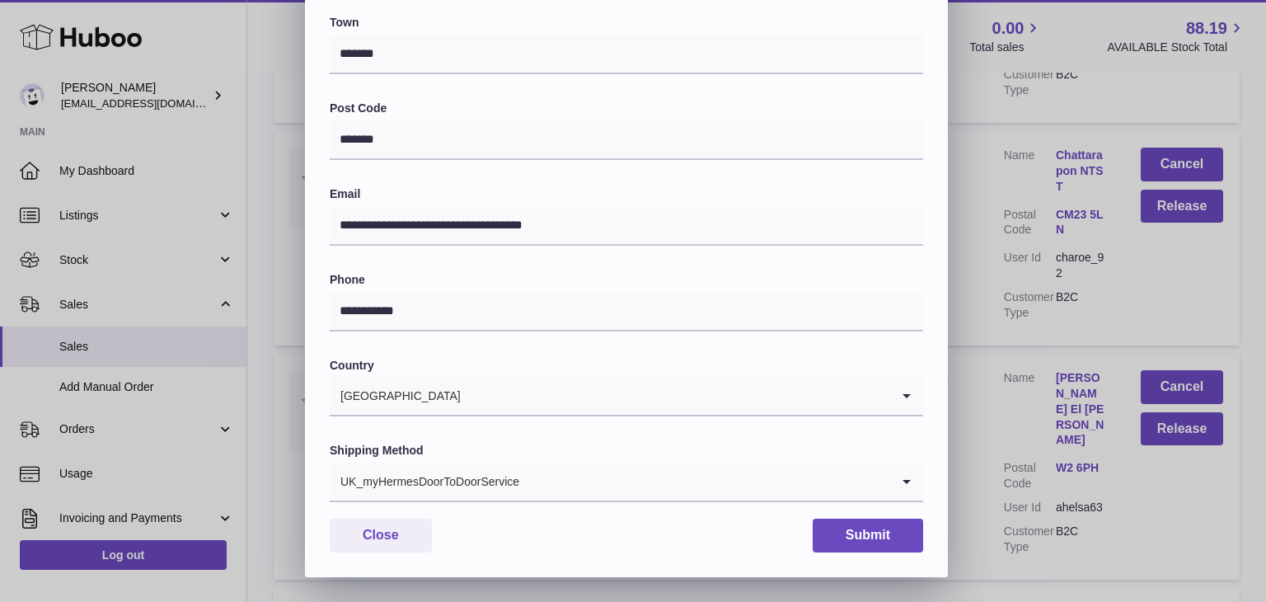
click at [528, 476] on input "Search for option" at bounding box center [705, 481] width 370 height 38
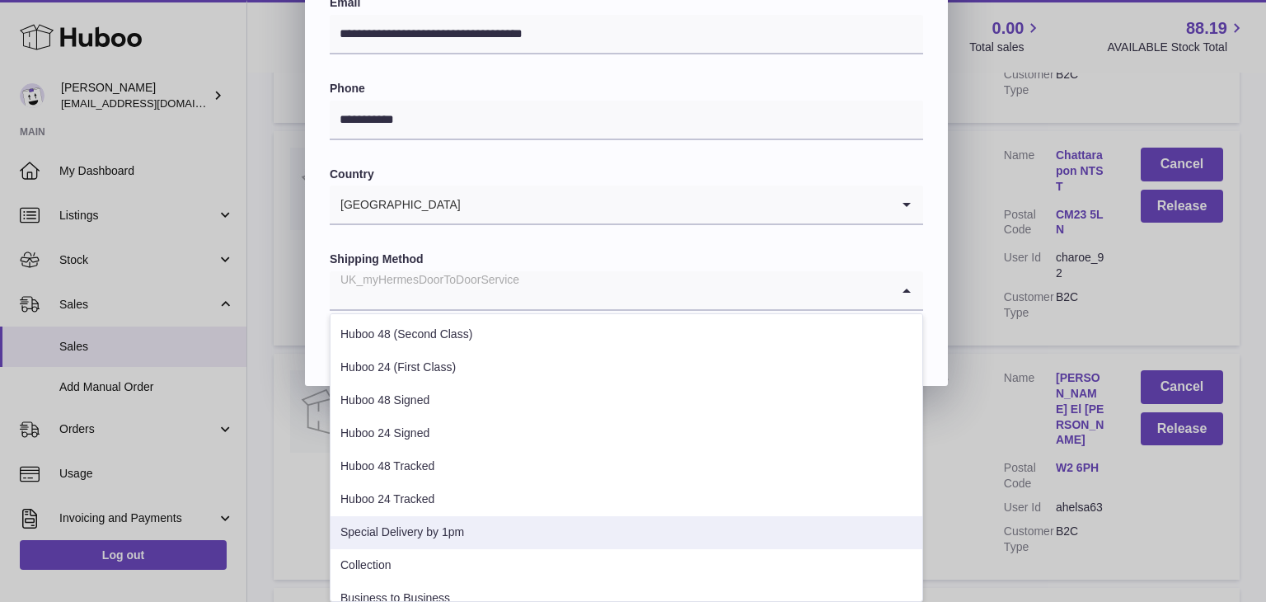
click at [418, 533] on li "Special Delivery by 1pm" at bounding box center [627, 532] width 592 height 33
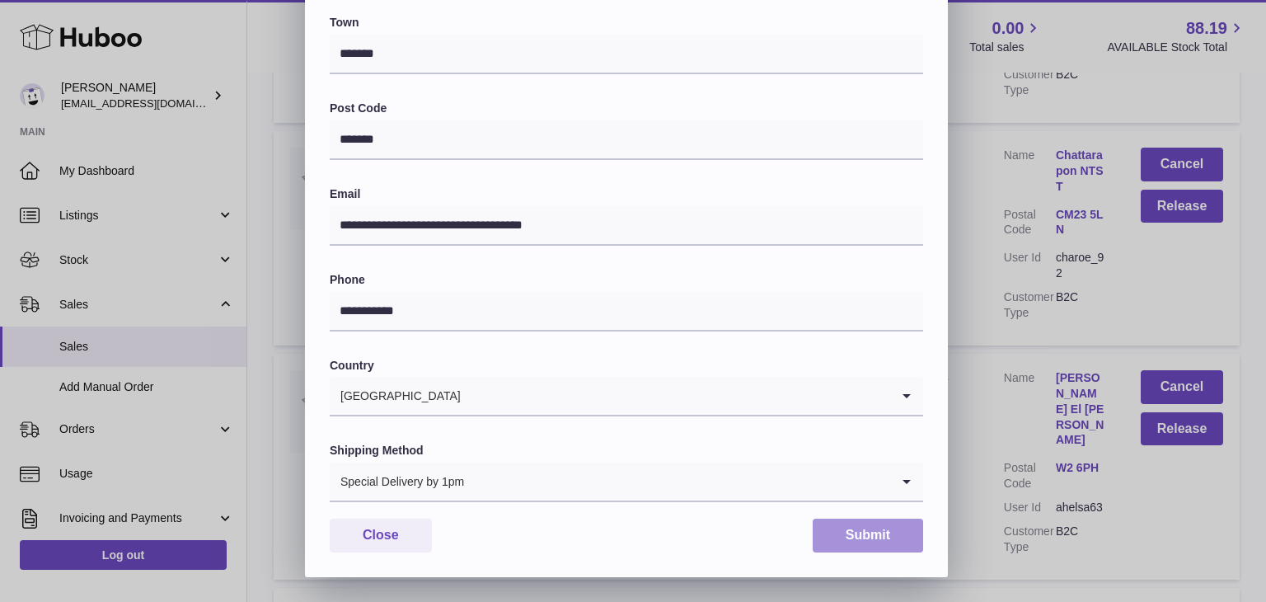
click at [857, 527] on button "Submit" at bounding box center [868, 535] width 110 height 34
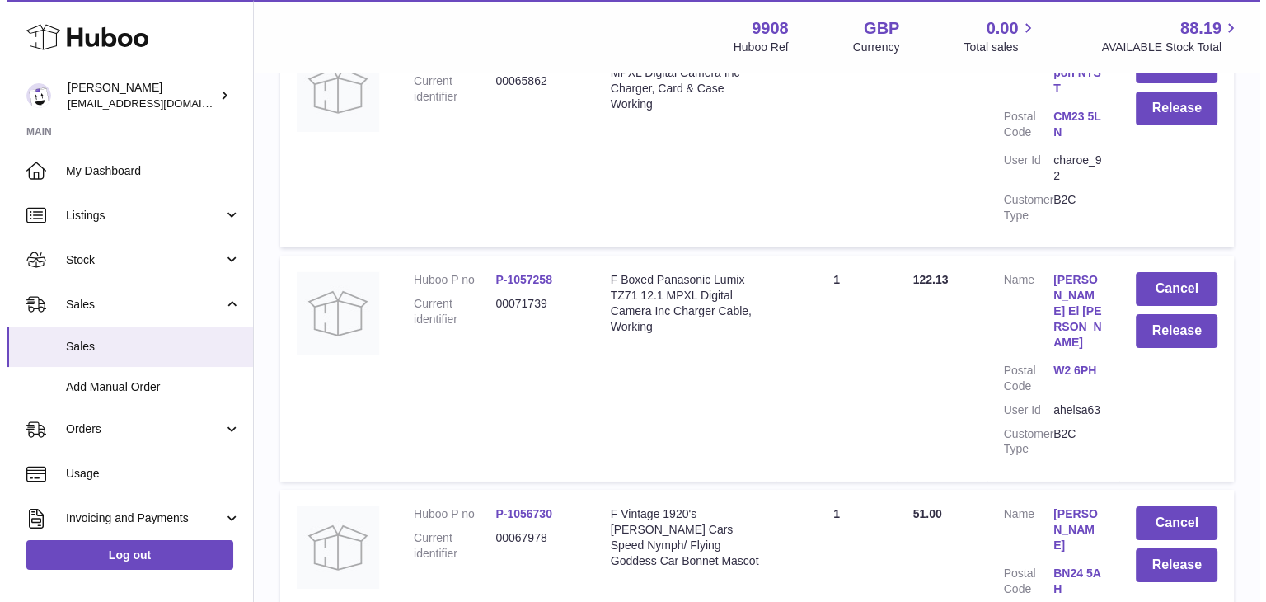
scroll to position [11857, 0]
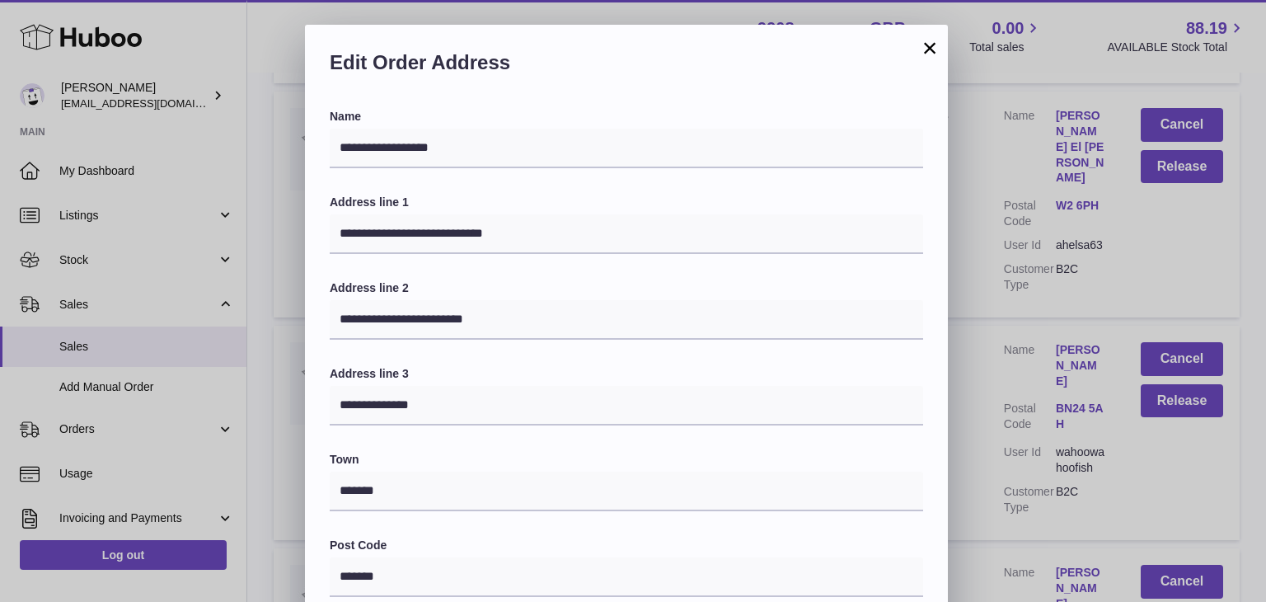
scroll to position [437, 0]
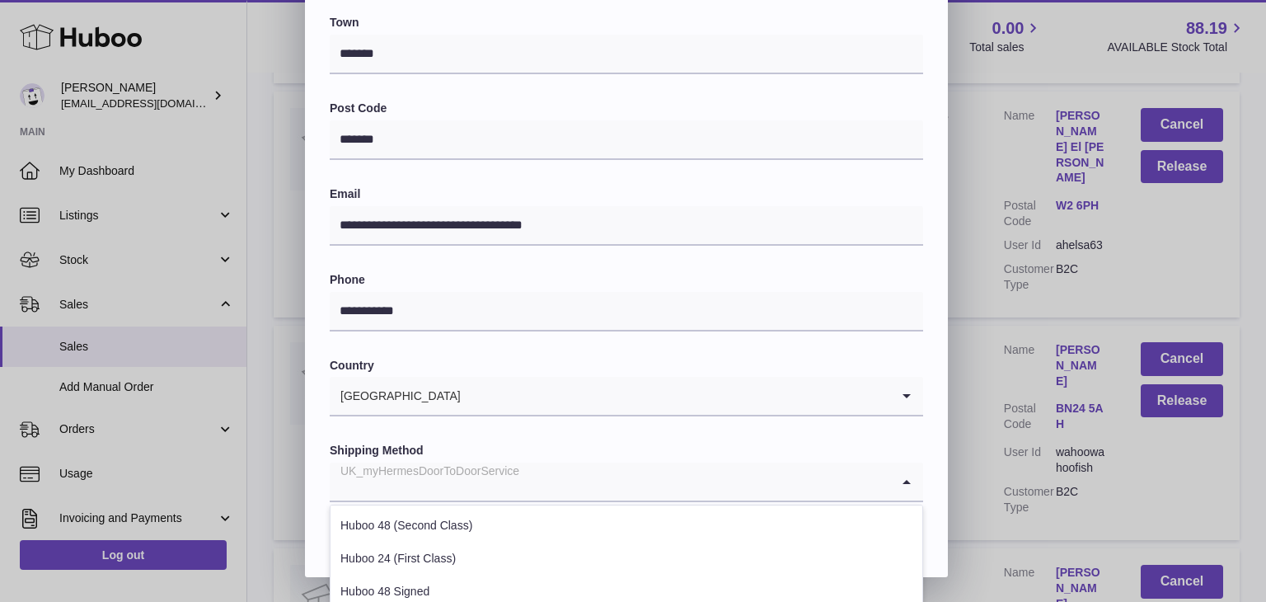
click at [452, 477] on div "UK_myHermesDoorToDoorService" at bounding box center [610, 481] width 561 height 38
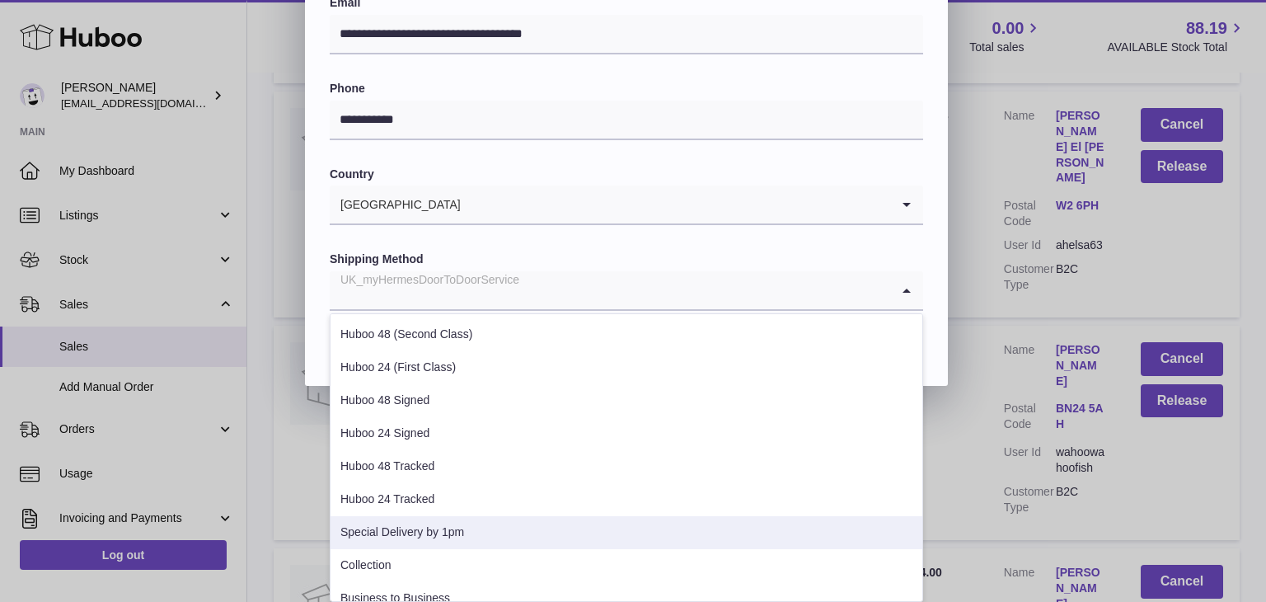
click at [420, 523] on li "Special Delivery by 1pm" at bounding box center [627, 532] width 592 height 33
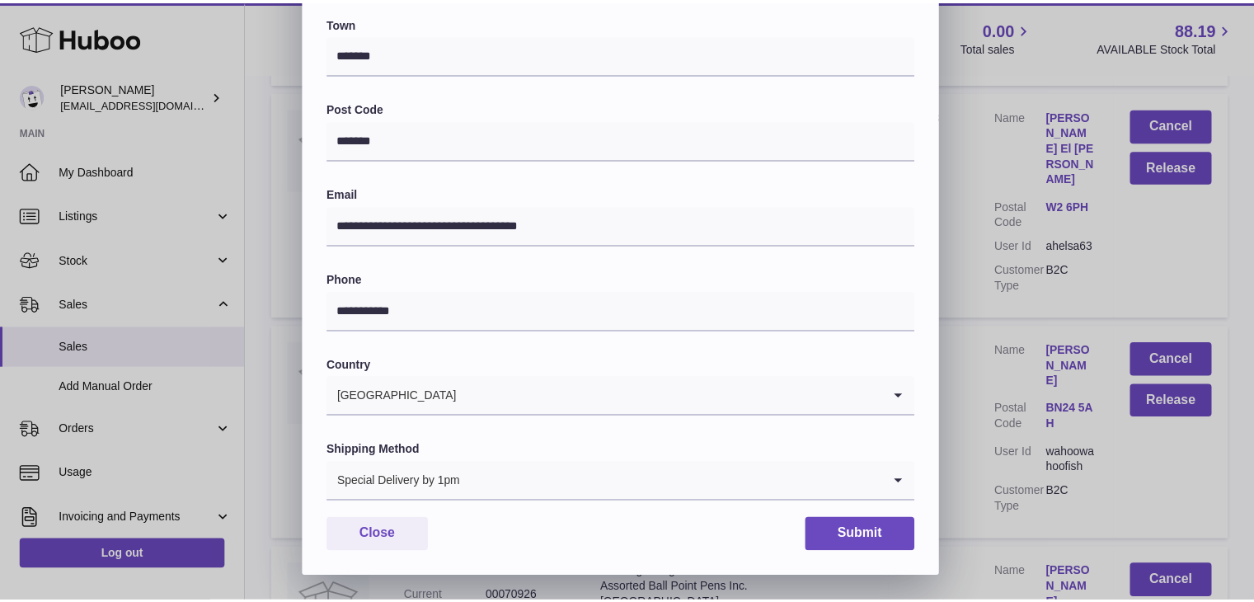
scroll to position [437, 0]
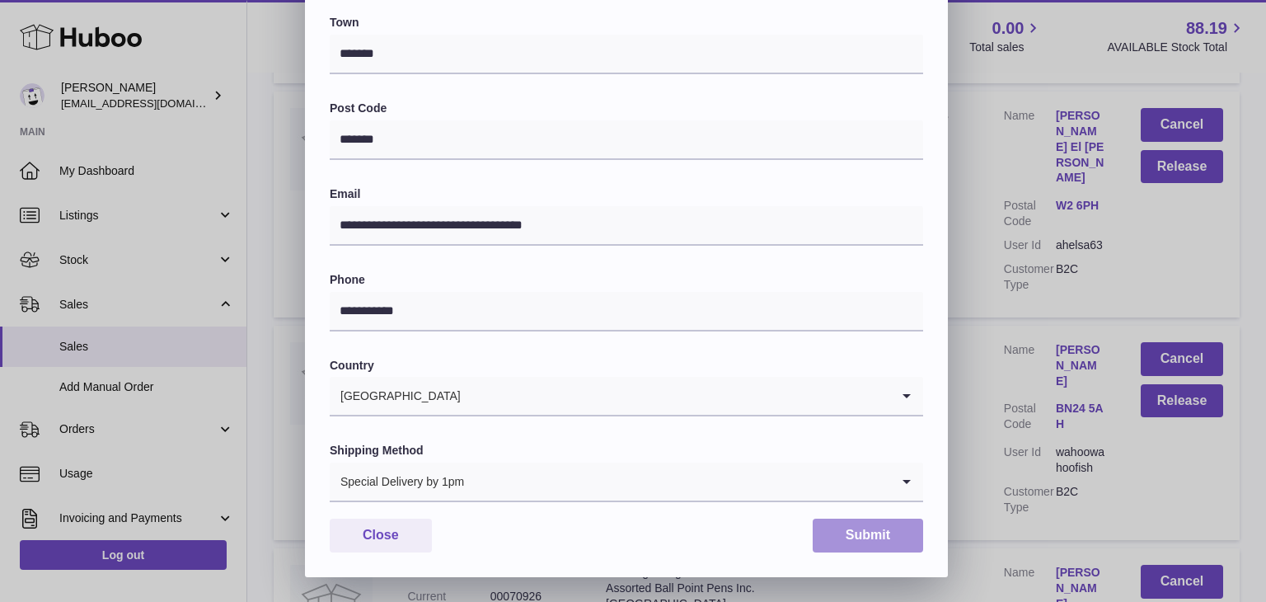
click at [846, 532] on button "Submit" at bounding box center [868, 535] width 110 height 34
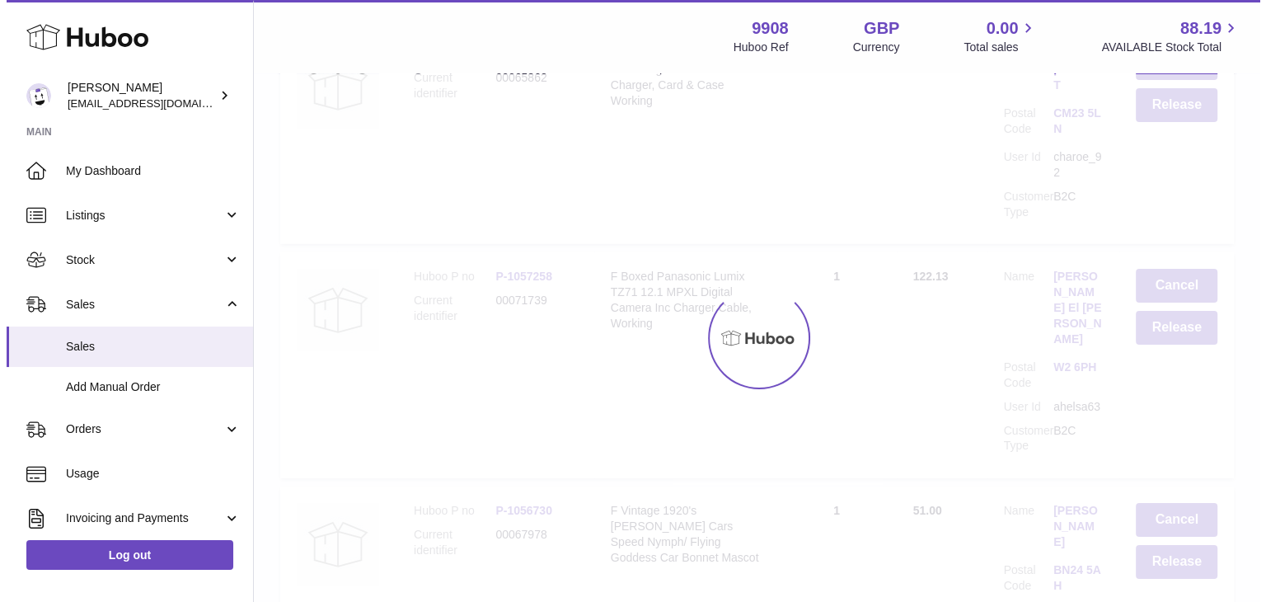
scroll to position [0, 0]
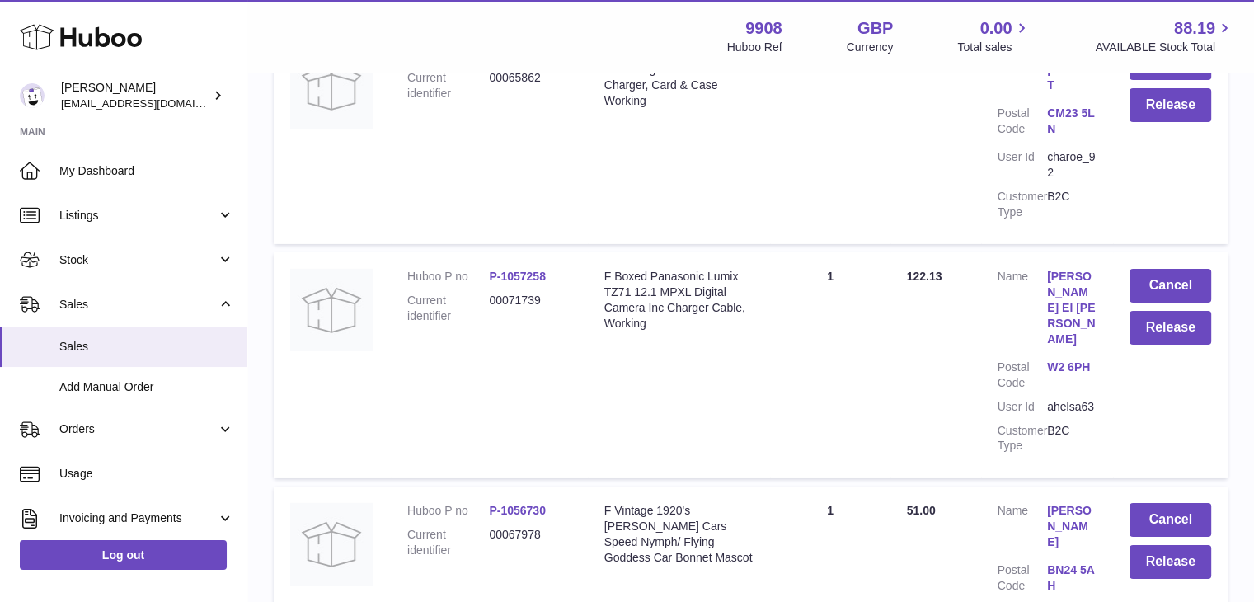
click at [964, 304] on div at bounding box center [627, 301] width 1254 height 602
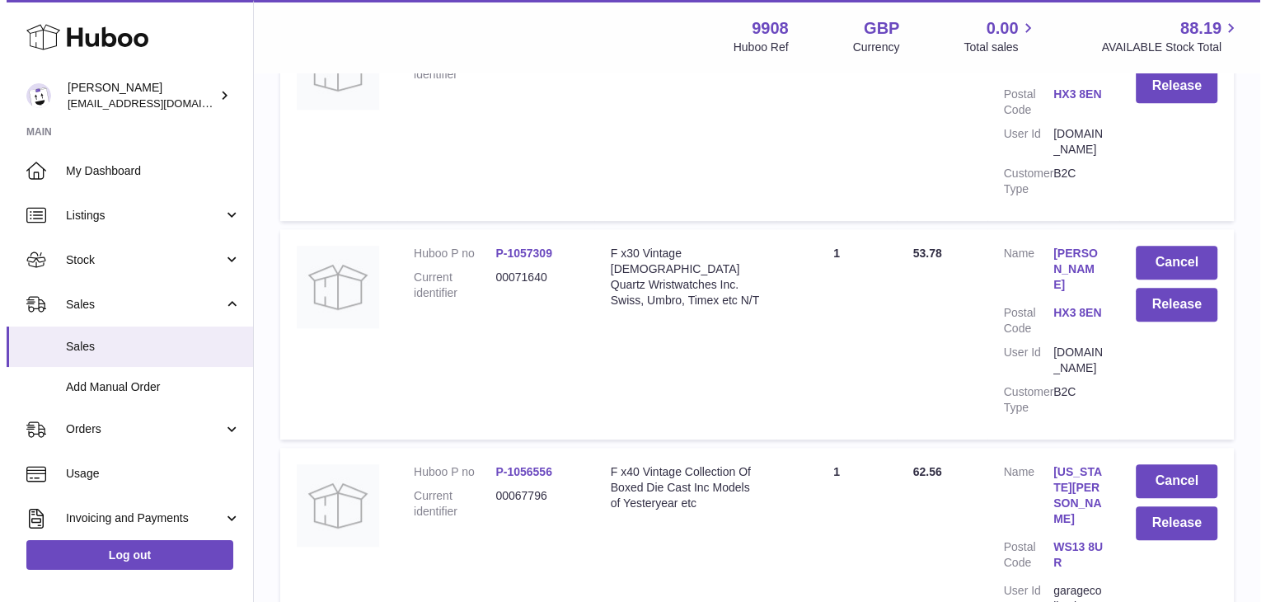
scroll to position [13564, 0]
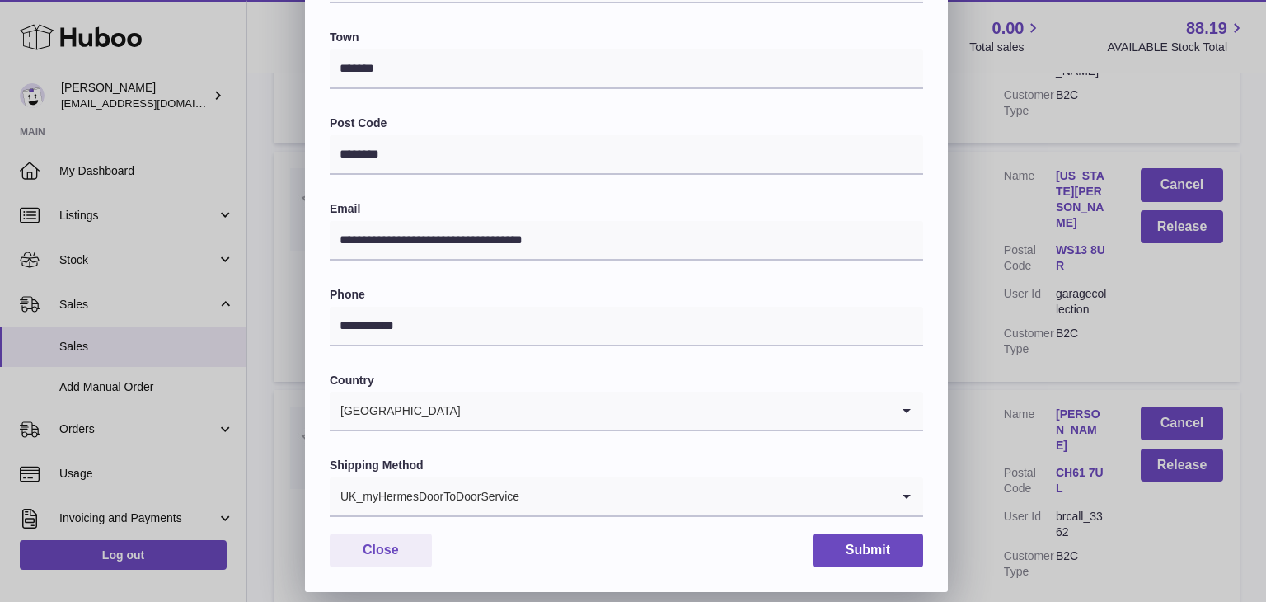
scroll to position [437, 0]
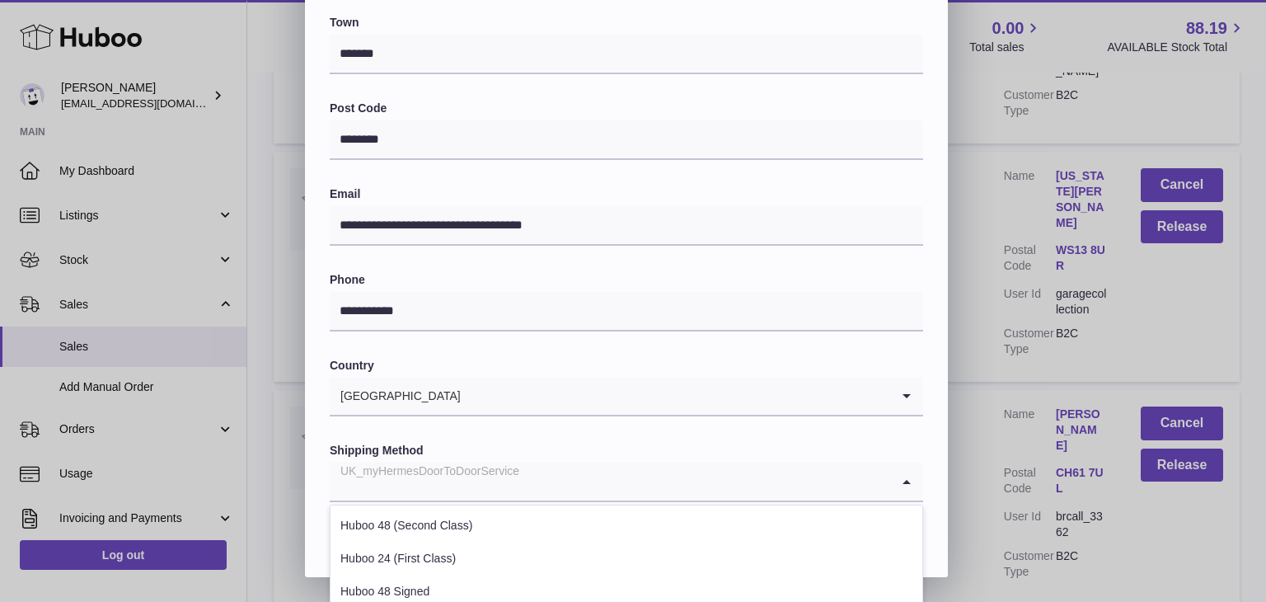
click at [454, 477] on div "UK_myHermesDoorToDoorService" at bounding box center [610, 481] width 561 height 38
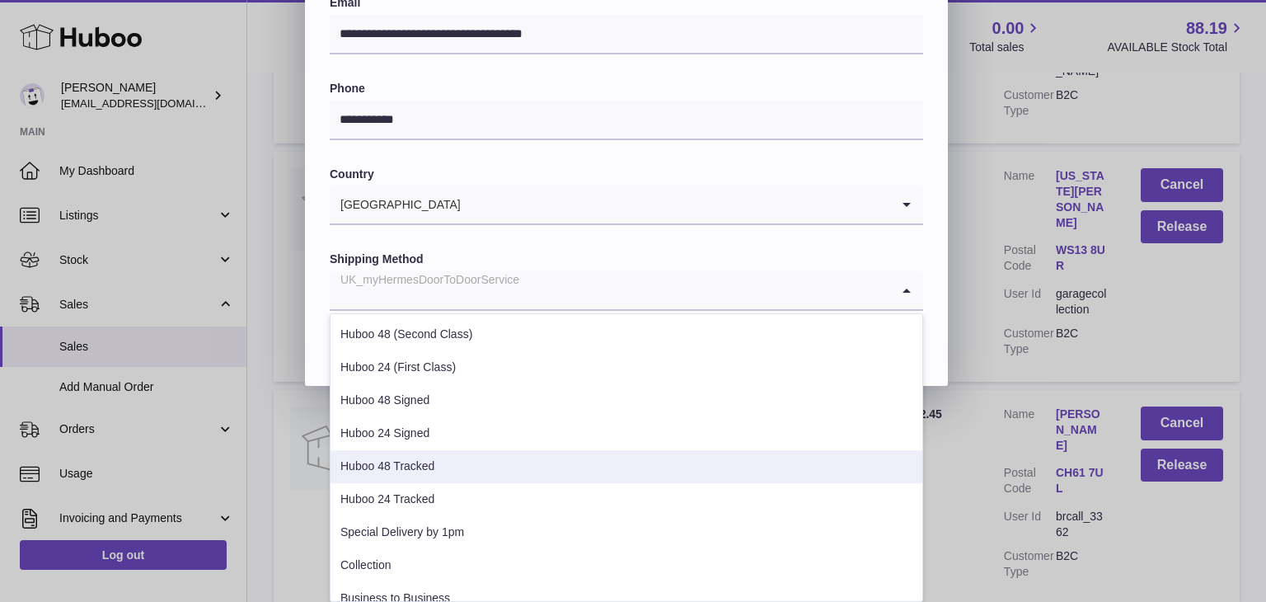
scroll to position [628, 0]
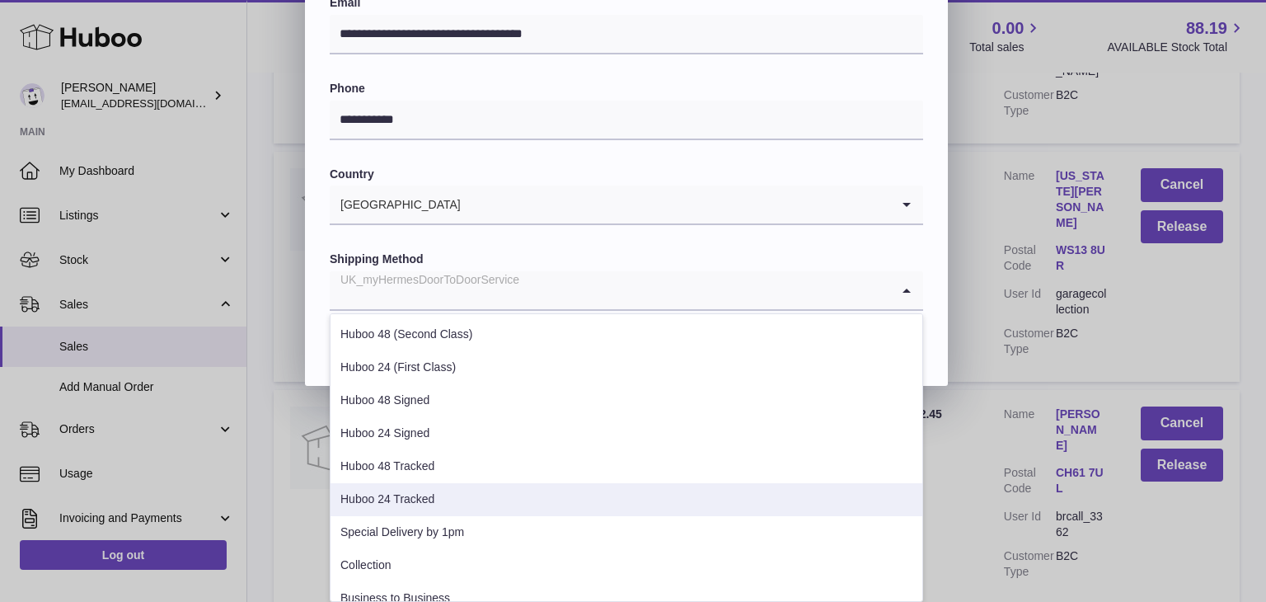
click at [433, 505] on li "Huboo 24 Tracked" at bounding box center [627, 499] width 592 height 33
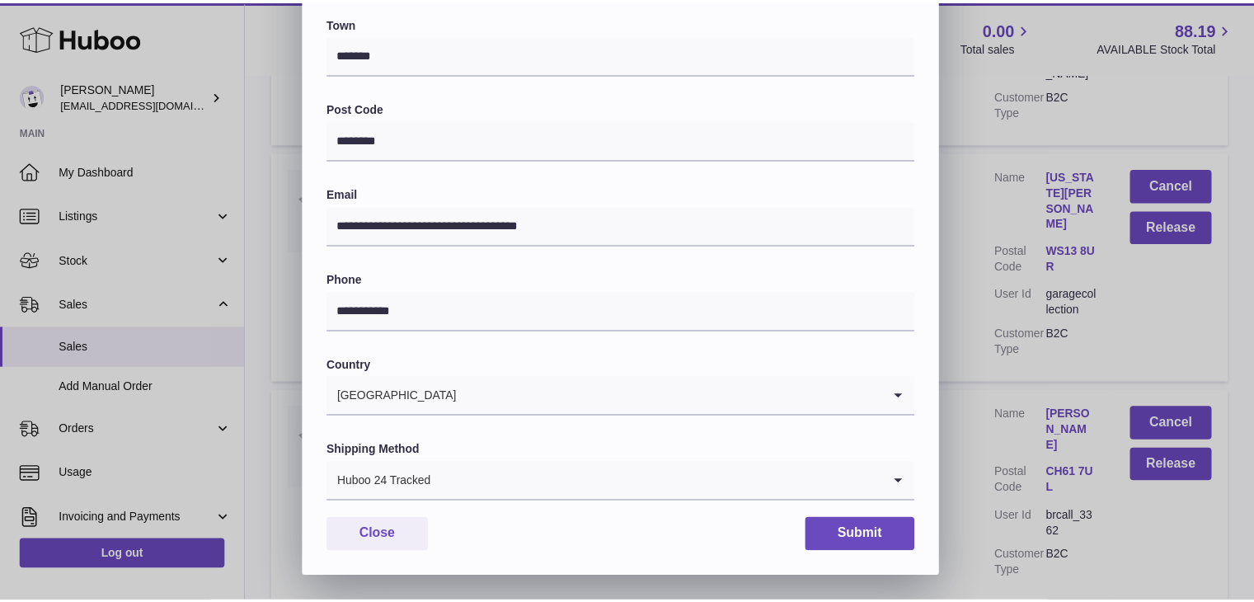
scroll to position [437, 0]
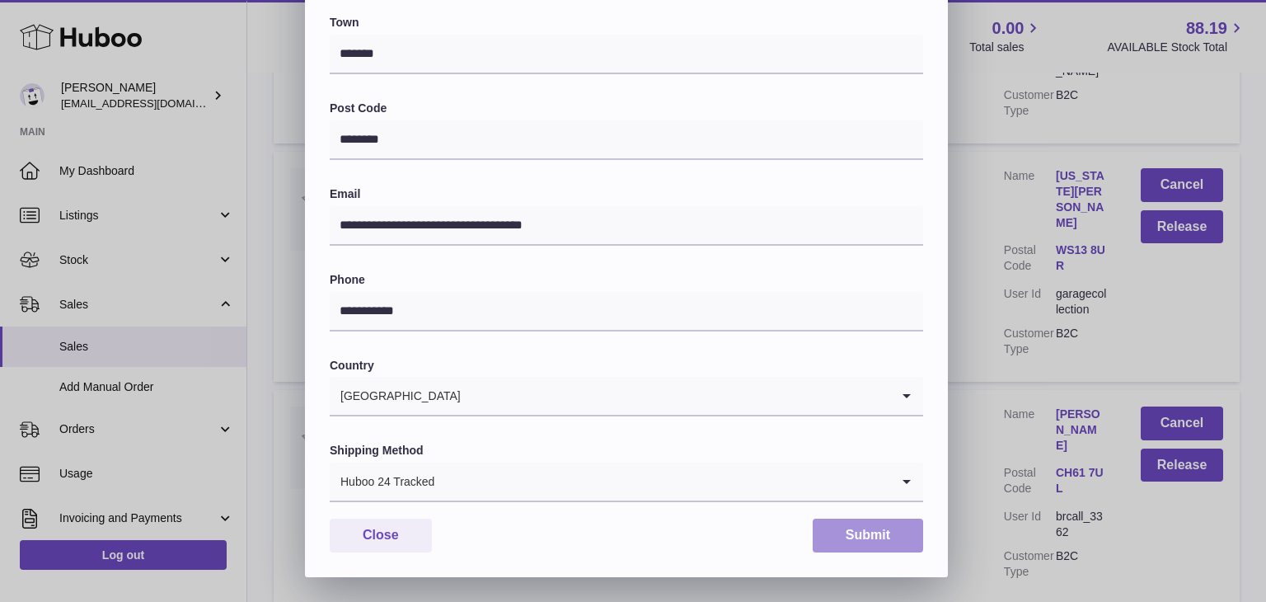
click at [831, 529] on button "Submit" at bounding box center [868, 535] width 110 height 34
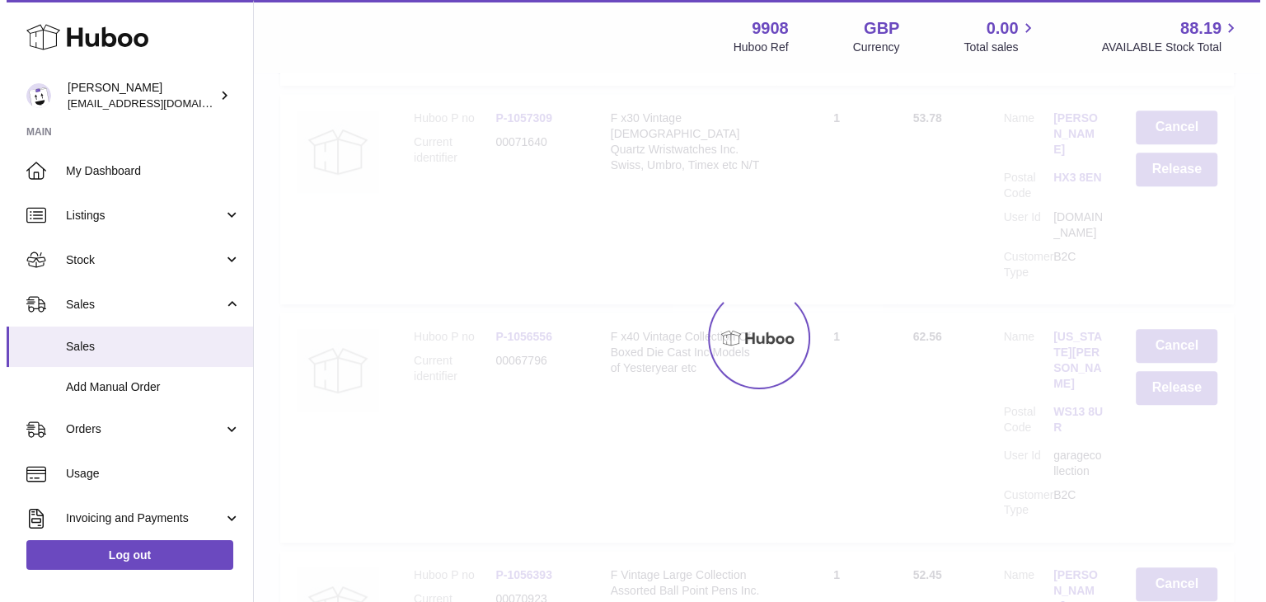
scroll to position [0, 0]
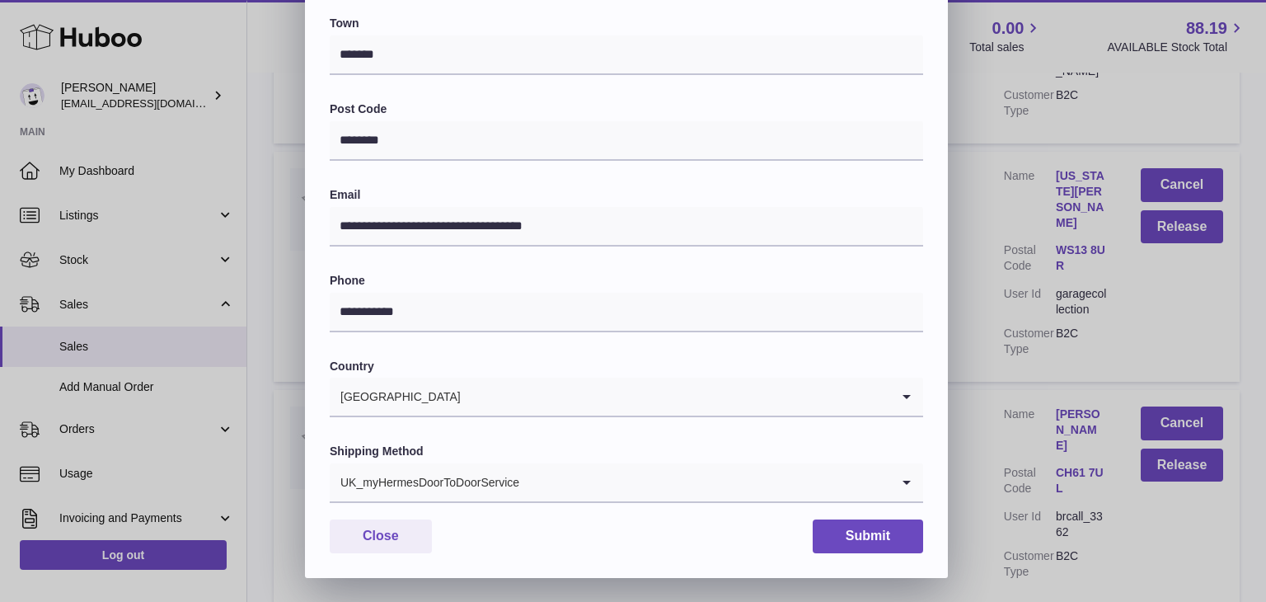
click at [495, 486] on div "UK_myHermesDoorToDoorService" at bounding box center [610, 482] width 561 height 38
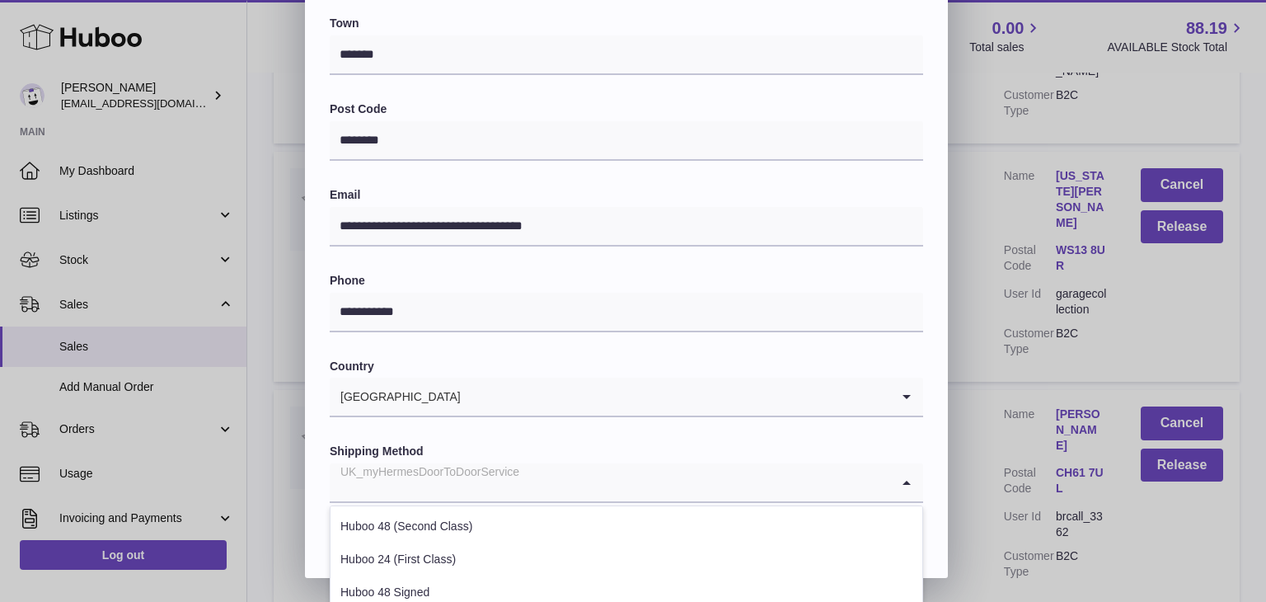
click at [495, 486] on input "Search for option" at bounding box center [610, 482] width 561 height 38
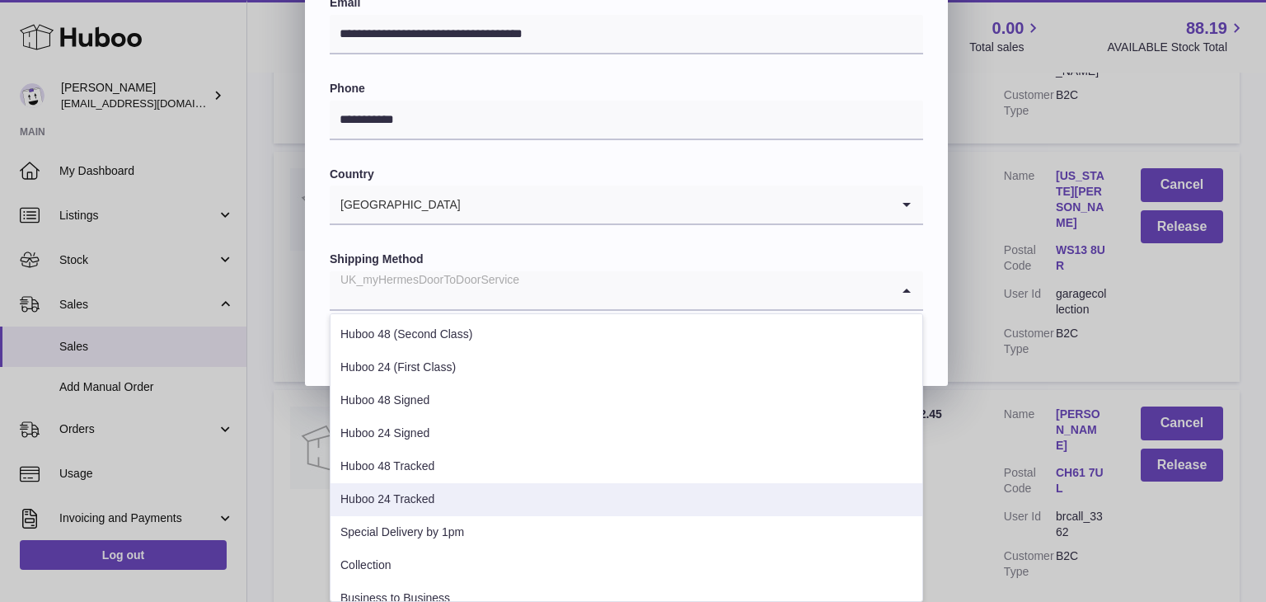
click at [448, 502] on li "Huboo 24 Tracked" at bounding box center [627, 499] width 592 height 33
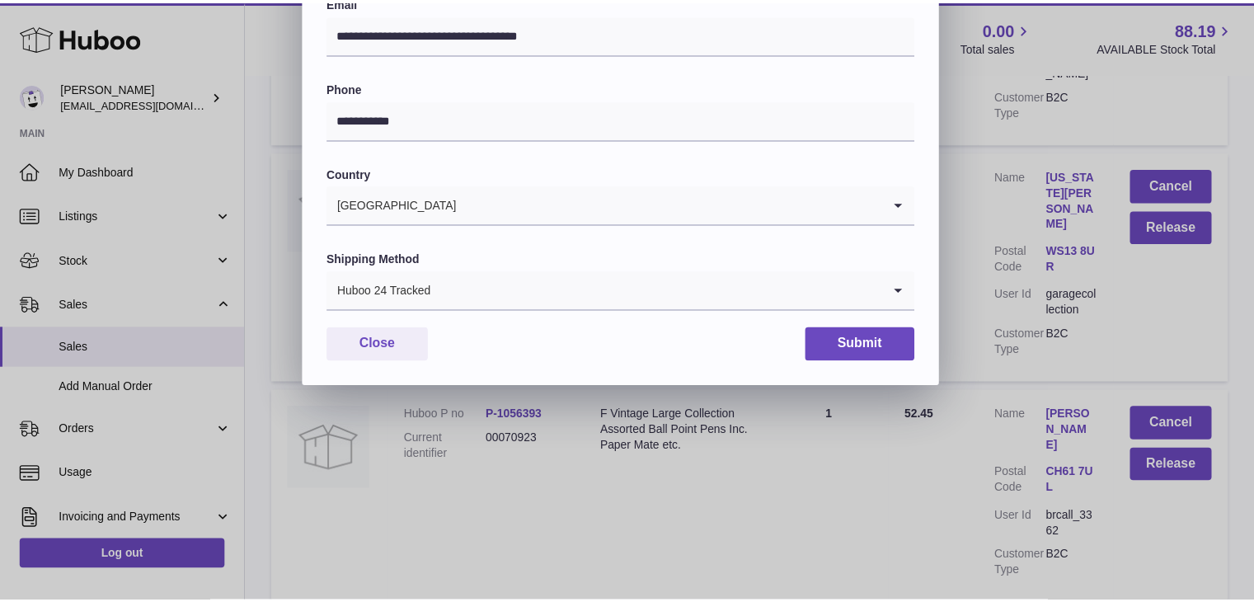
scroll to position [437, 0]
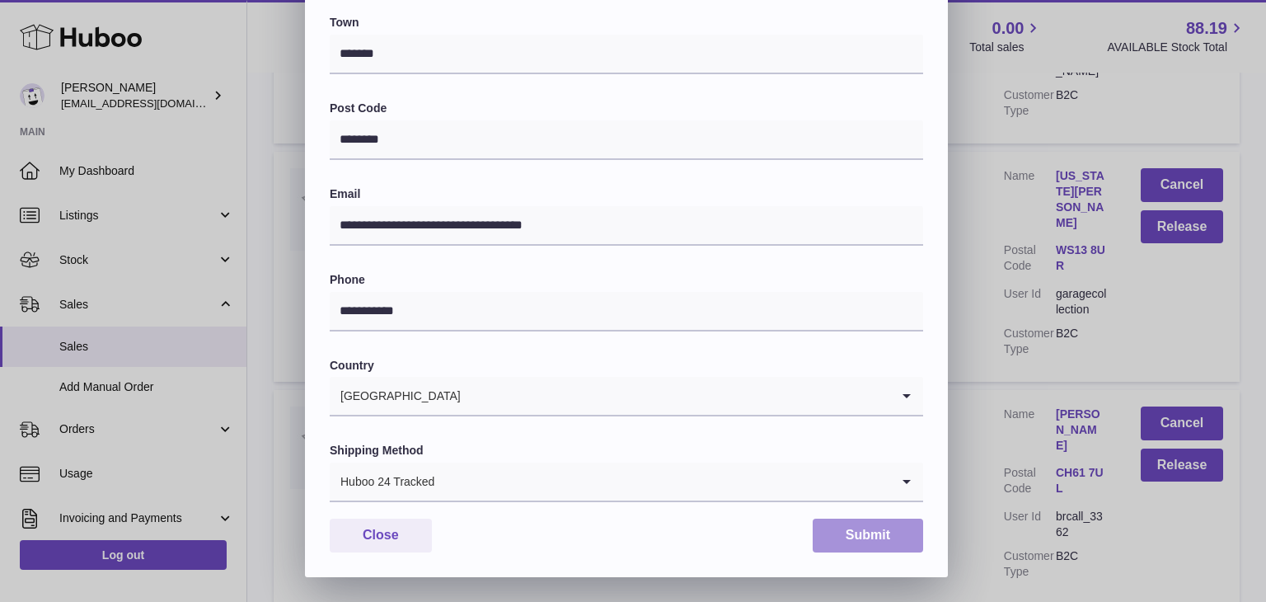
click at [851, 532] on button "Submit" at bounding box center [868, 535] width 110 height 34
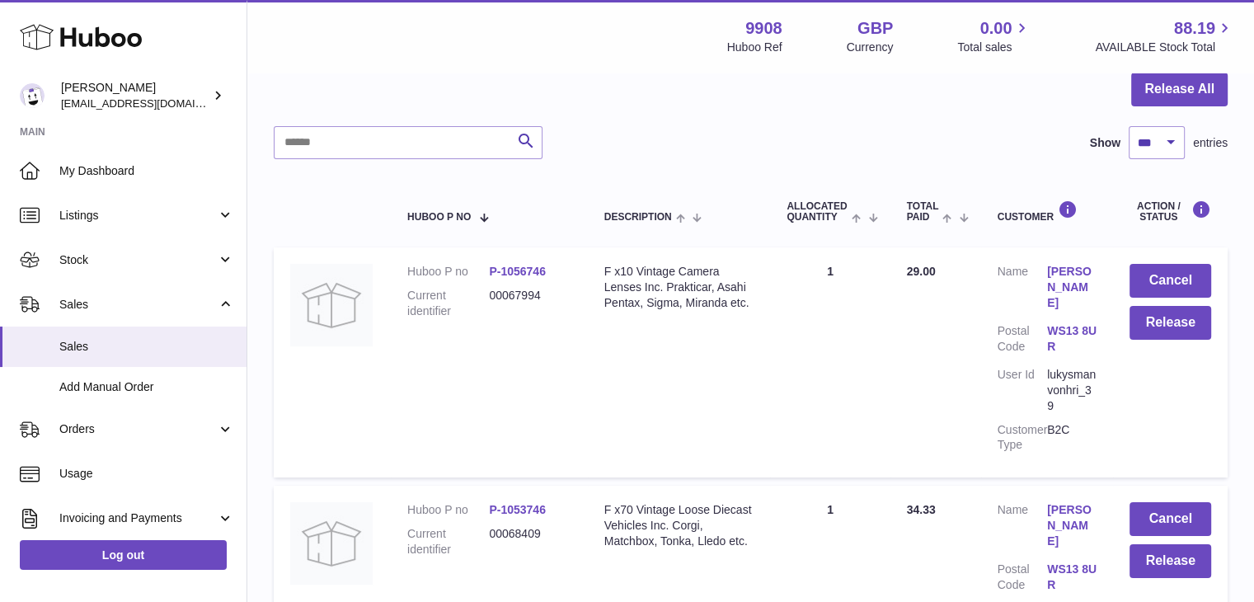
scroll to position [0, 0]
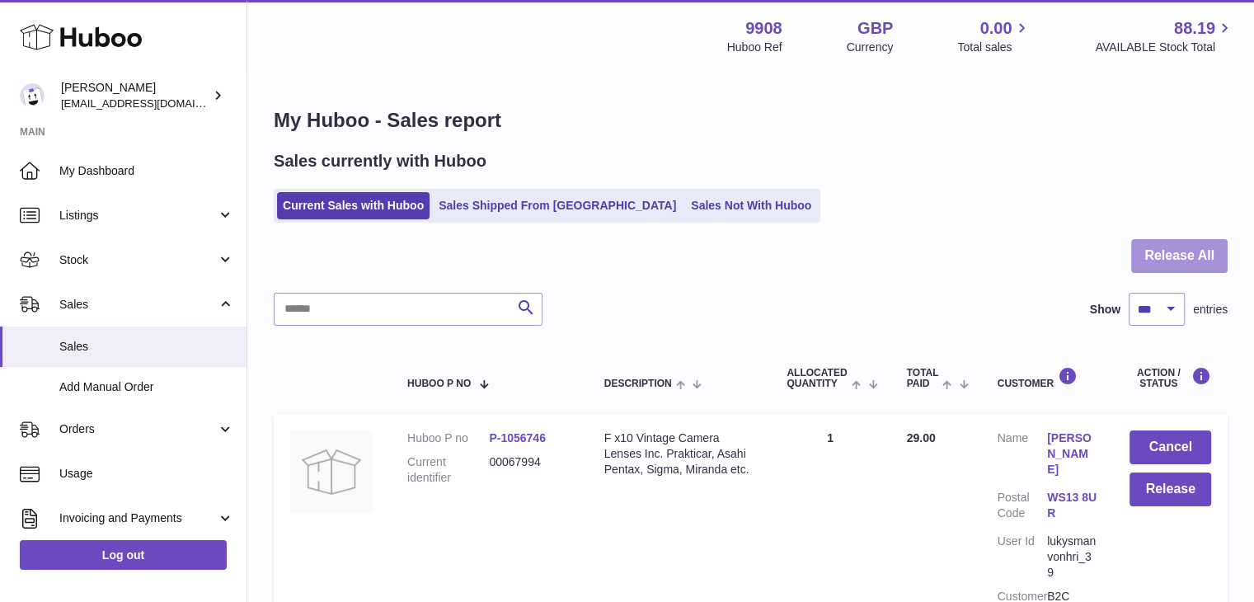
click at [1194, 251] on button "Release All" at bounding box center [1179, 256] width 96 height 34
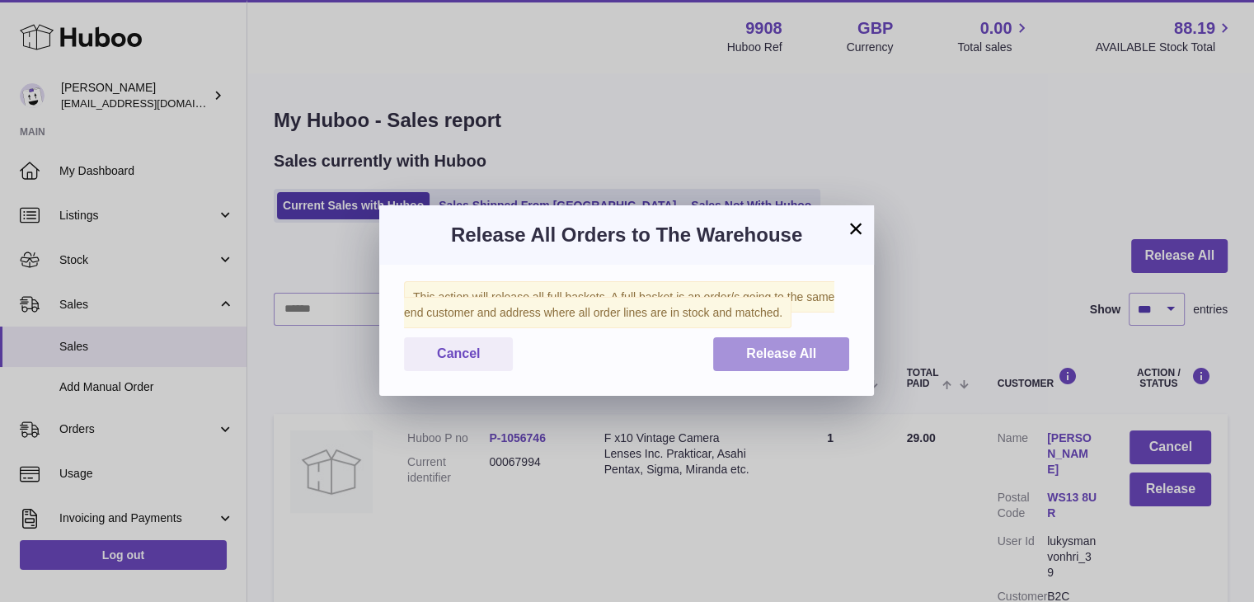
click at [791, 344] on button "Release All" at bounding box center [781, 354] width 136 height 34
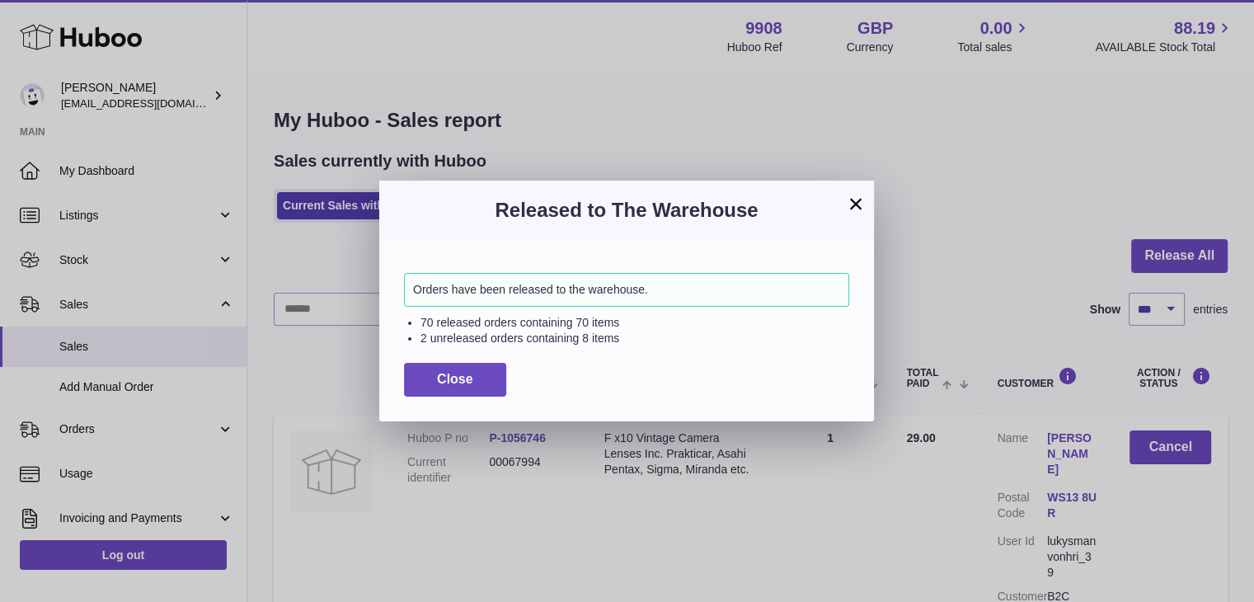
click at [857, 209] on button "×" at bounding box center [856, 204] width 20 height 20
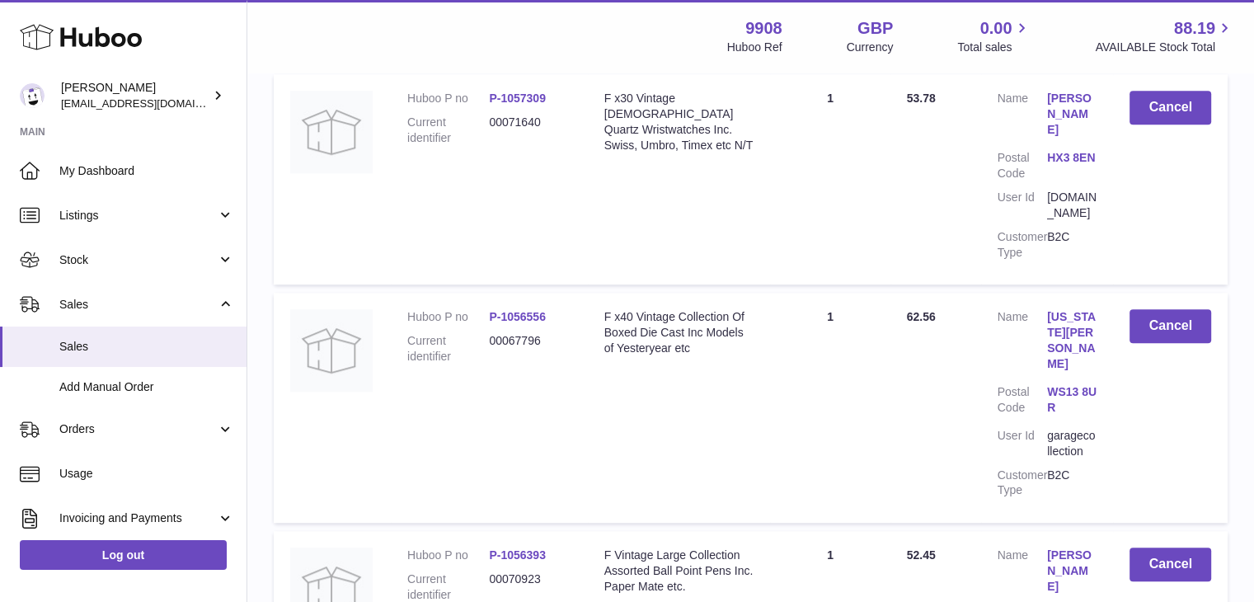
scroll to position [13583, 0]
drag, startPoint x: 1083, startPoint y: 233, endPoint x: 1039, endPoint y: 215, distance: 48.1
copy dl "biggerbargainsuk"
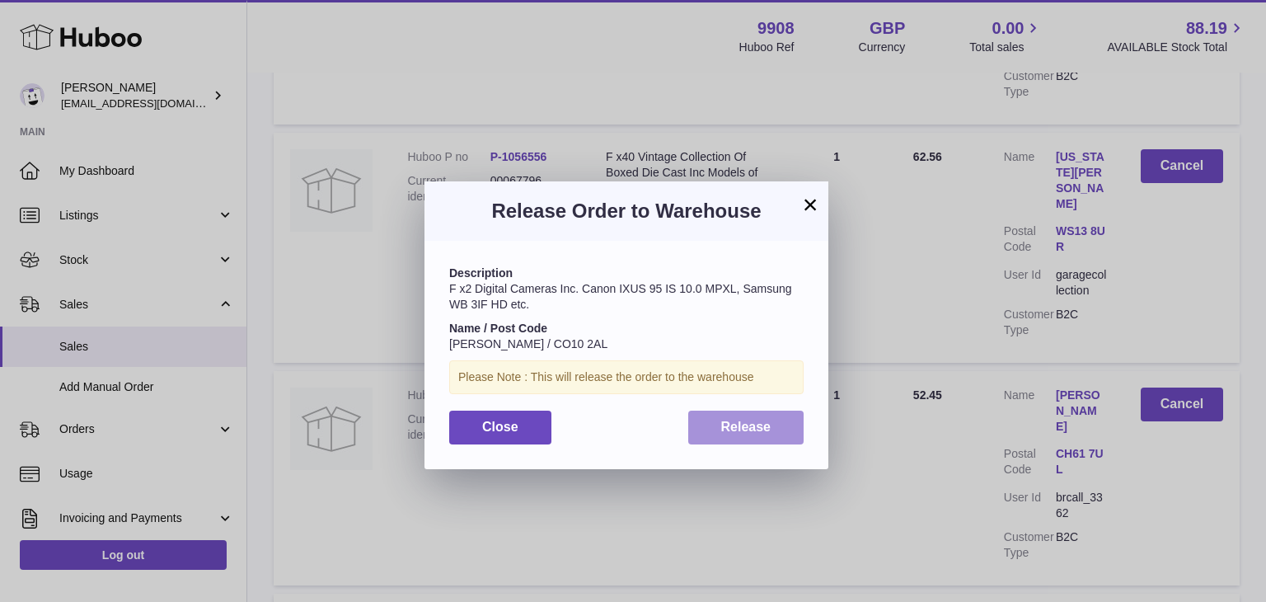
click at [762, 429] on span "Release" at bounding box center [746, 427] width 50 height 14
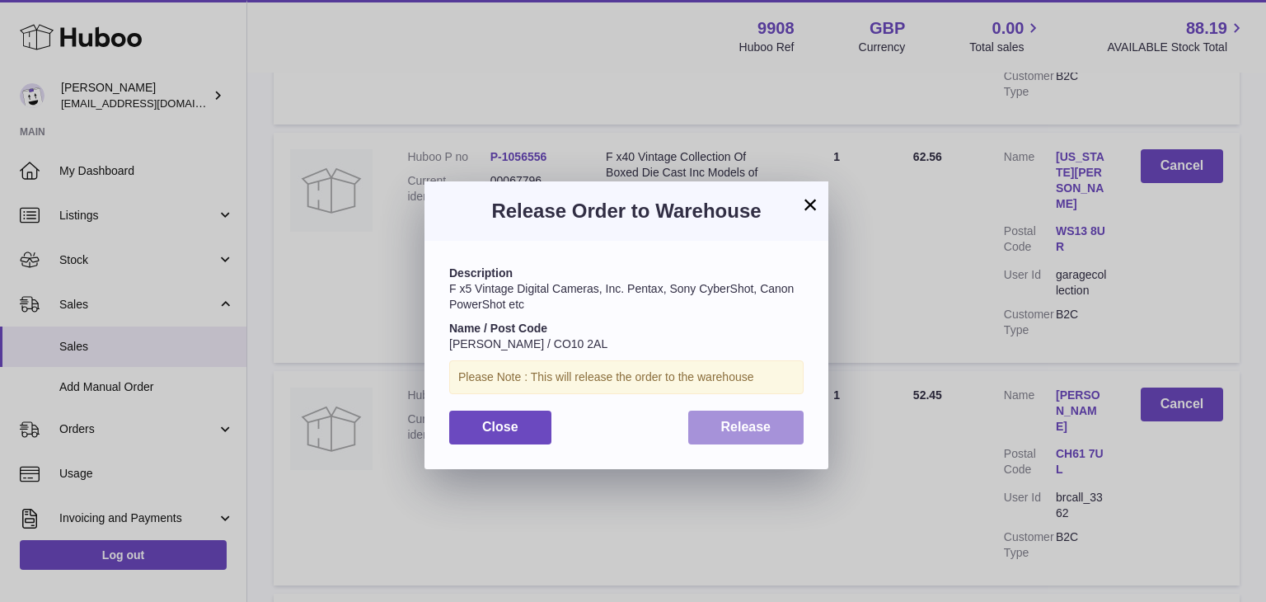
click at [742, 429] on span "Release" at bounding box center [746, 427] width 50 height 14
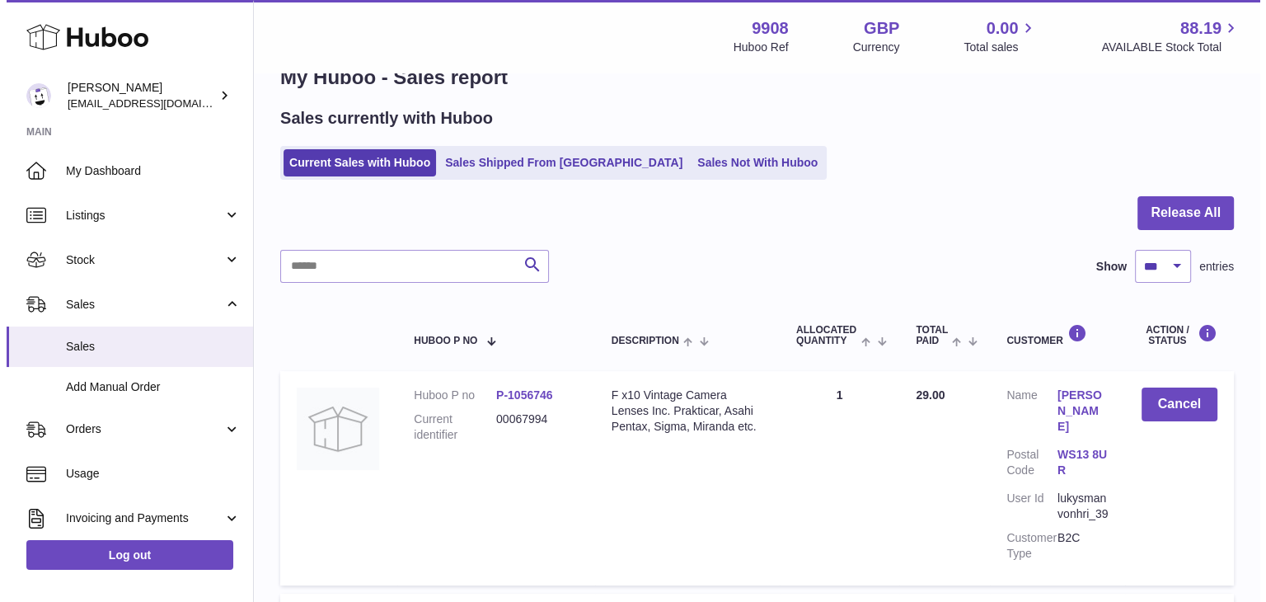
scroll to position [0, 0]
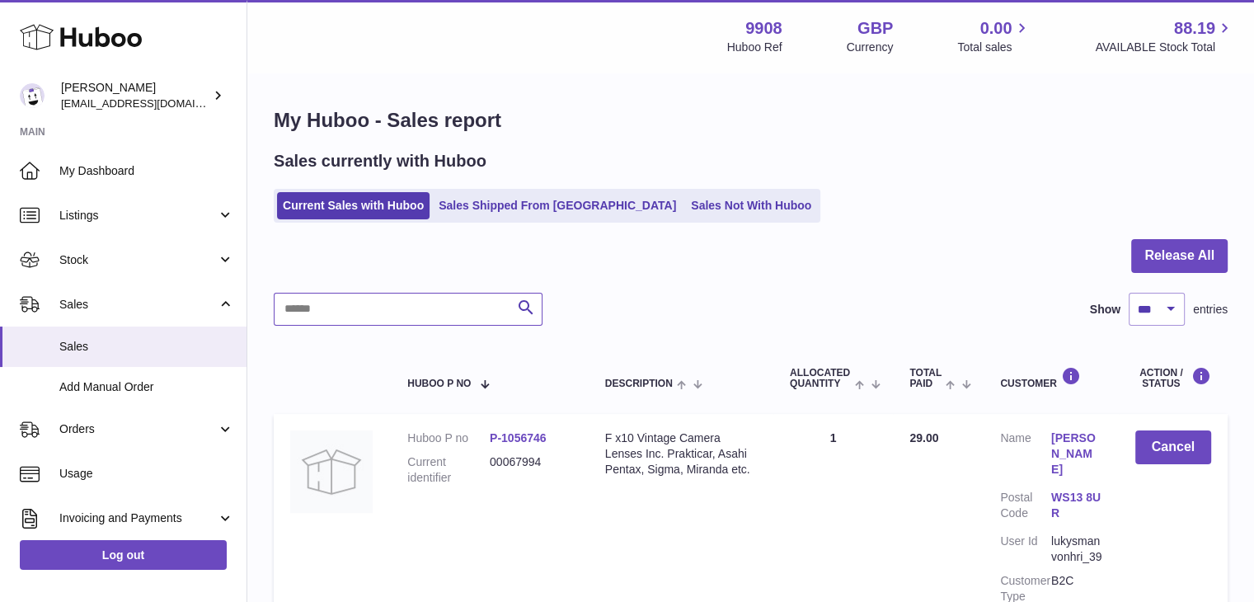
click at [373, 321] on input "text" at bounding box center [408, 309] width 269 height 33
paste input "********"
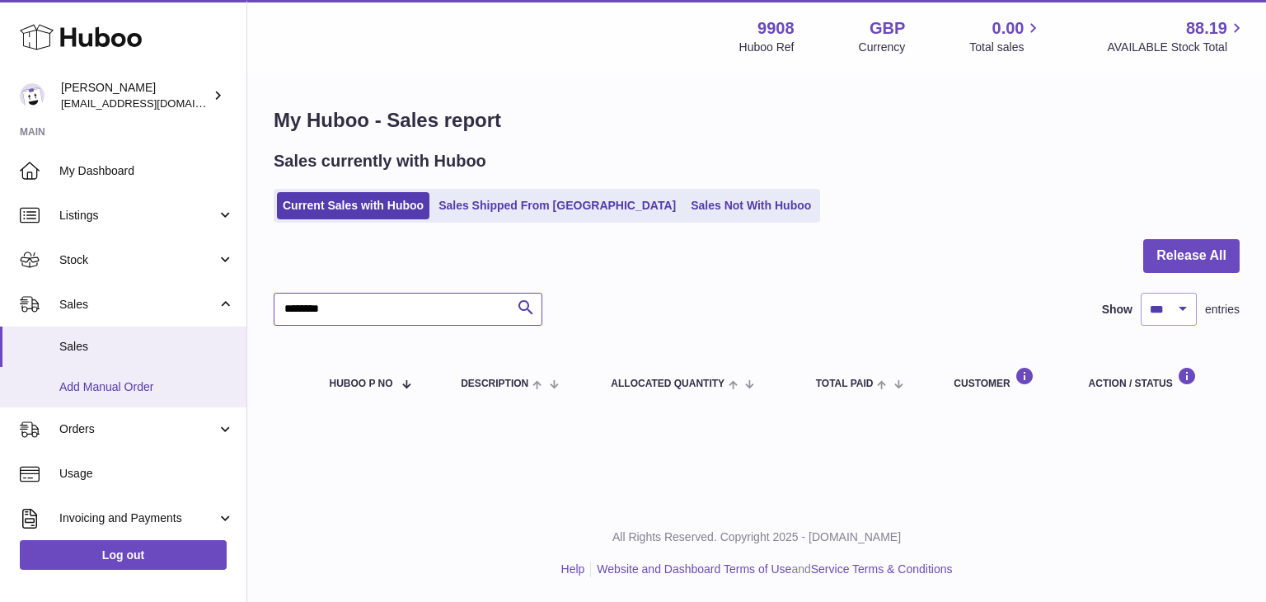
type input "********"
click at [111, 381] on span "Add Manual Order" at bounding box center [146, 387] width 175 height 16
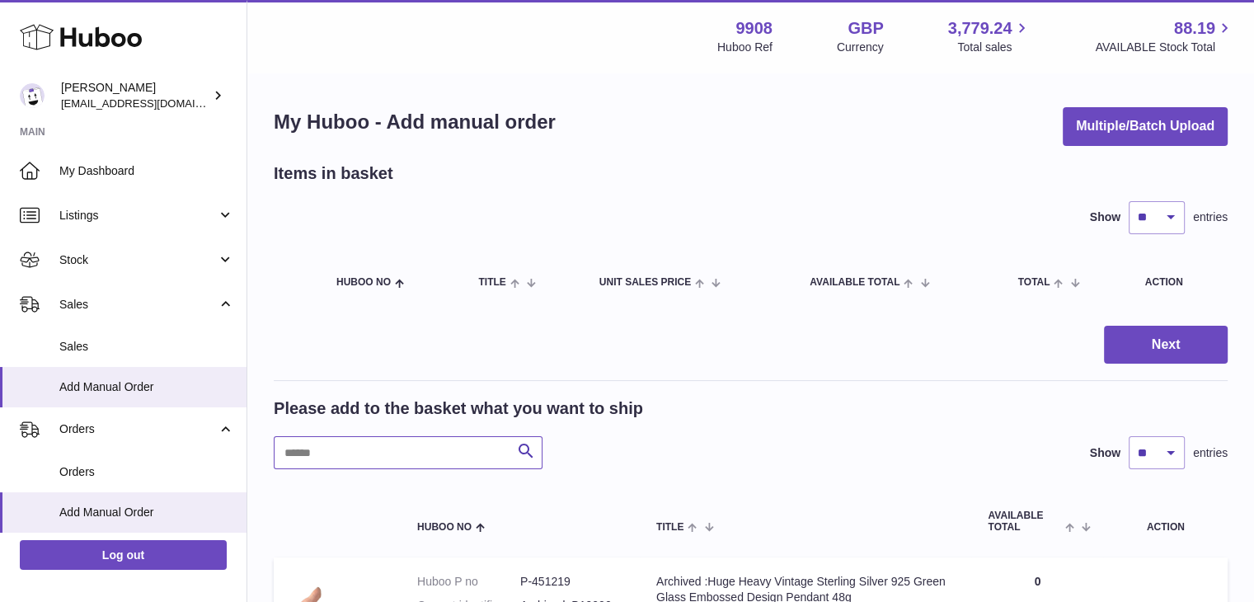
click at [317, 455] on input "text" at bounding box center [408, 452] width 269 height 33
paste input "********"
type input "********"
